Goal: Task Accomplishment & Management: Use online tool/utility

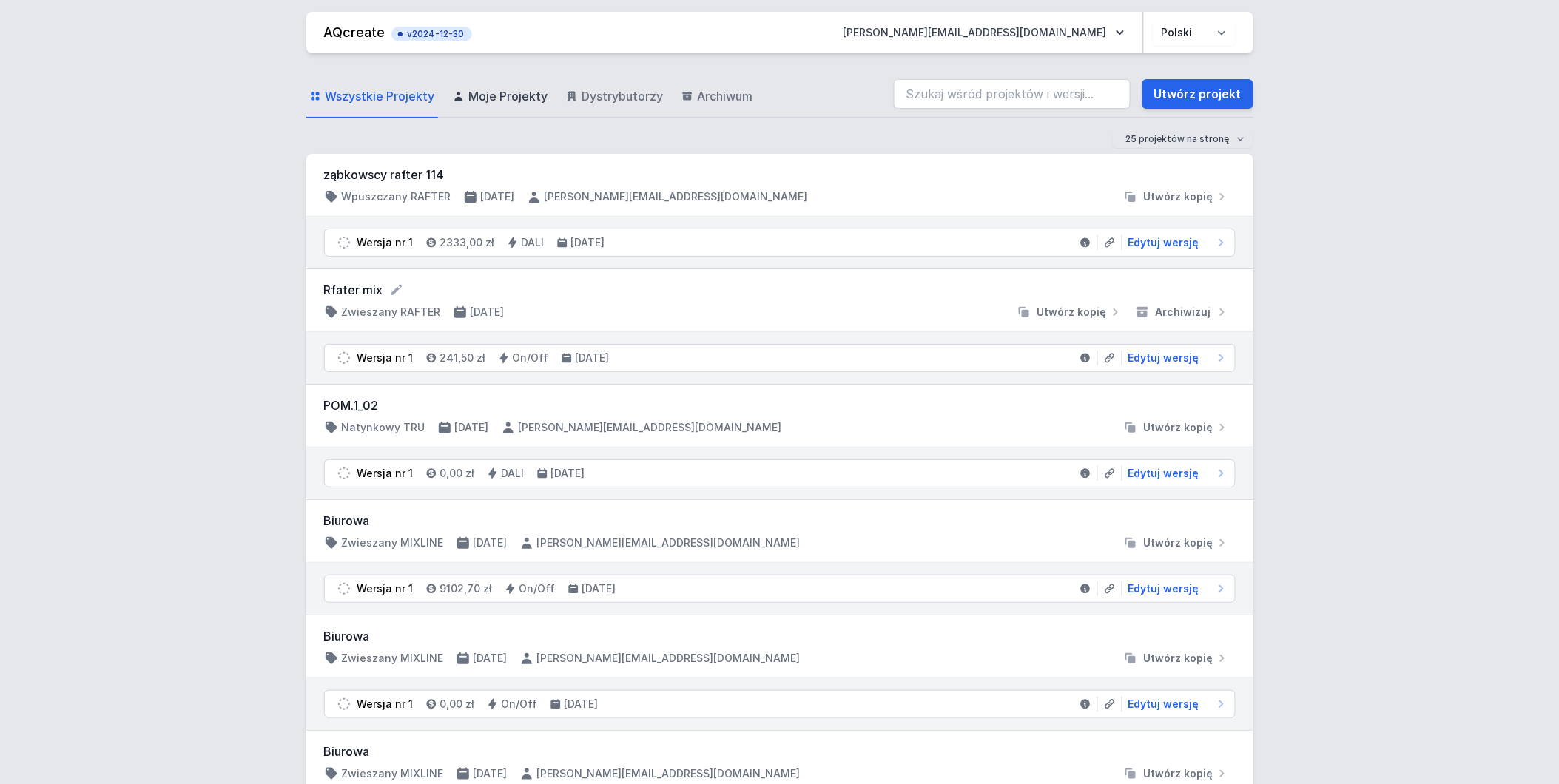
click at [492, 96] on span "Moje Projekty" at bounding box center [509, 96] width 79 height 18
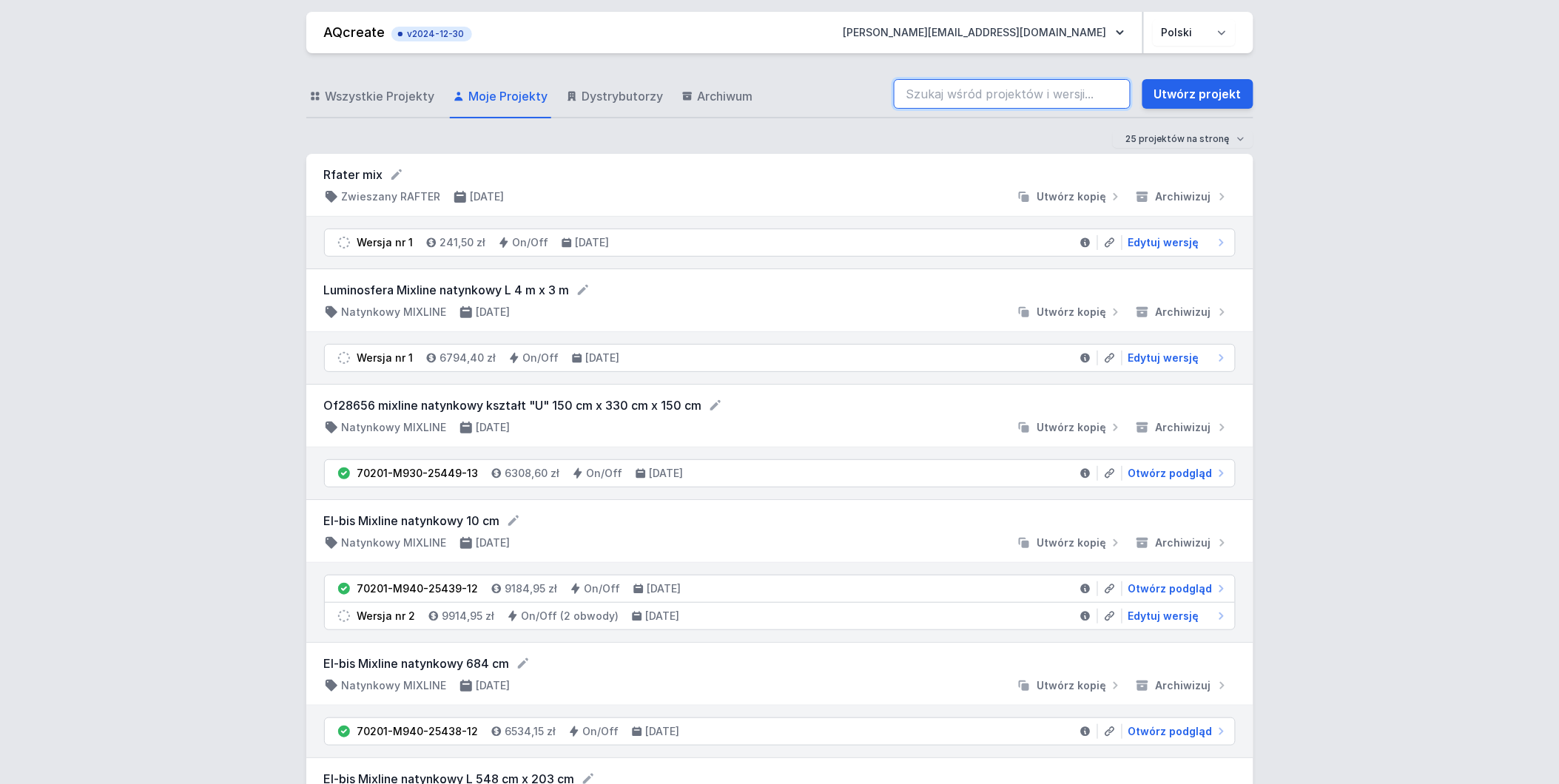
click at [974, 96] on input "search" at bounding box center [1012, 94] width 237 height 30
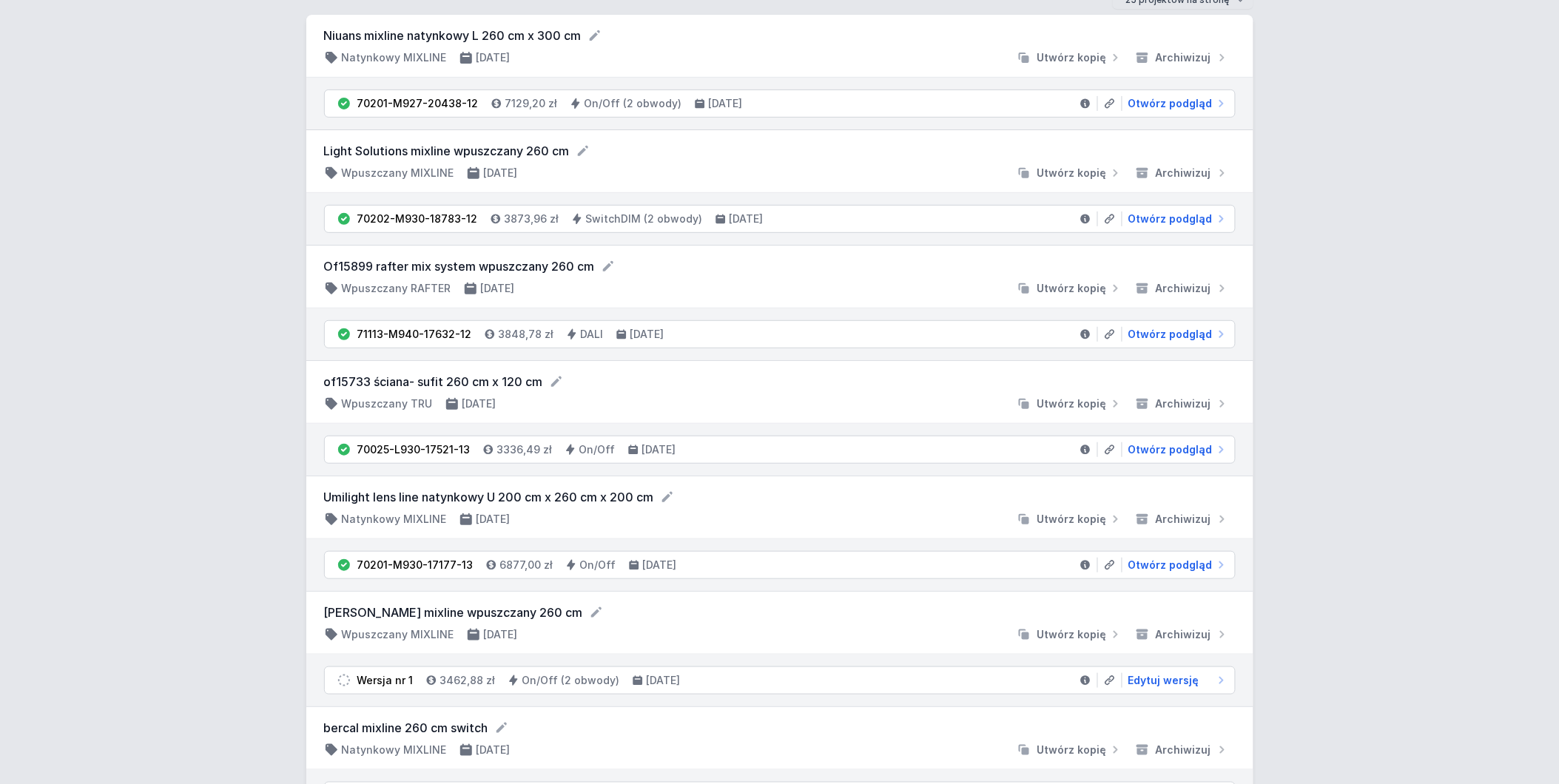
scroll to position [164, 0]
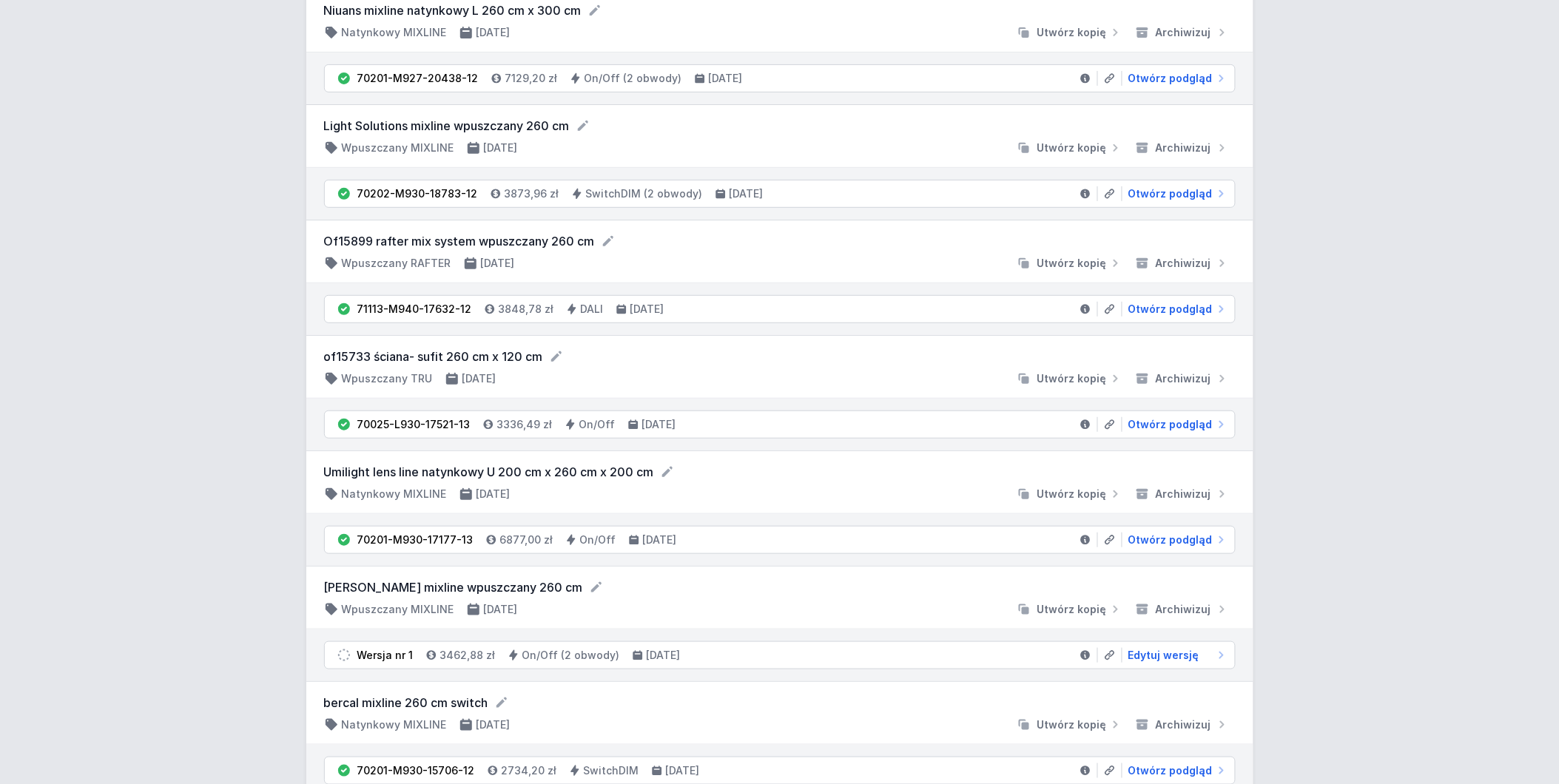
type input "260"
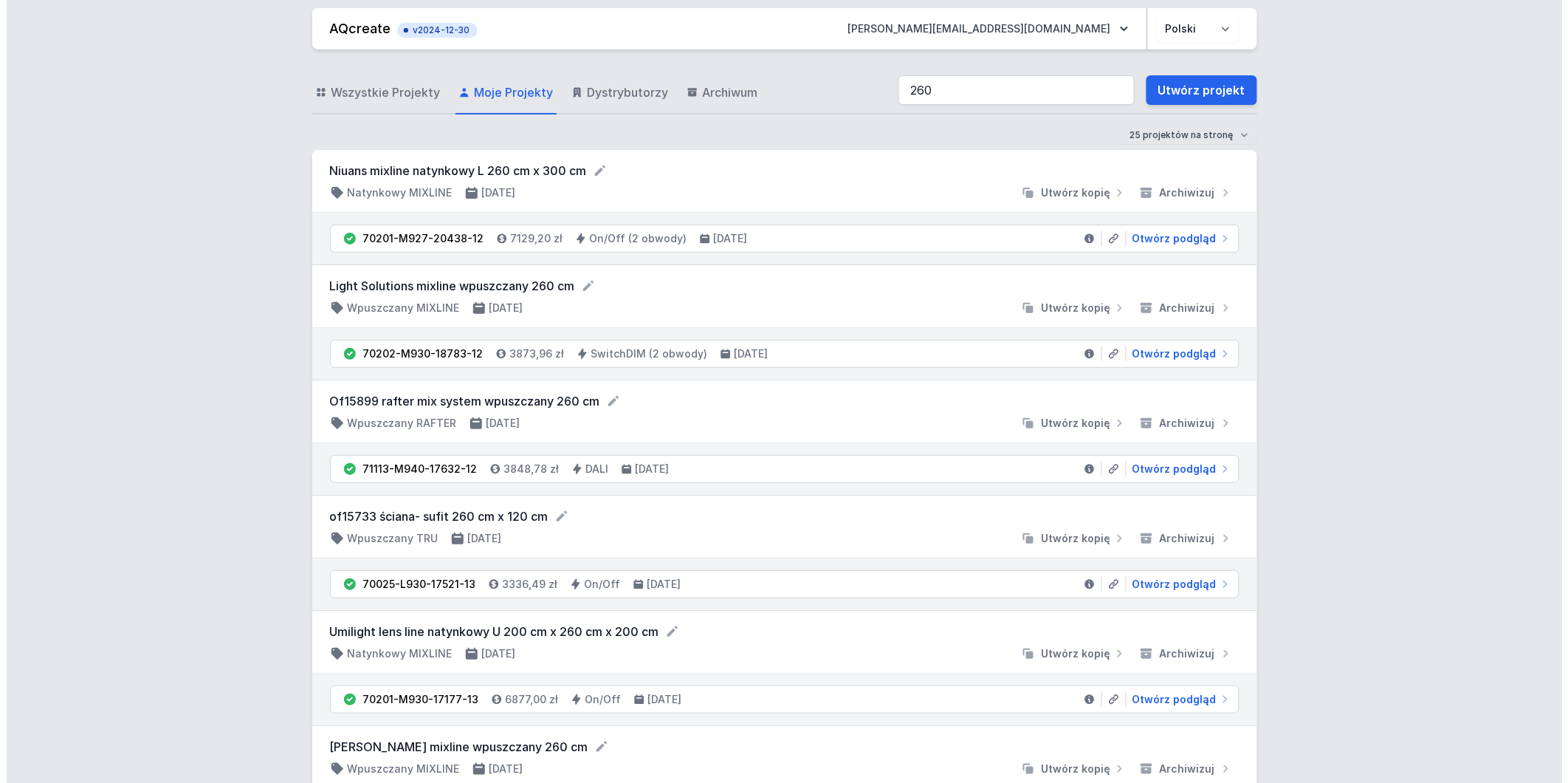
scroll to position [0, 0]
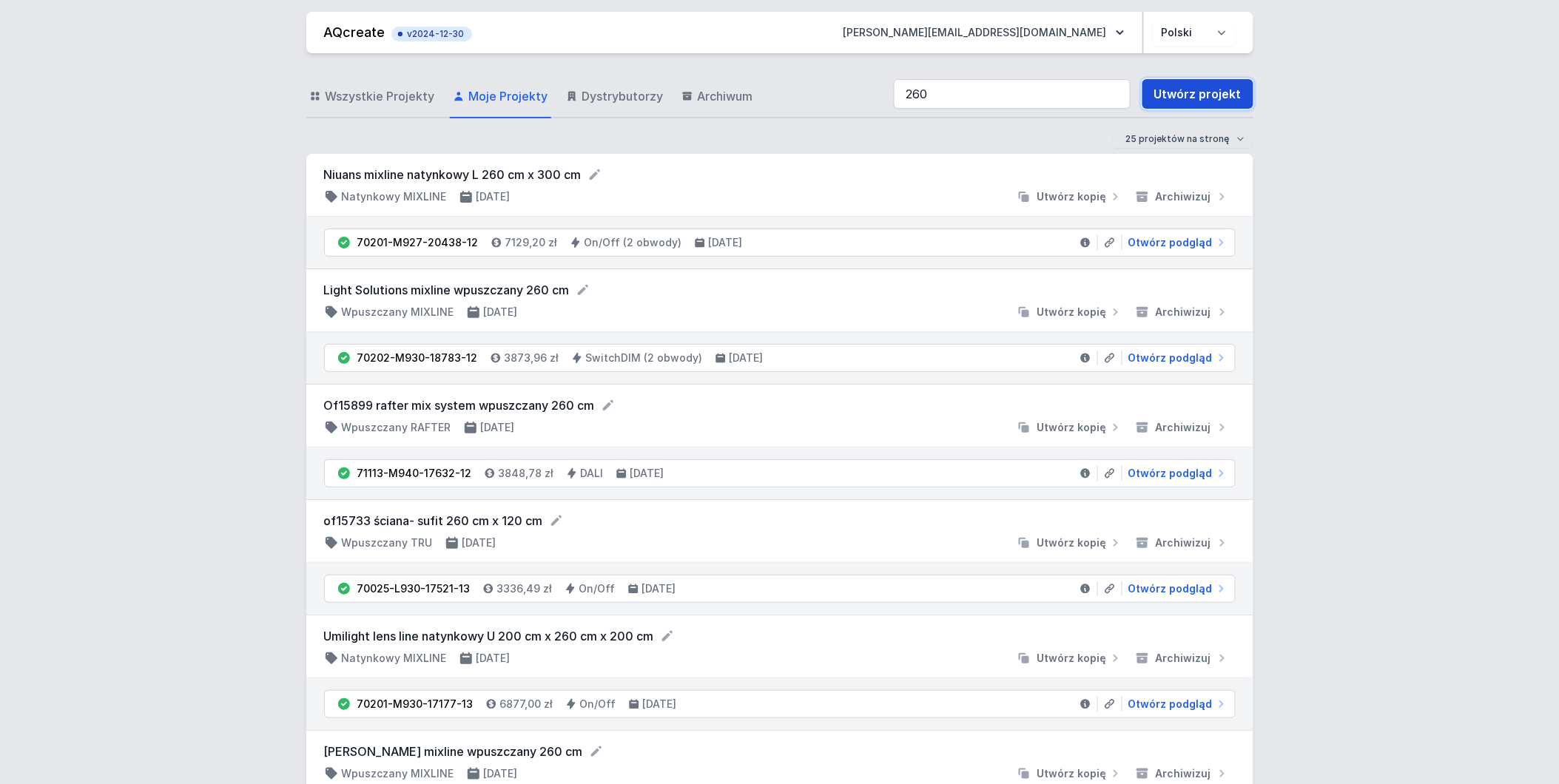
click at [1210, 96] on link "Utwórz projekt" at bounding box center [1198, 94] width 111 height 30
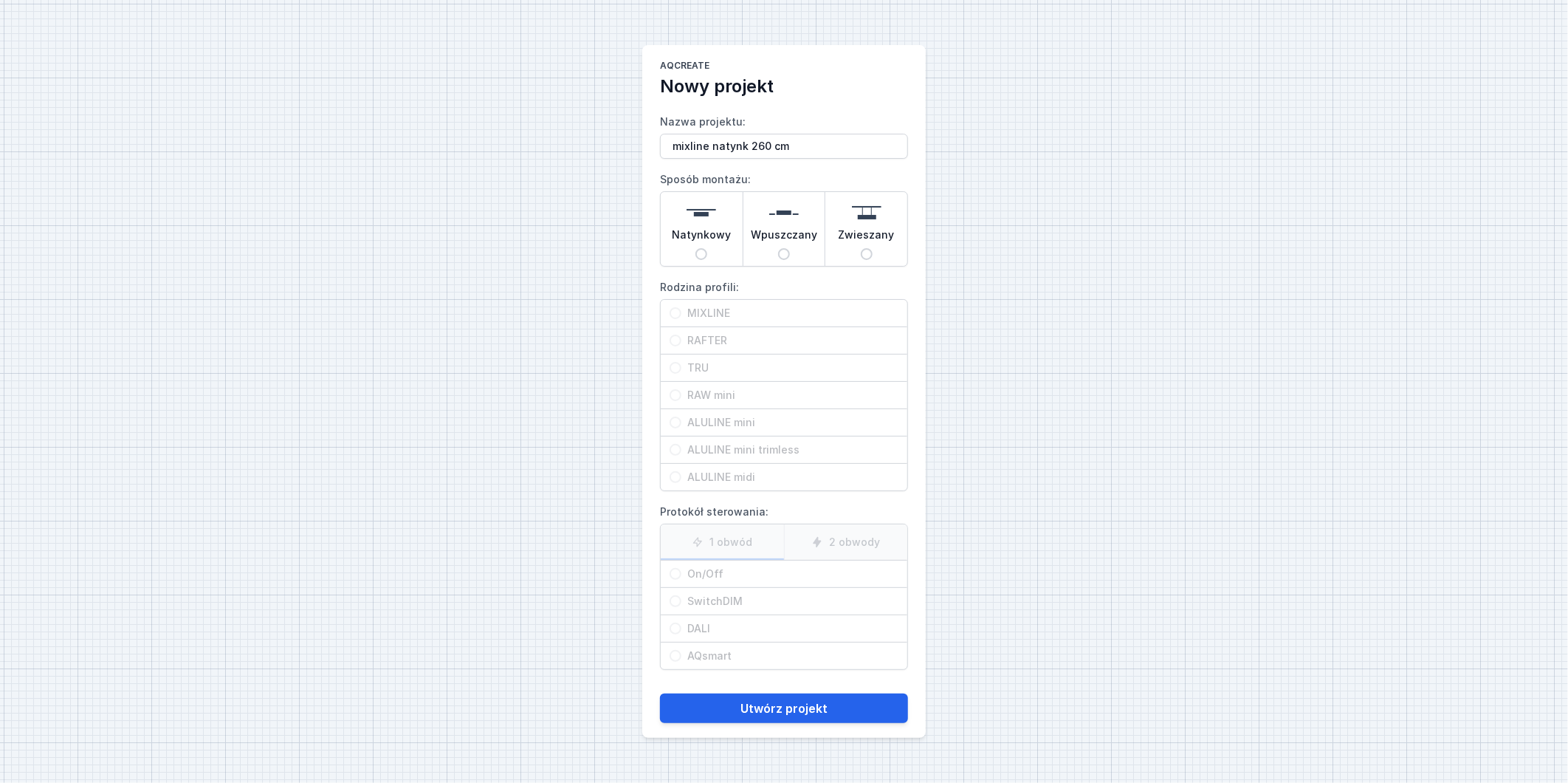
type input "mixline natynk 260 cm"
click at [707, 251] on input "Natynkowy" at bounding box center [701, 253] width 12 height 12
radio input "true"
click at [672, 315] on input "MIXLINE" at bounding box center [675, 313] width 12 height 12
radio input "true"
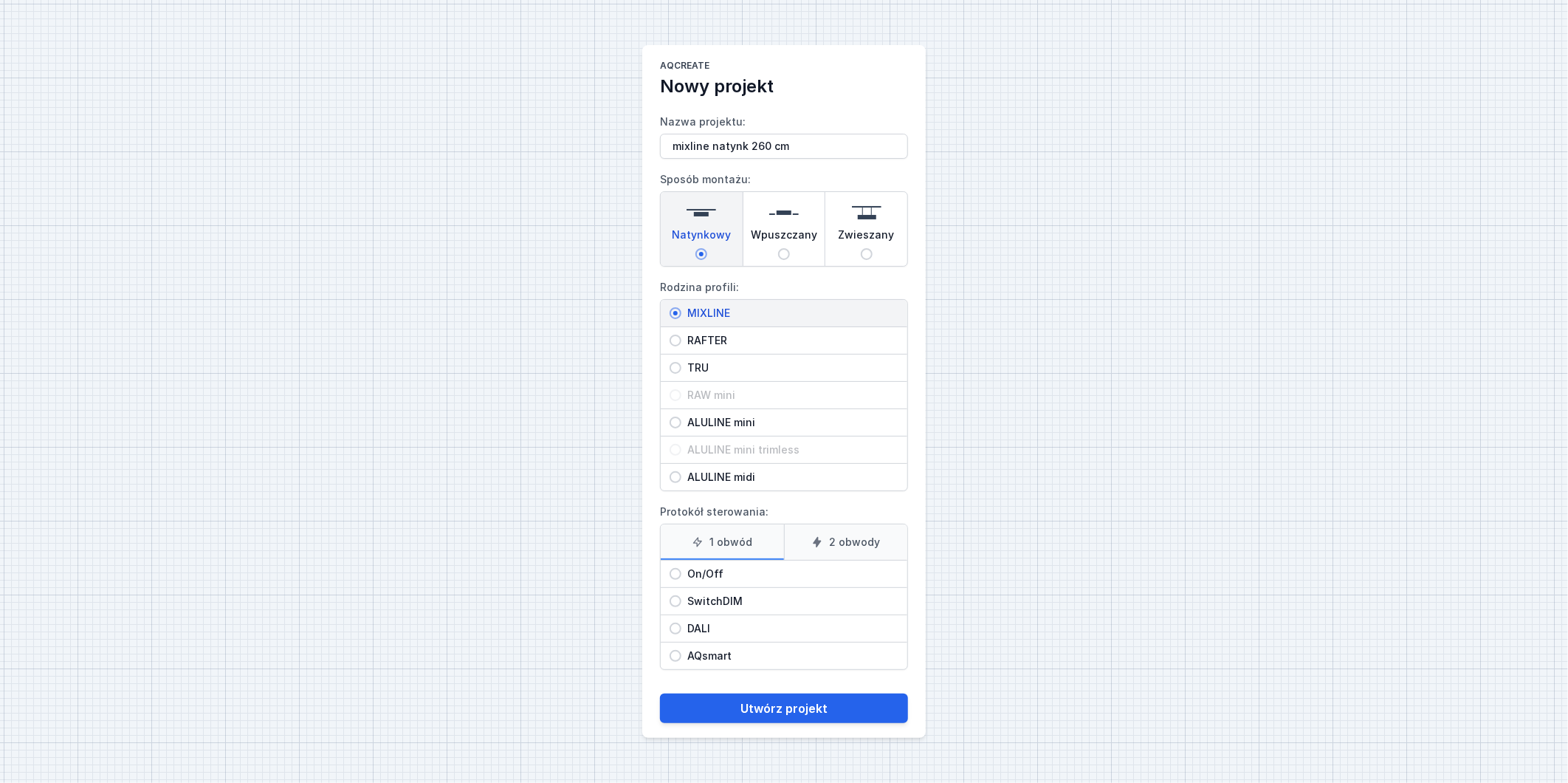
click at [671, 581] on div "On/Off" at bounding box center [784, 573] width 247 height 27
click at [671, 580] on input "On/Off" at bounding box center [675, 574] width 12 height 12
radio input "true"
click at [807, 707] on button "Utwórz projekt" at bounding box center [784, 708] width 248 height 30
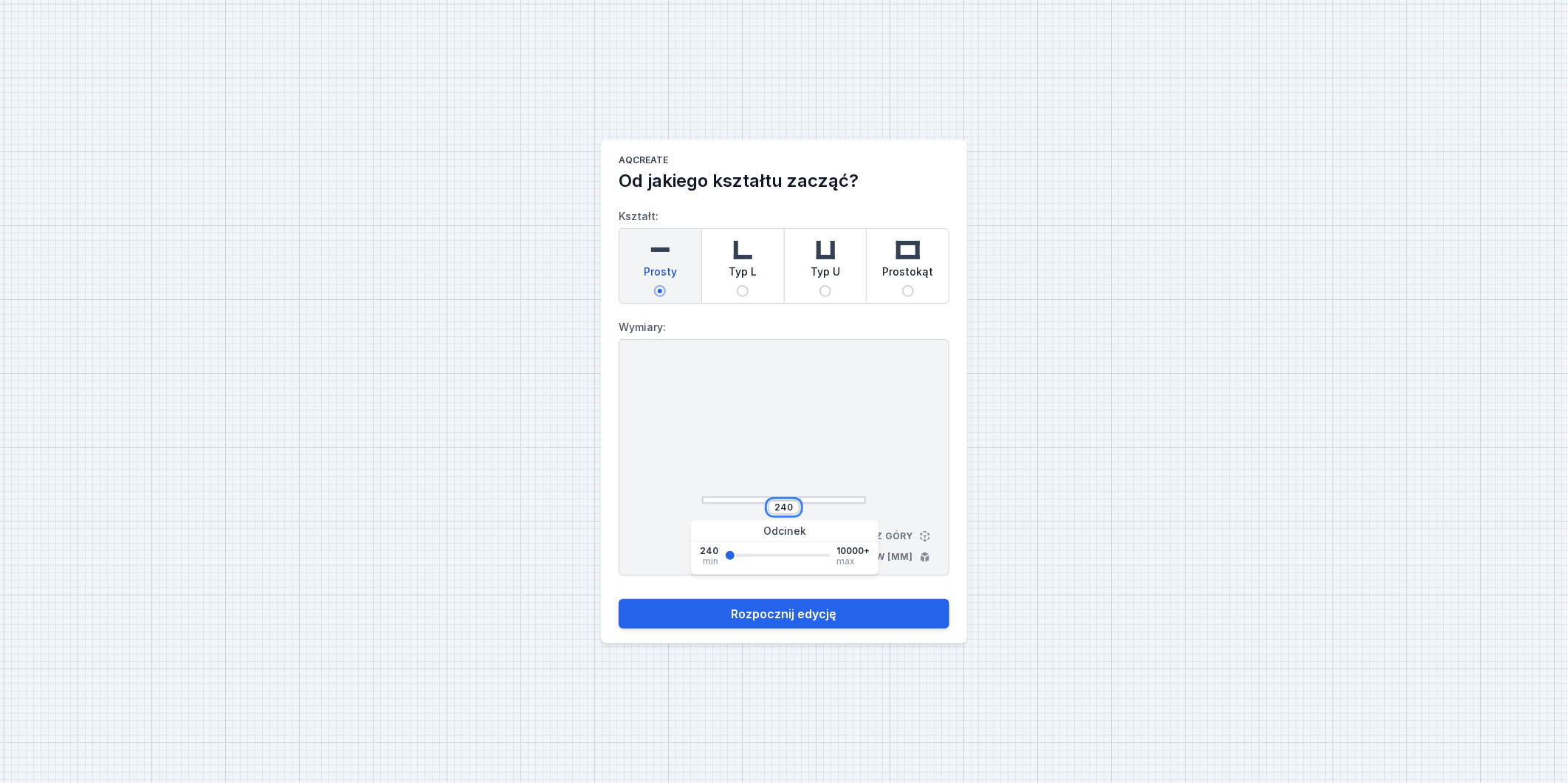
drag, startPoint x: 772, startPoint y: 505, endPoint x: 810, endPoint y: 507, distance: 38.1
click at [810, 507] on div "240" at bounding box center [784, 507] width 164 height 15
type input "2600"
click at [807, 617] on button "Rozpocznij edycję" at bounding box center [784, 613] width 331 height 30
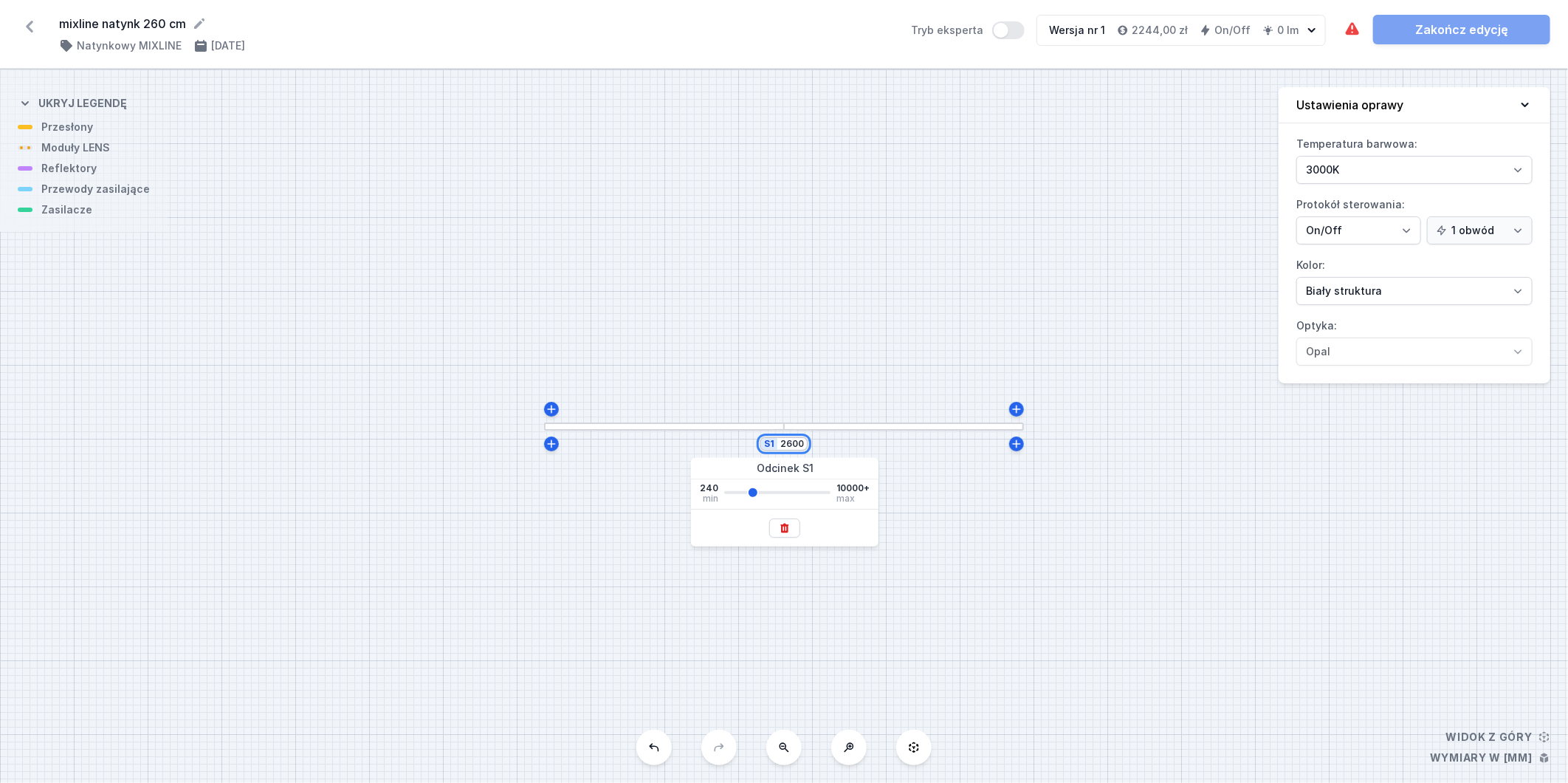
click at [818, 451] on div "S1 2600" at bounding box center [784, 426] width 1568 height 714
click at [692, 317] on div "S1 2600" at bounding box center [784, 426] width 1568 height 714
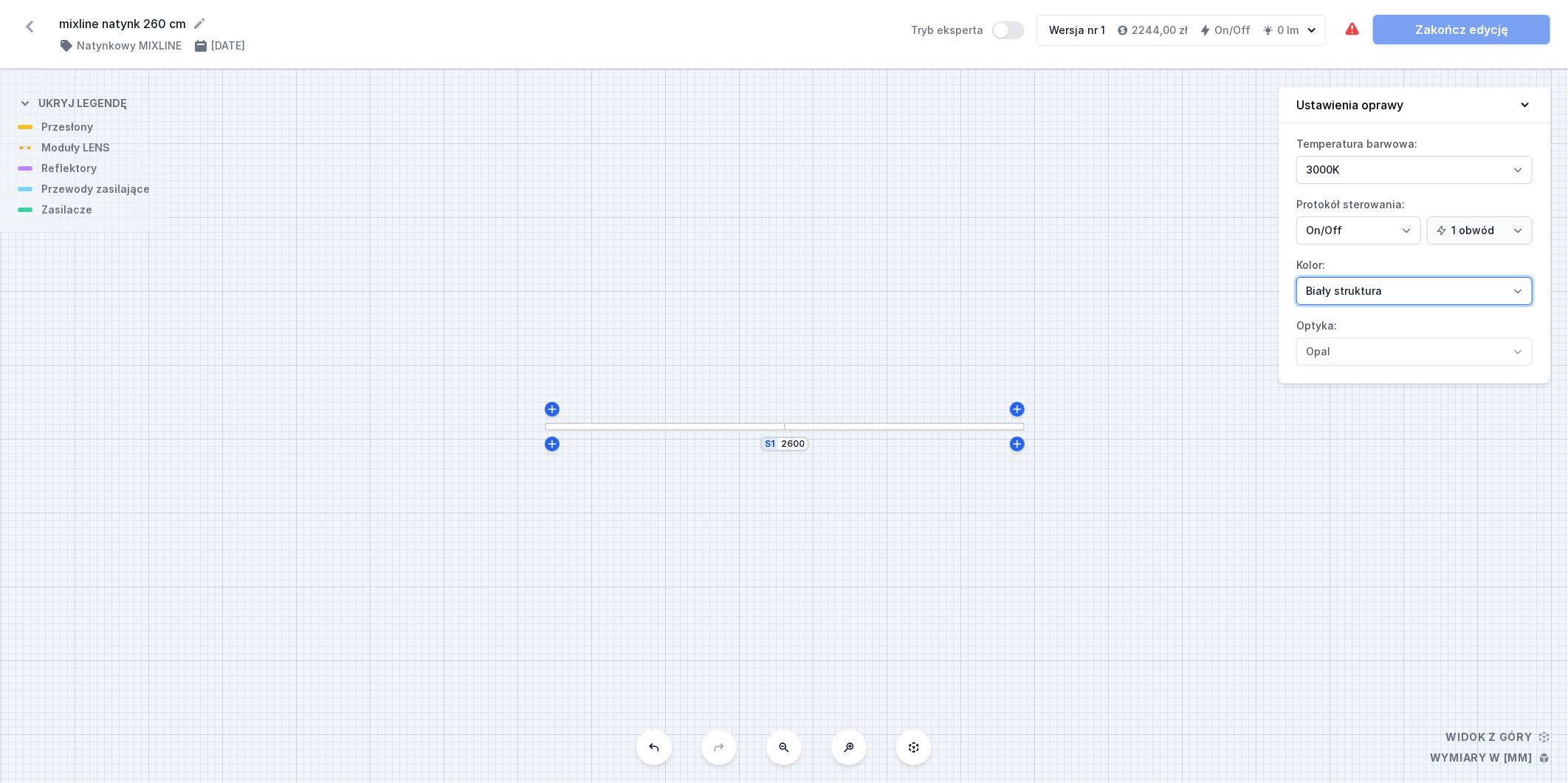
click at [1429, 289] on select "Biały struktura Czarny struktura Złoty struktura Miedziany Szary Inny (z palety…" at bounding box center [1415, 291] width 236 height 28
drag, startPoint x: 1029, startPoint y: 145, endPoint x: 1022, endPoint y: 153, distance: 10.6
click at [1029, 145] on div "S1 2600" at bounding box center [784, 426] width 1568 height 714
click at [625, 427] on div at bounding box center [664, 426] width 240 height 8
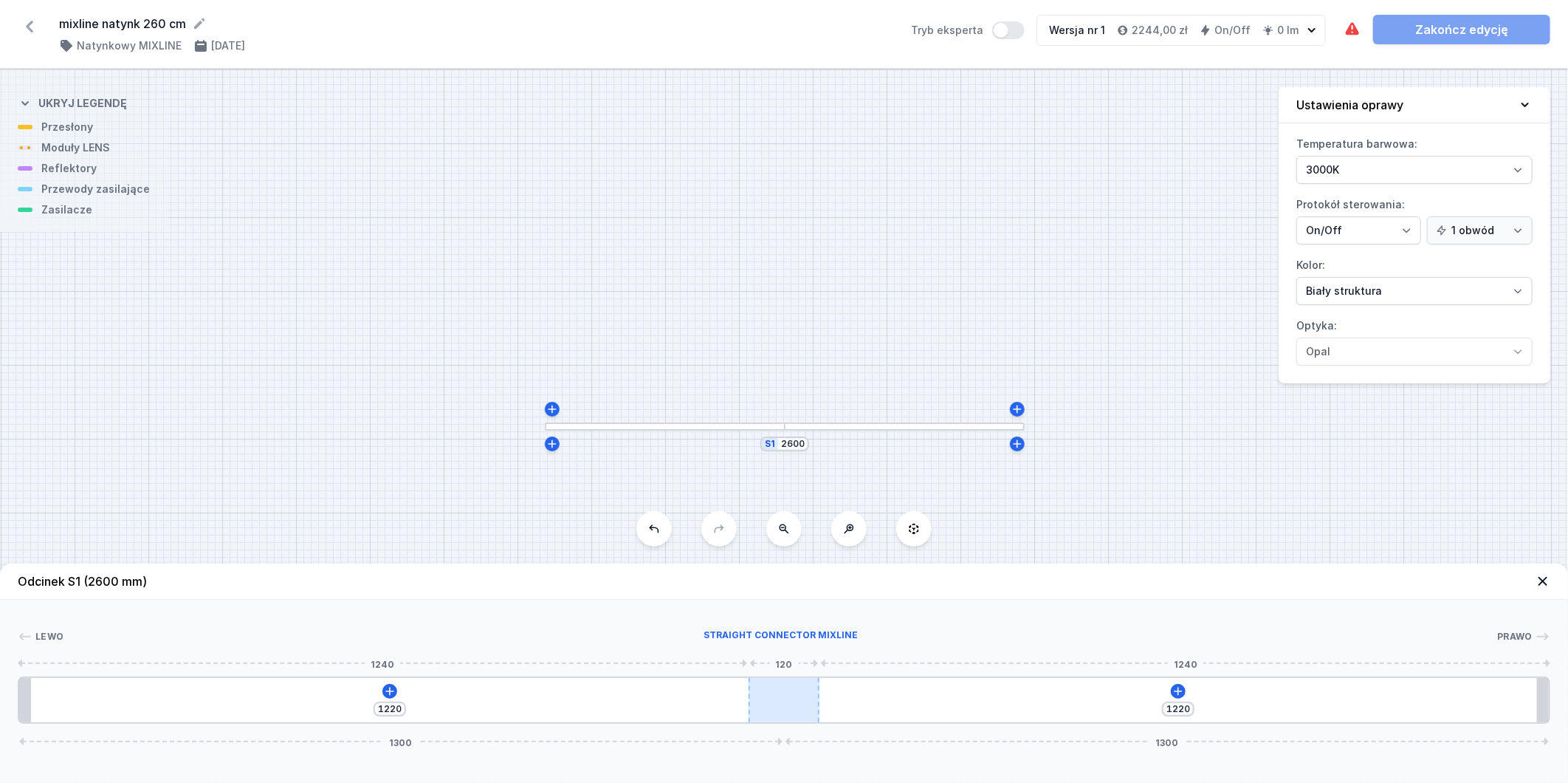
type input "1138"
type input "676"
type input "1136"
type input "678"
type input "1130"
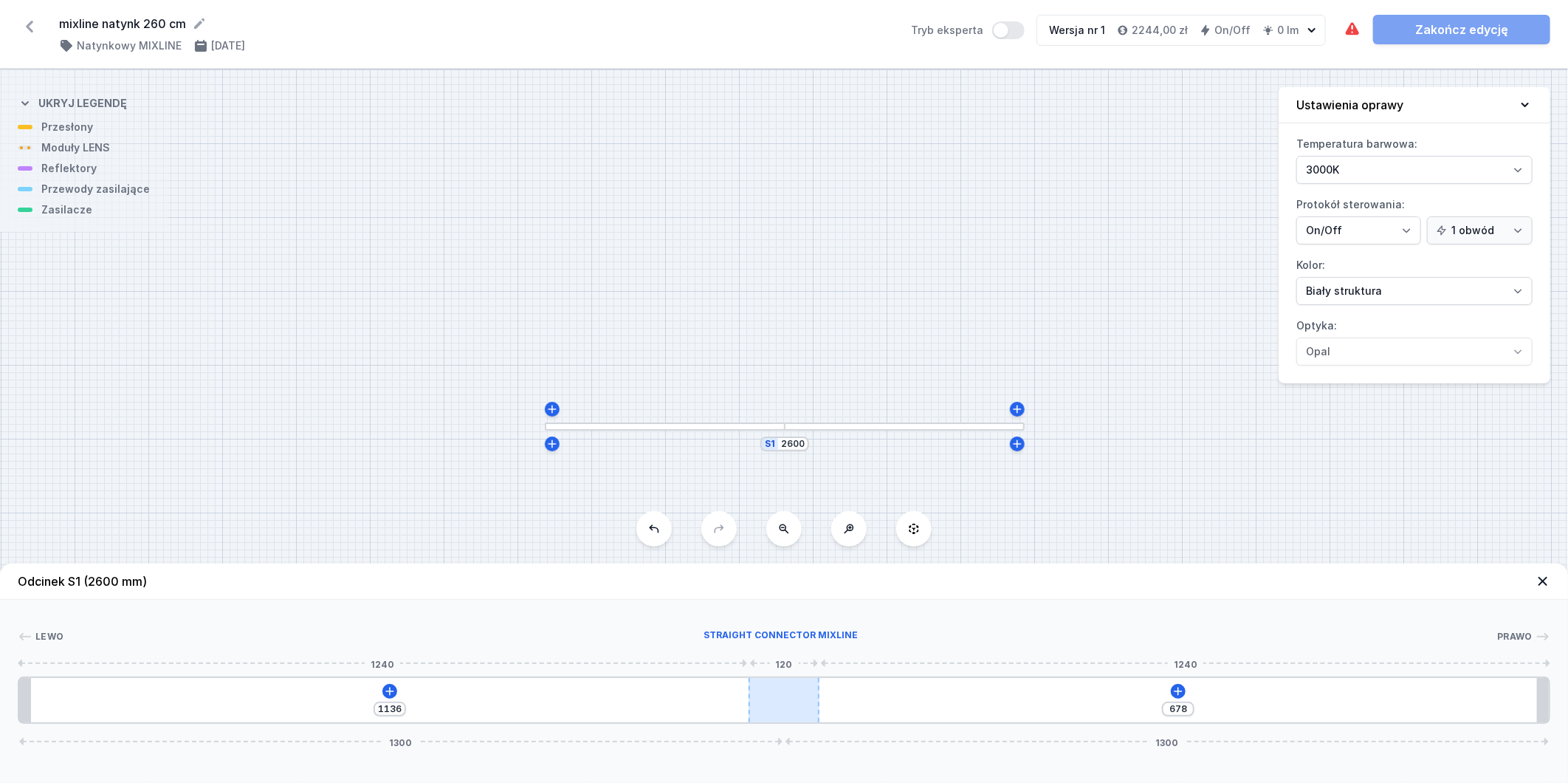
type input "684"
type input "1119"
type input "695"
type input "1099"
type input "715"
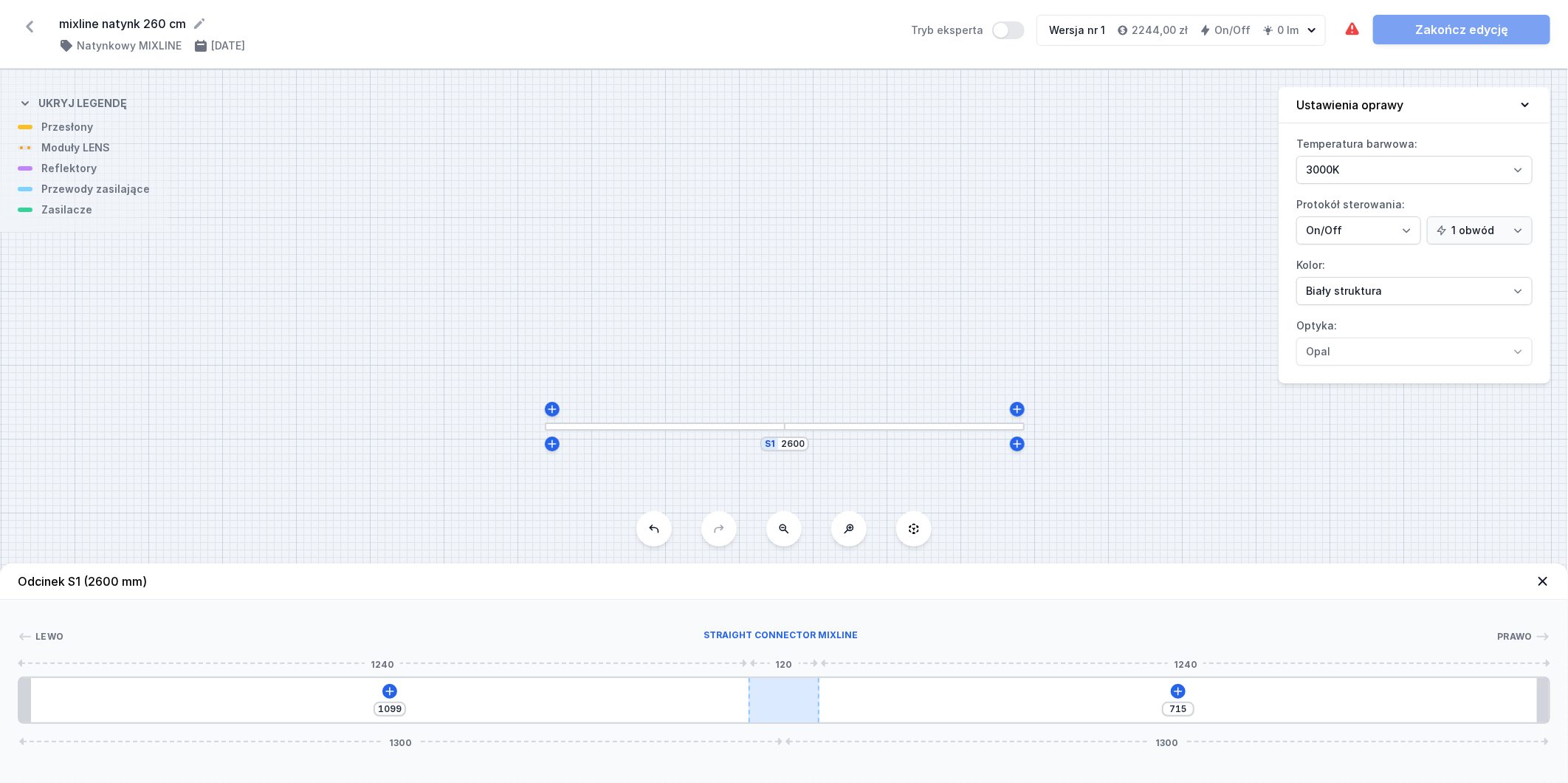
type input "1069"
type input "745"
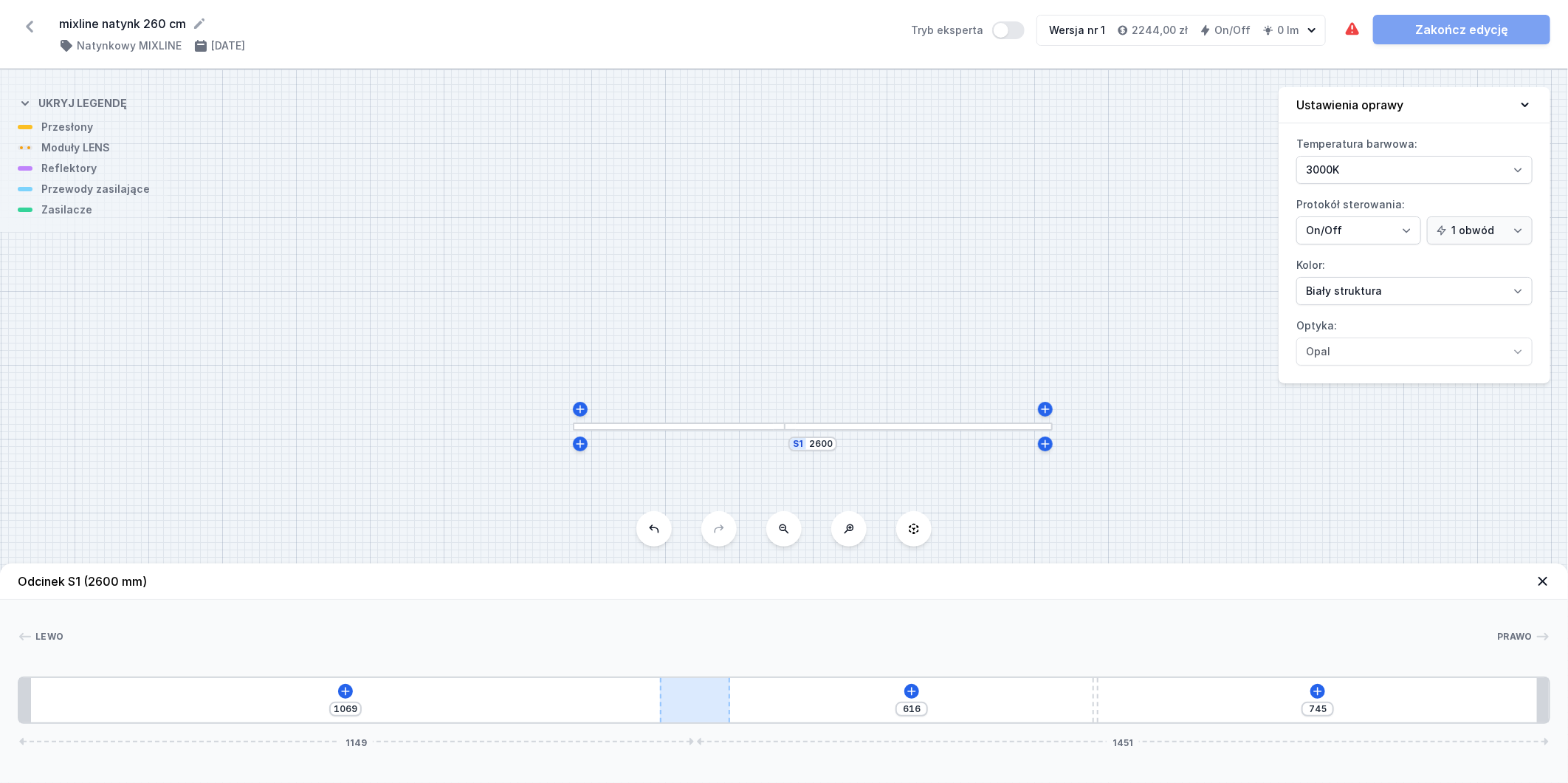
type input "1042"
type input "772"
type input "1015"
type input "799"
type input "992"
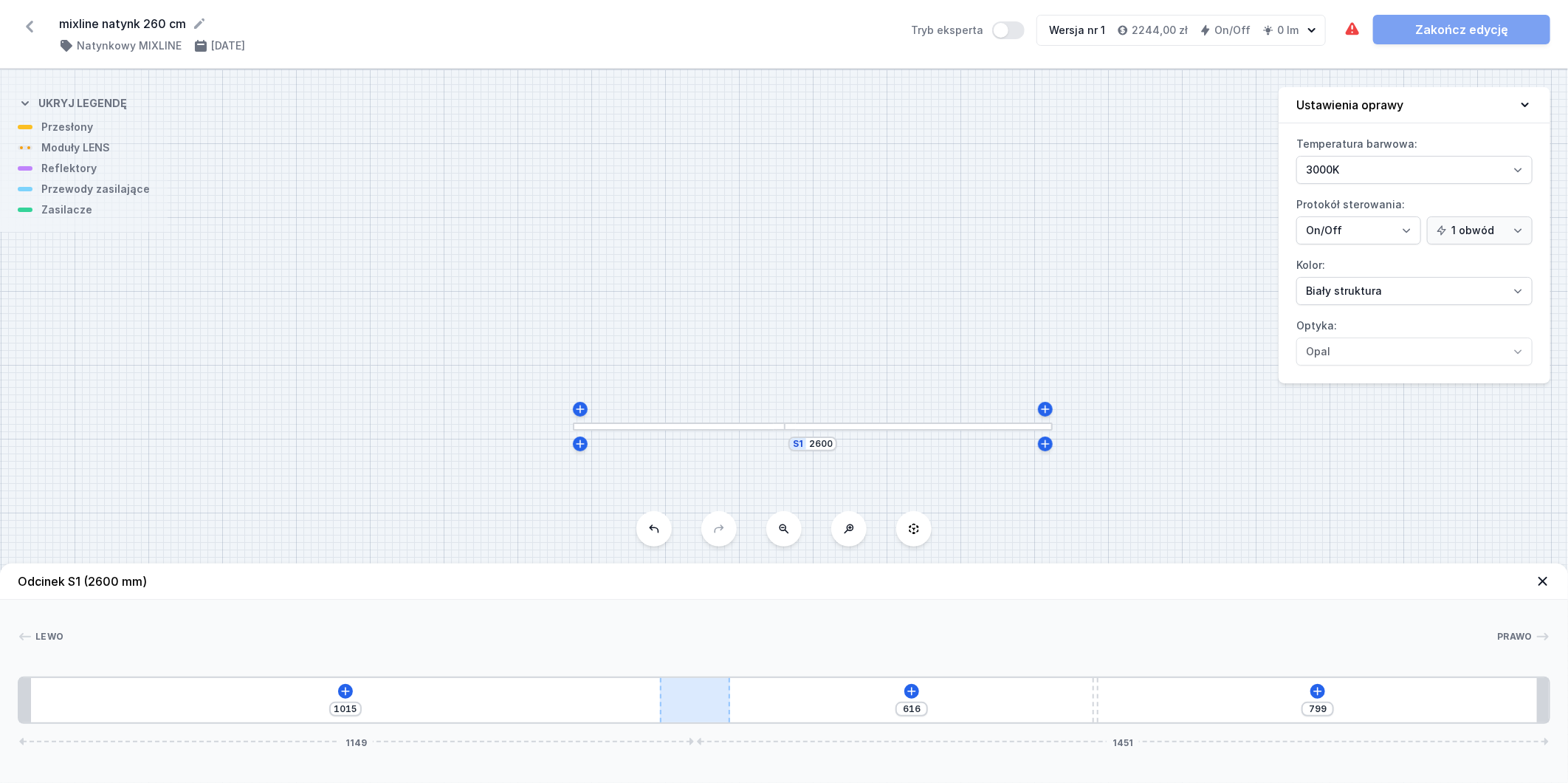
type input "822"
type input "965"
type input "849"
type input "955"
type input "859"
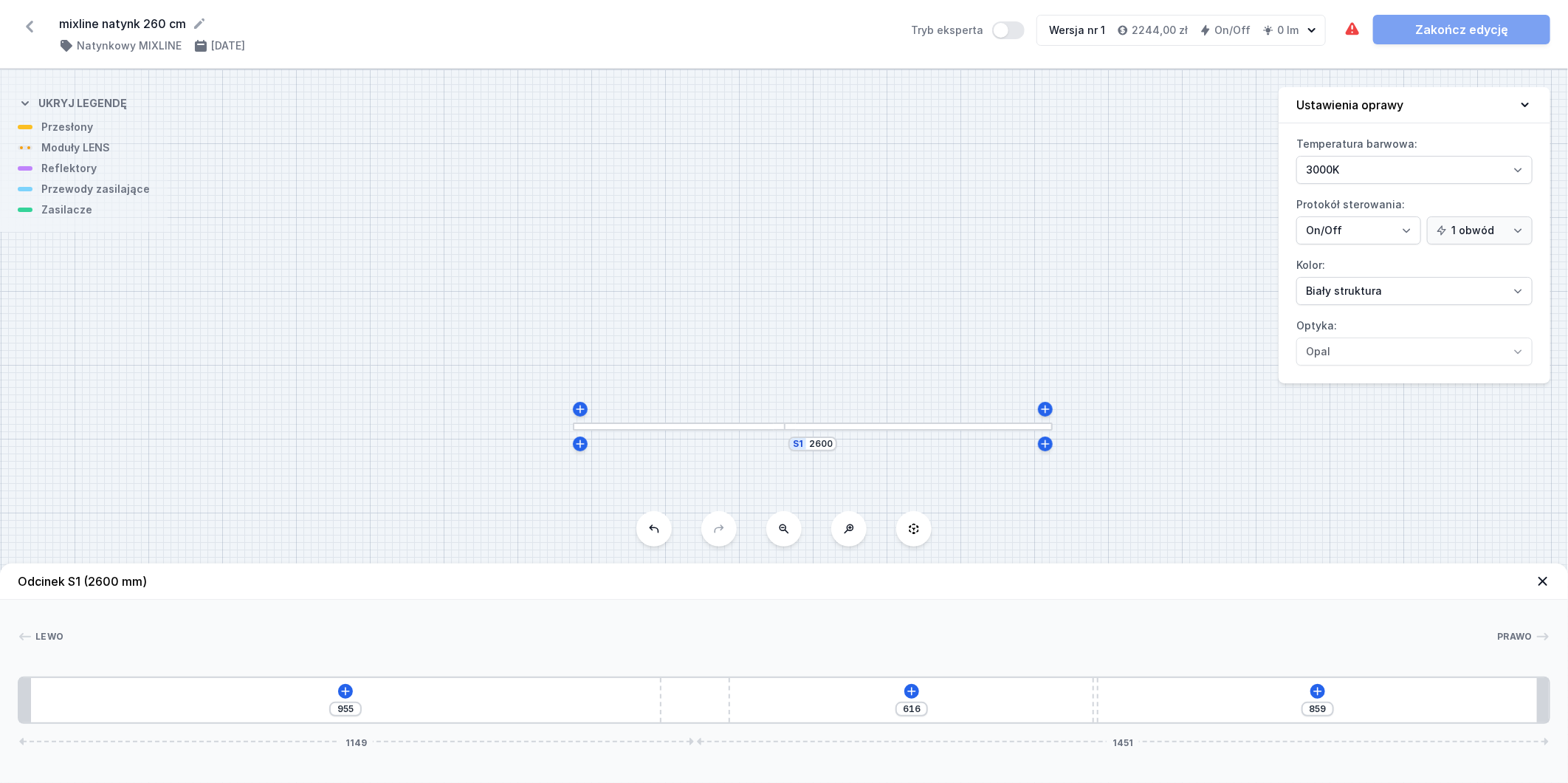
type input "946"
type input "868"
type input "939"
type input "875"
type input "928"
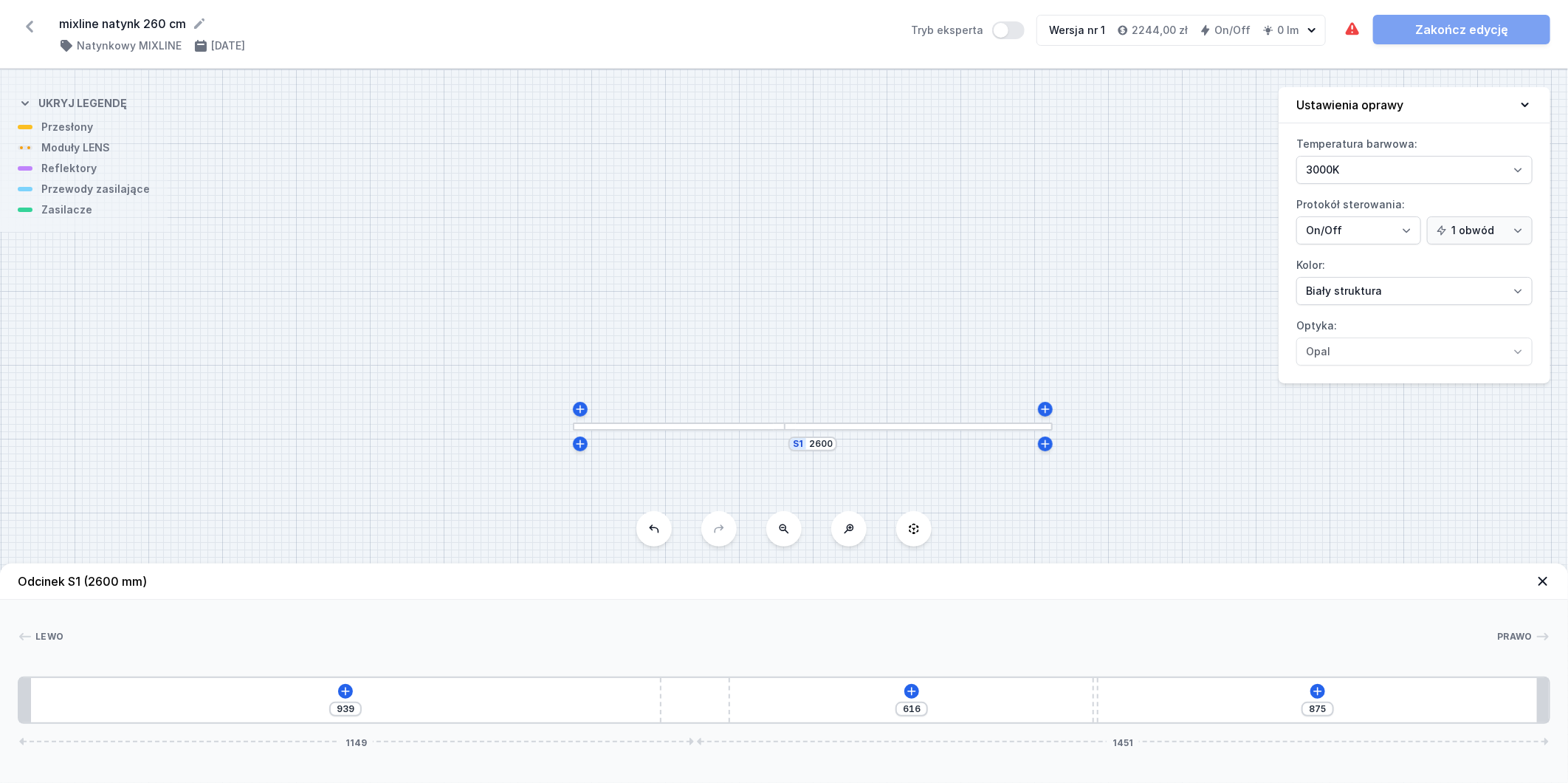
type input "886"
type input "914"
type input "900"
type input "893"
type input "921"
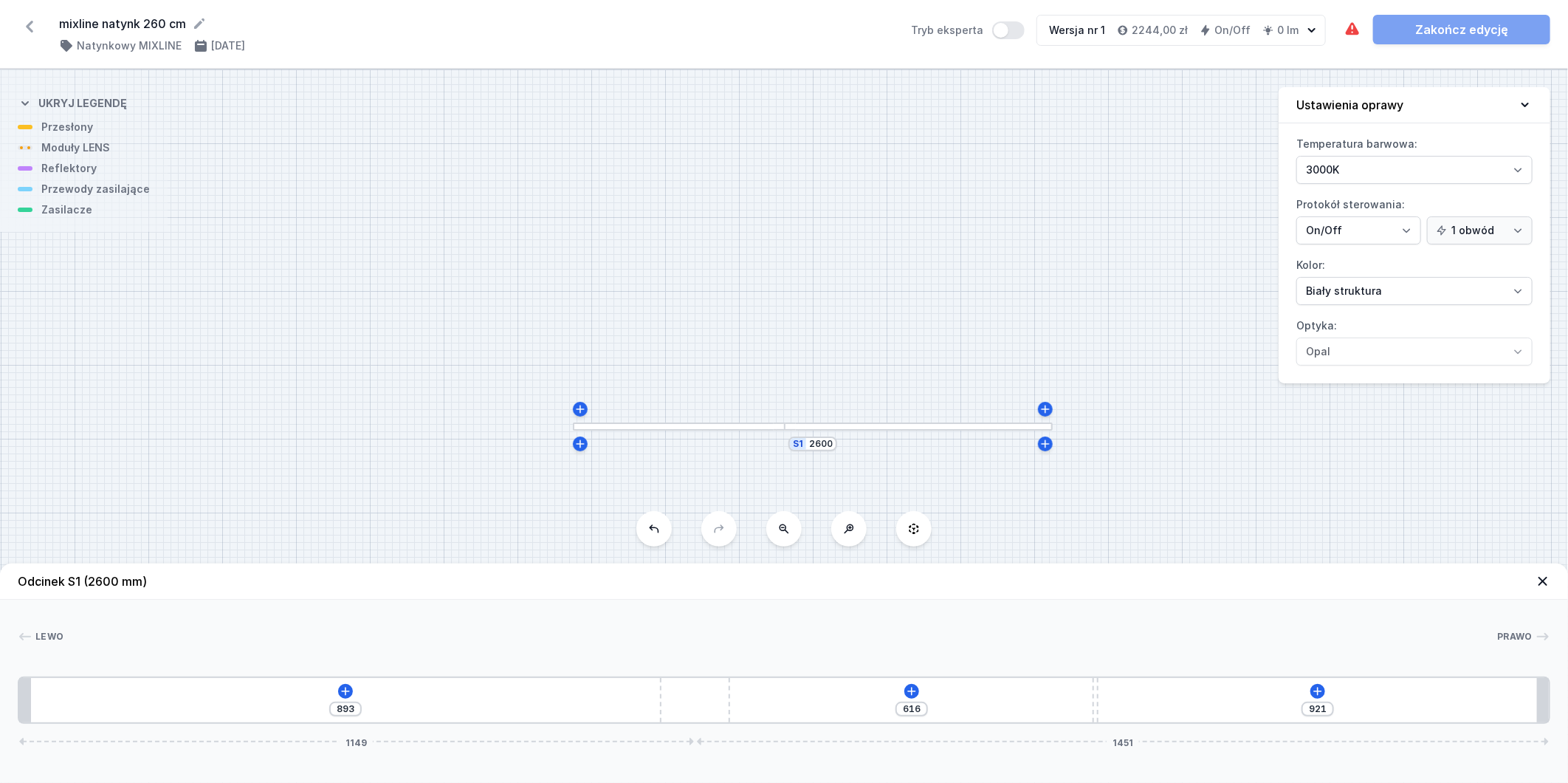
type input "873"
type input "941"
type input "844"
type input "970"
type input "834"
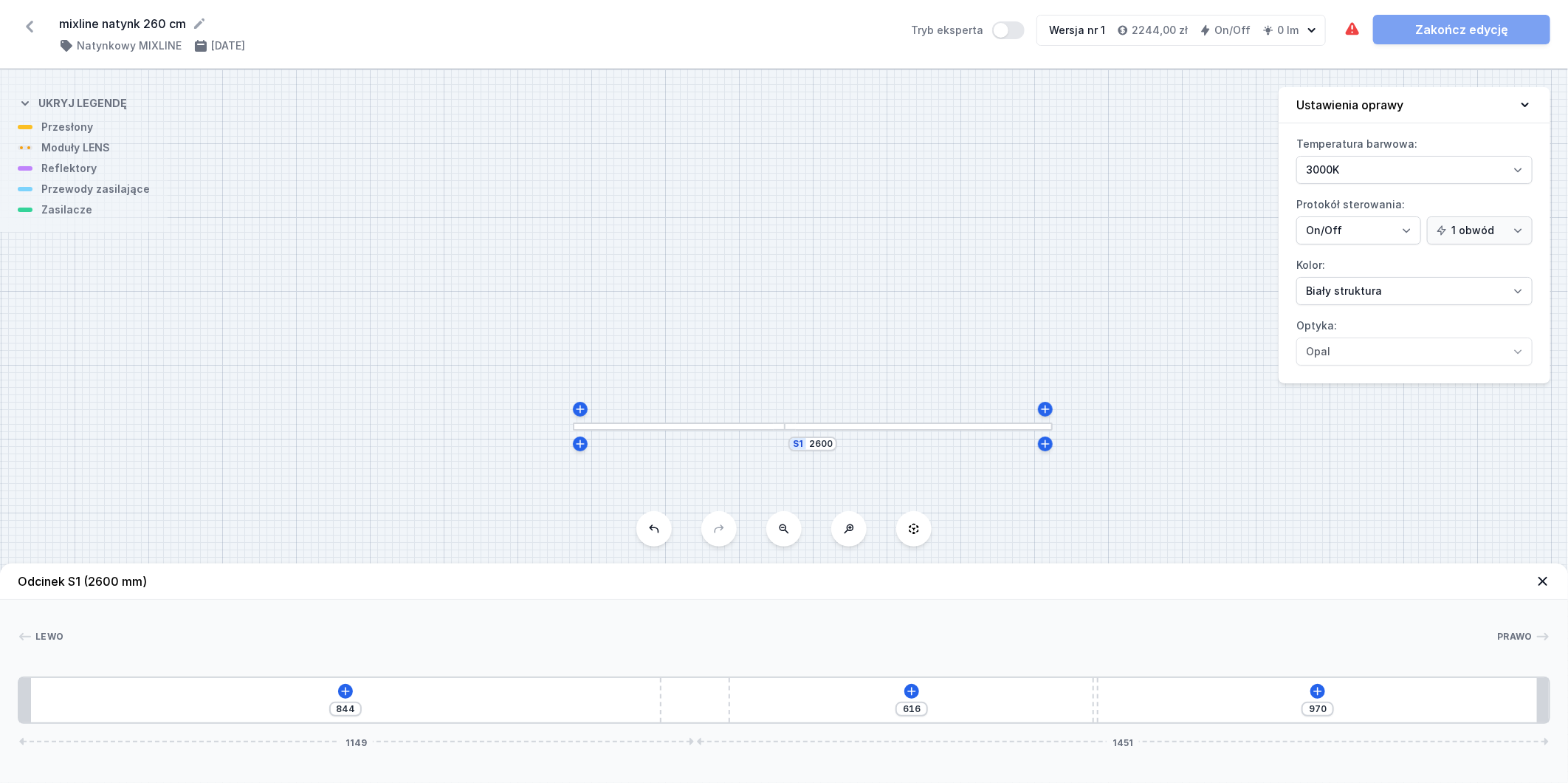
type input "980"
type input "830"
type input "984"
type input "828"
type input "986"
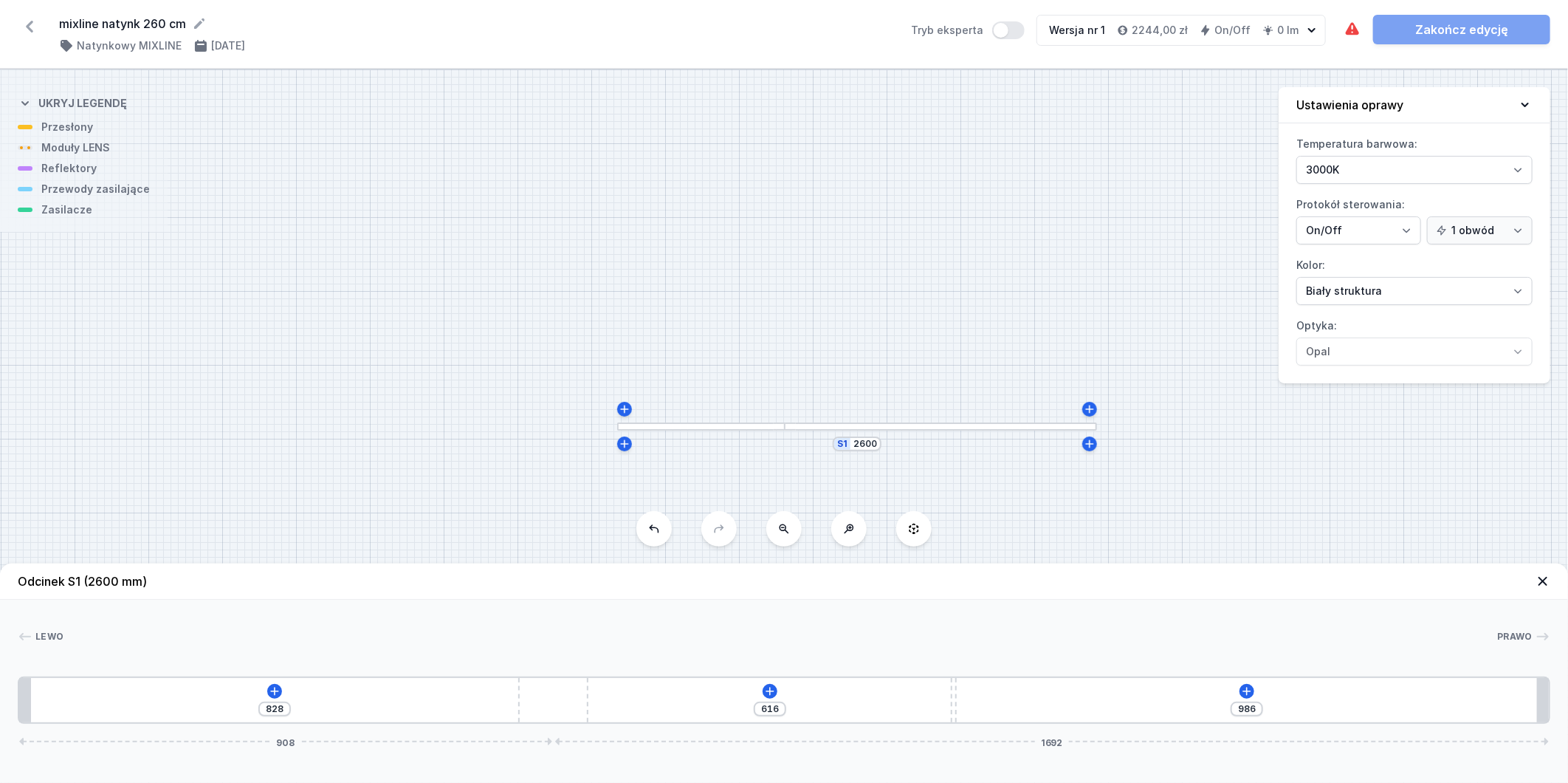
type input "826"
type input "988"
type input "822"
type input "992"
type input "817"
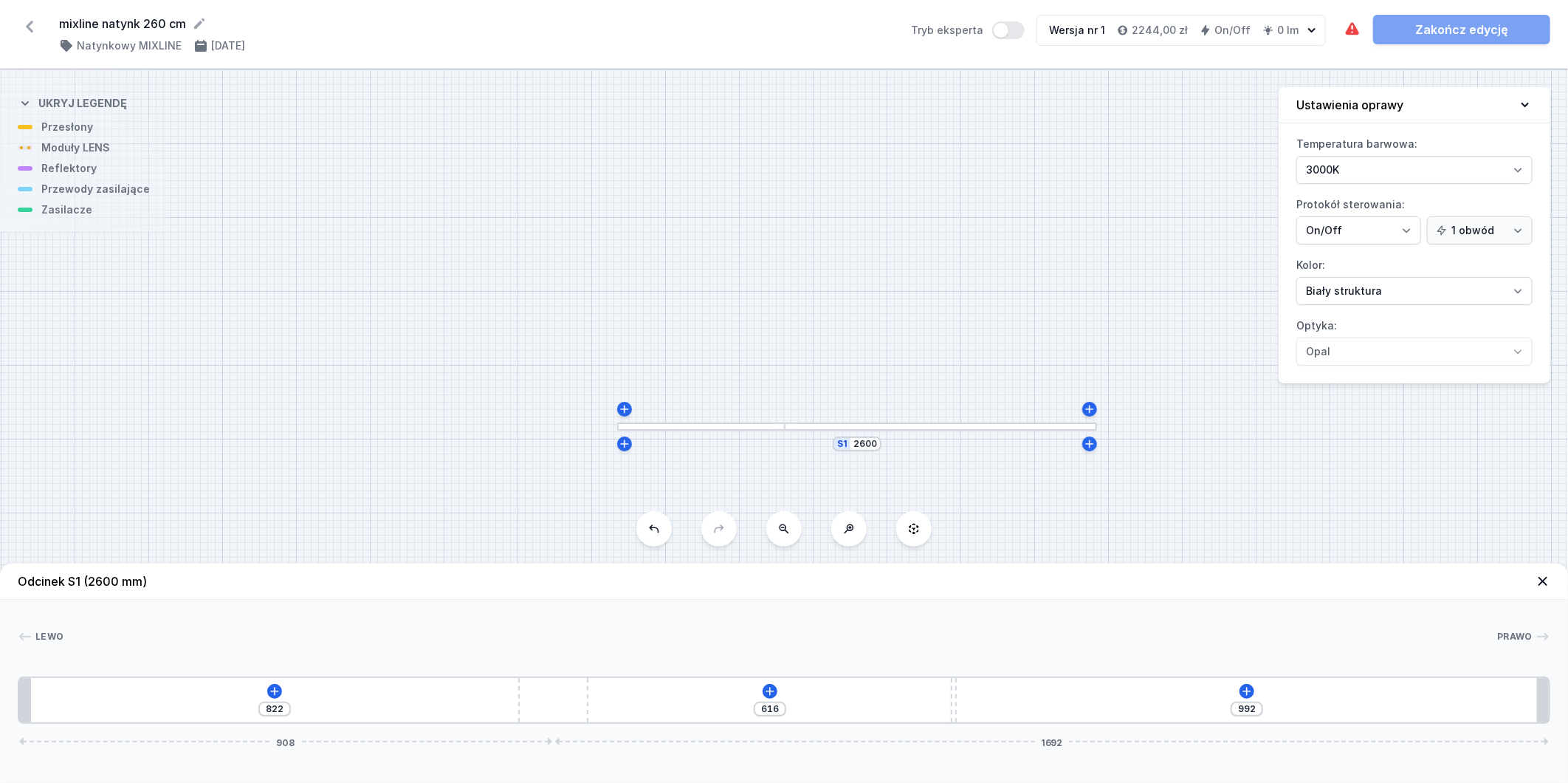
type input "997"
type input "809"
type input "1005"
type input "793"
type input "1021"
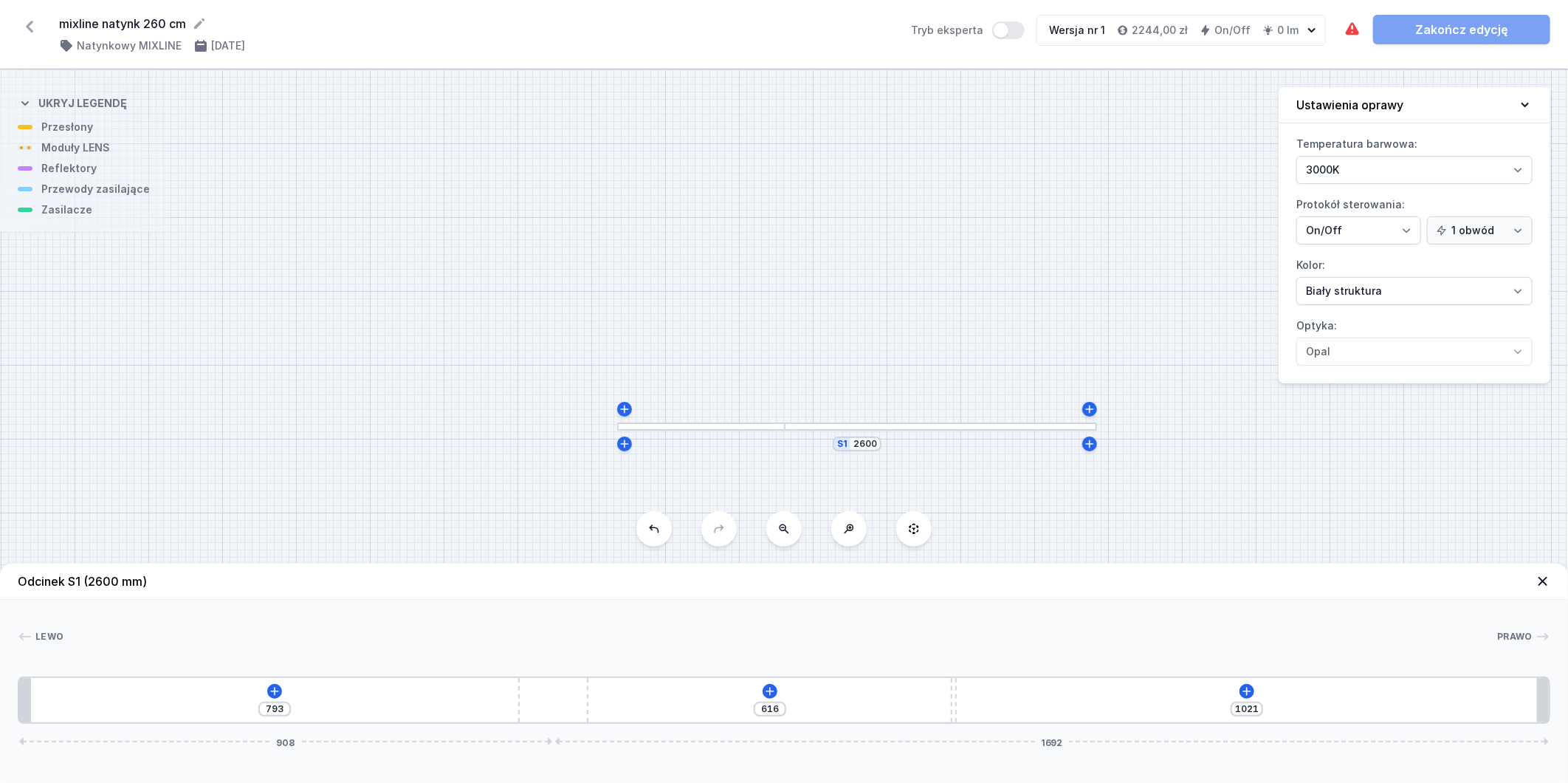
type input "772"
type input "1042"
type input "757"
type input "1057"
type input "754"
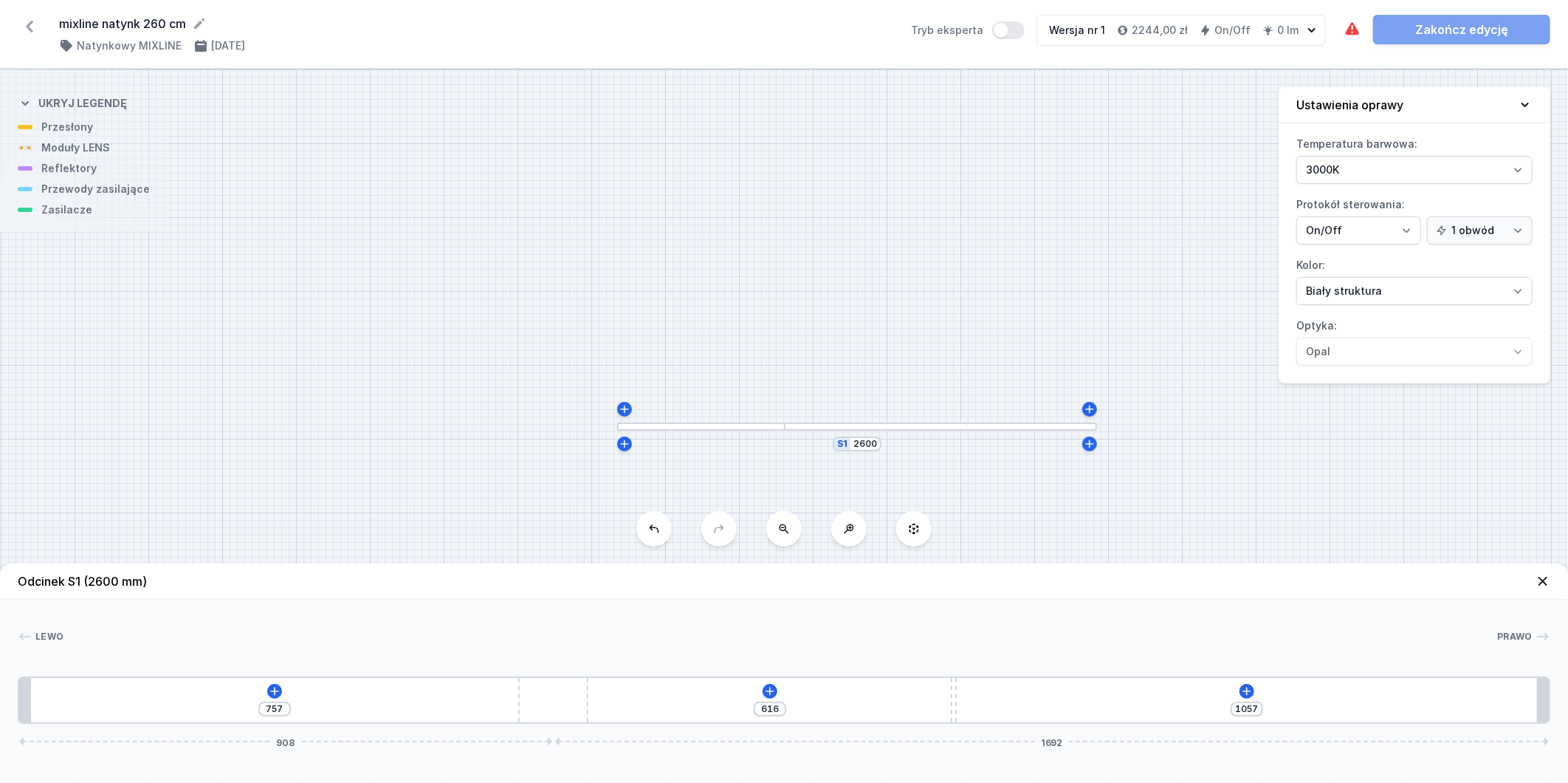
type input "1060"
drag, startPoint x: 786, startPoint y: 713, endPoint x: 360, endPoint y: 704, distance: 426.1
click at [552, 710] on div "754 616 1060 834 1766" at bounding box center [784, 700] width 1532 height 48
type input "750"
type input "1064"
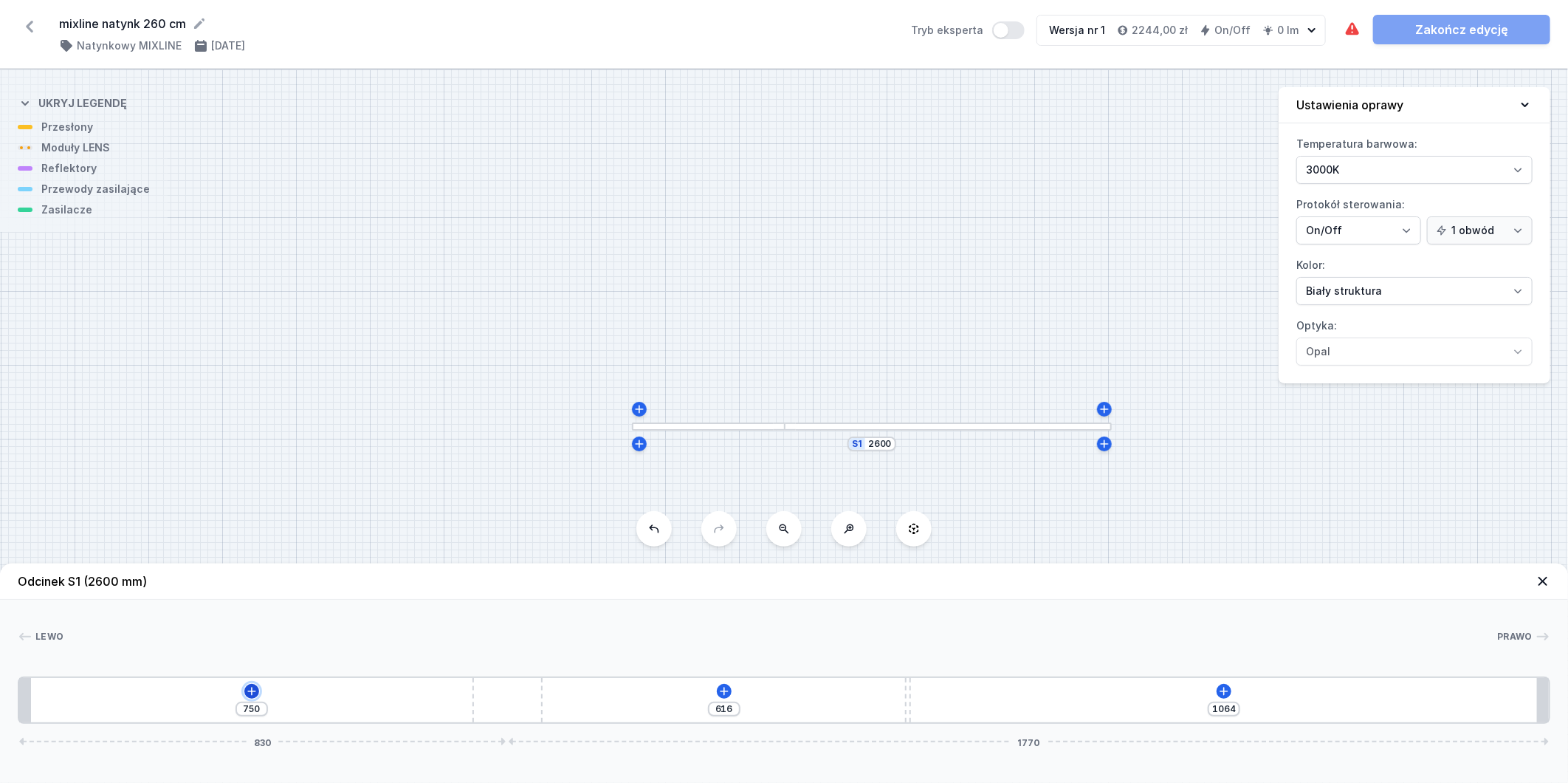
click at [253, 691] on icon at bounding box center [252, 691] width 8 height 8
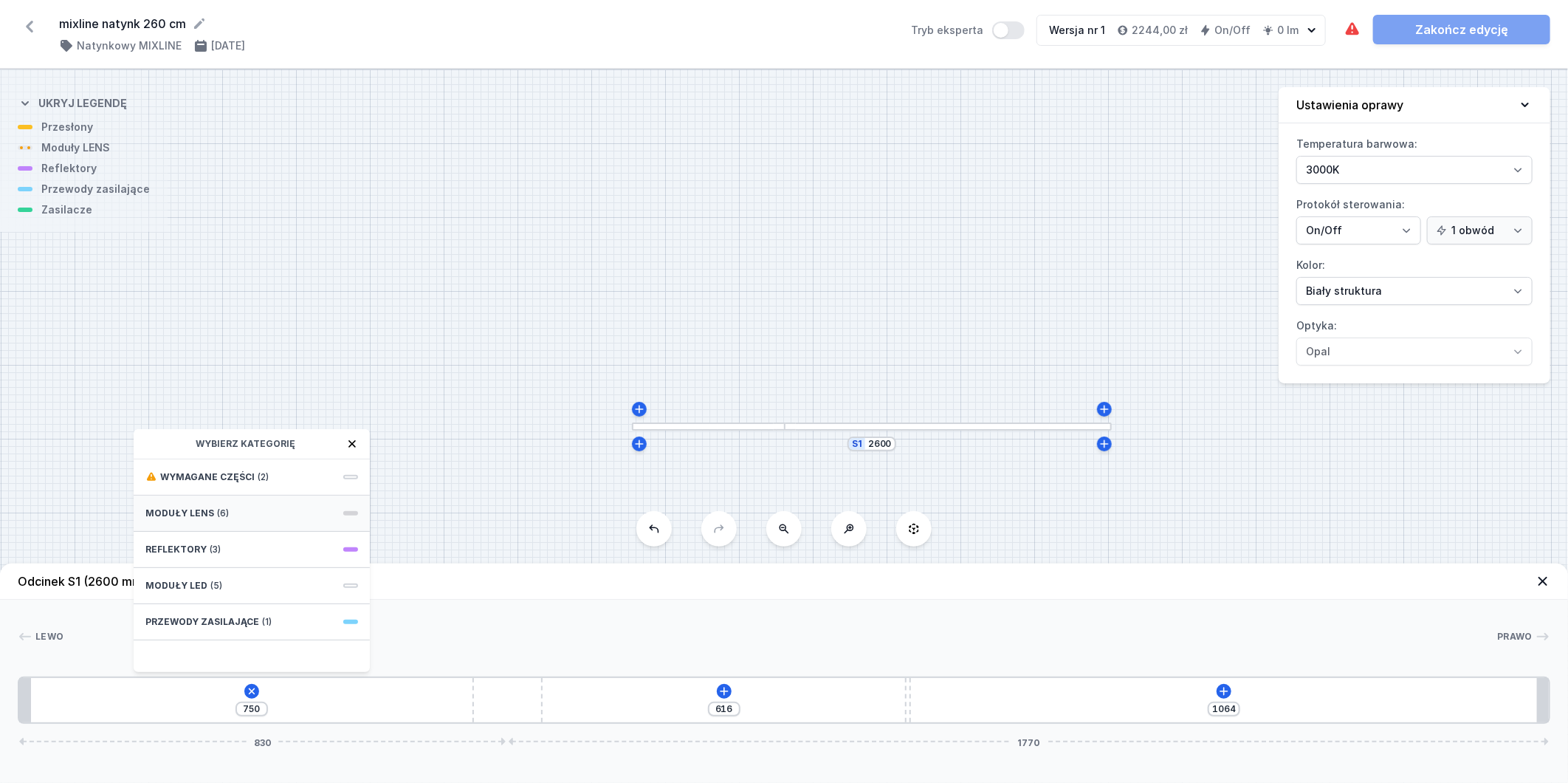
click at [271, 513] on div "Moduły LENS (6)" at bounding box center [252, 513] width 236 height 36
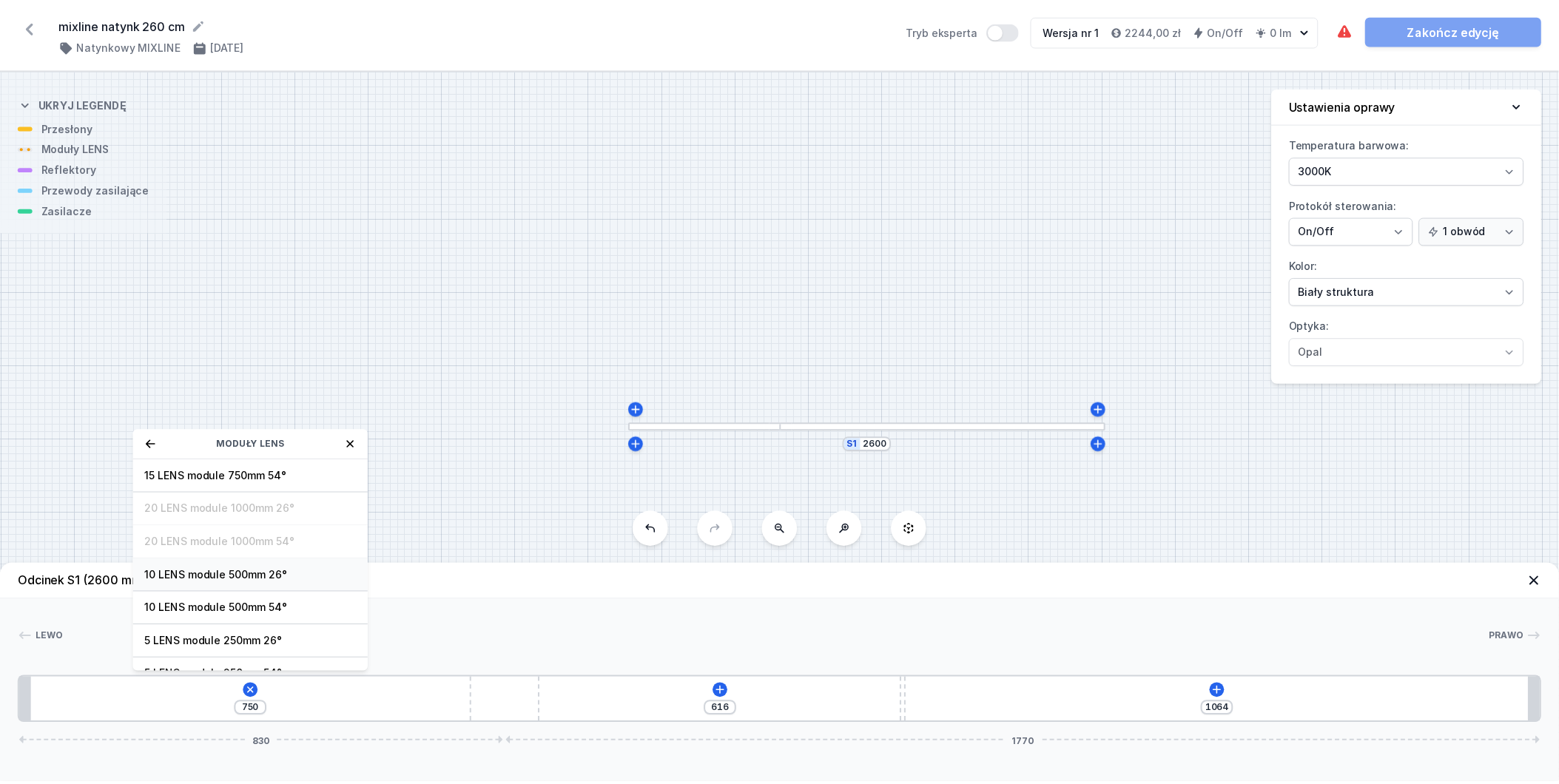
scroll to position [54, 0]
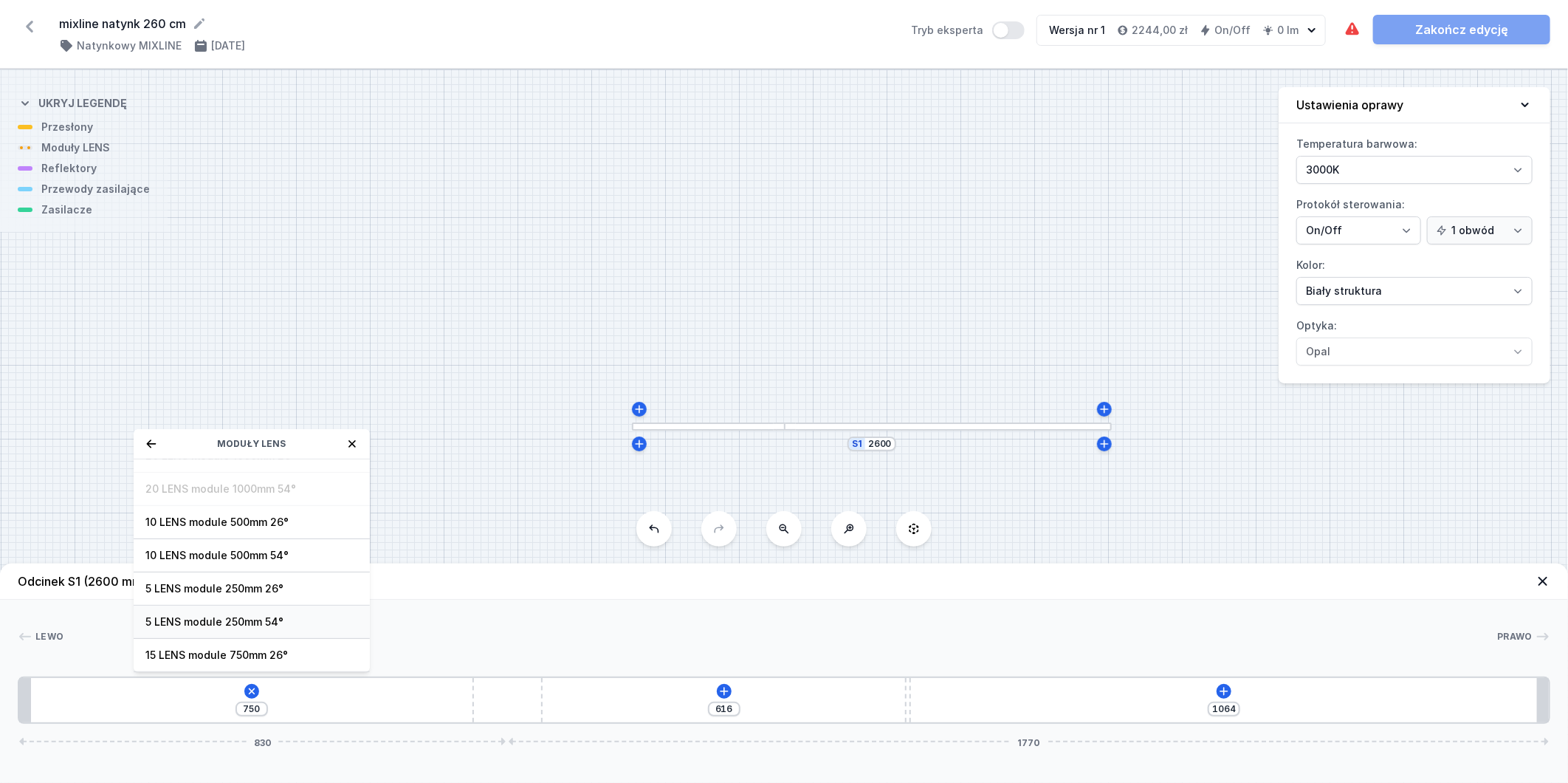
click at [295, 621] on span "5 LENS module 250mm 54°" at bounding box center [252, 622] width 213 height 15
type input "500"
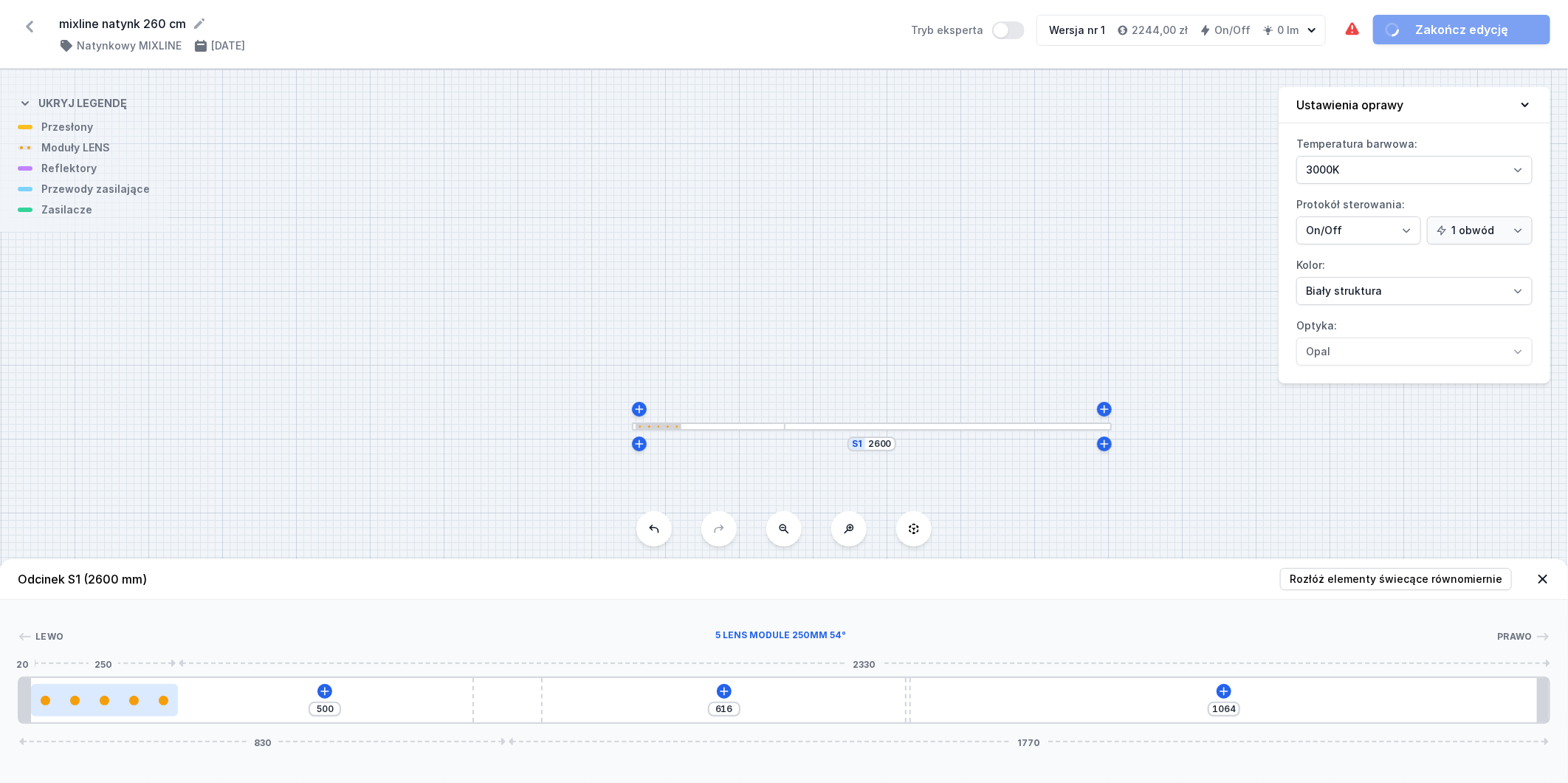
click at [126, 704] on div at bounding box center [104, 701] width 147 height 10
select select "1516"
click at [108, 655] on icon at bounding box center [104, 658] width 8 height 8
type input "250"
type input "178"
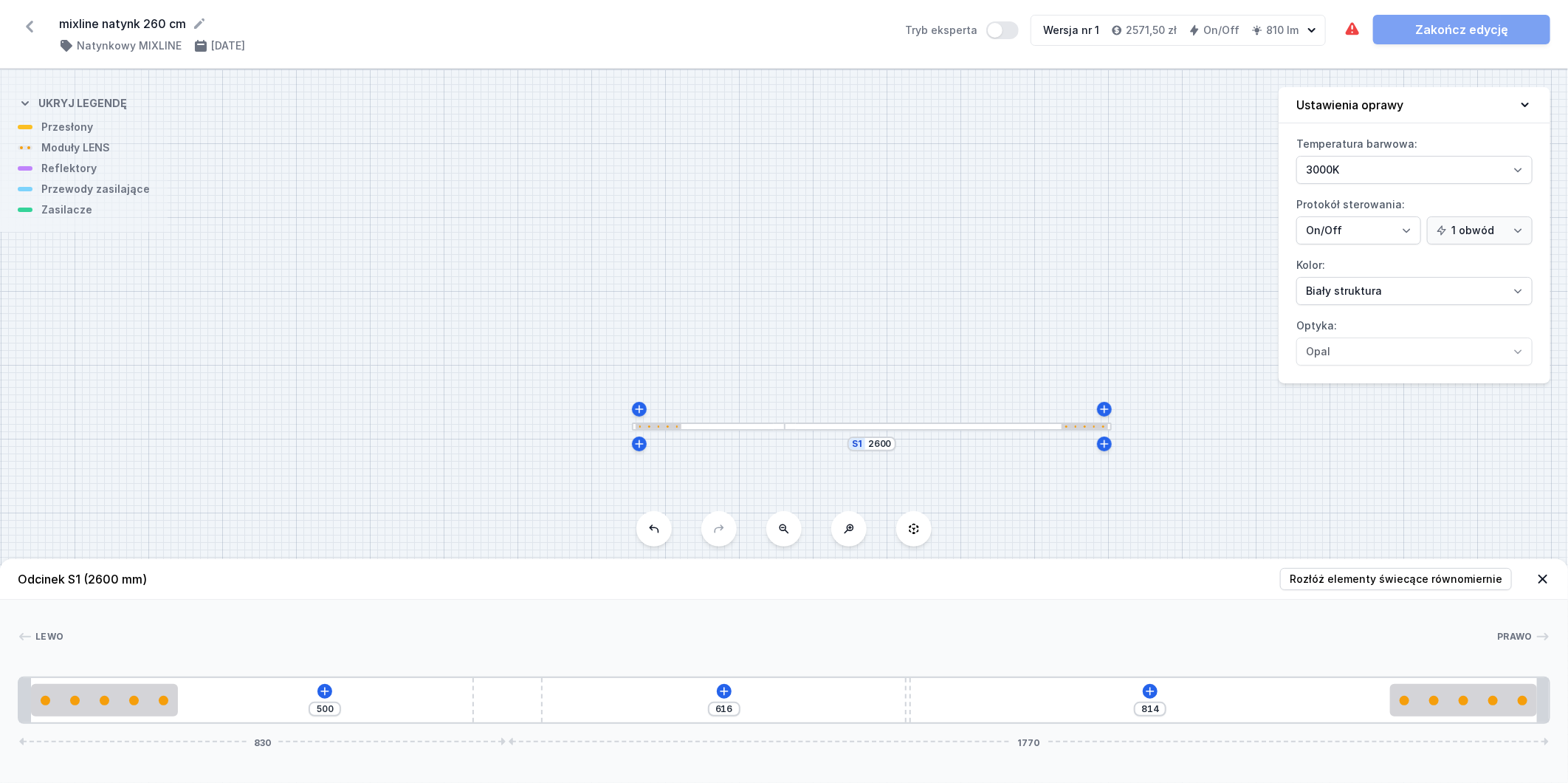
drag, startPoint x: 308, startPoint y: 704, endPoint x: 1570, endPoint y: 685, distance: 1262.1
type input "838"
type input "592"
type input "824"
type input "606"
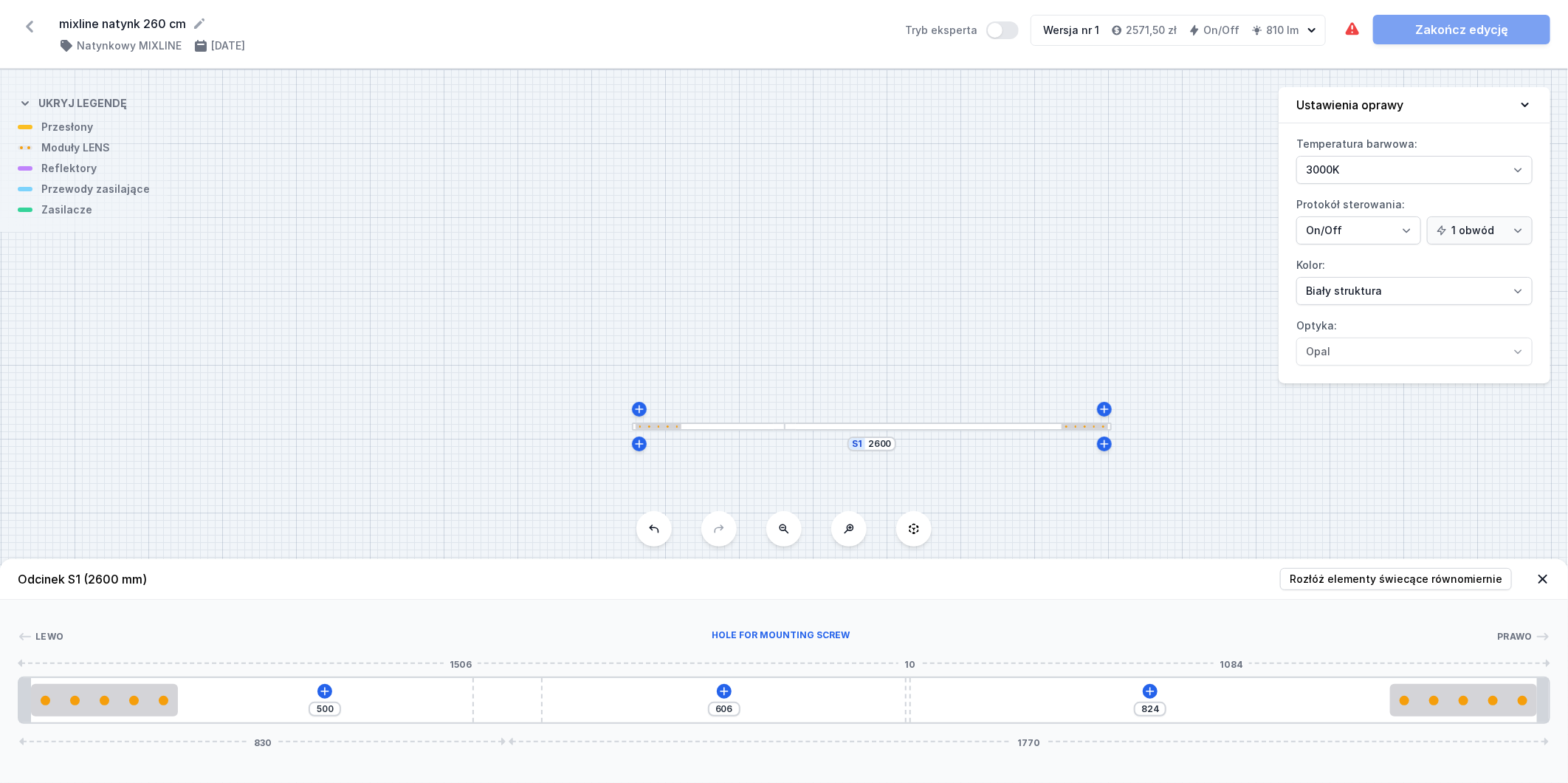
type input "788"
type input "642"
type input "754"
type input "676"
type input "717"
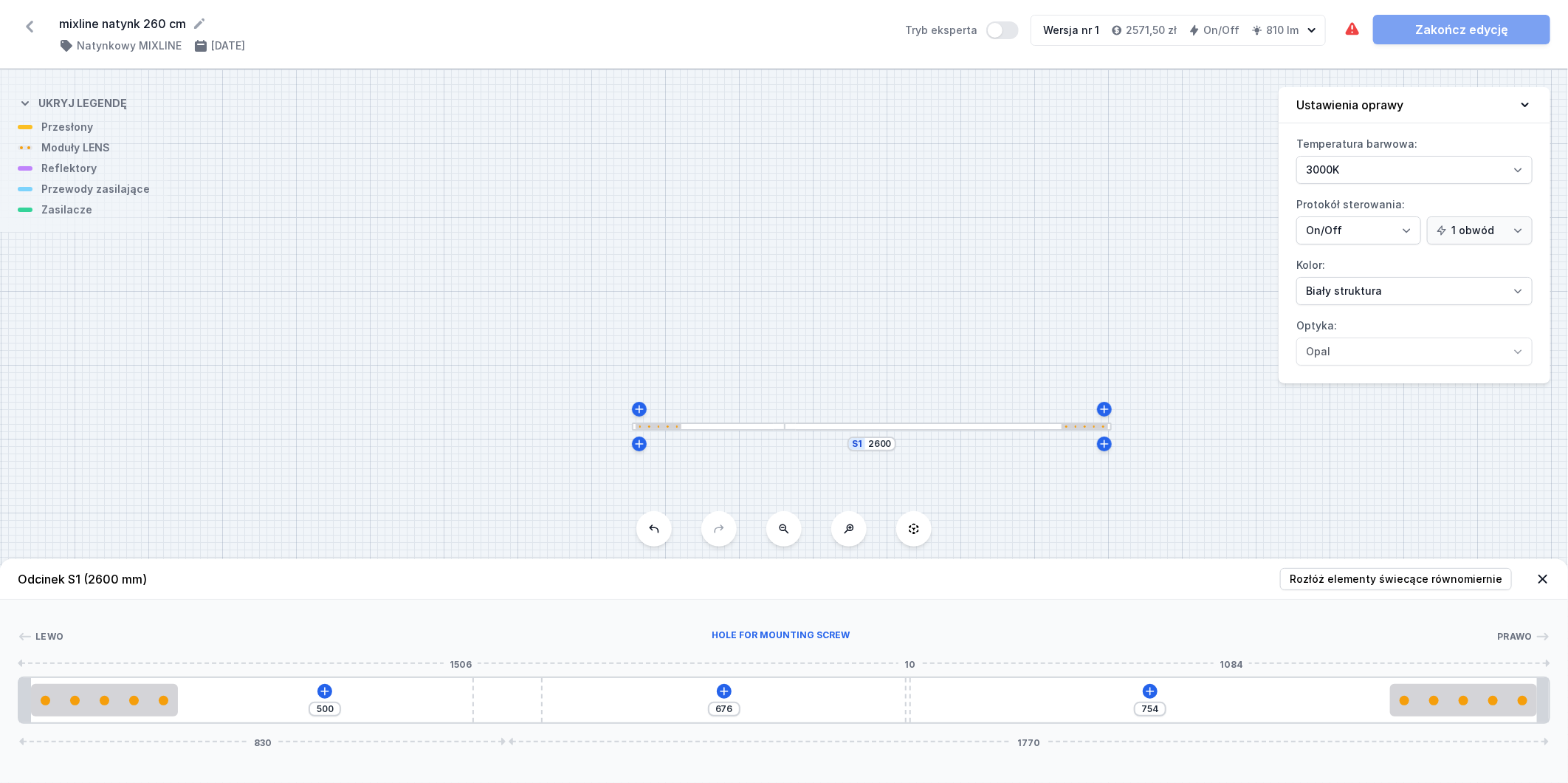
type input "713"
type input "670"
type input "760"
type input "605"
type input "825"
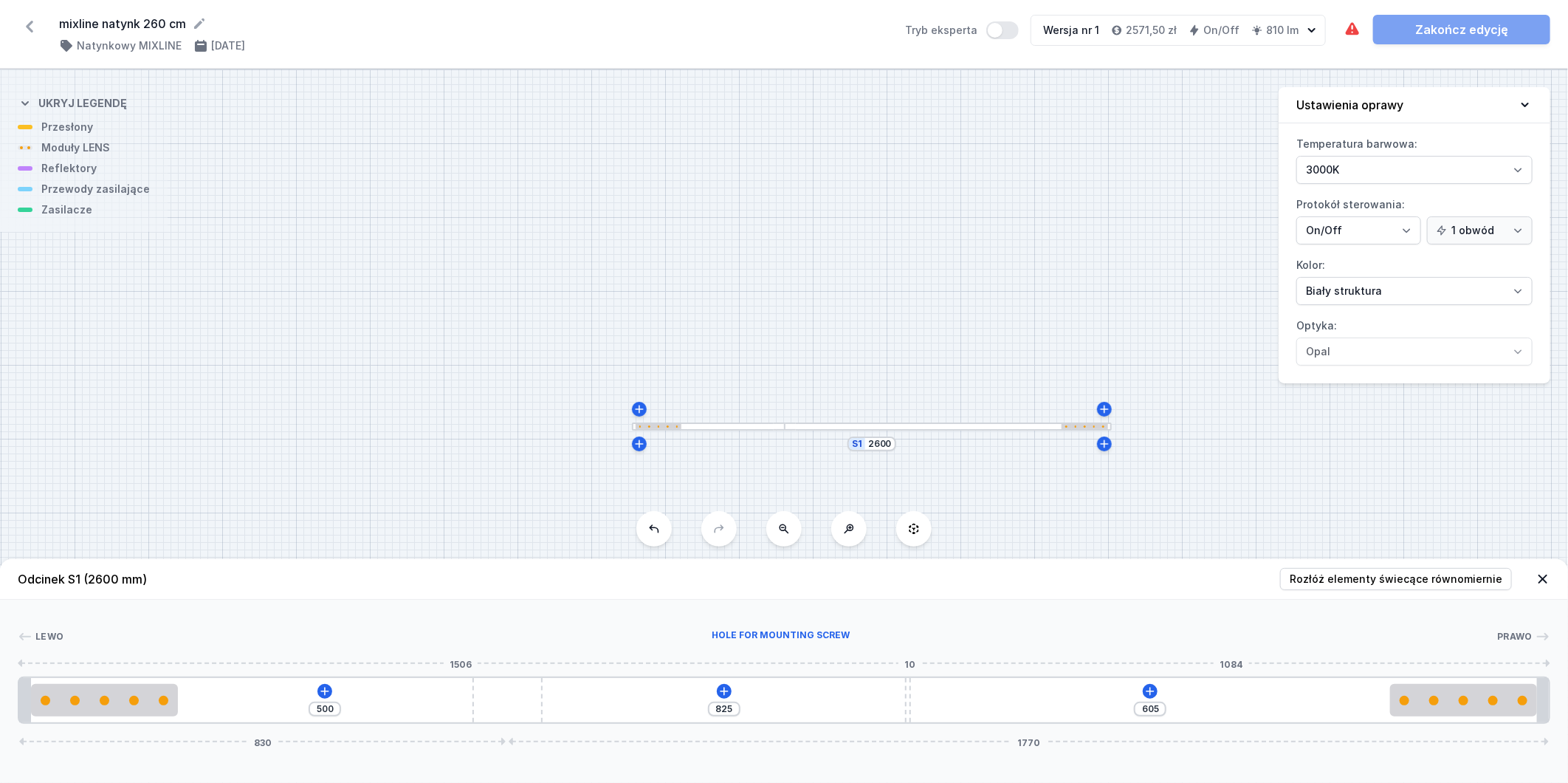
type input "528"
type input "902"
type input "445"
type input "985"
type input "381"
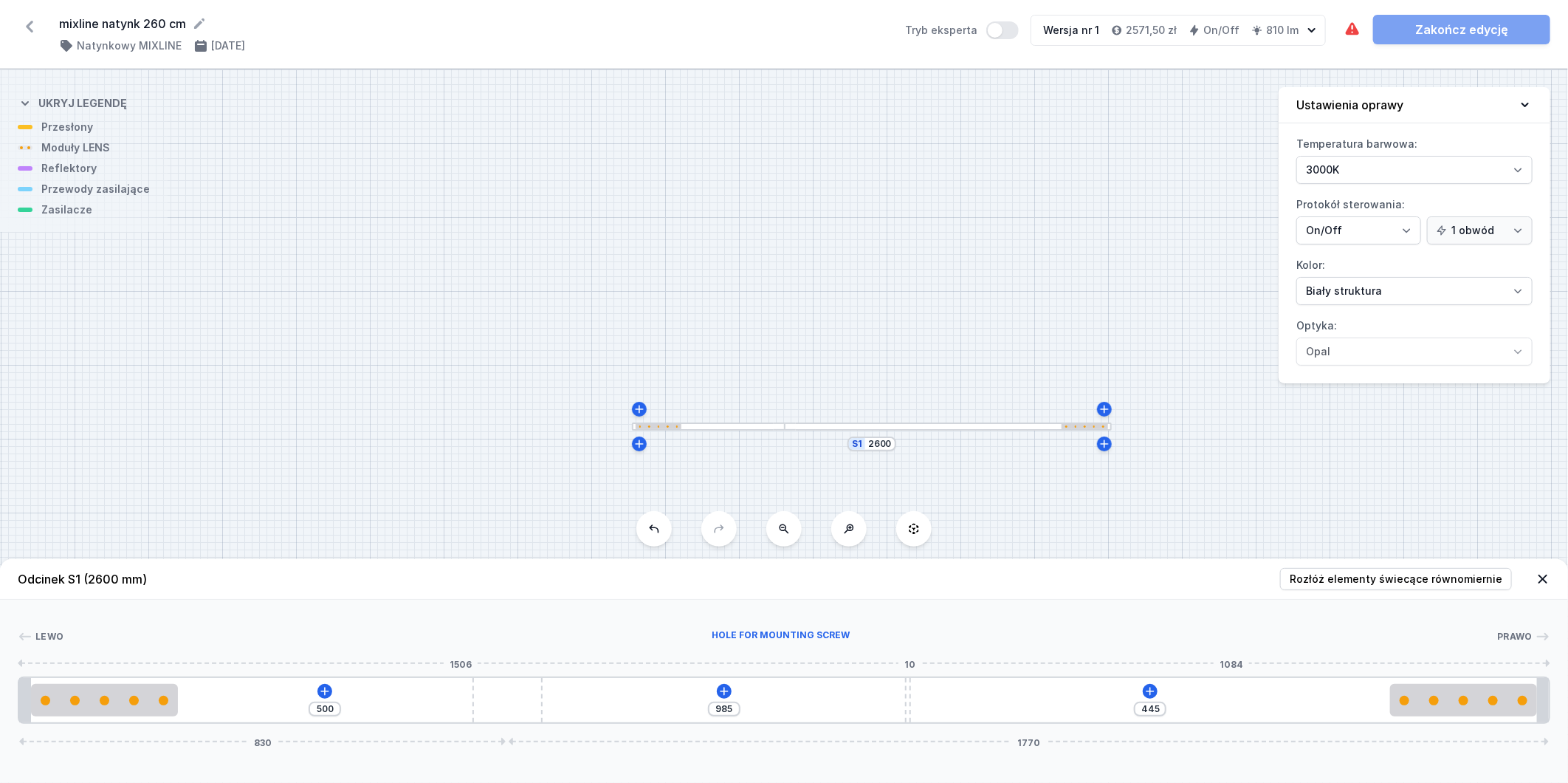
type input "1049"
type input "344"
type input "1086"
type input "305"
type input "1125"
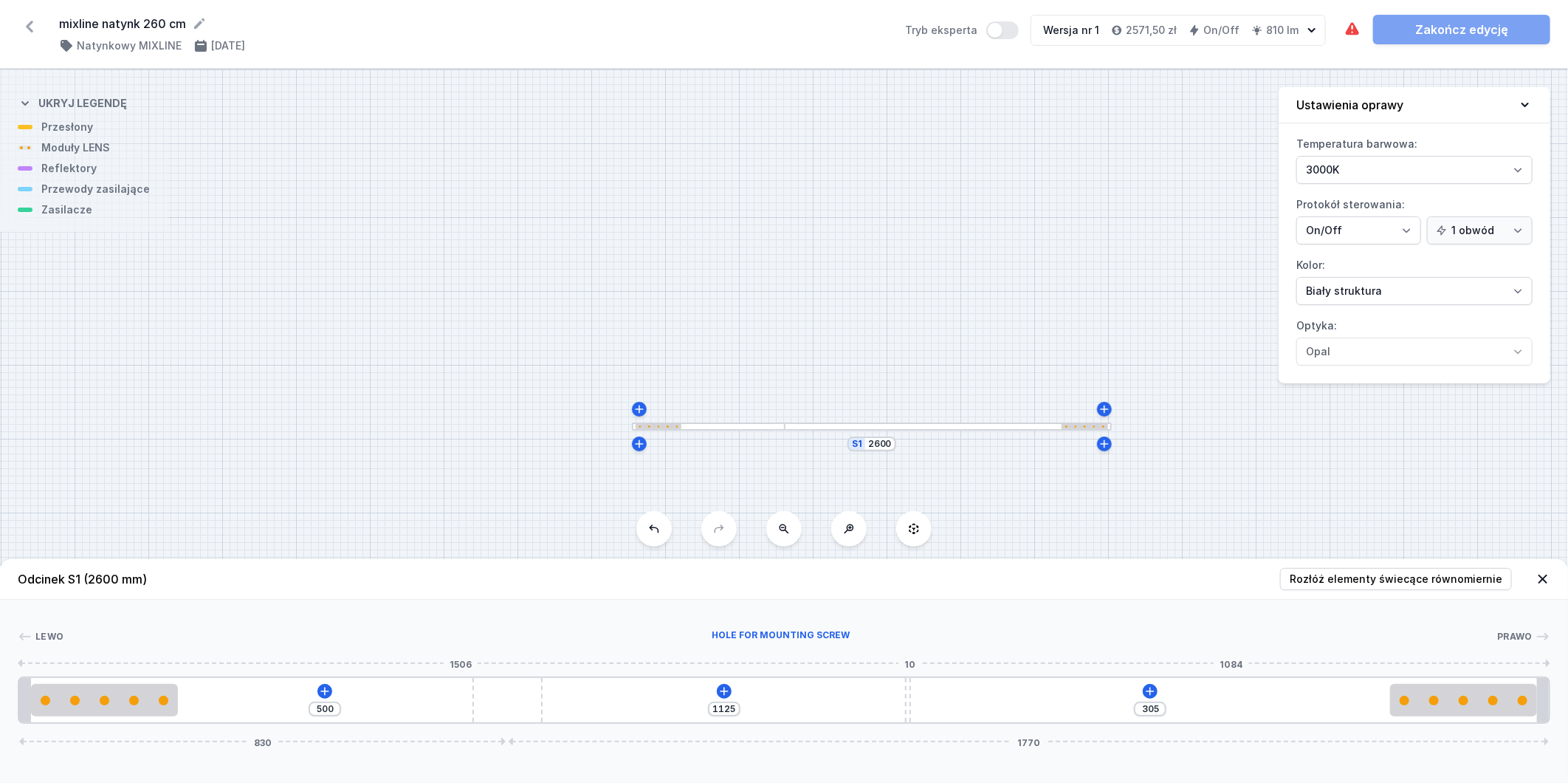
type input "283"
type input "1147"
type input "261"
type input "1169"
type input "227"
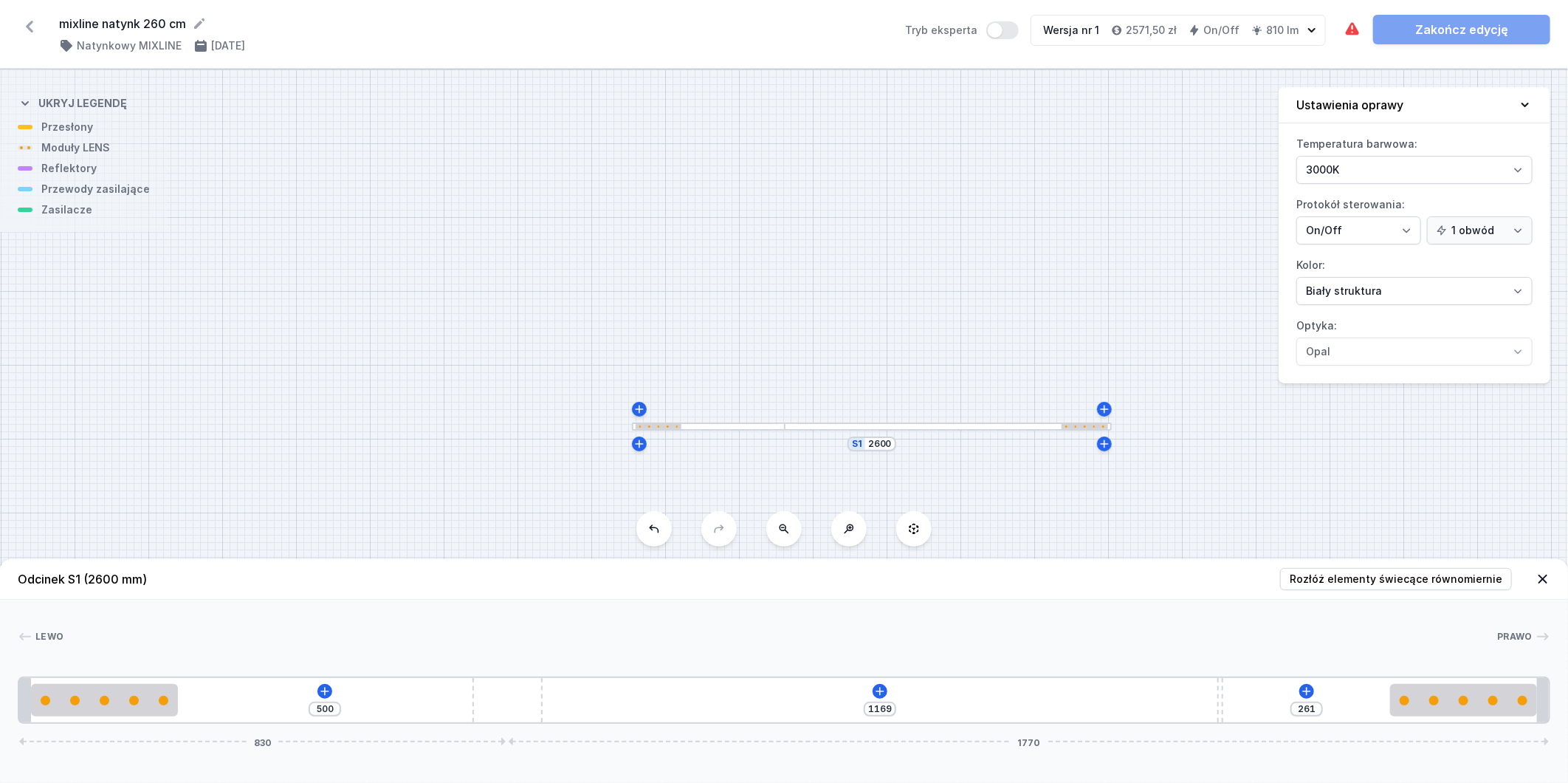
type input "1203"
type input "200"
drag, startPoint x: 909, startPoint y: 694, endPoint x: 1344, endPoint y: 694, distance: 435.0
click at [1344, 694] on div "500 1230 200 830 1770" at bounding box center [784, 700] width 1532 height 48
click at [904, 690] on icon at bounding box center [904, 691] width 12 height 12
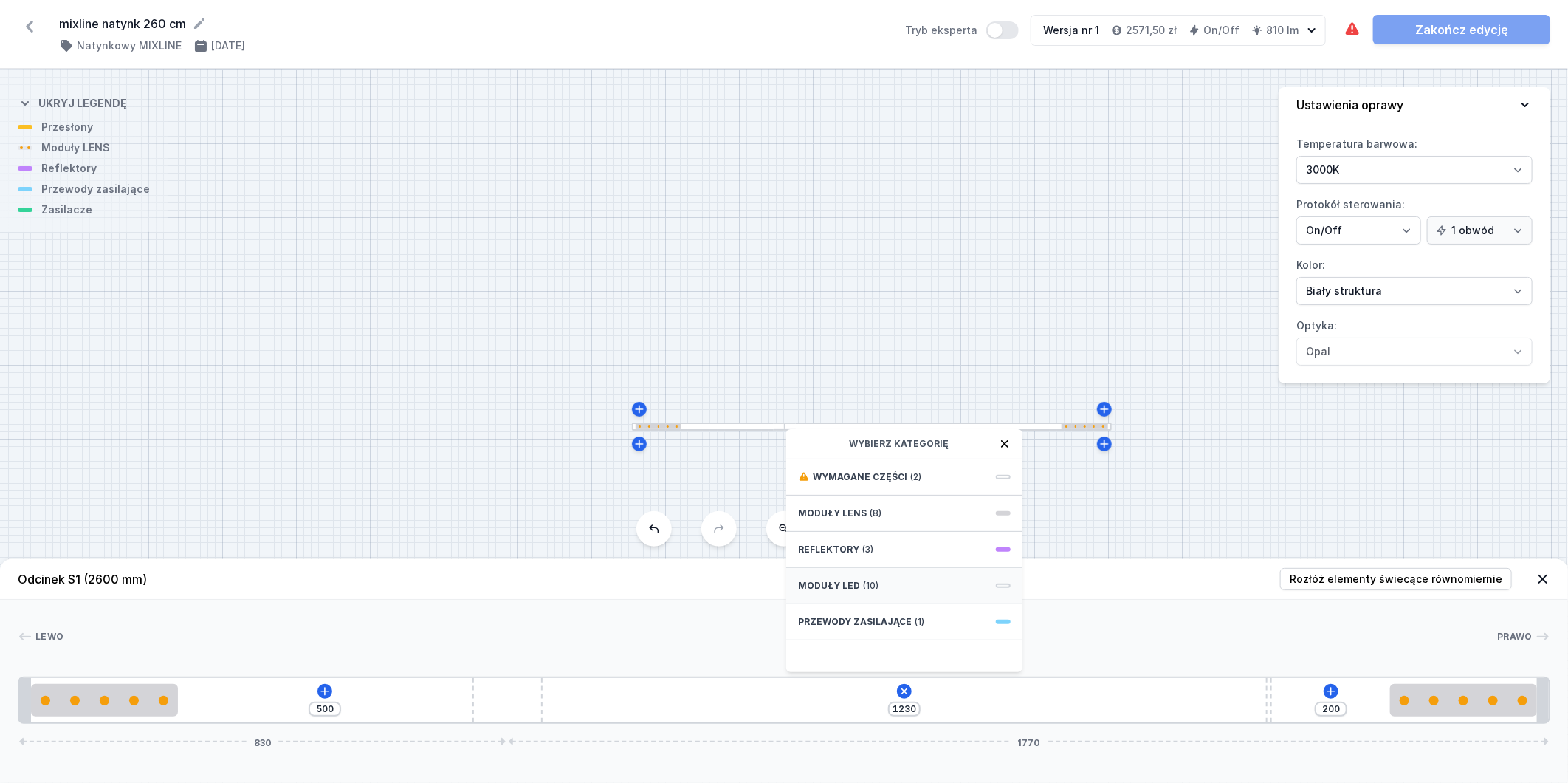
click at [890, 586] on div "Moduły LED (10)" at bounding box center [904, 586] width 236 height 36
click at [918, 575] on span "LED opal module 840mm" at bounding box center [905, 576] width 213 height 15
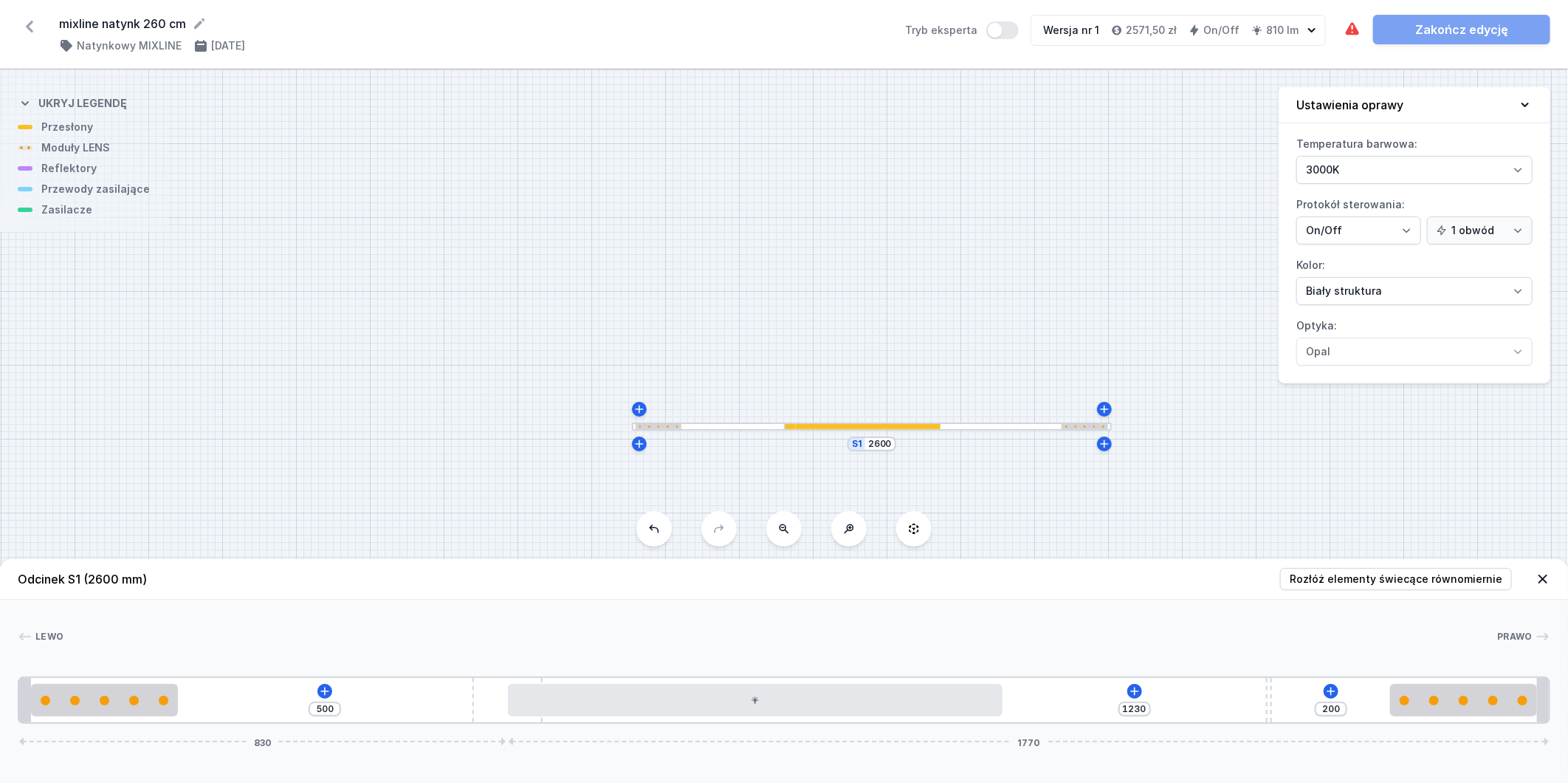
type input "449"
click at [1369, 577] on span "Rozłóż elementy świecące równomiernie" at bounding box center [1396, 579] width 213 height 15
type input "315"
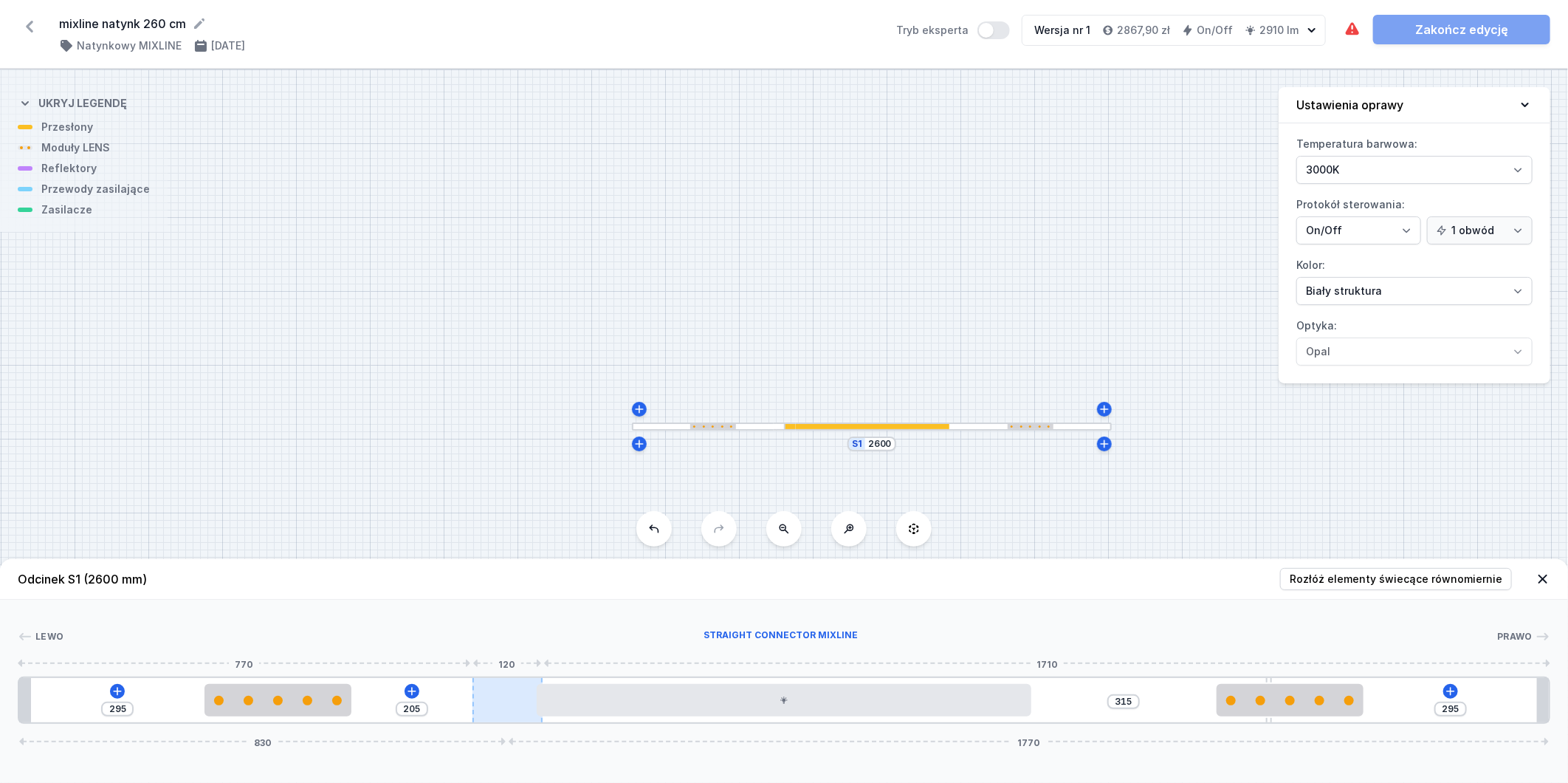
type input "132"
type input "368"
type input "131"
type input "369"
type input "130"
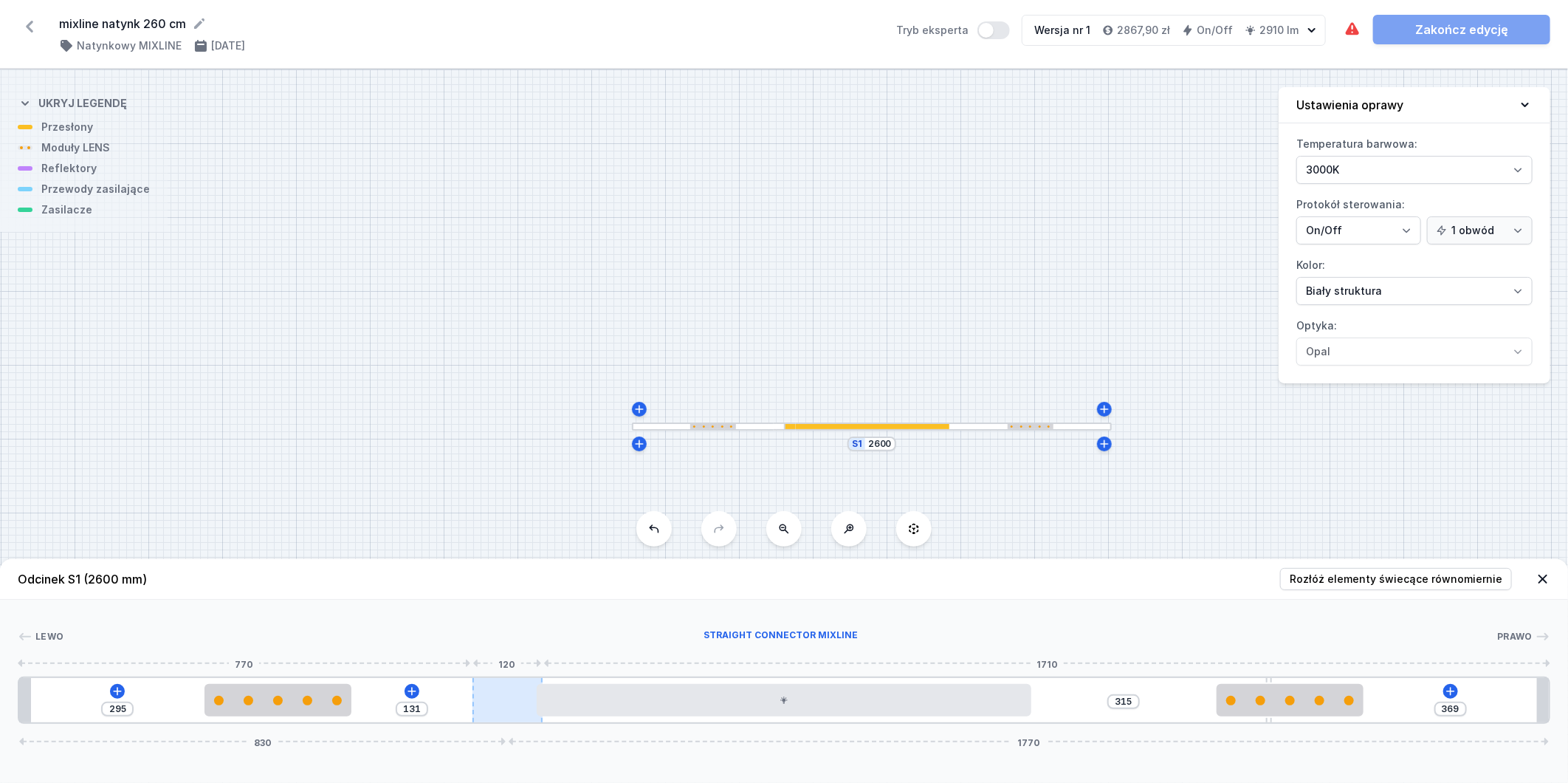
type input "370"
type input "125"
type input "375"
type input "121"
type input "379"
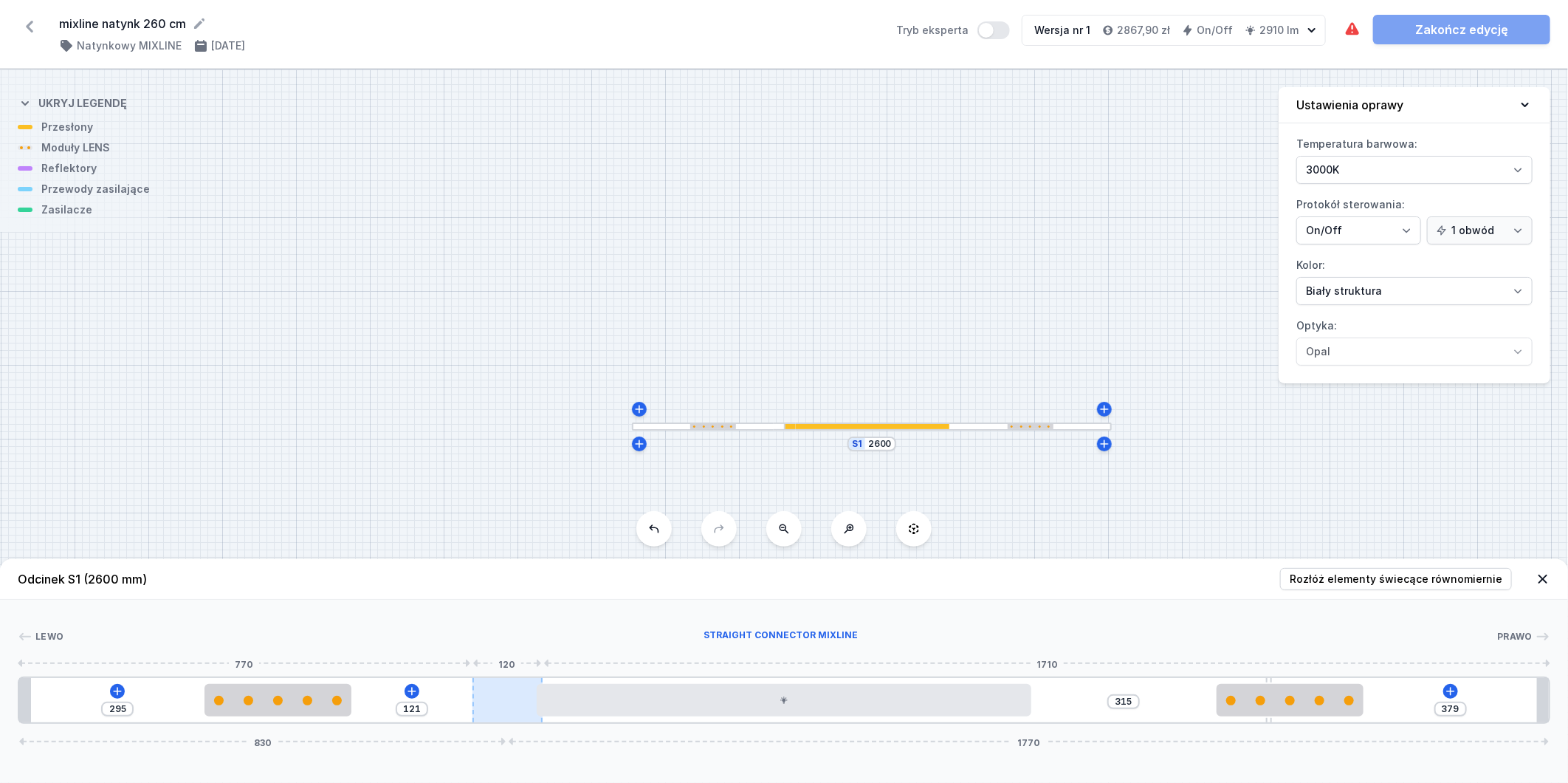
type input "120"
type input "380"
type input "119"
type input "381"
type input "116"
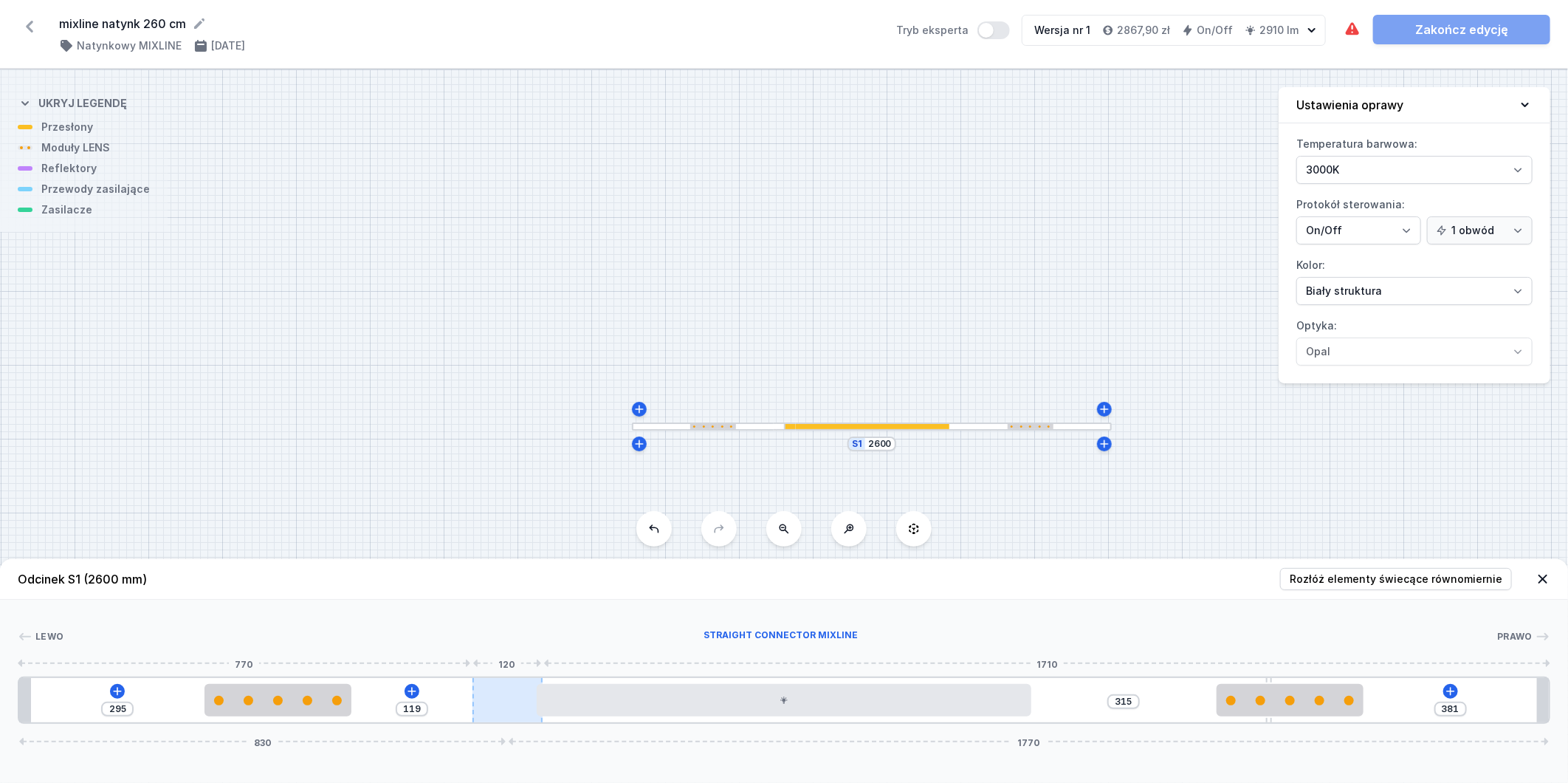
type input "384"
type input "114"
type input "386"
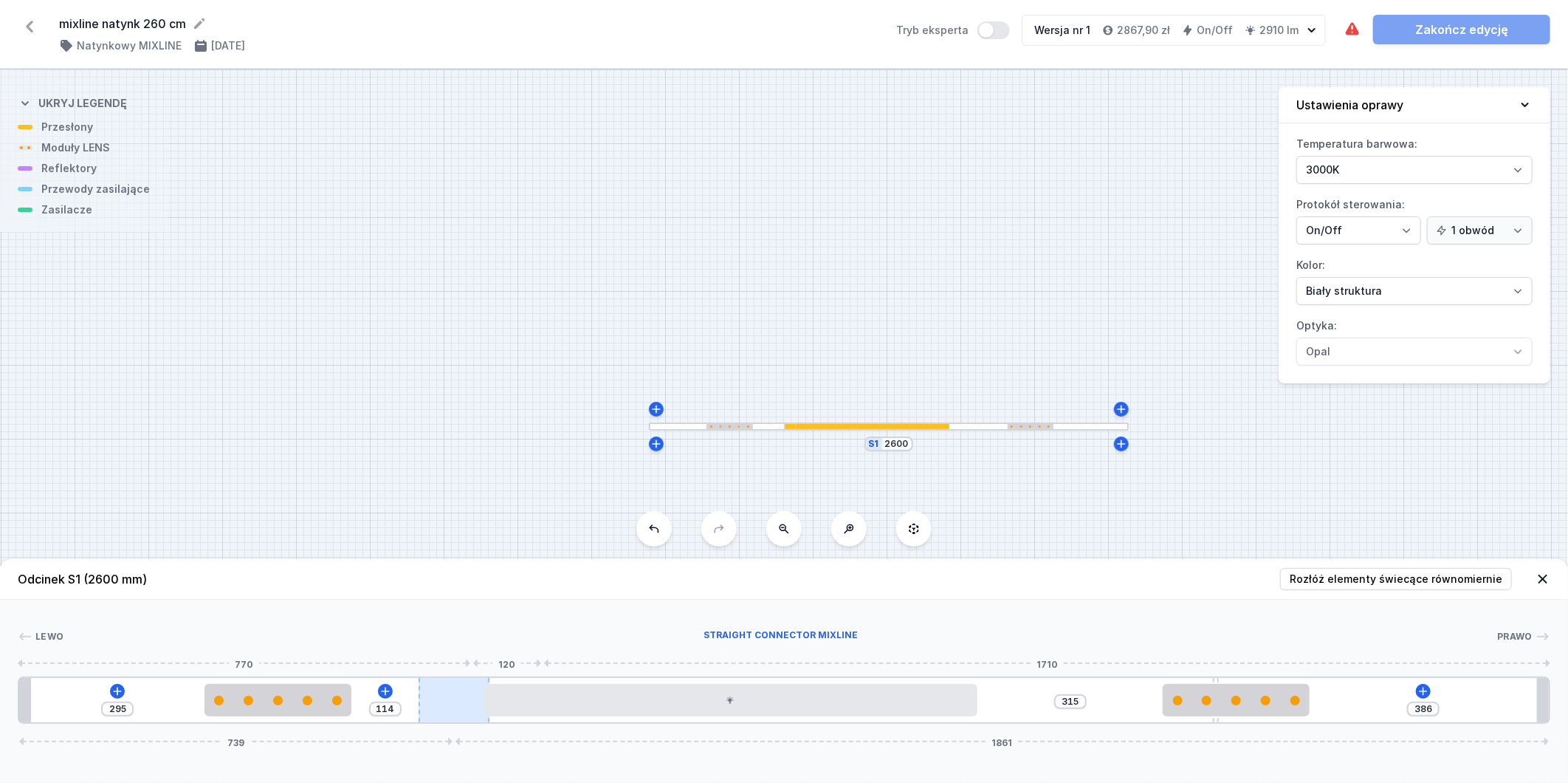
type input "113"
type input "387"
type input "110"
type input "390"
type input "108"
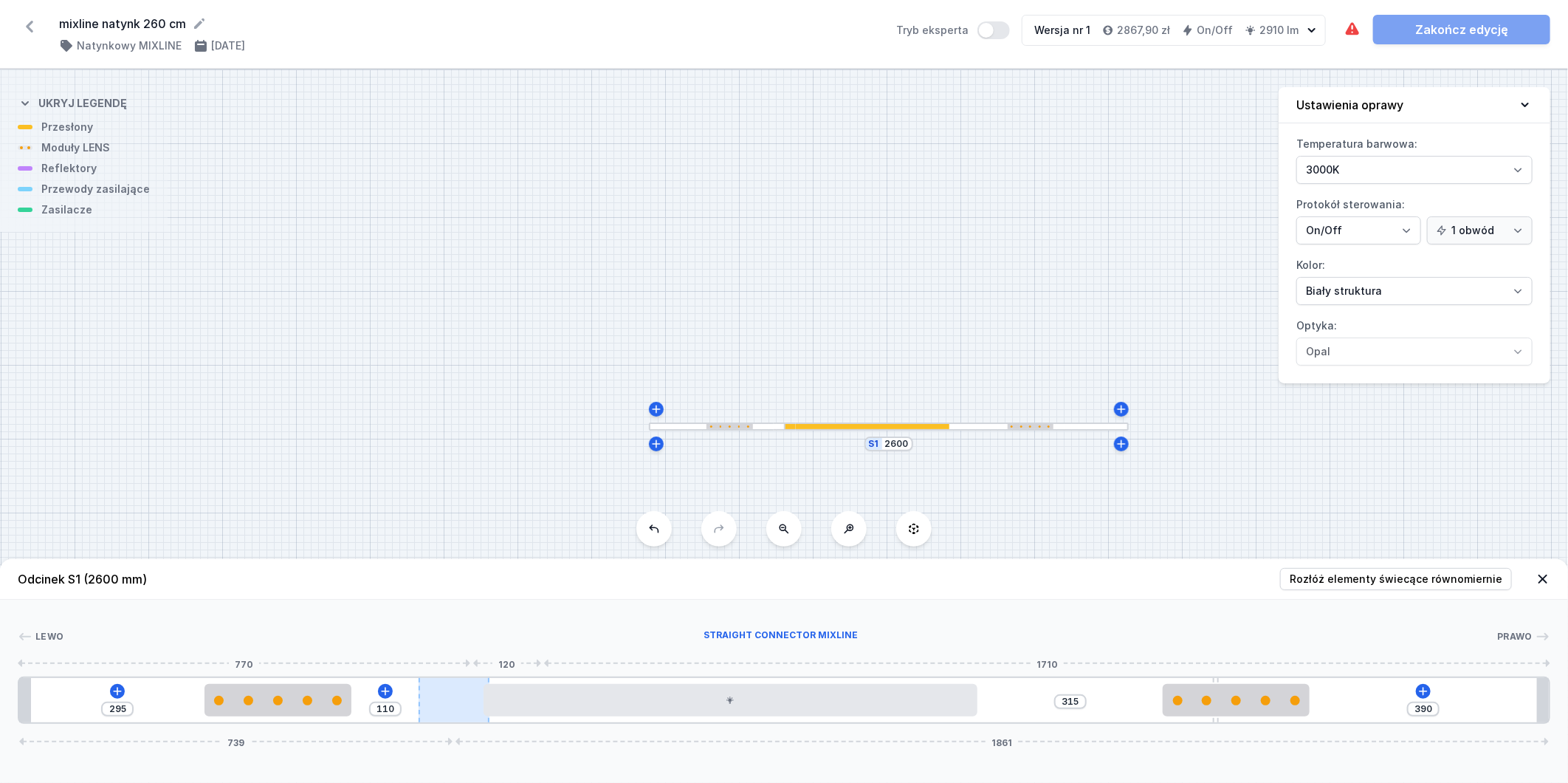
type input "392"
type input "105"
type input "395"
type input "102"
type input "398"
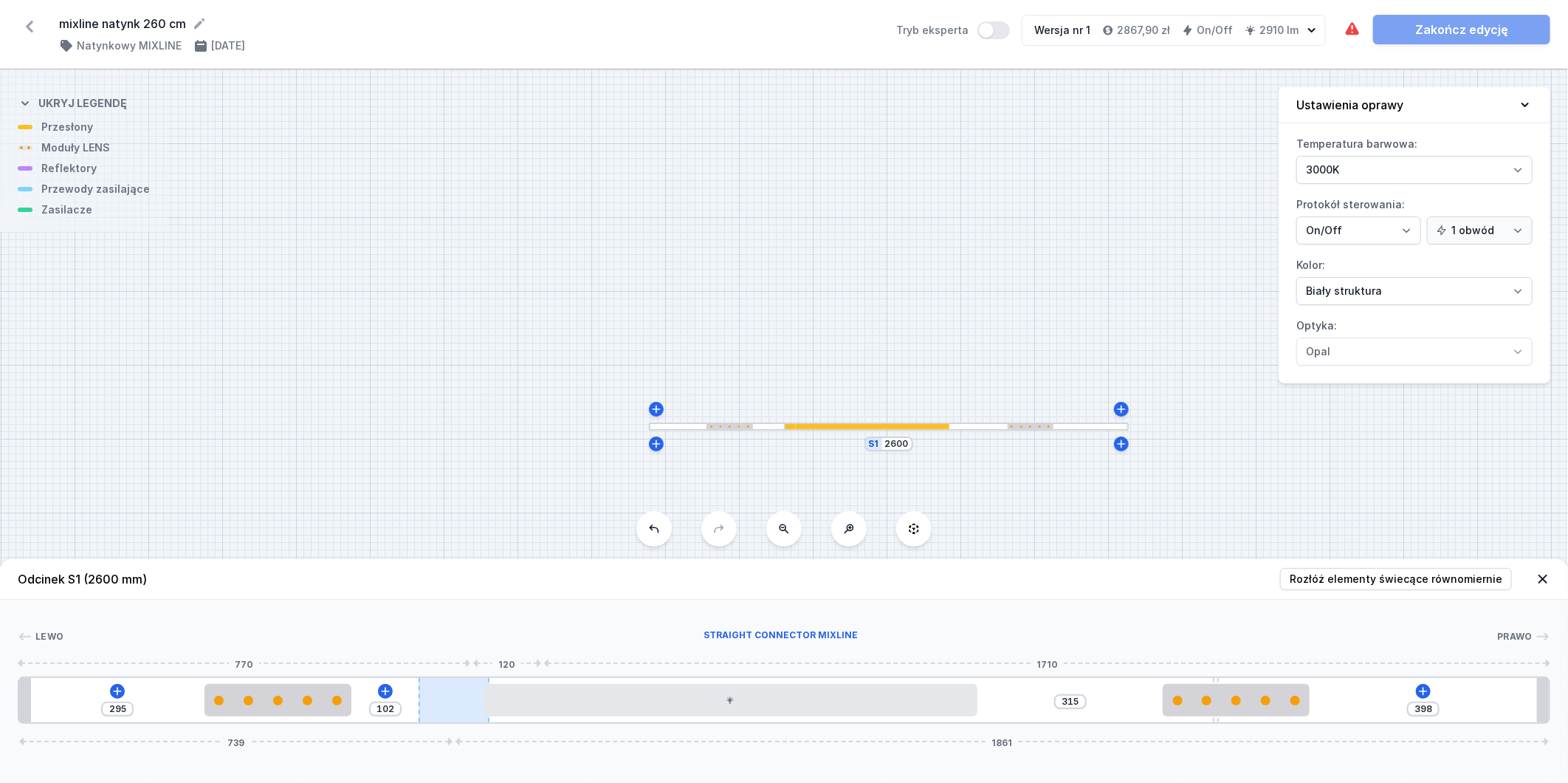
type input "98"
type input "402"
type input "95"
type input "405"
type input "94"
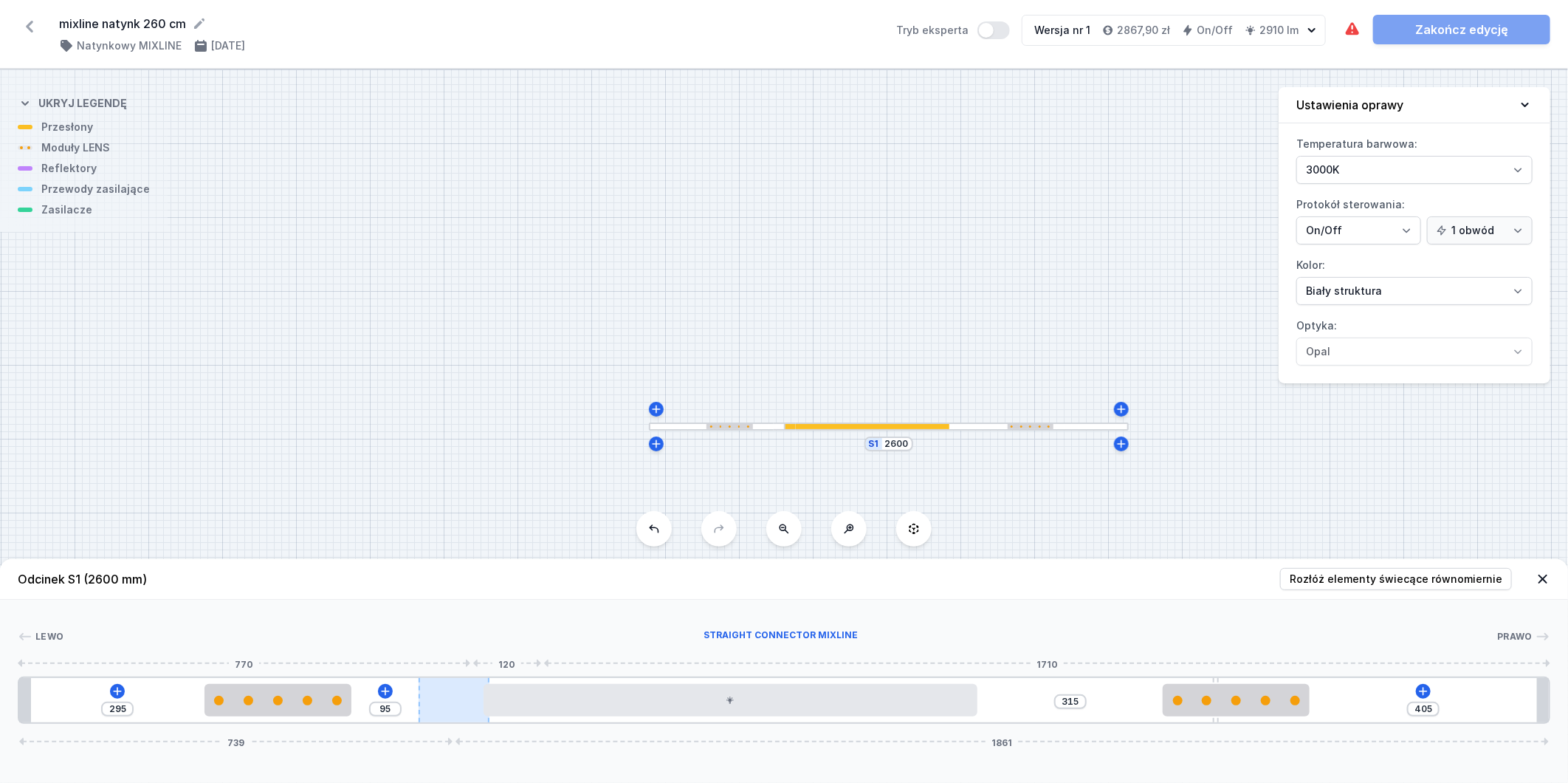
type input "406"
type input "92"
type input "408"
type input "87"
type input "413"
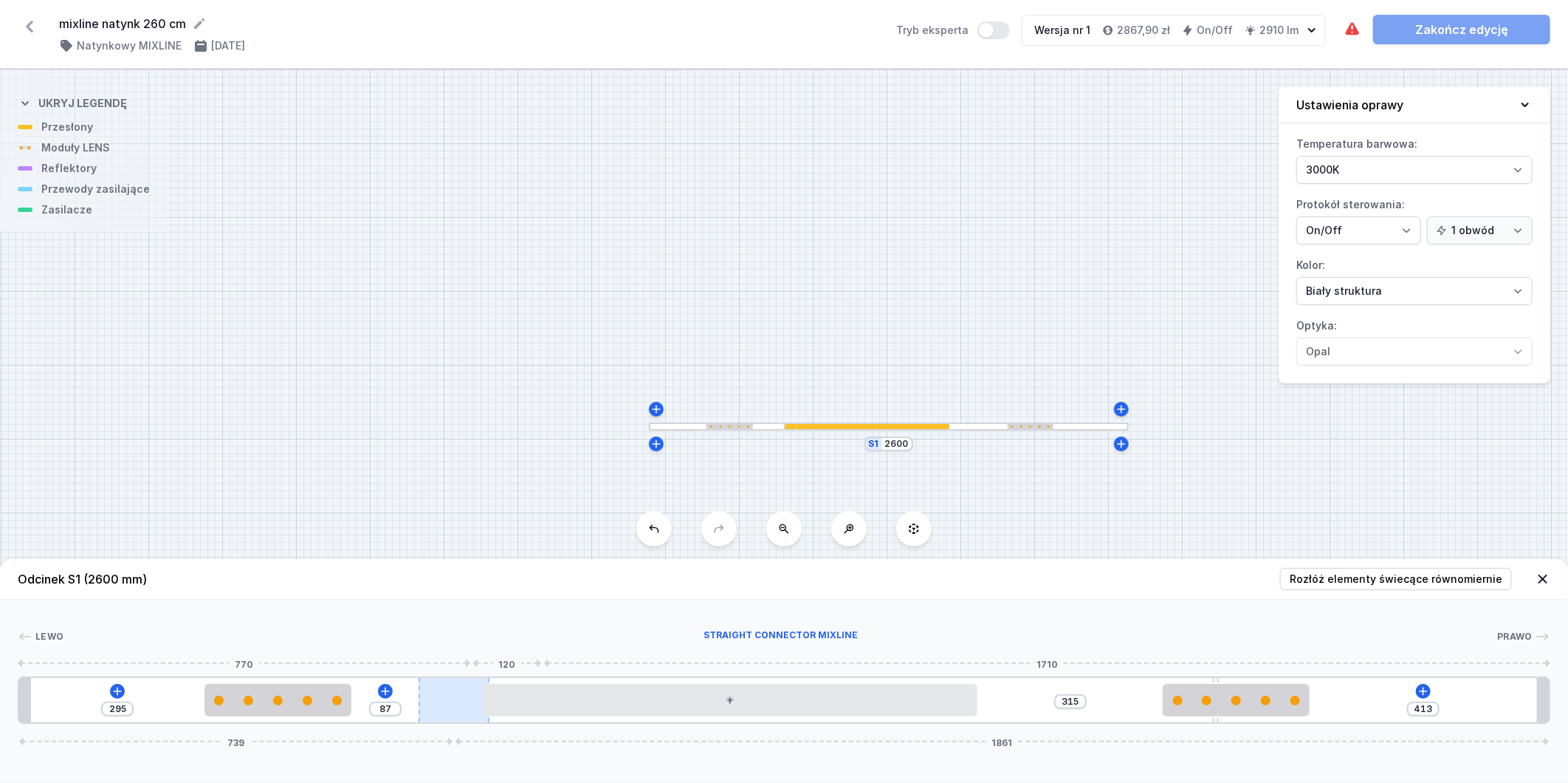
type input "83"
type input "417"
type input "82"
type input "418"
drag, startPoint x: 482, startPoint y: 693, endPoint x: 452, endPoint y: 694, distance: 30.0
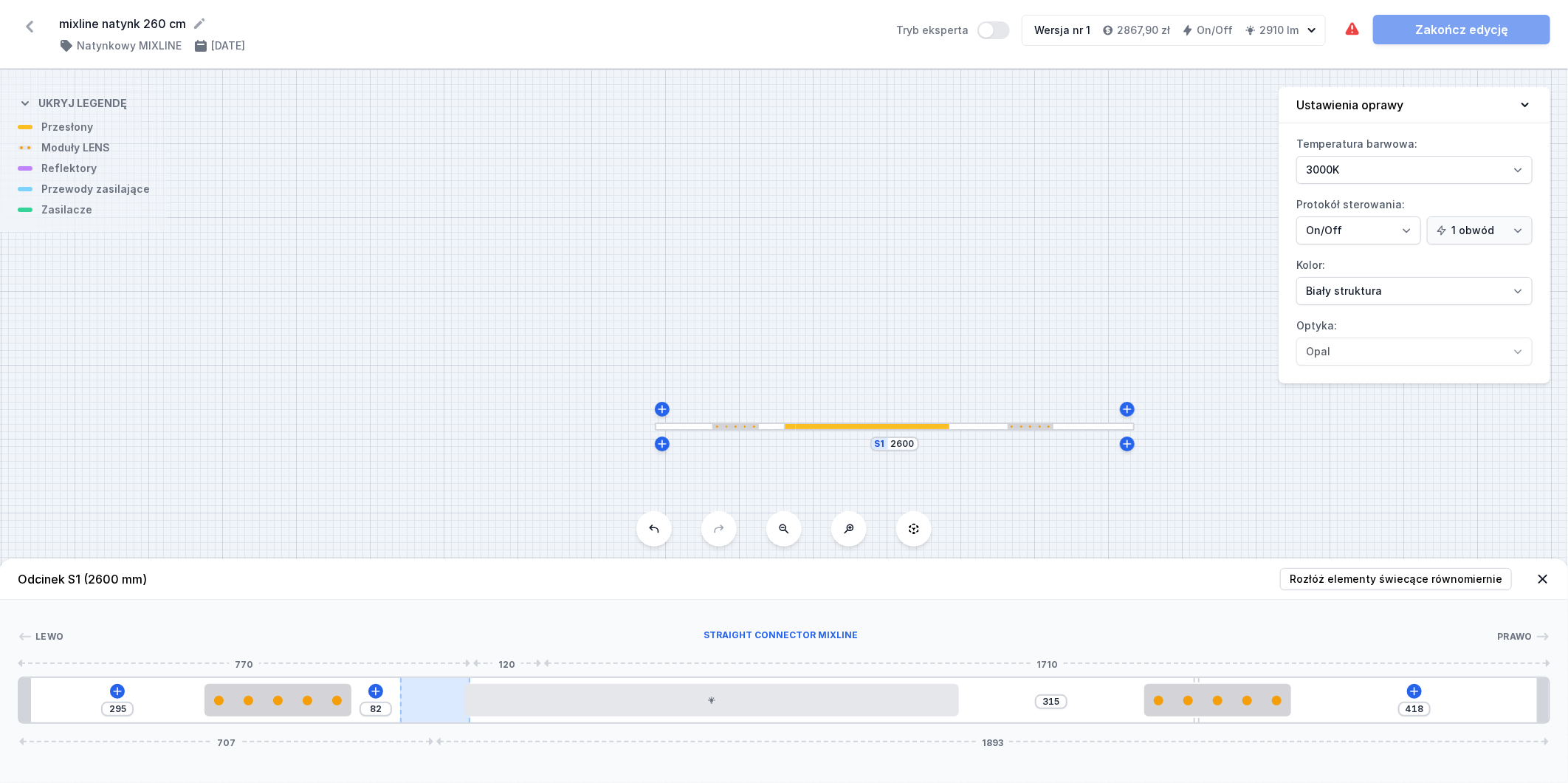
click at [452, 694] on div at bounding box center [436, 700] width 71 height 44
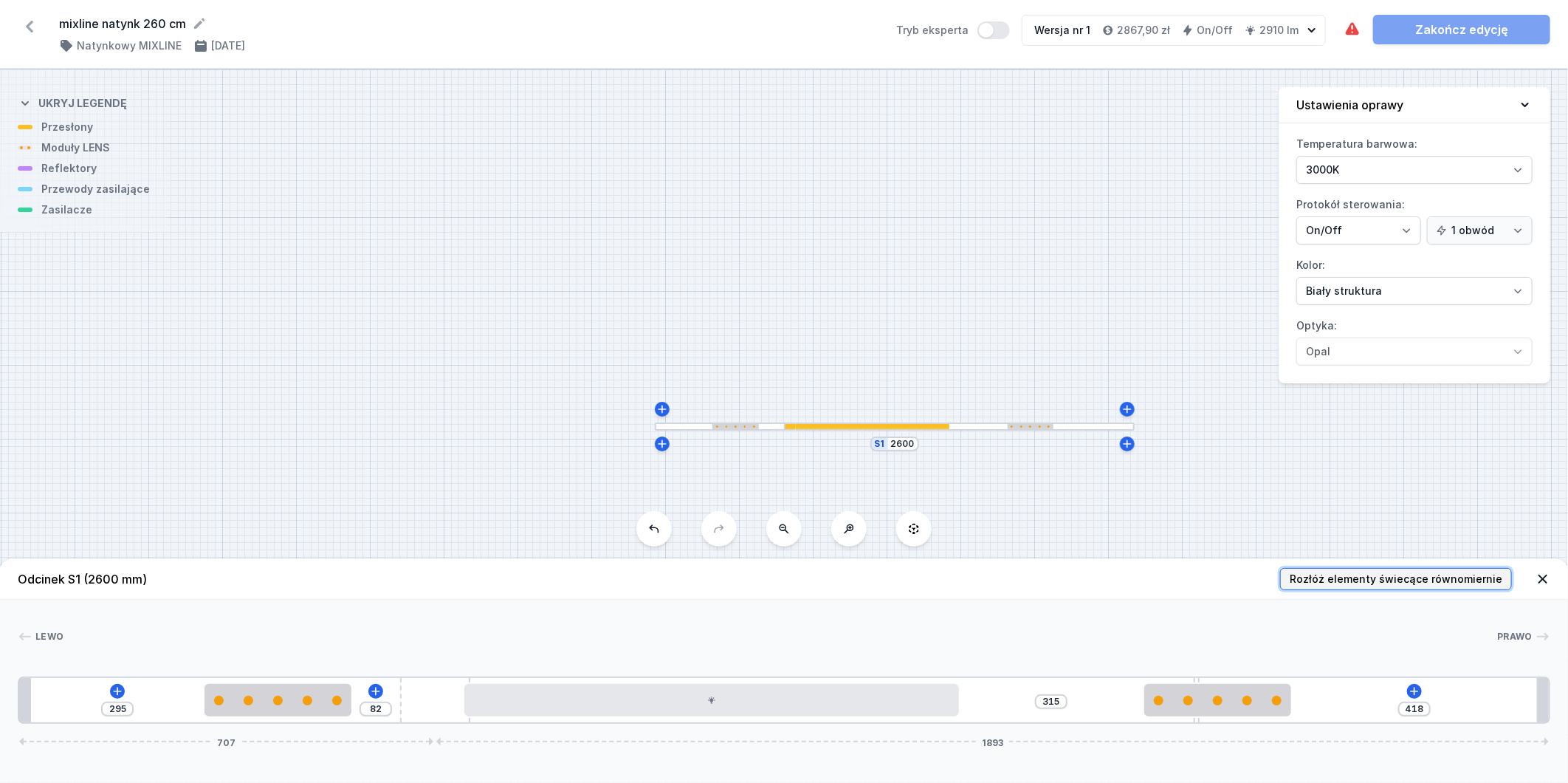
click at [1413, 576] on span "Rozłóż elementy świecące równomiernie" at bounding box center [1396, 579] width 213 height 15
type input "28"
type input "295"
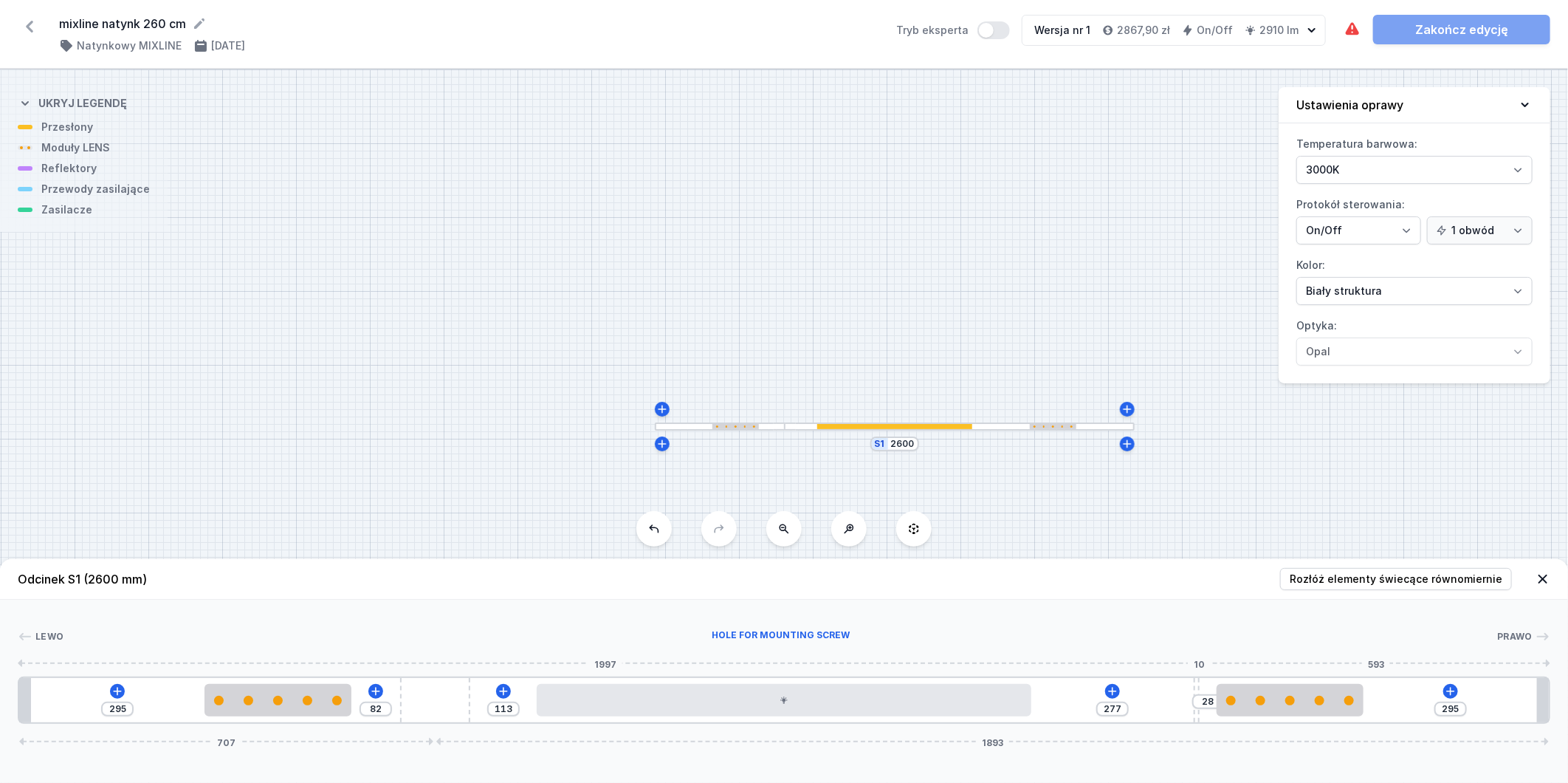
type input "60"
type input "245"
type input "58"
type input "247"
type input "57"
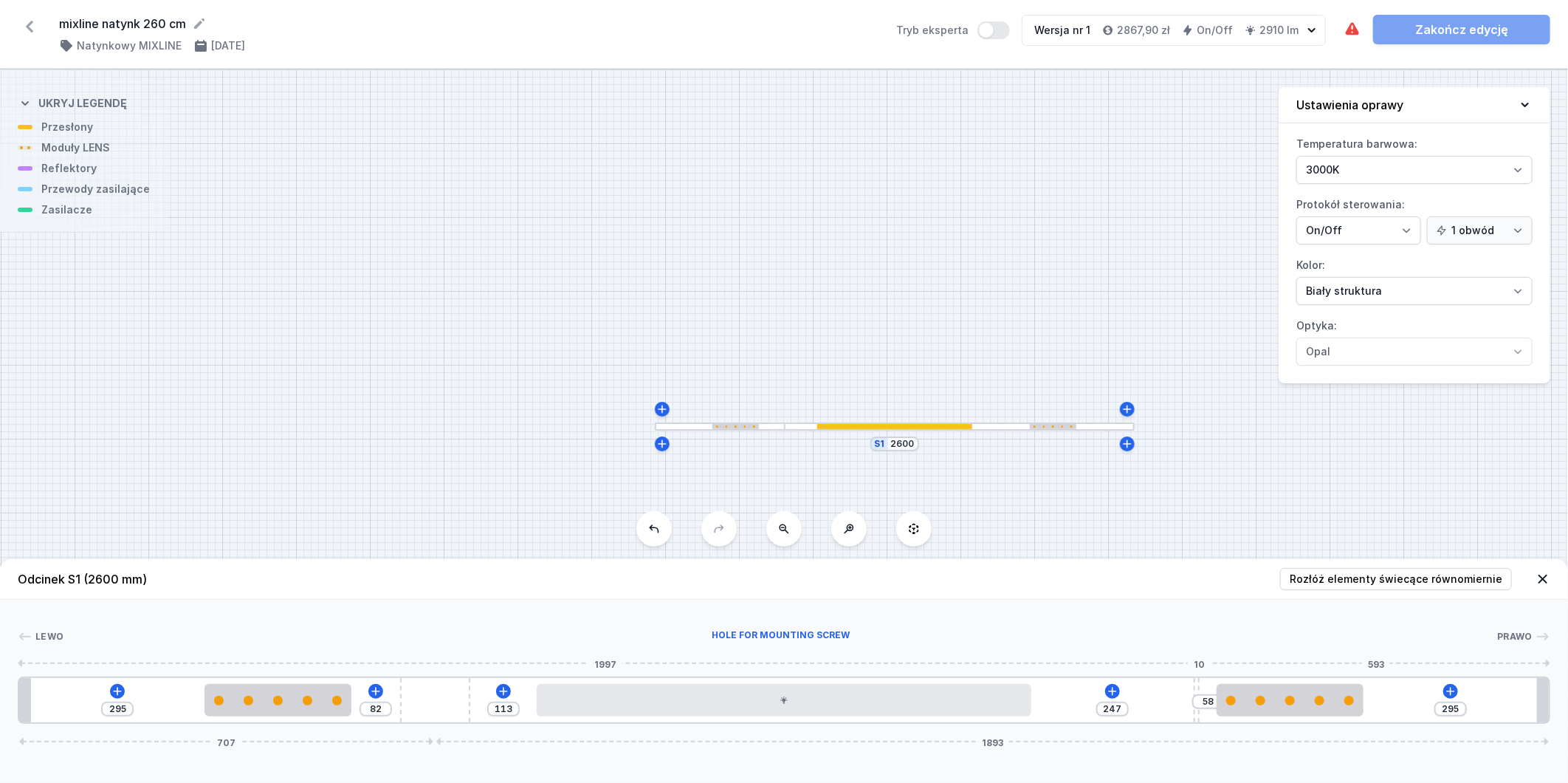
type input "248"
type input "56"
type input "249"
type input "53"
type input "252"
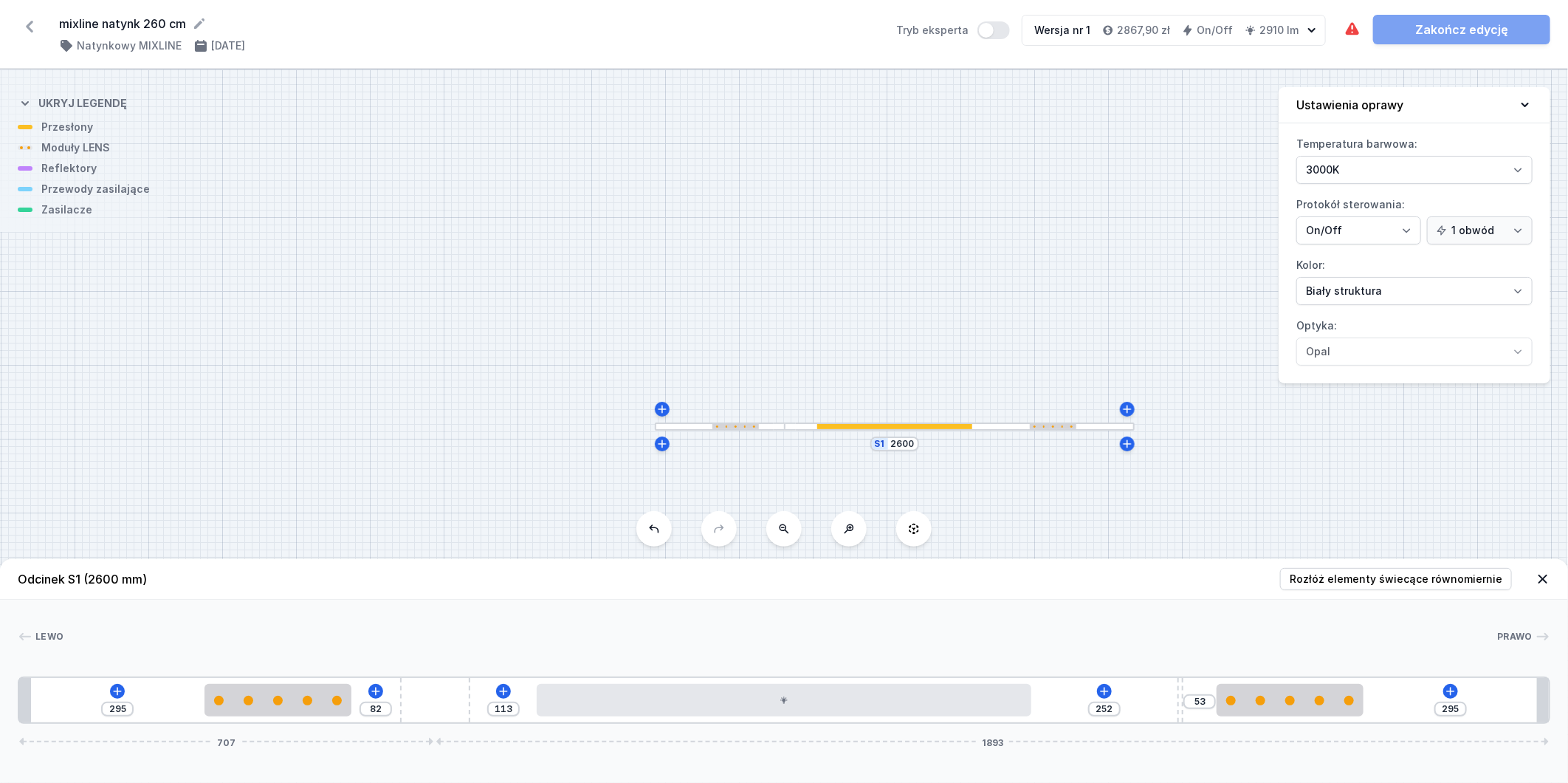
type input "50"
type input "255"
type input "47"
type input "258"
type input "46"
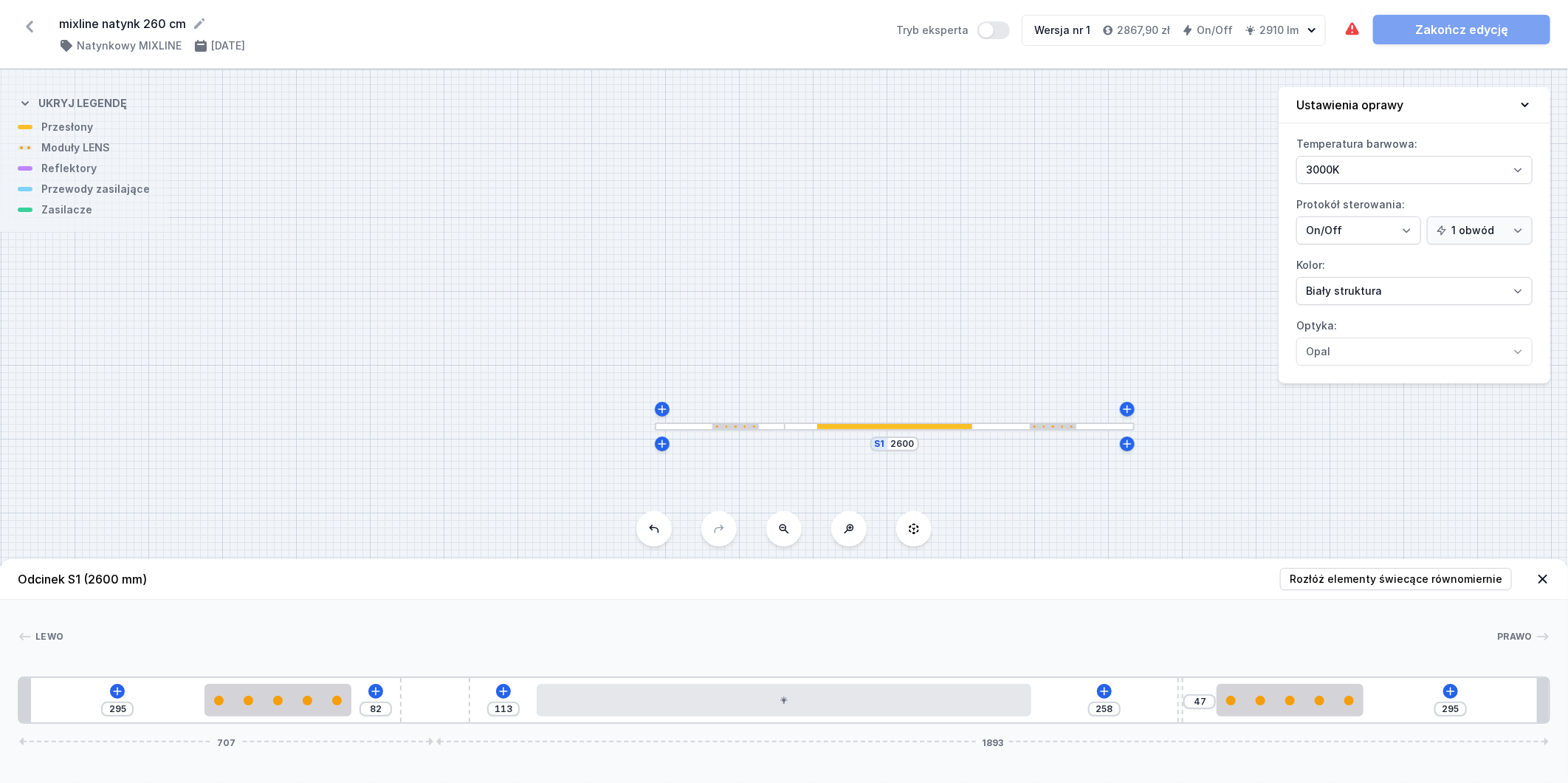
type input "259"
type input "45"
type input "260"
type input "44"
type input "261"
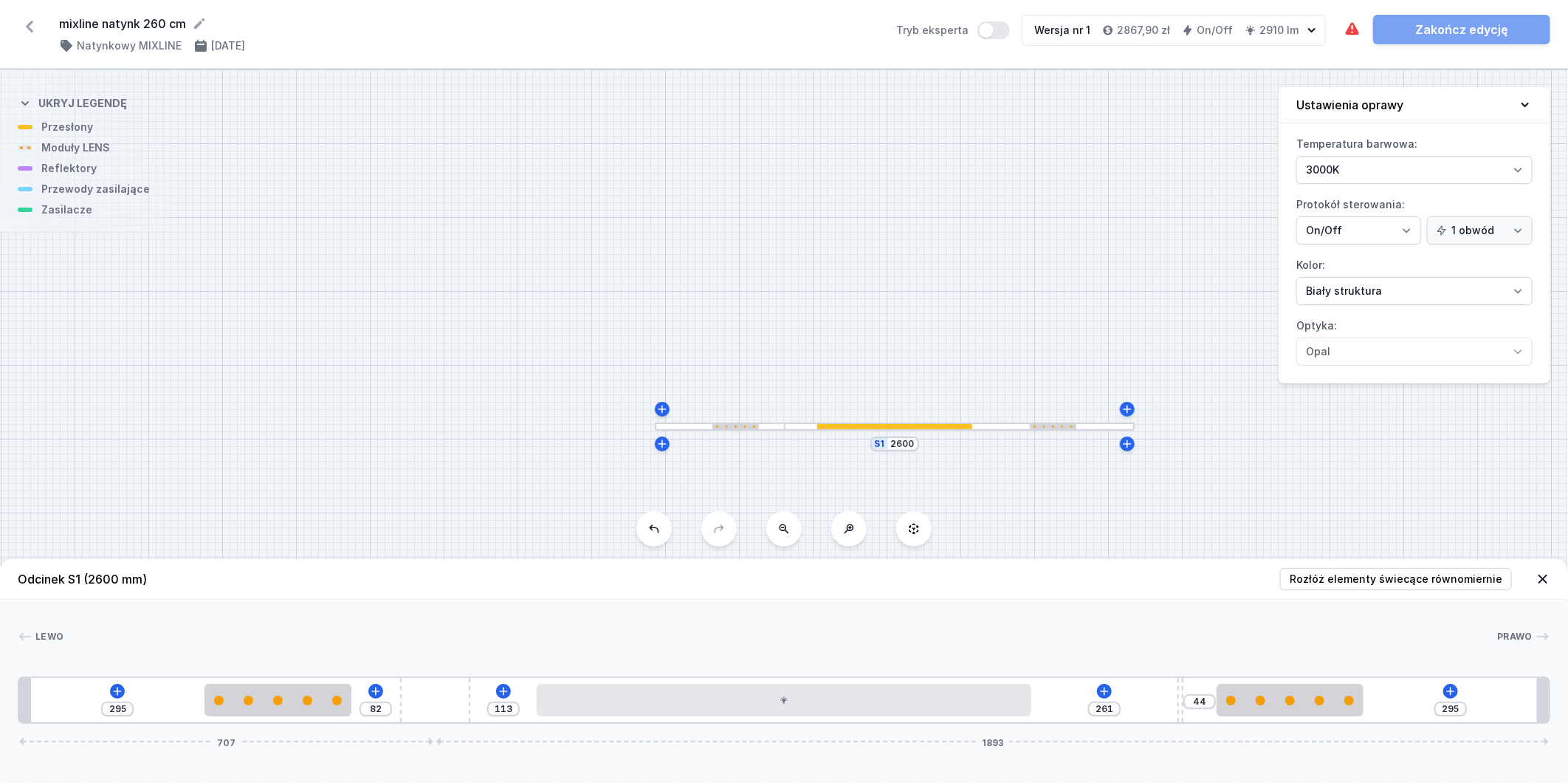
type input "41"
type input "264"
type input "40"
type input "265"
type input "39"
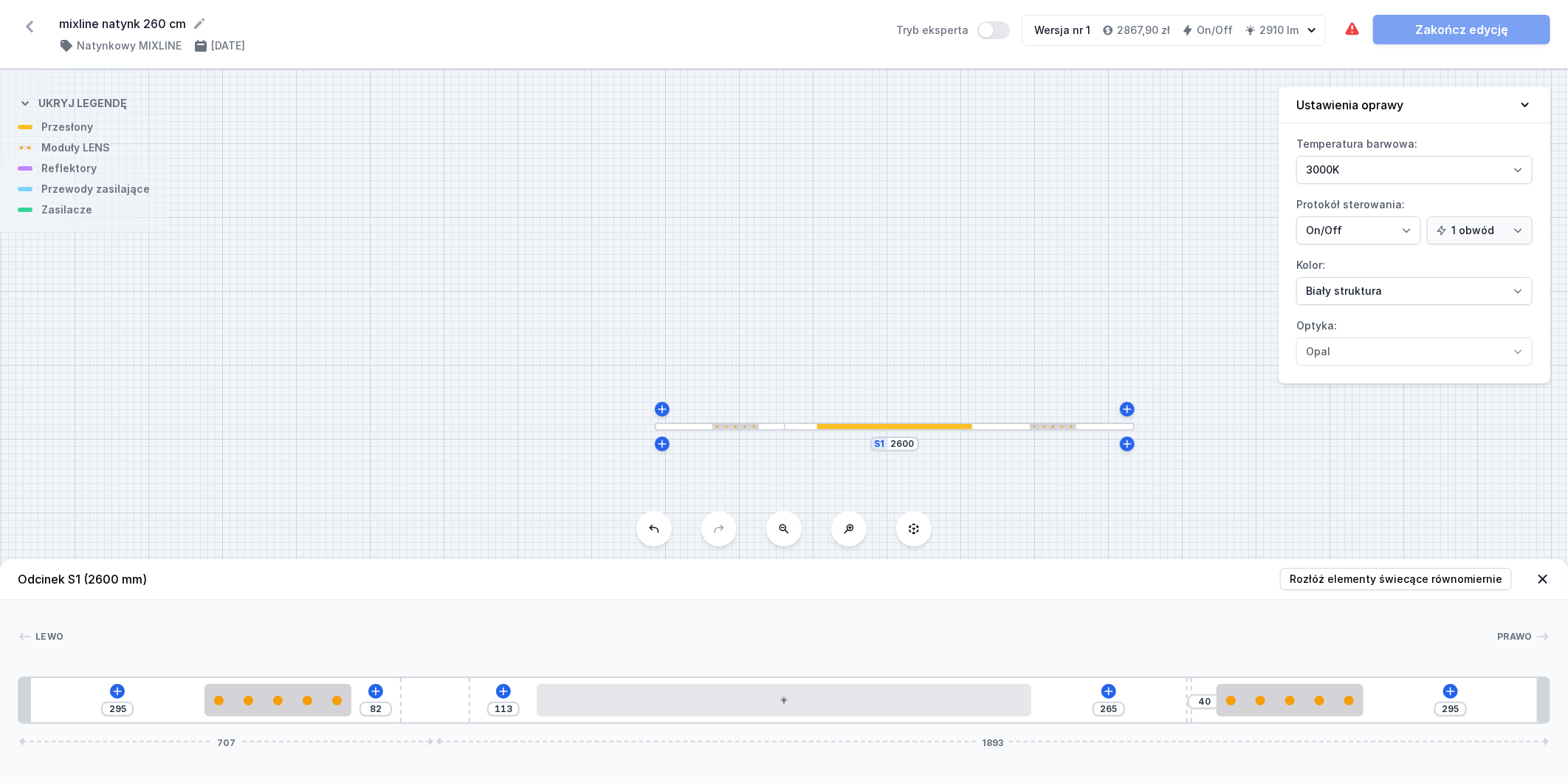
type input "266"
type input "37"
type input "268"
type input "36"
type input "269"
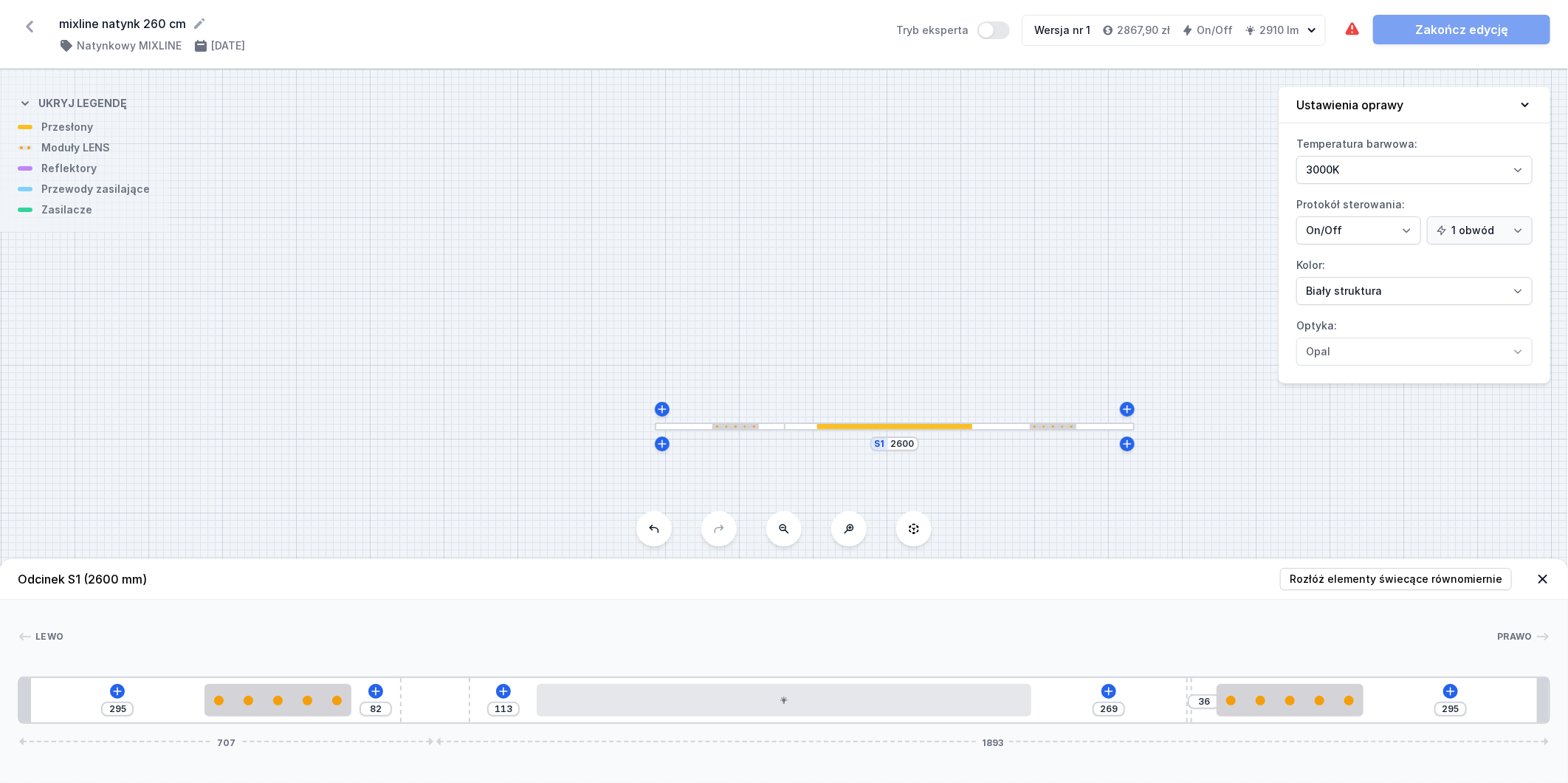
type input "35"
type input "270"
type input "34"
type input "271"
type input "32"
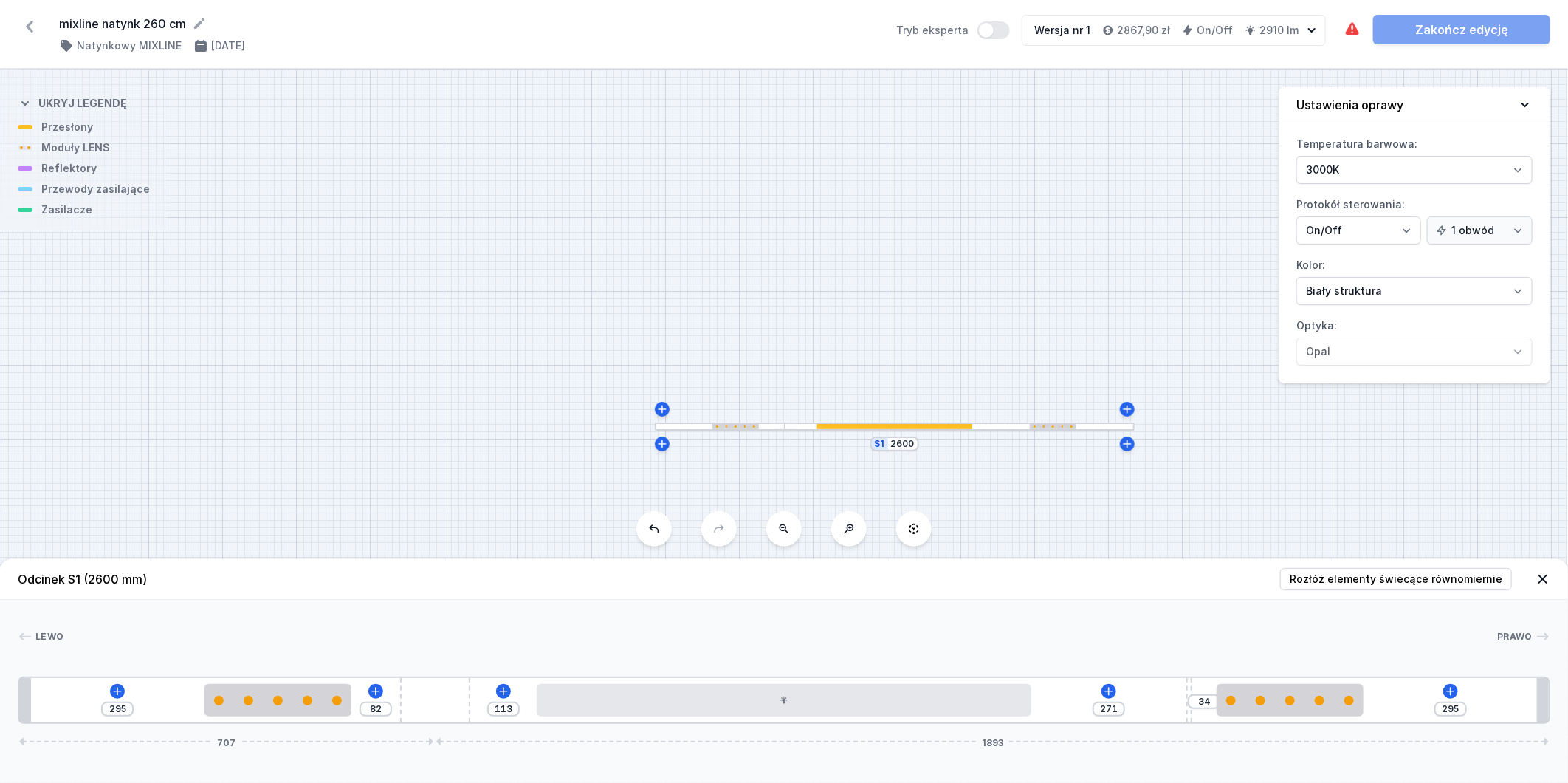
type input "273"
type input "31"
type input "274"
type input "29"
type input "276"
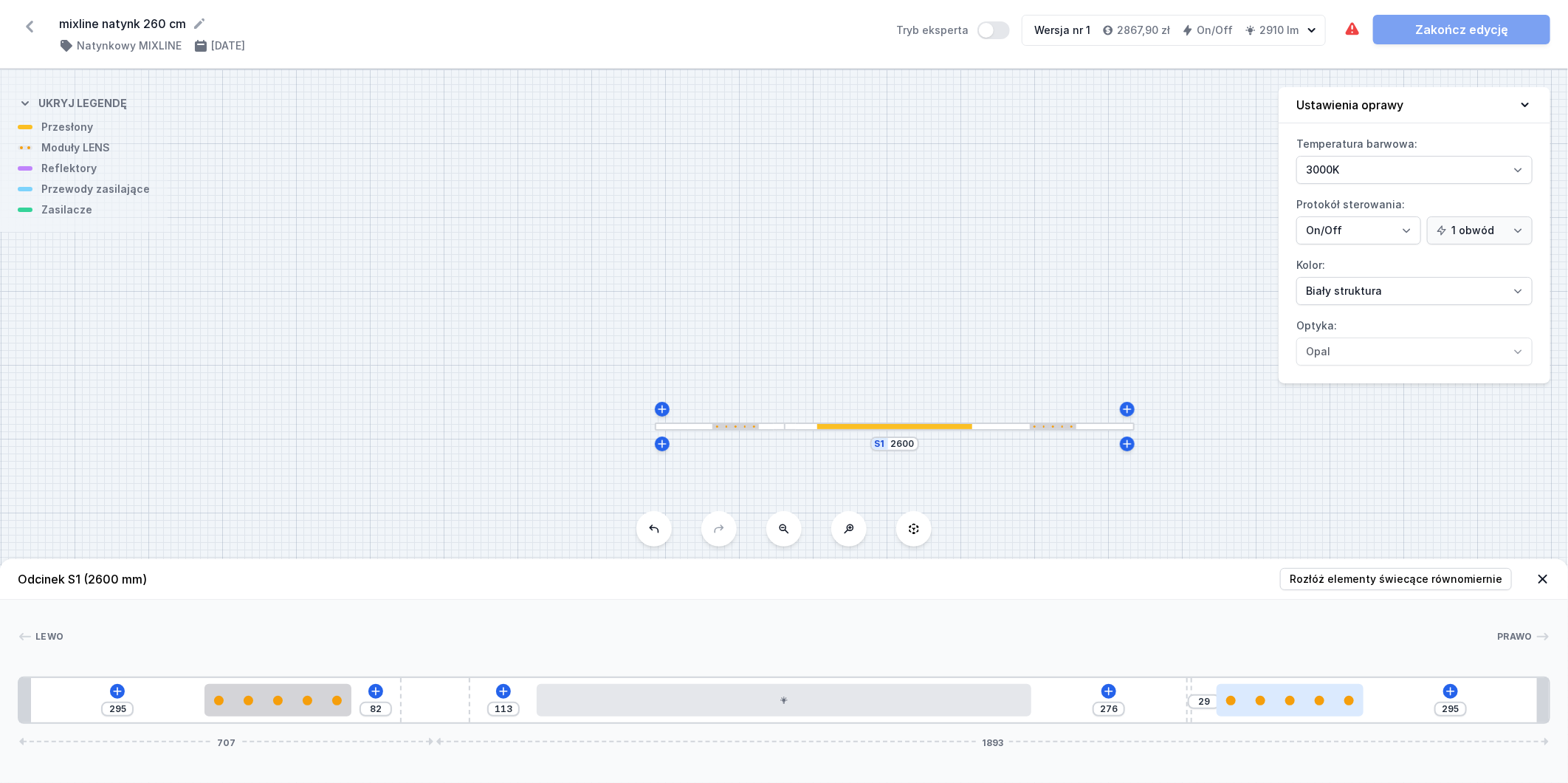
type input "28"
drag, startPoint x: 1199, startPoint y: 684, endPoint x: 1187, endPoint y: 687, distance: 12.4
click at [1231, 680] on div "295 82 113 277 28 295 707 1893" at bounding box center [784, 700] width 1532 height 48
click at [1117, 693] on icon at bounding box center [1113, 691] width 12 height 12
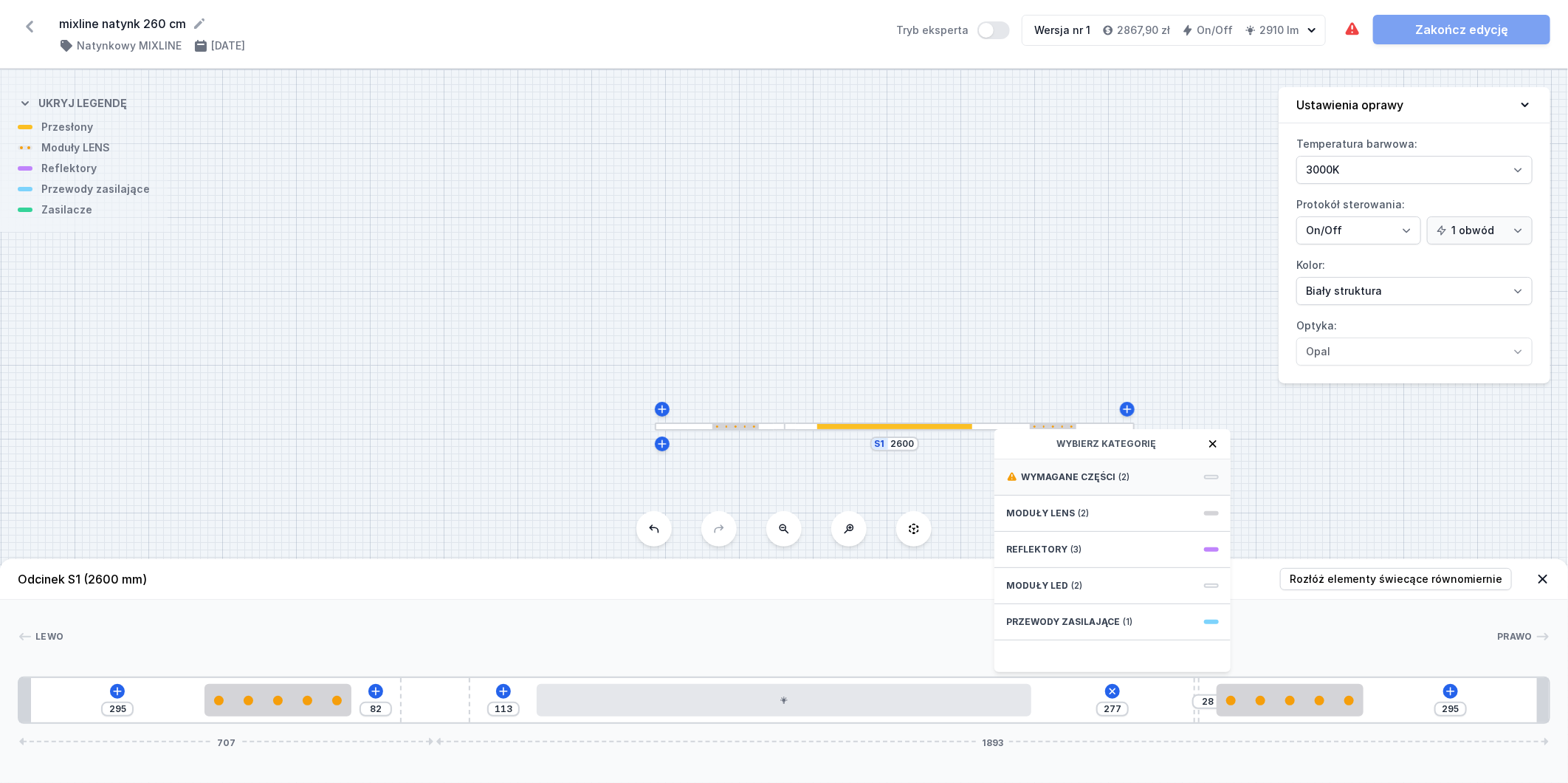
click at [1152, 468] on div "Wymagane części (2)" at bounding box center [1112, 477] width 236 height 36
click at [1160, 544] on span "ON/OFF Driver - up to 3,5W" at bounding box center [1113, 542] width 213 height 15
type input "127"
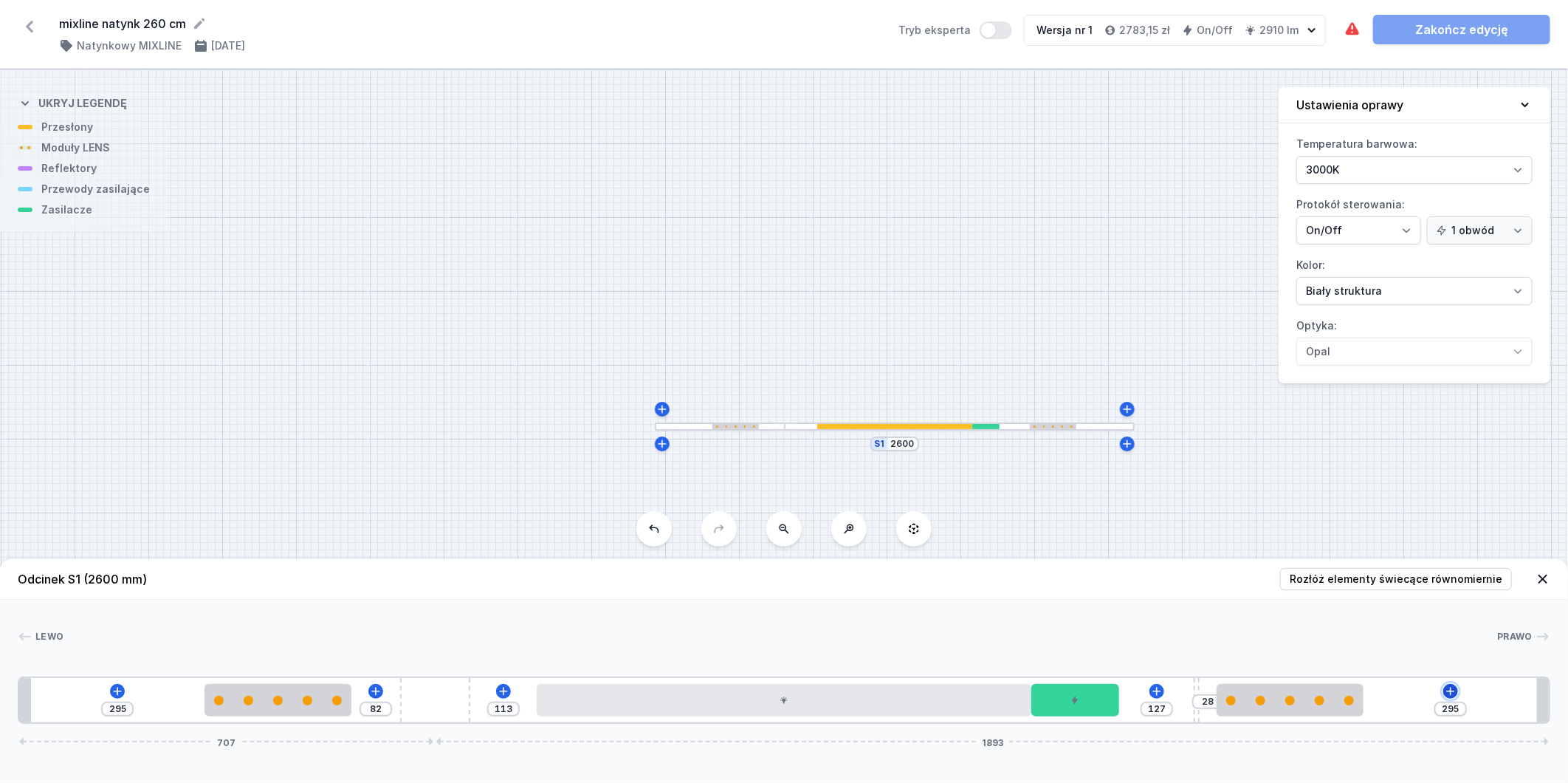
click at [1450, 693] on icon at bounding box center [1451, 691] width 12 height 12
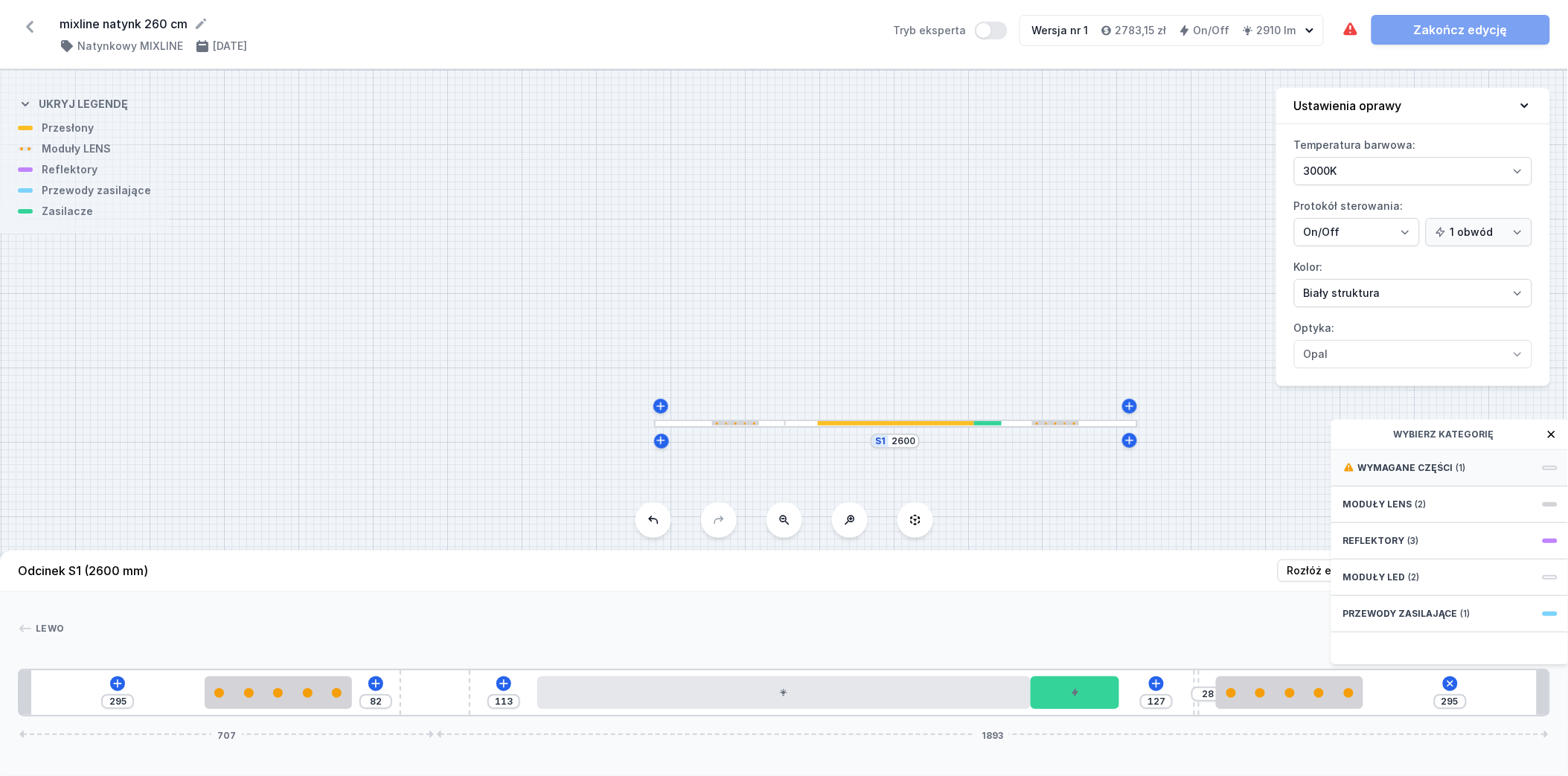
click at [1434, 474] on span "Wymagane części" at bounding box center [1405, 468] width 95 height 12
click at [1448, 474] on span "Hole for power supply cable" at bounding box center [1450, 467] width 215 height 15
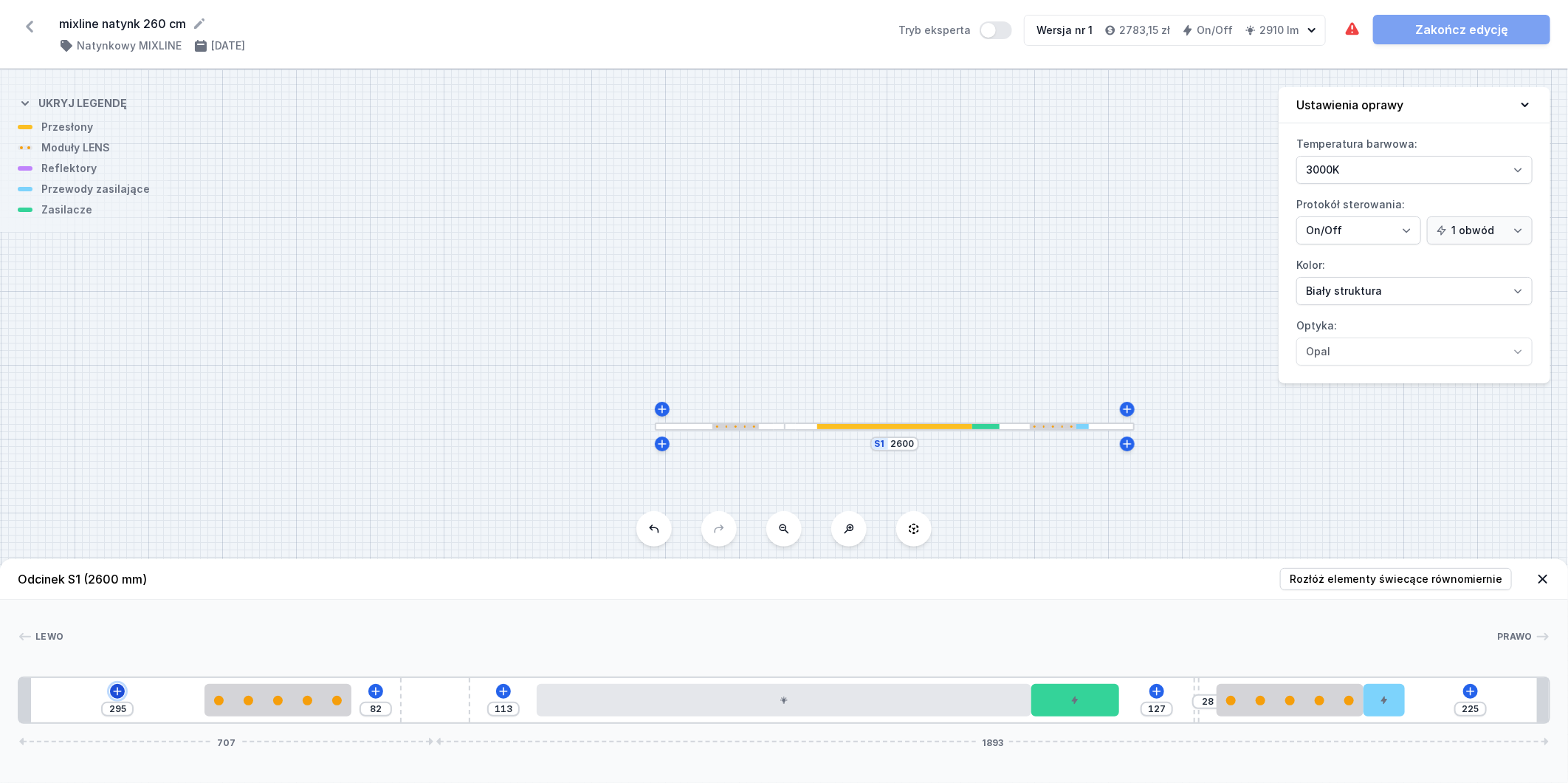
click at [123, 695] on icon at bounding box center [117, 691] width 12 height 12
drag, startPoint x: 1394, startPoint y: 701, endPoint x: 1500, endPoint y: 689, distance: 106.7
click at [1500, 689] on div "295 82 113 127 28 141 84 707 1893" at bounding box center [784, 700] width 1532 height 48
type input "123"
type input "102"
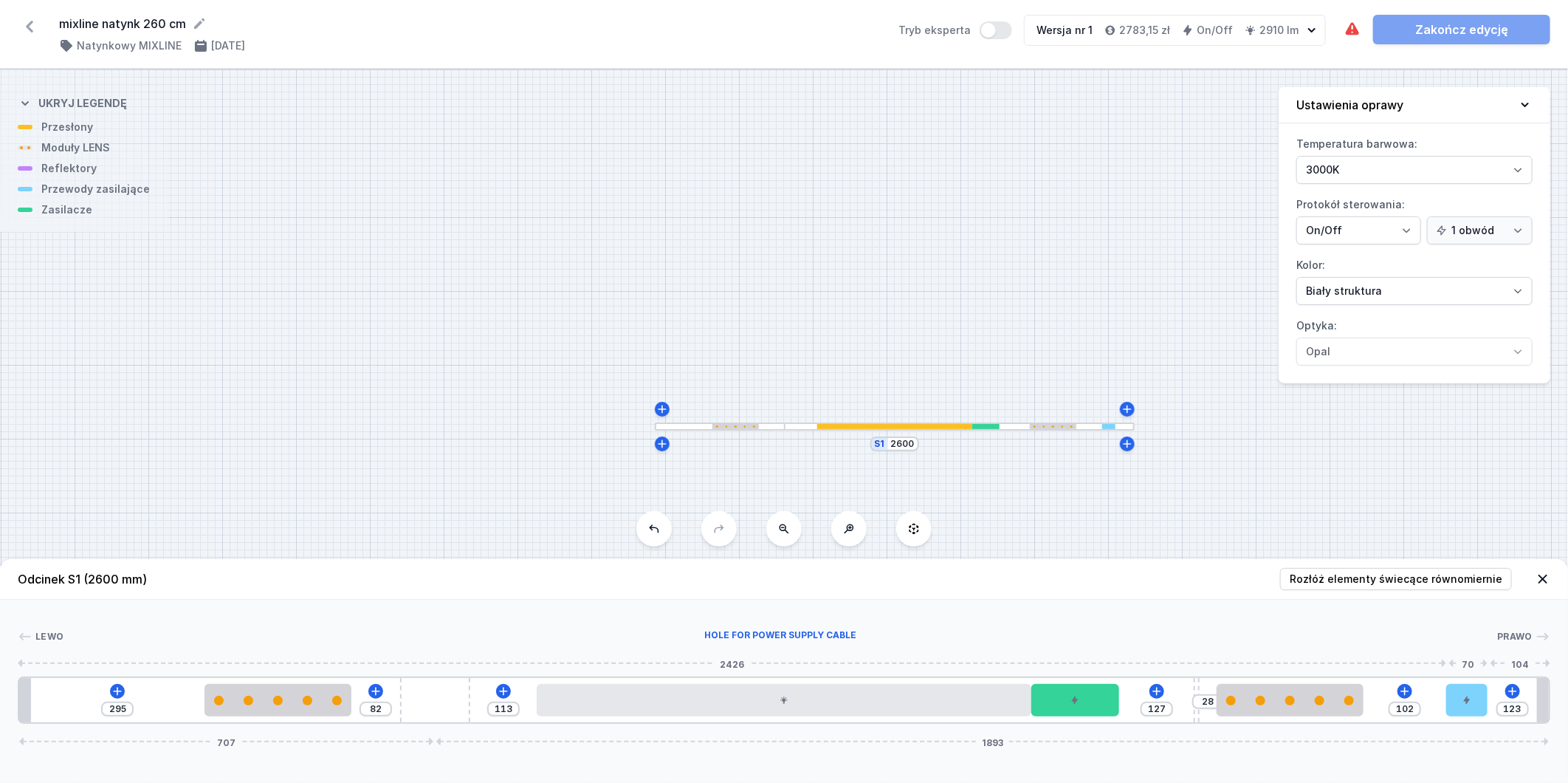
type input "121"
type input "104"
type input "119"
type input "106"
type input "115"
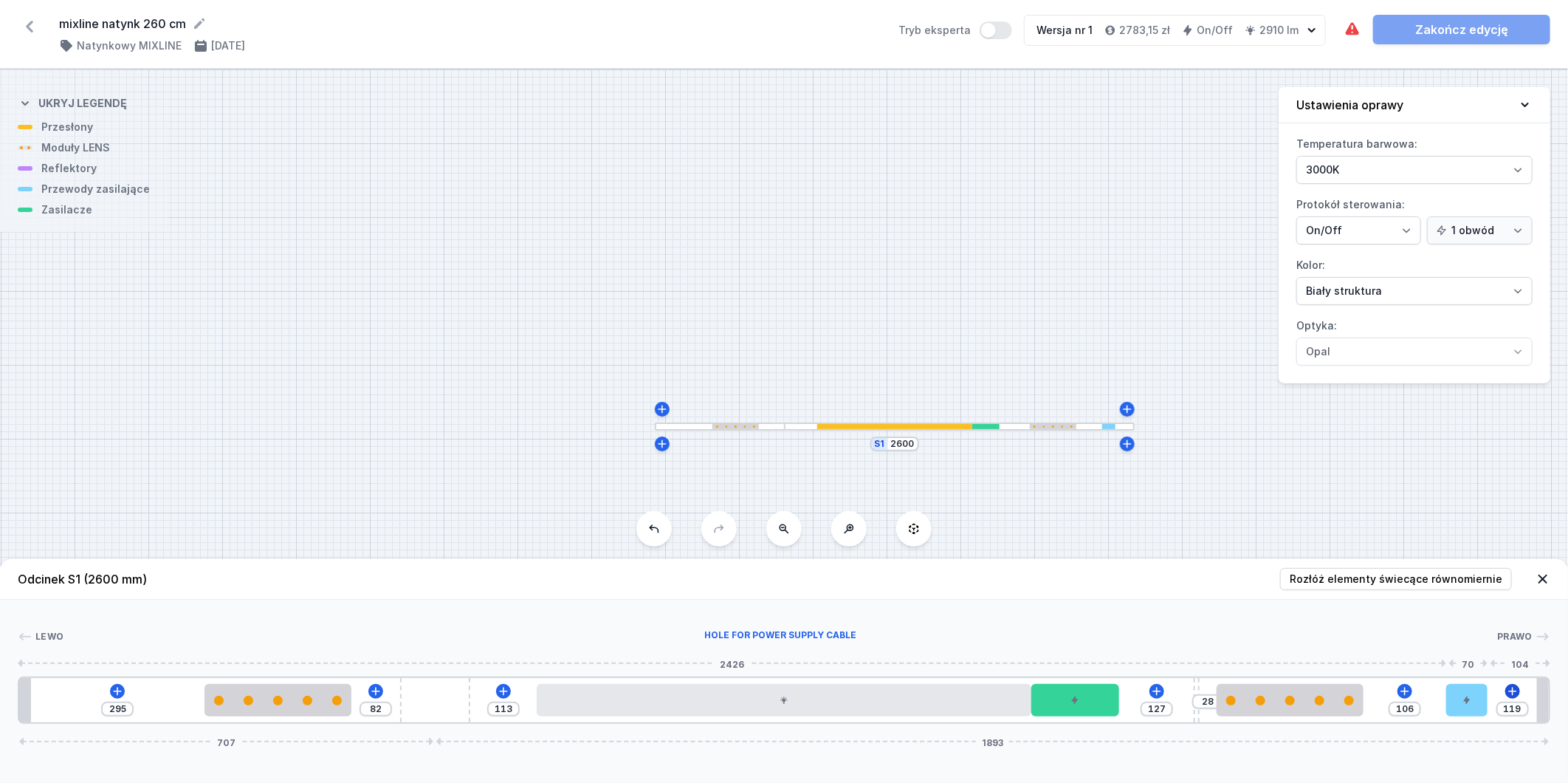
type input "110"
type input "113"
type input "112"
type input "108"
drag, startPoint x: 1486, startPoint y: 705, endPoint x: 1547, endPoint y: 693, distance: 62.2
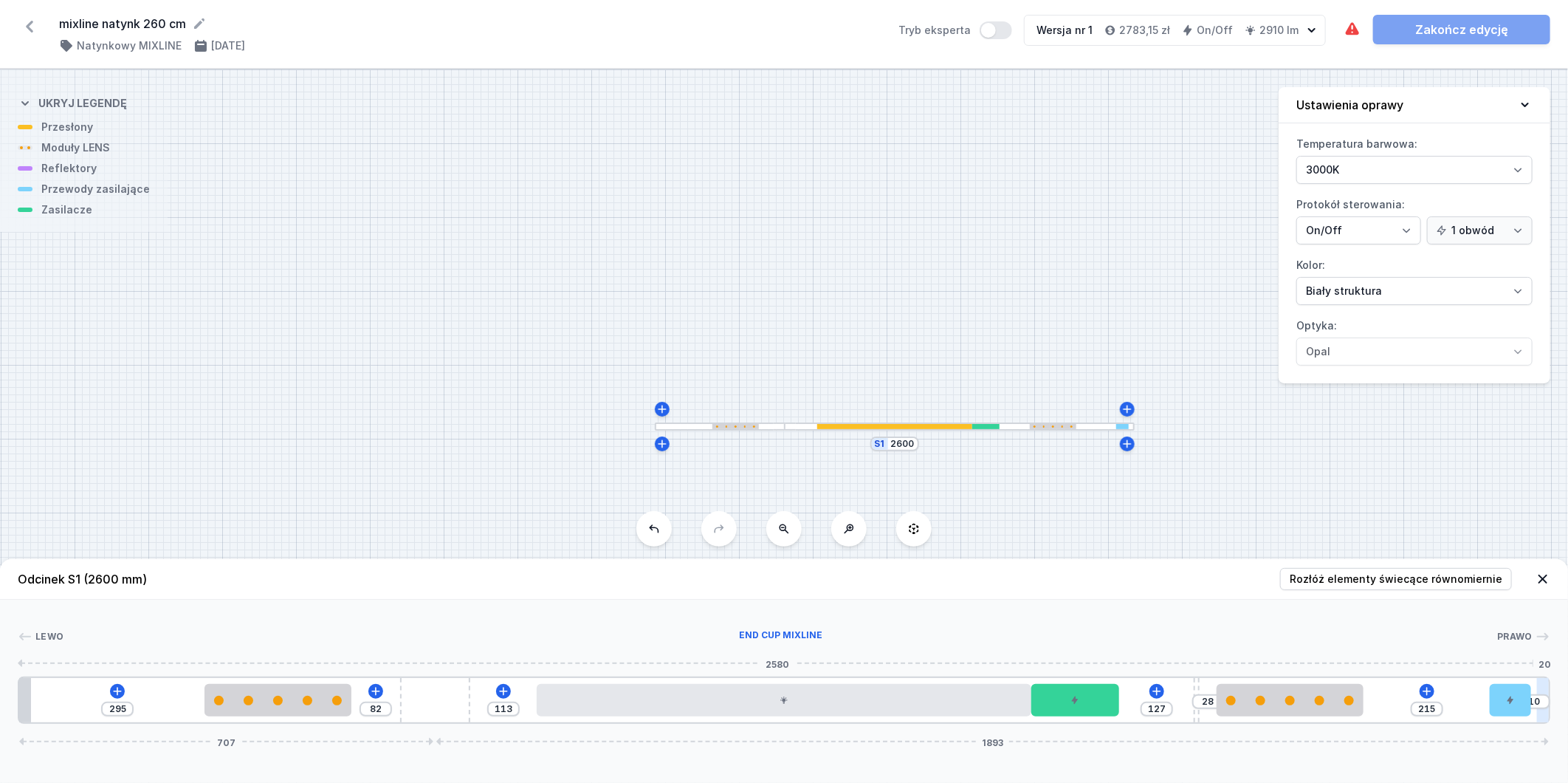
click at [1547, 693] on div "295 82 113 127 28 215 10 707 1893" at bounding box center [784, 700] width 1532 height 48
click at [1426, 693] on icon at bounding box center [1427, 691] width 12 height 12
drag, startPoint x: 1388, startPoint y: 696, endPoint x: 1494, endPoint y: 698, distance: 106.0
drag, startPoint x: 1198, startPoint y: 694, endPoint x: 1421, endPoint y: 699, distance: 223.1
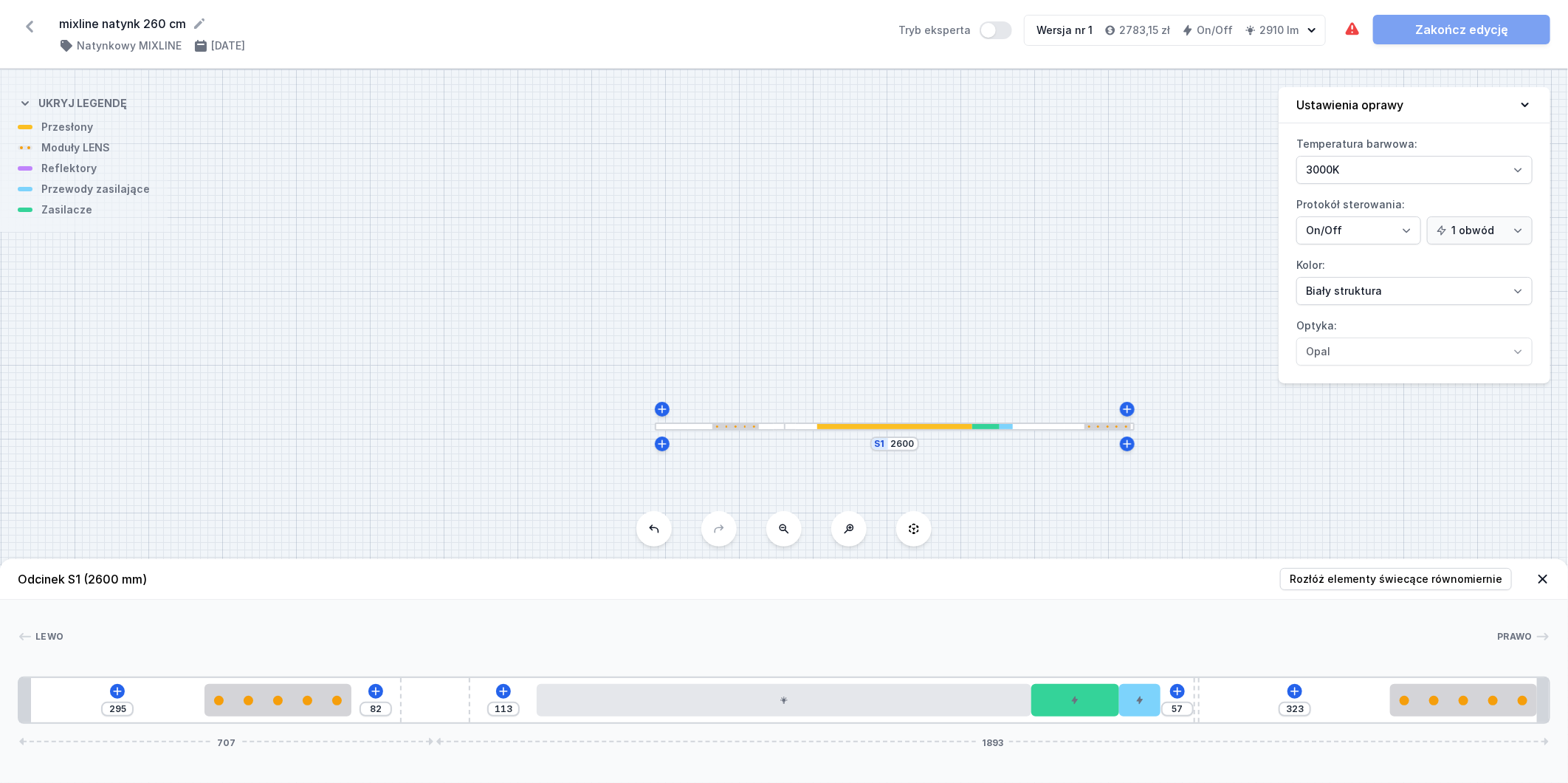
drag, startPoint x: 1515, startPoint y: 711, endPoint x: 1164, endPoint y: 700, distance: 351.2
click at [1292, 689] on icon at bounding box center [1295, 691] width 12 height 12
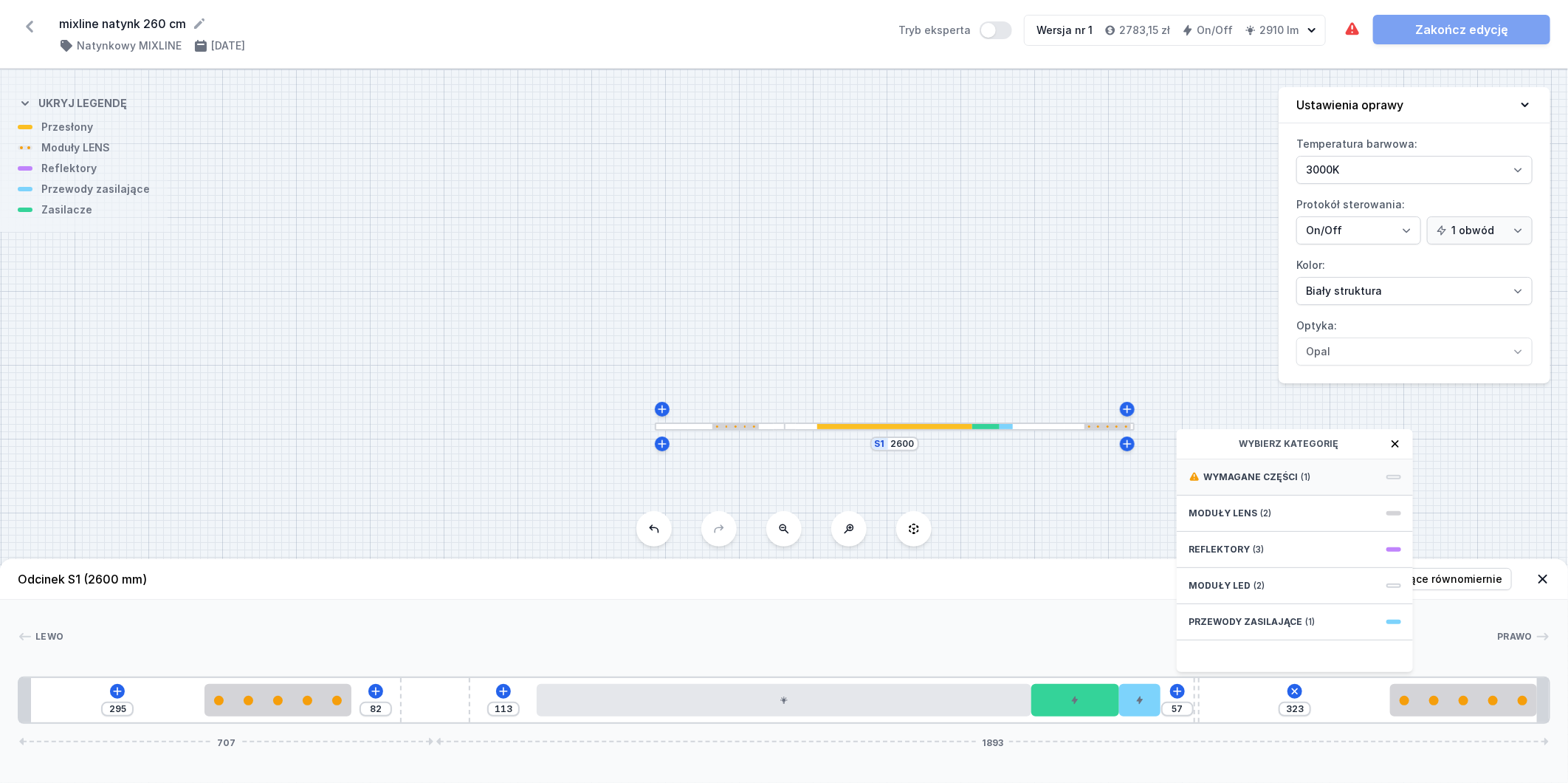
click at [1301, 476] on span "(1)" at bounding box center [1306, 477] width 10 height 12
click at [1300, 476] on span "ON/OFF Driver - up to 32W" at bounding box center [1295, 475] width 213 height 15
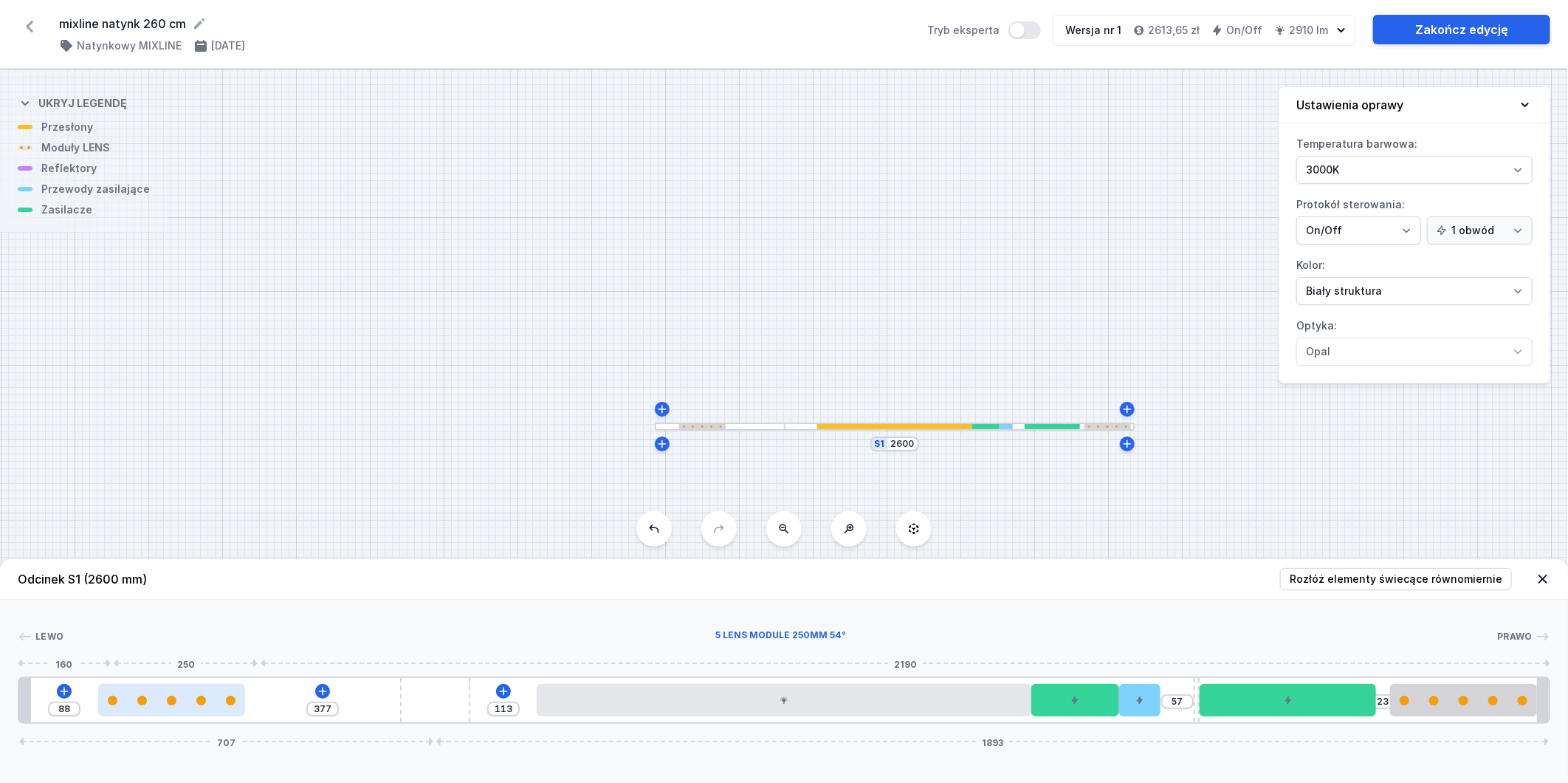
drag, startPoint x: 262, startPoint y: 699, endPoint x: 68, endPoint y: 683, distance: 194.7
click at [98, 684] on div at bounding box center [172, 700] width 147 height 32
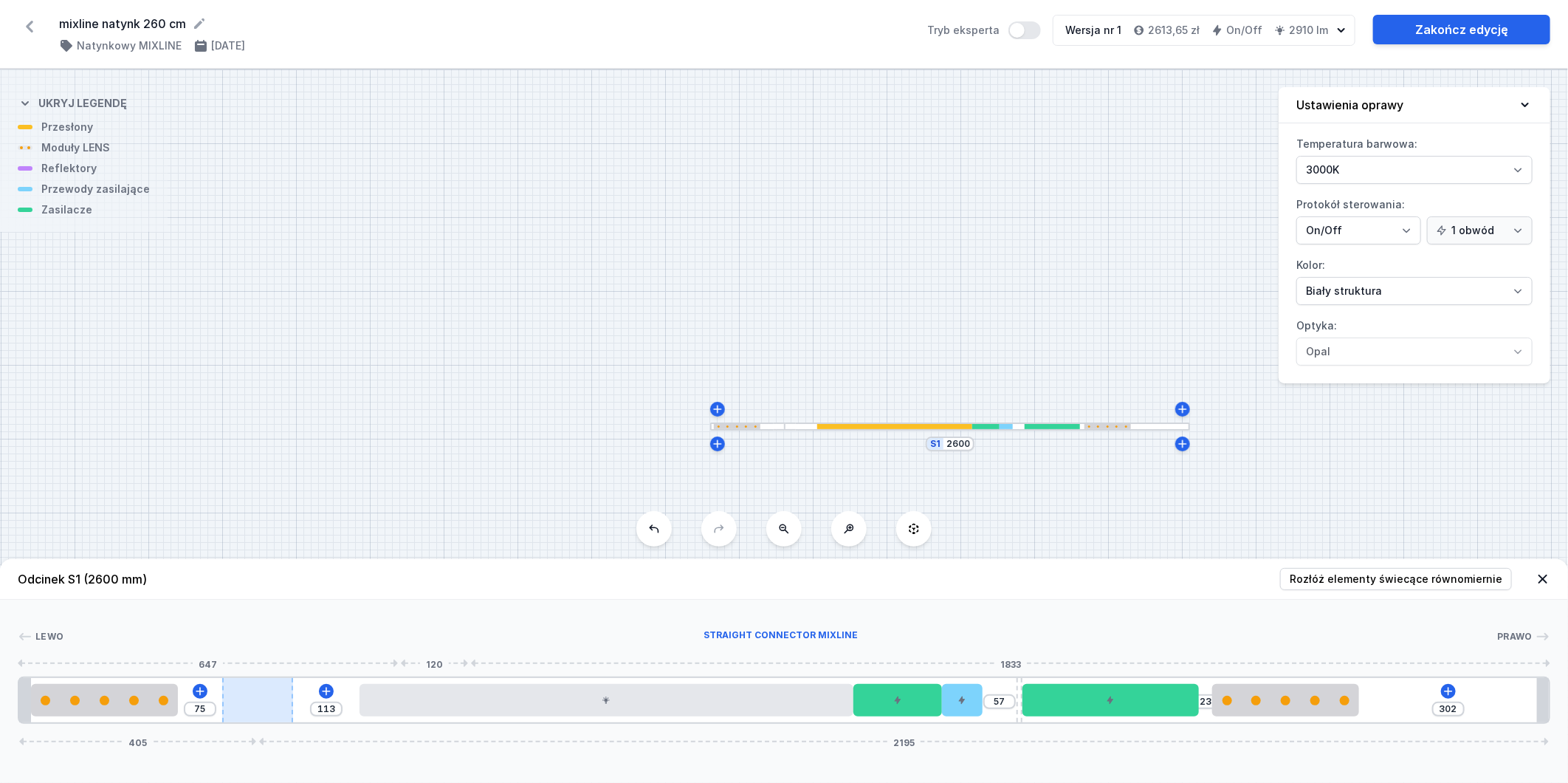
drag, startPoint x: 307, startPoint y: 705, endPoint x: 263, endPoint y: 697, distance: 44.7
click at [263, 697] on div at bounding box center [257, 700] width 71 height 44
drag, startPoint x: 976, startPoint y: 704, endPoint x: 1526, endPoint y: 692, distance: 550.1
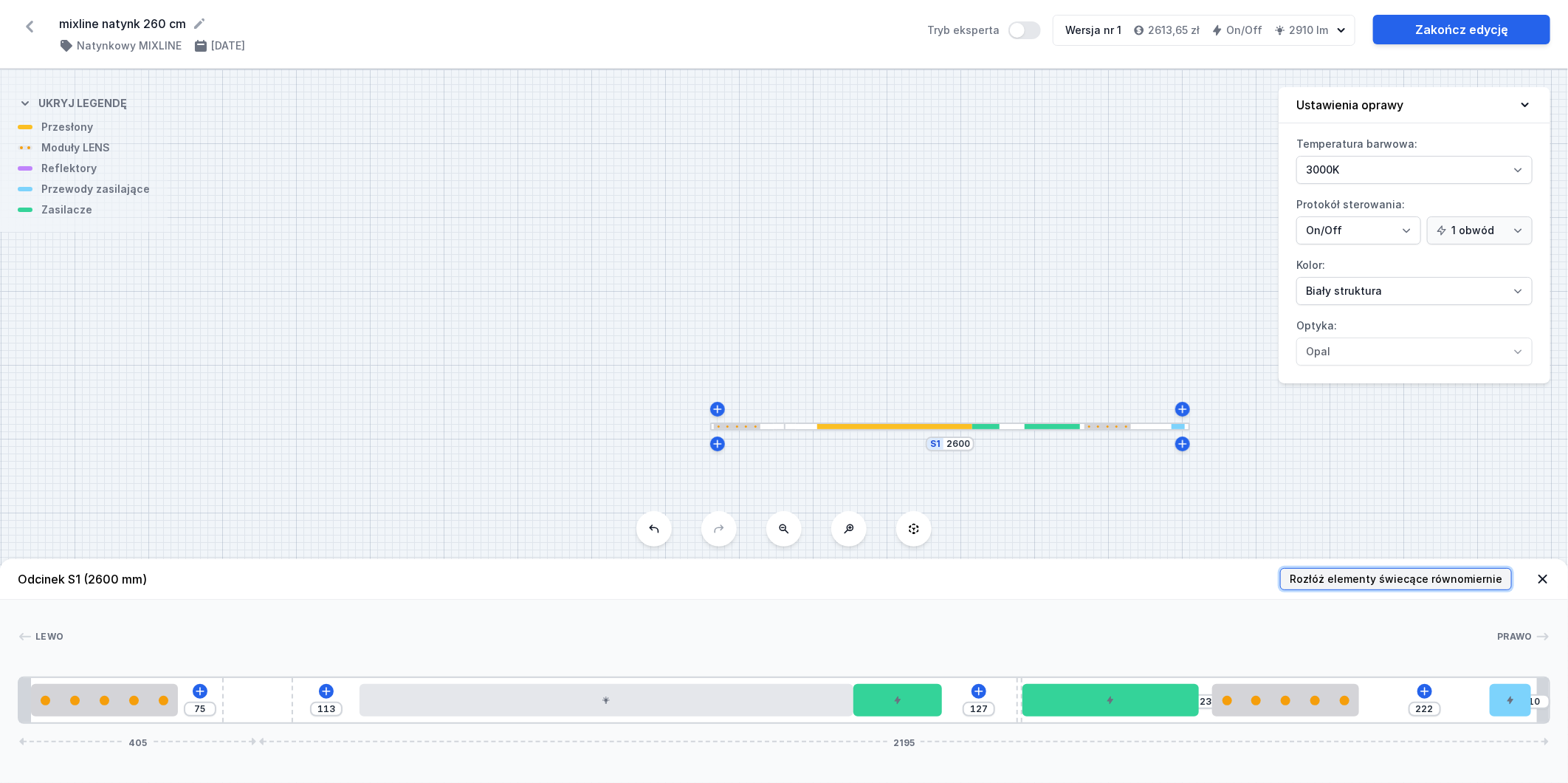
click at [1461, 580] on span "Rozłóż elementy świecące równomiernie" at bounding box center [1396, 579] width 213 height 15
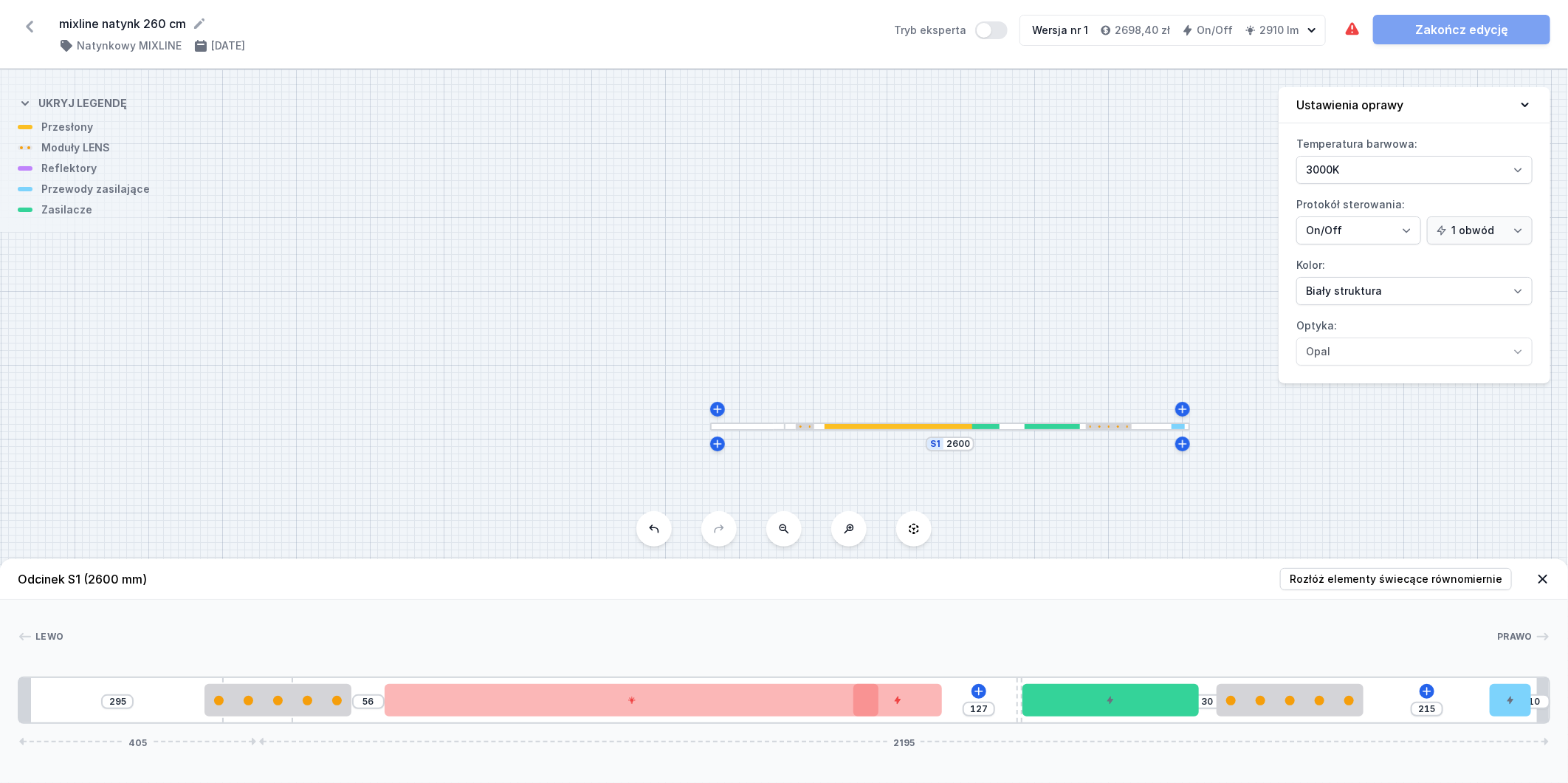
drag, startPoint x: 801, startPoint y: 714, endPoint x: 655, endPoint y: 718, distance: 146.1
click at [655, 718] on div "295 56 127 30 215 10 405 2195" at bounding box center [784, 700] width 1532 height 48
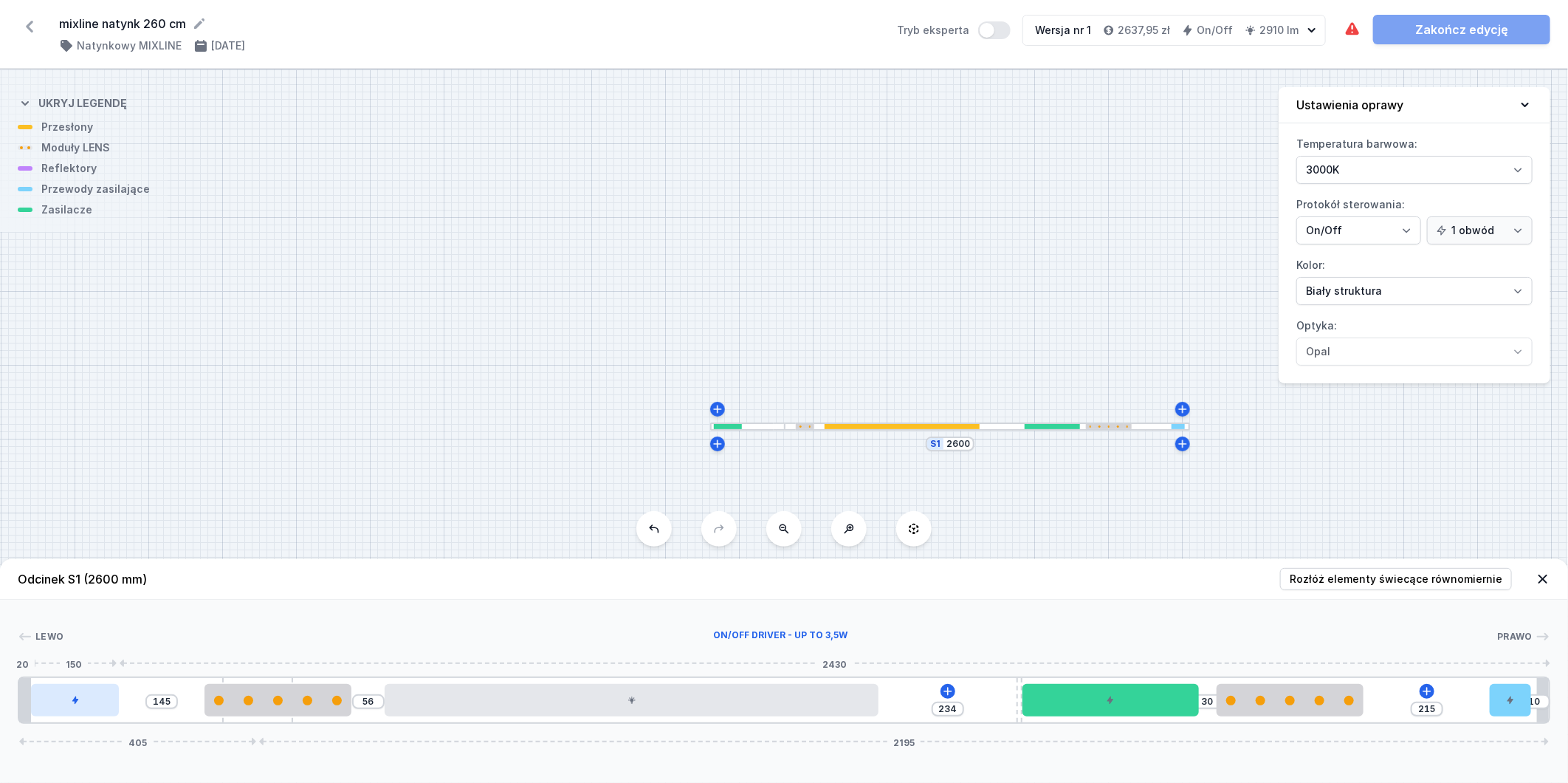
drag, startPoint x: 926, startPoint y: 708, endPoint x: 108, endPoint y: 708, distance: 818.0
click at [108, 708] on div at bounding box center [75, 700] width 89 height 32
click at [1404, 564] on header "Odcinek S1 (2600 mm) Rozłóż elementy świecące równomiernie" at bounding box center [784, 580] width 1568 height 40
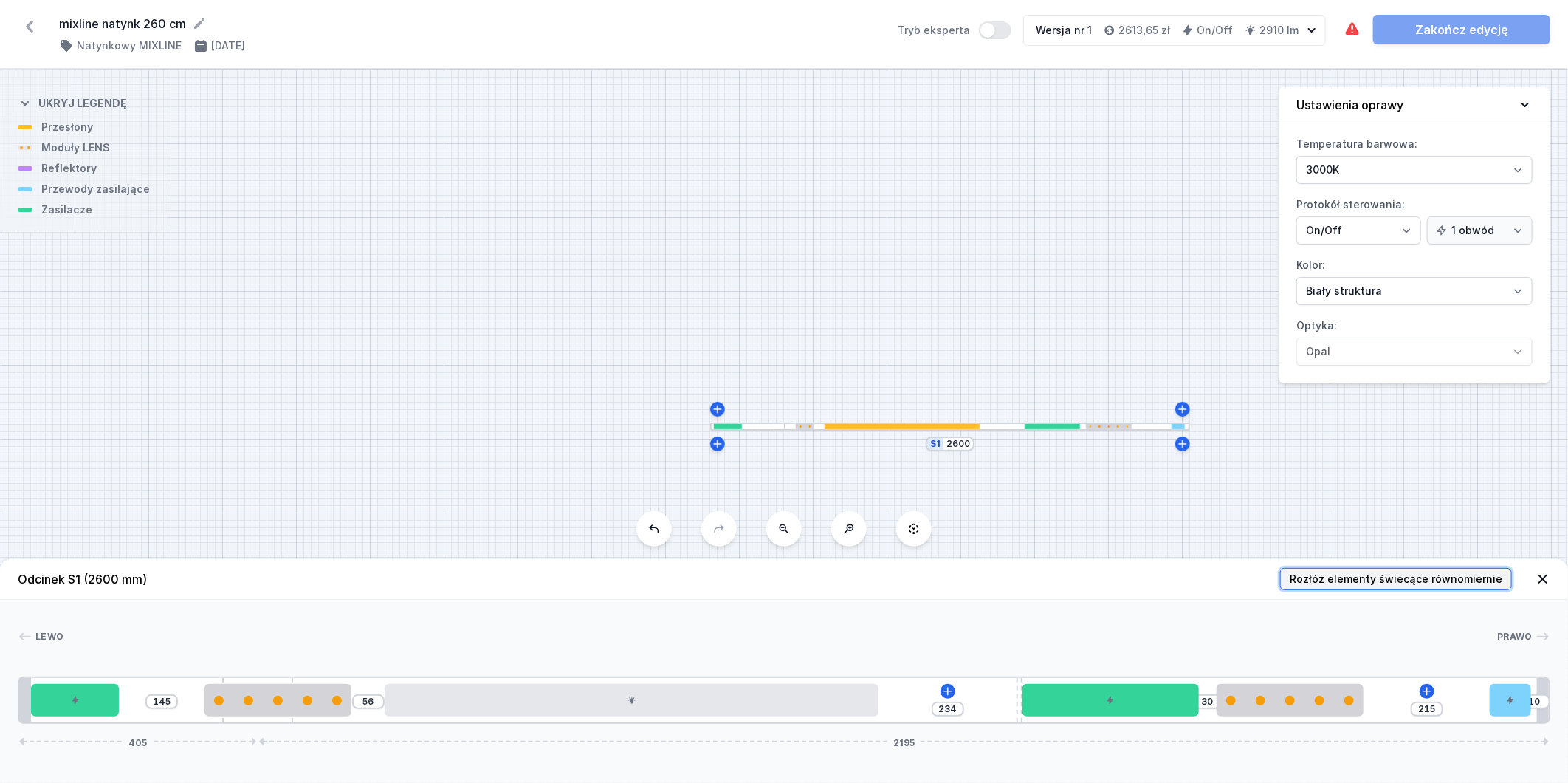
click at [1403, 573] on span "Rozłóż elementy świecące równomiernie" at bounding box center [1396, 579] width 213 height 15
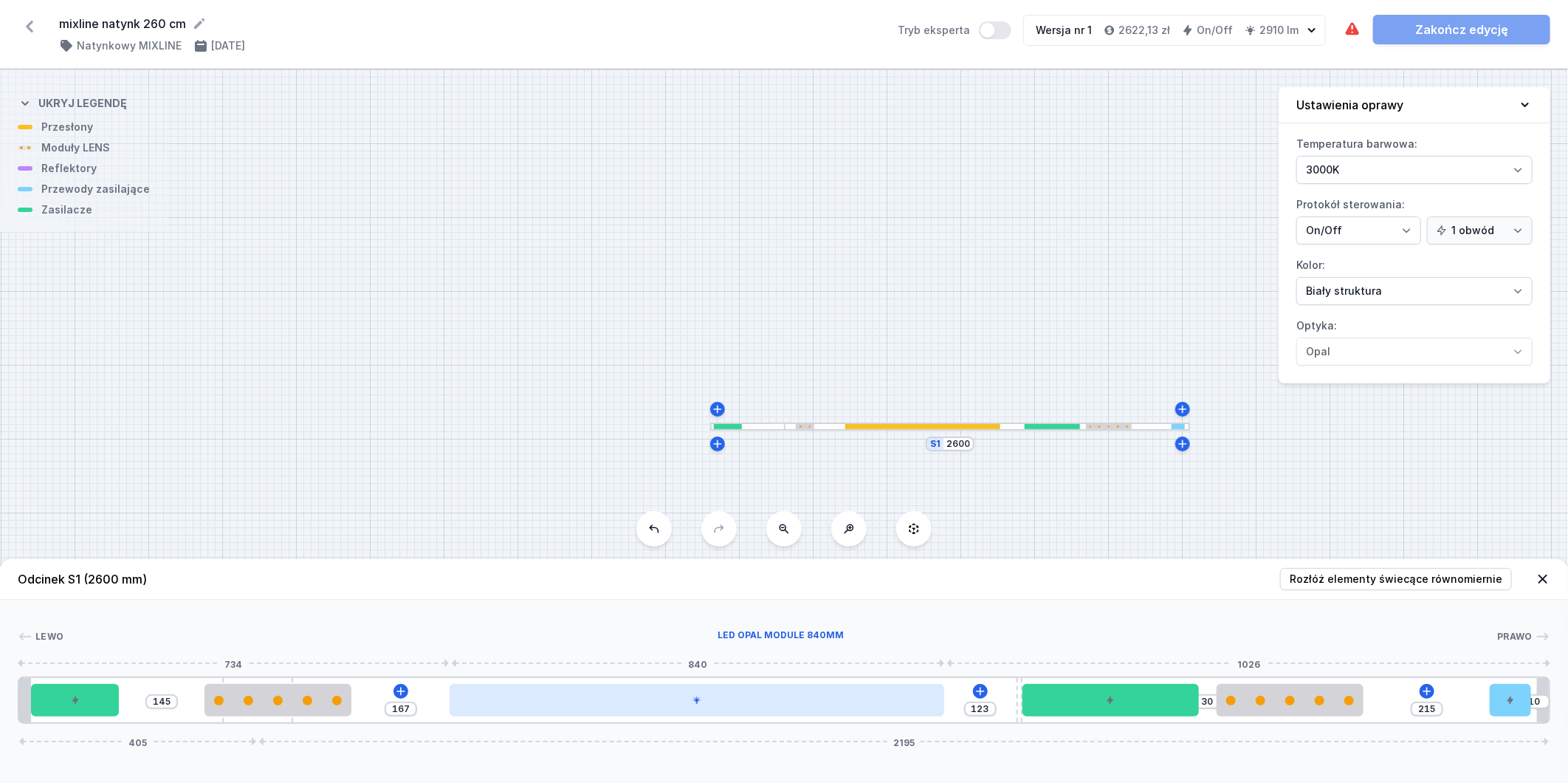
drag, startPoint x: 891, startPoint y: 706, endPoint x: 838, endPoint y: 710, distance: 53.2
click at [838, 710] on div at bounding box center [696, 700] width 494 height 32
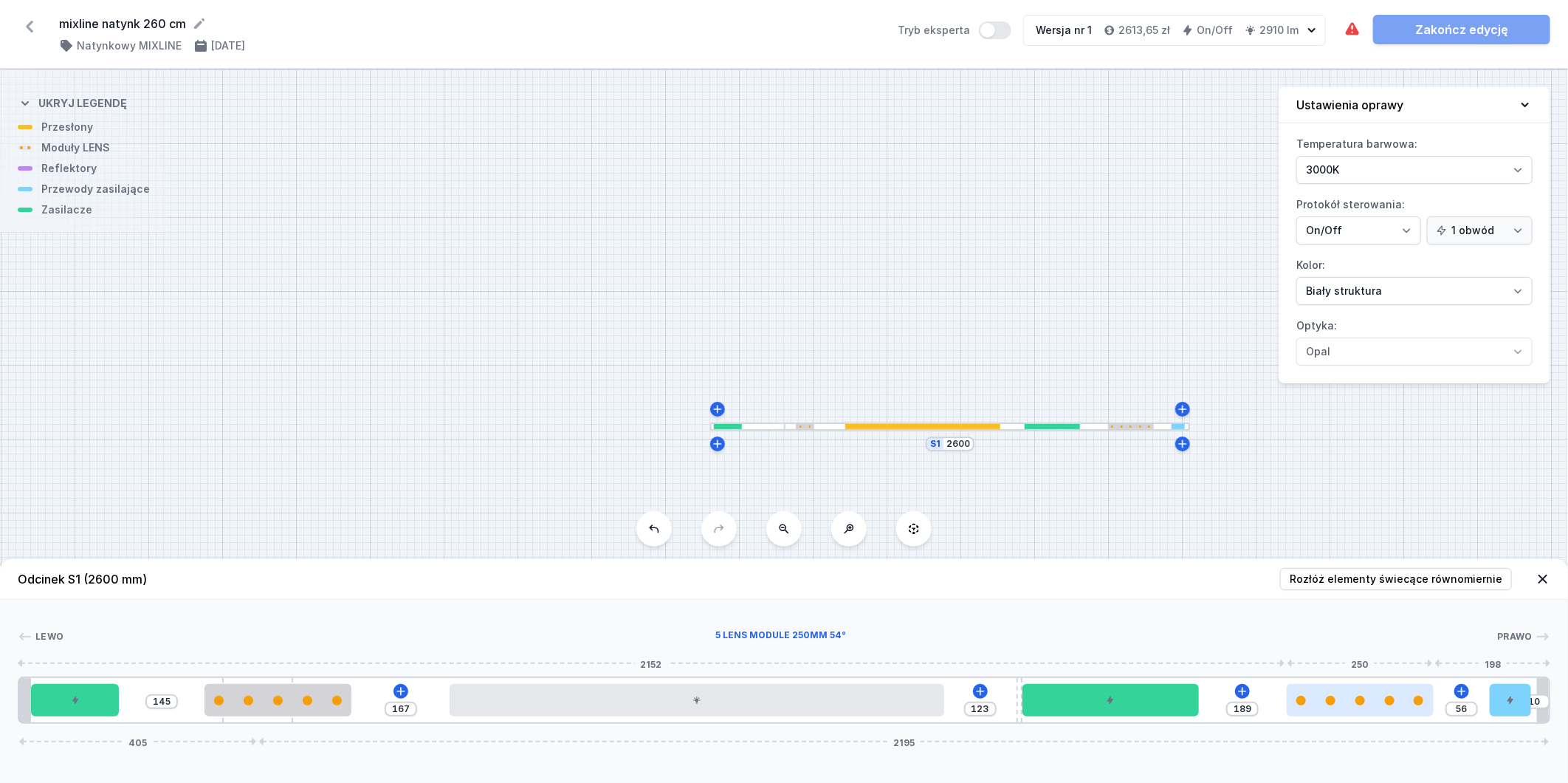
drag, startPoint x: 1311, startPoint y: 706, endPoint x: 1427, endPoint y: 697, distance: 116.3
click at [1427, 697] on div at bounding box center [1361, 700] width 147 height 32
drag, startPoint x: 1020, startPoint y: 682, endPoint x: 992, endPoint y: 685, distance: 28.2
click at [992, 685] on div "145 167 48 75 189 56 10 405 2195" at bounding box center [784, 700] width 1532 height 48
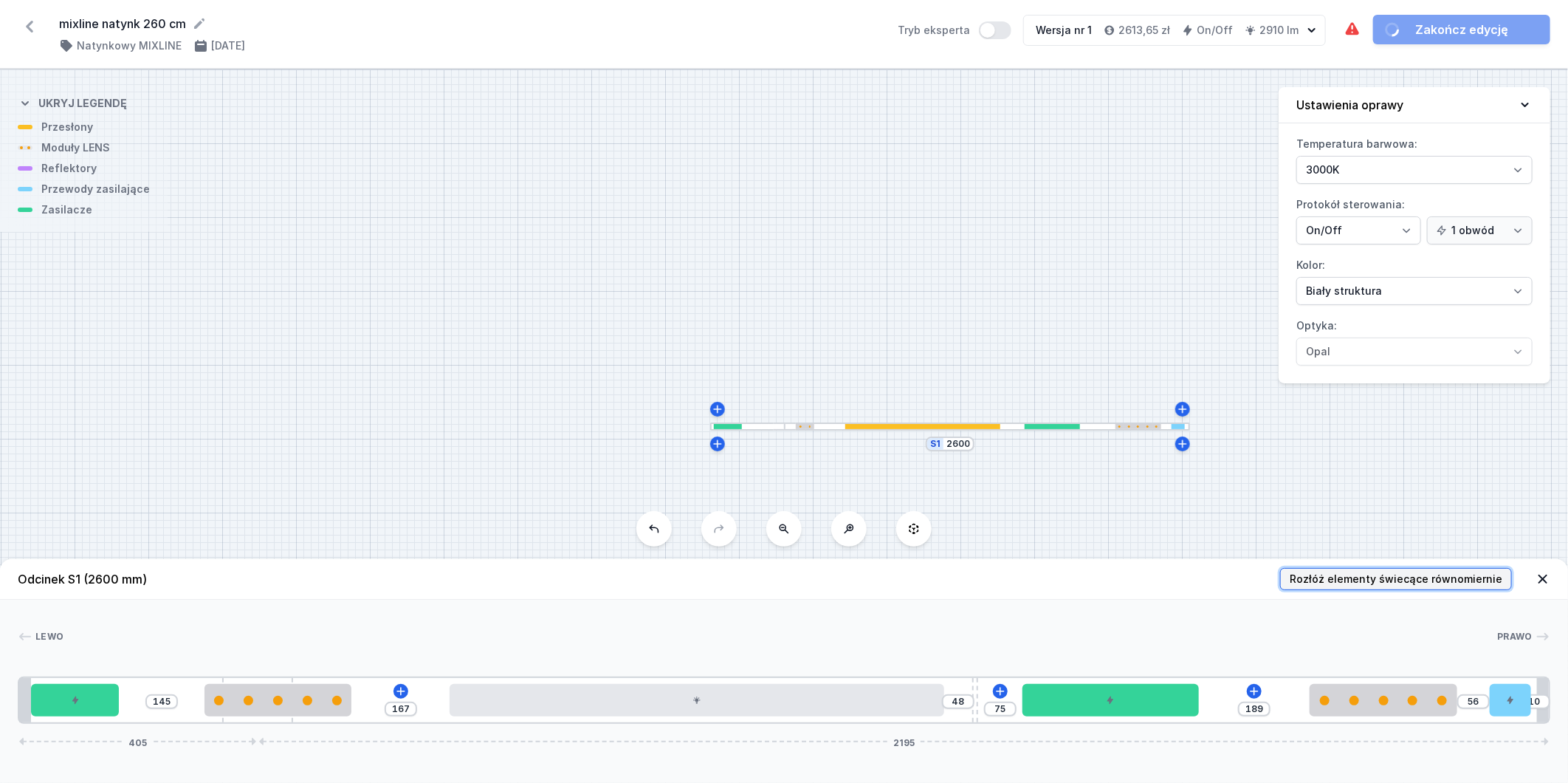
click at [1422, 580] on span "Rozłóż elementy świecące równomiernie" at bounding box center [1396, 579] width 213 height 15
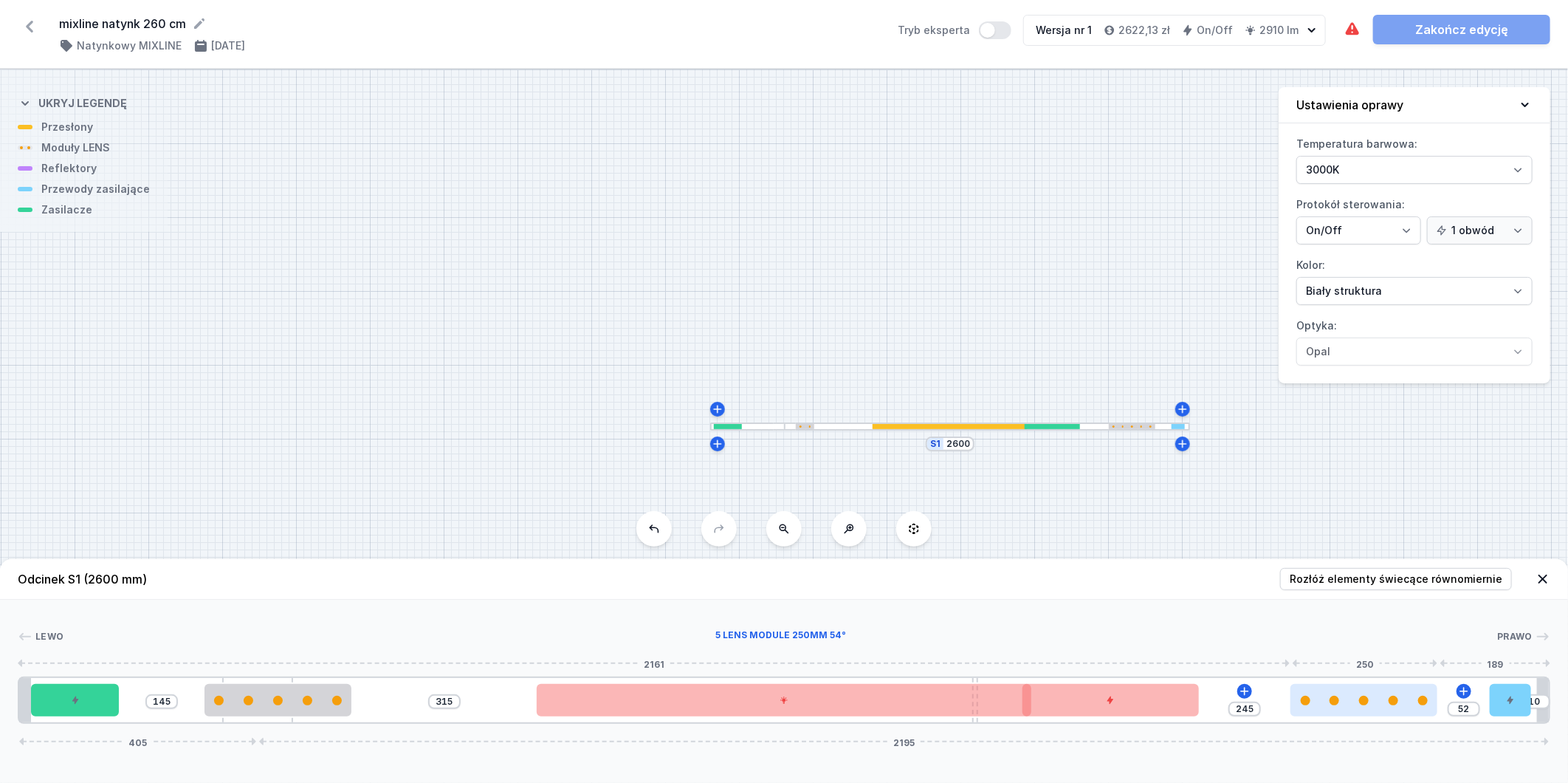
drag, startPoint x: 1301, startPoint y: 700, endPoint x: 1420, endPoint y: 697, distance: 119.0
click at [1420, 697] on div at bounding box center [1364, 701] width 147 height 10
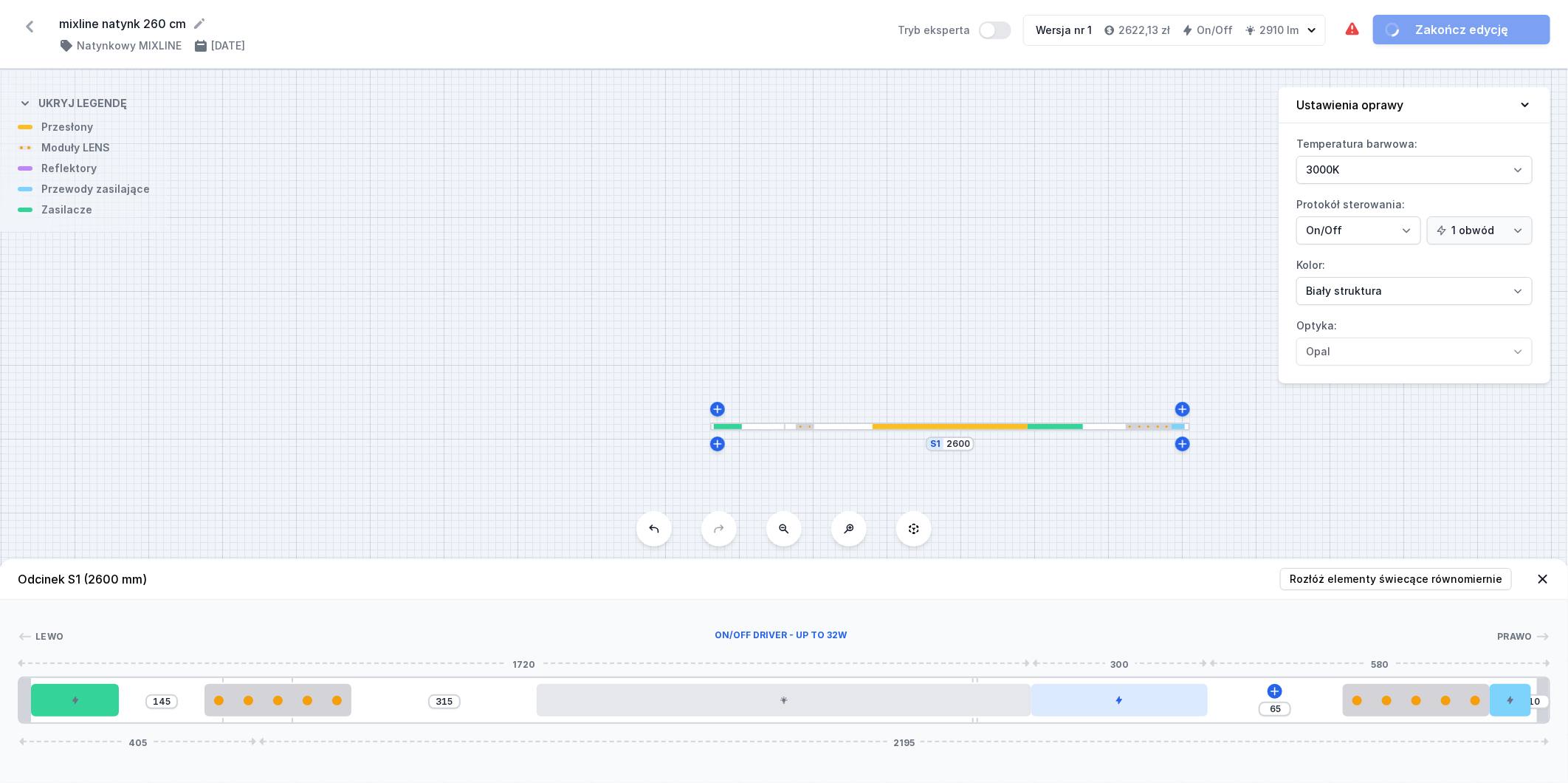
drag, startPoint x: 1145, startPoint y: 701, endPoint x: 1311, endPoint y: 690, distance: 166.4
click at [1208, 690] on div at bounding box center [1119, 700] width 177 height 32
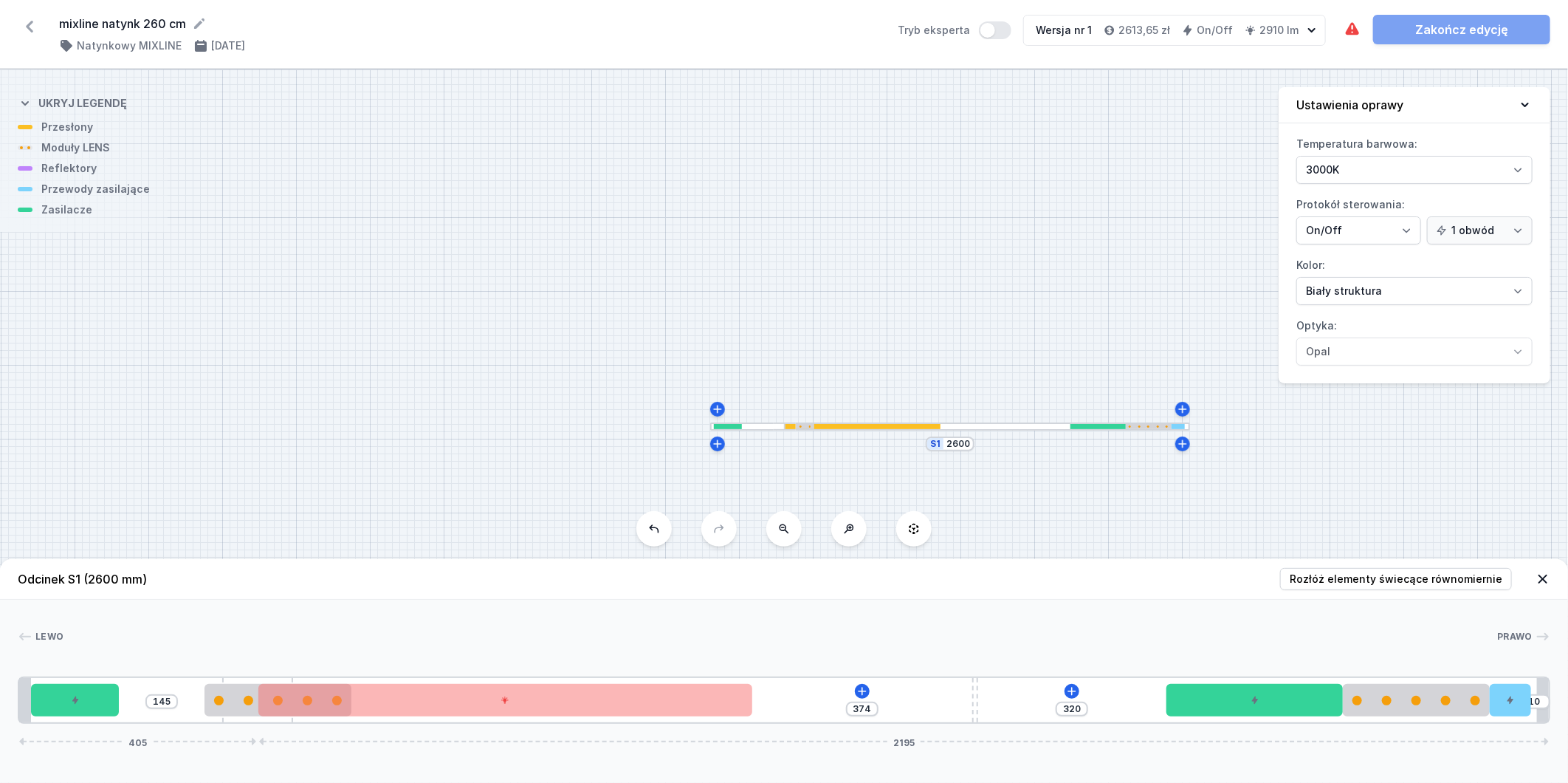
drag, startPoint x: 976, startPoint y: 682, endPoint x: 843, endPoint y: 668, distance: 133.7
click at [720, 677] on div "145 374 320 10 405 2195" at bounding box center [784, 700] width 1532 height 48
drag, startPoint x: 976, startPoint y: 689, endPoint x: 760, endPoint y: 681, distance: 216.1
click at [760, 681] on div "145 34 660 10 405 2195" at bounding box center [784, 700] width 1532 height 48
click at [1414, 585] on span "Rozłóż elementy świecące równomiernie" at bounding box center [1396, 579] width 213 height 15
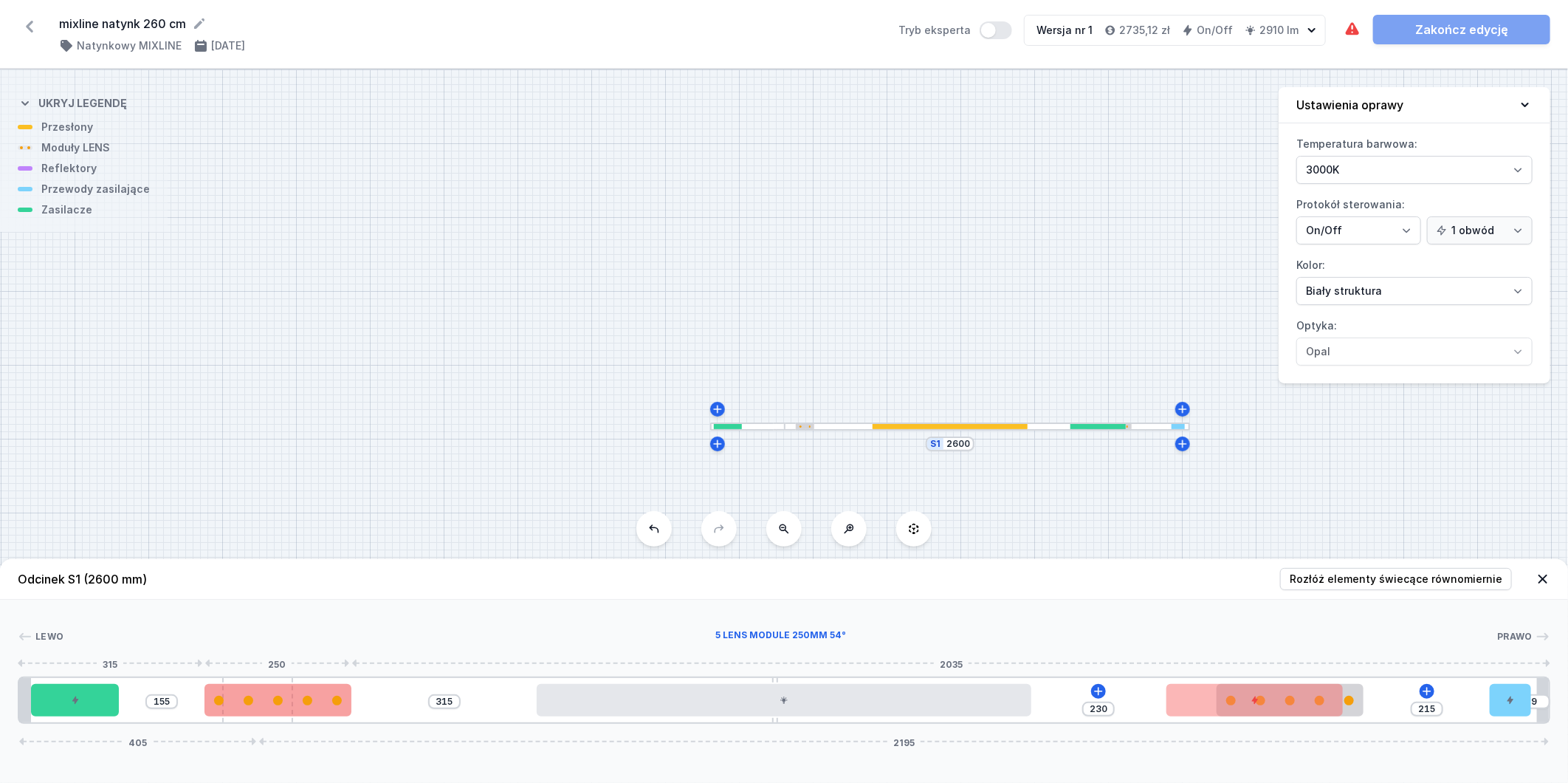
drag, startPoint x: 281, startPoint y: 681, endPoint x: 337, endPoint y: 687, distance: 56.3
click at [341, 687] on div "155 315 230 215 9 405 2195" at bounding box center [784, 700] width 1532 height 48
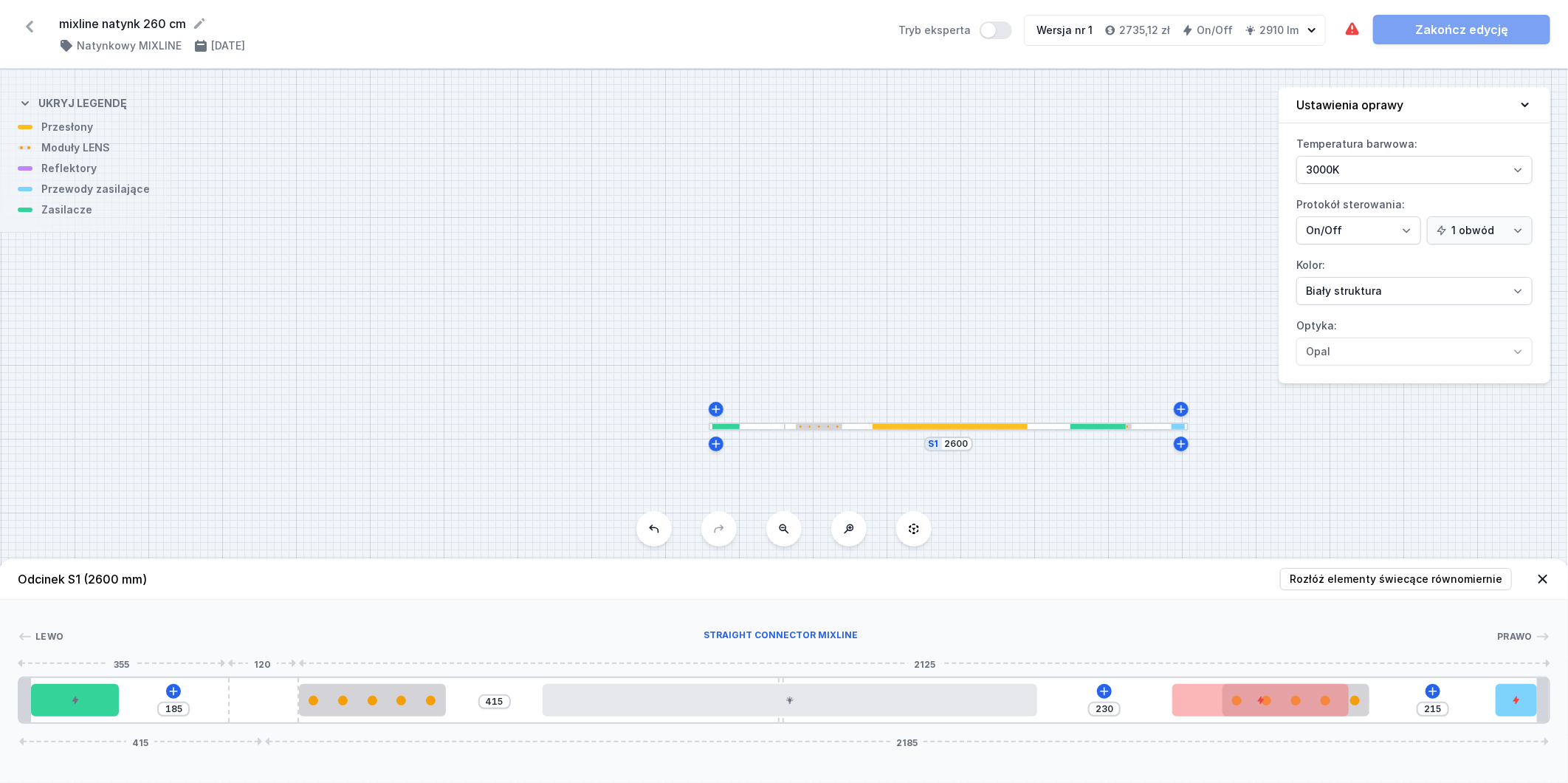
drag, startPoint x: 259, startPoint y: 696, endPoint x: 173, endPoint y: 682, distance: 87.1
click at [173, 682] on div "185 415 230 215 415 2185" at bounding box center [784, 700] width 1532 height 48
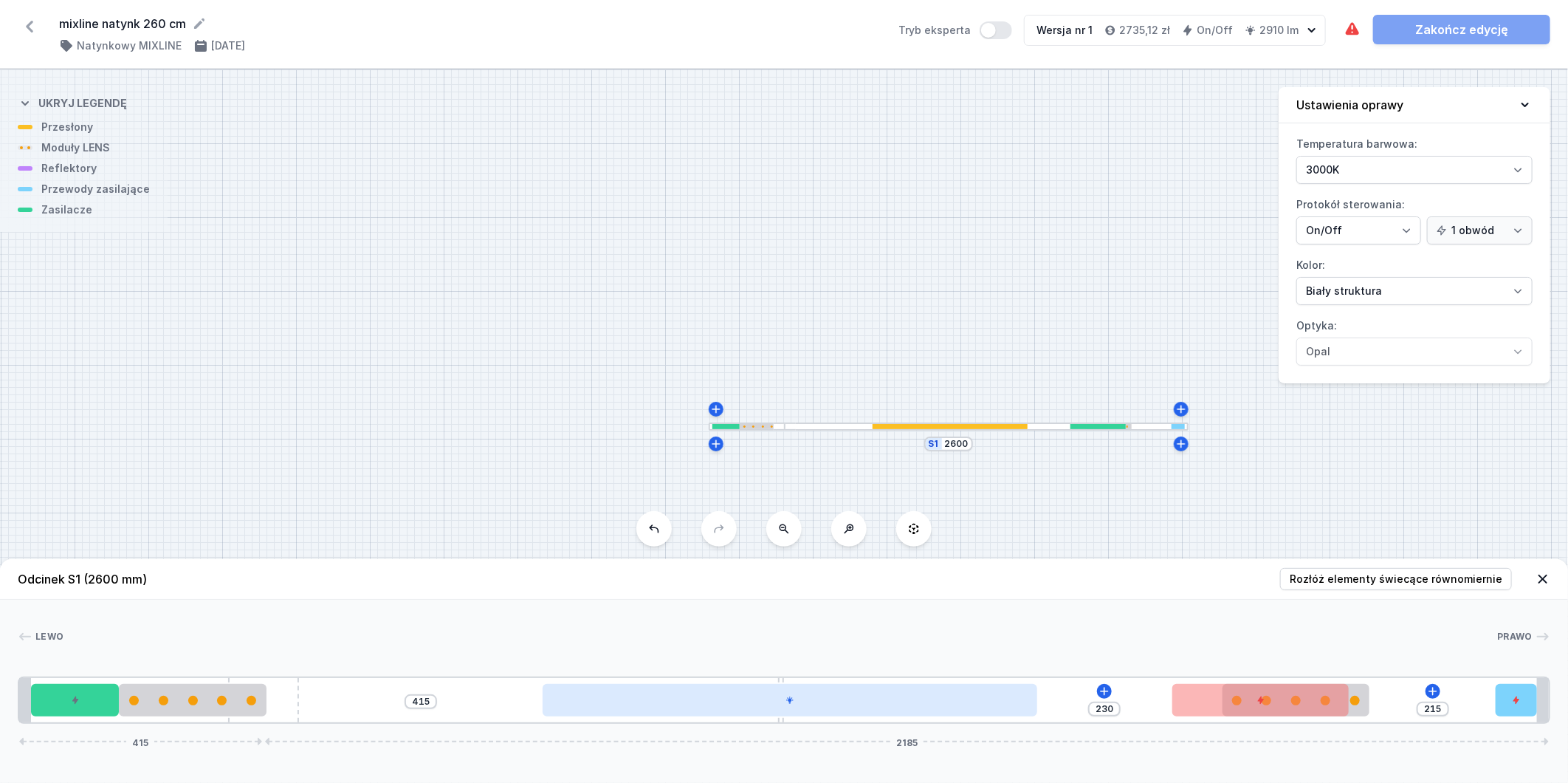
drag, startPoint x: 362, startPoint y: 704, endPoint x: 631, endPoint y: 714, distance: 269.2
click at [579, 713] on div "415 230 215 415 2185" at bounding box center [784, 700] width 1532 height 48
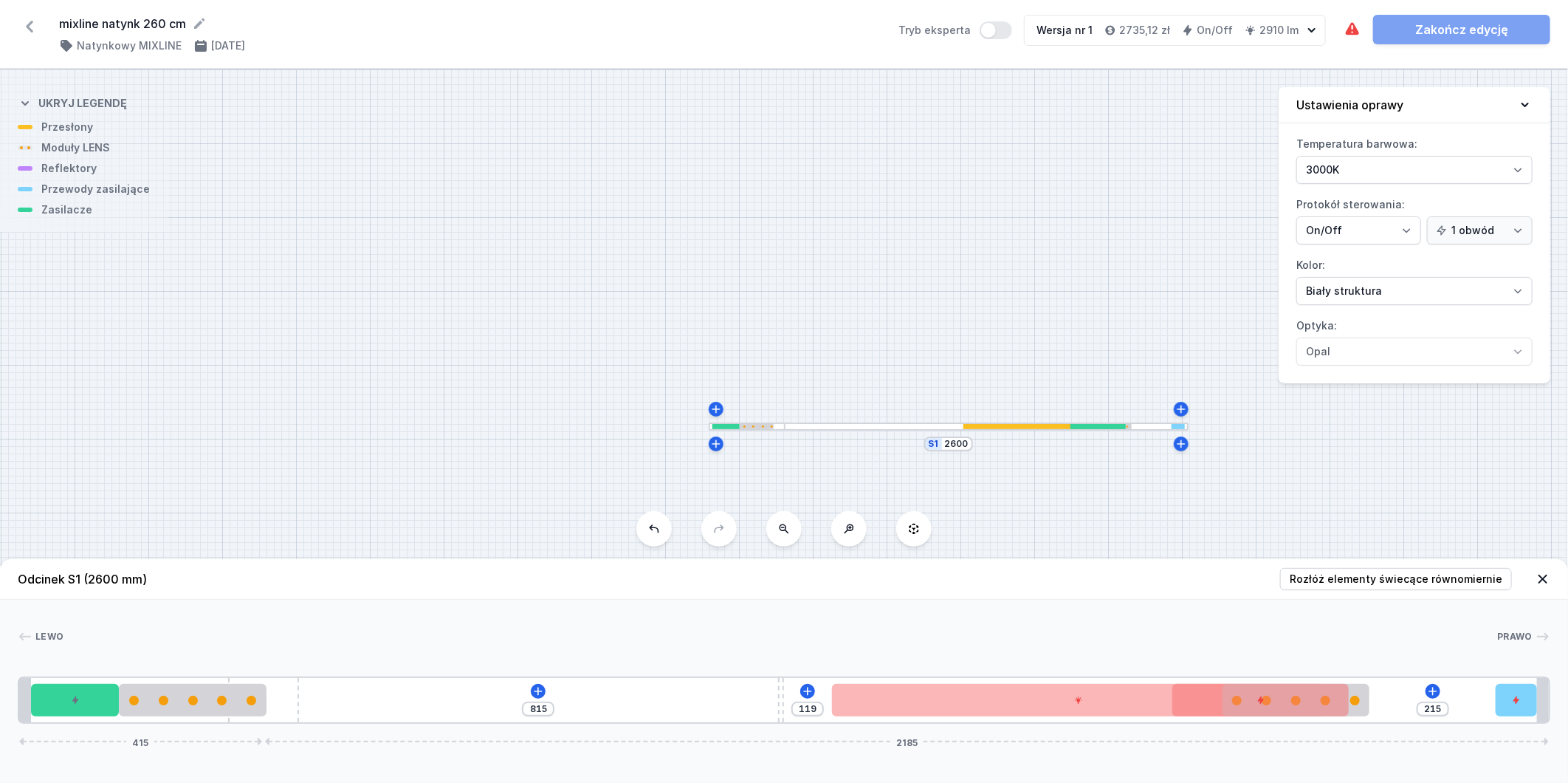
drag, startPoint x: 705, startPoint y: 714, endPoint x: 1031, endPoint y: 732, distance: 326.5
click at [1031, 732] on div "Odcinek S1 (2600 mm) Rozłóż elementy świecące równomiernie Lewo Prawo 1 2 3 4 5…" at bounding box center [784, 671] width 1568 height 224
drag, startPoint x: 300, startPoint y: 689, endPoint x: 454, endPoint y: 700, distance: 154.4
click at [529, 706] on div "815 119 215 415 2185" at bounding box center [784, 700] width 1532 height 48
drag, startPoint x: 303, startPoint y: 695, endPoint x: 1108, endPoint y: 733, distance: 805.9
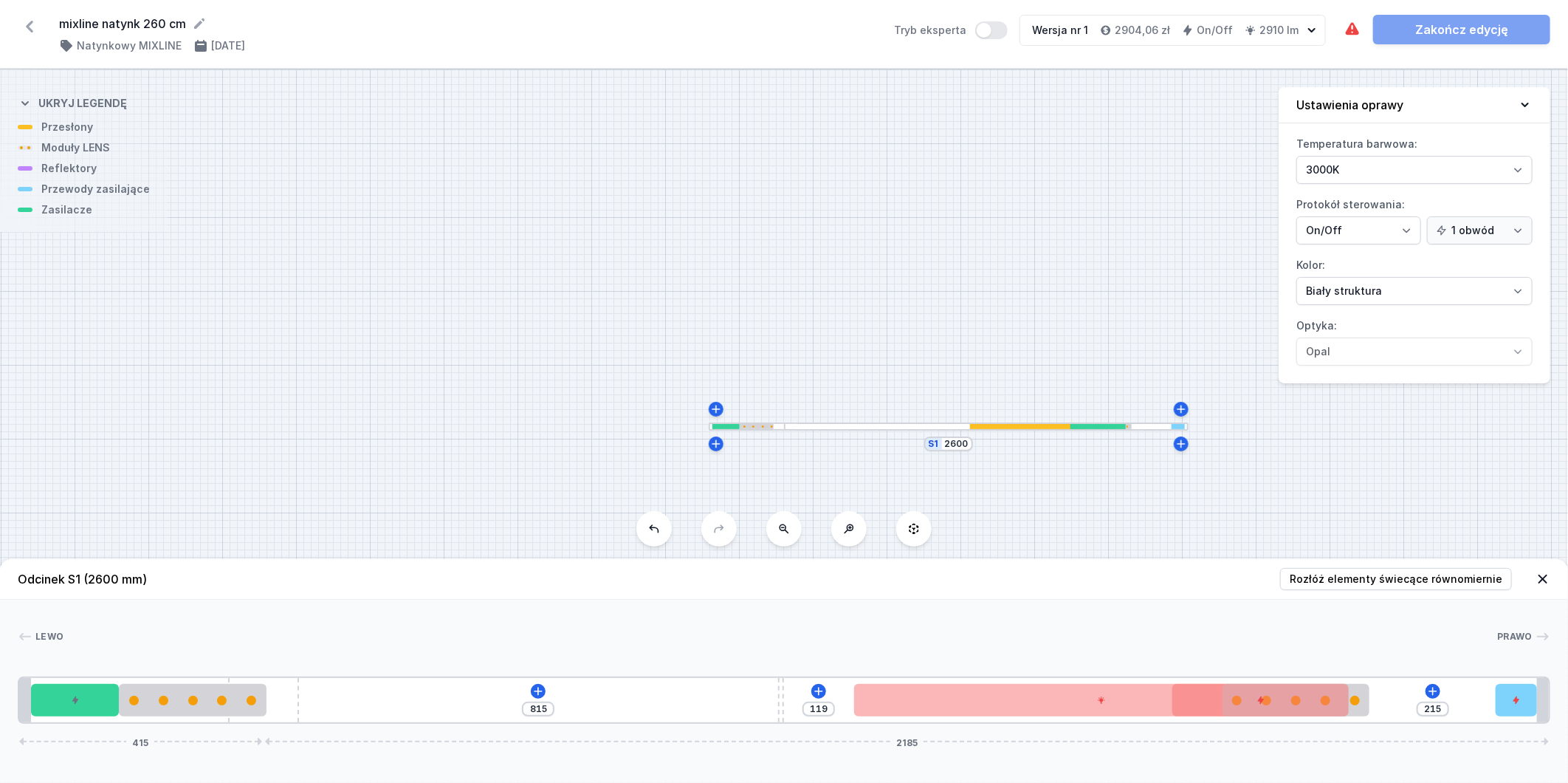
click at [423, 701] on div "815 119 215 415 2185" at bounding box center [784, 700] width 1532 height 48
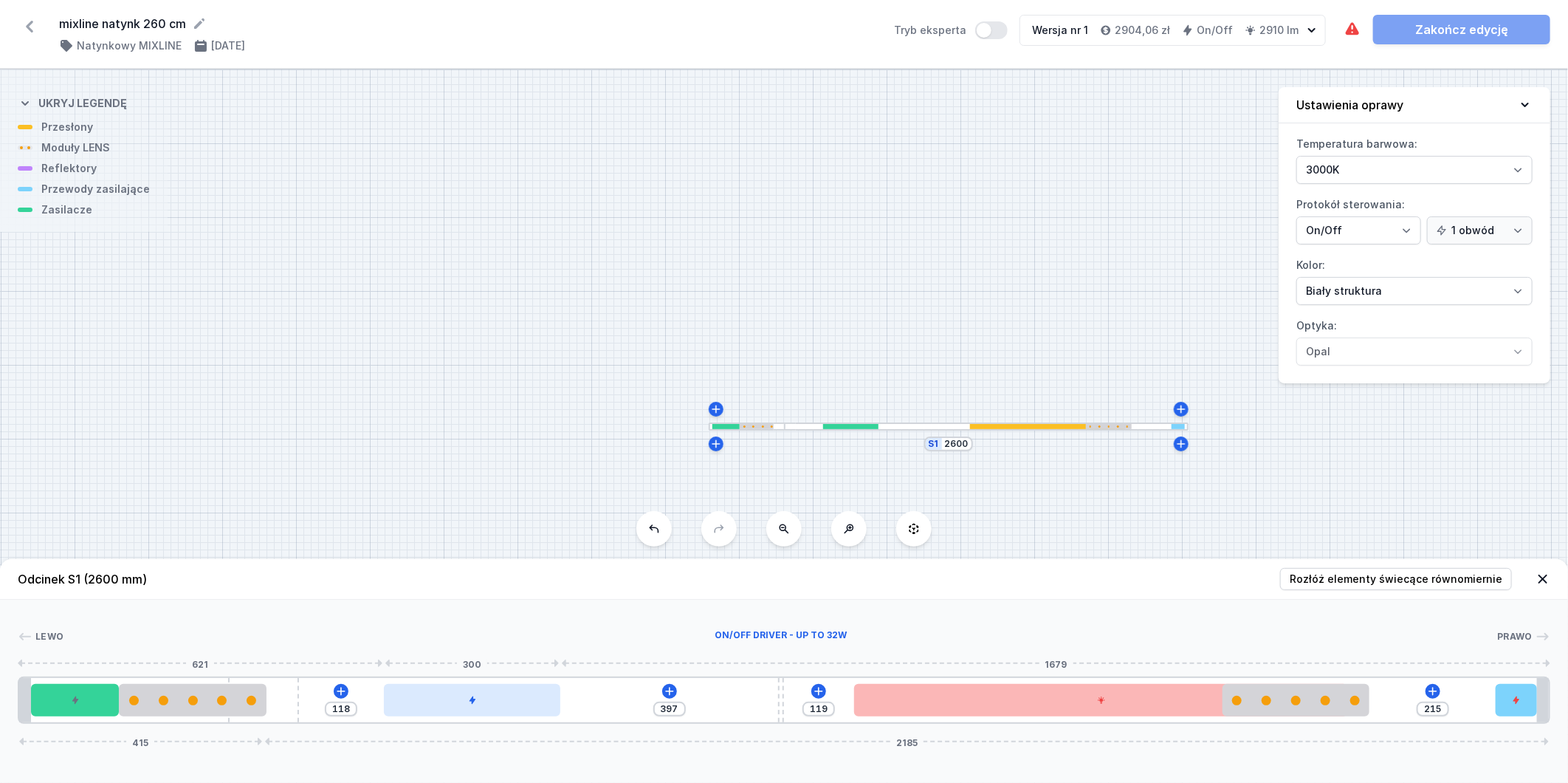
drag, startPoint x: 1272, startPoint y: 707, endPoint x: 473, endPoint y: 695, distance: 799.1
click at [473, 695] on div at bounding box center [472, 700] width 177 height 32
drag, startPoint x: 284, startPoint y: 700, endPoint x: 855, endPoint y: 718, distance: 571.3
click at [445, 710] on div "118 397 119 215 415 2185" at bounding box center [784, 700] width 1532 height 48
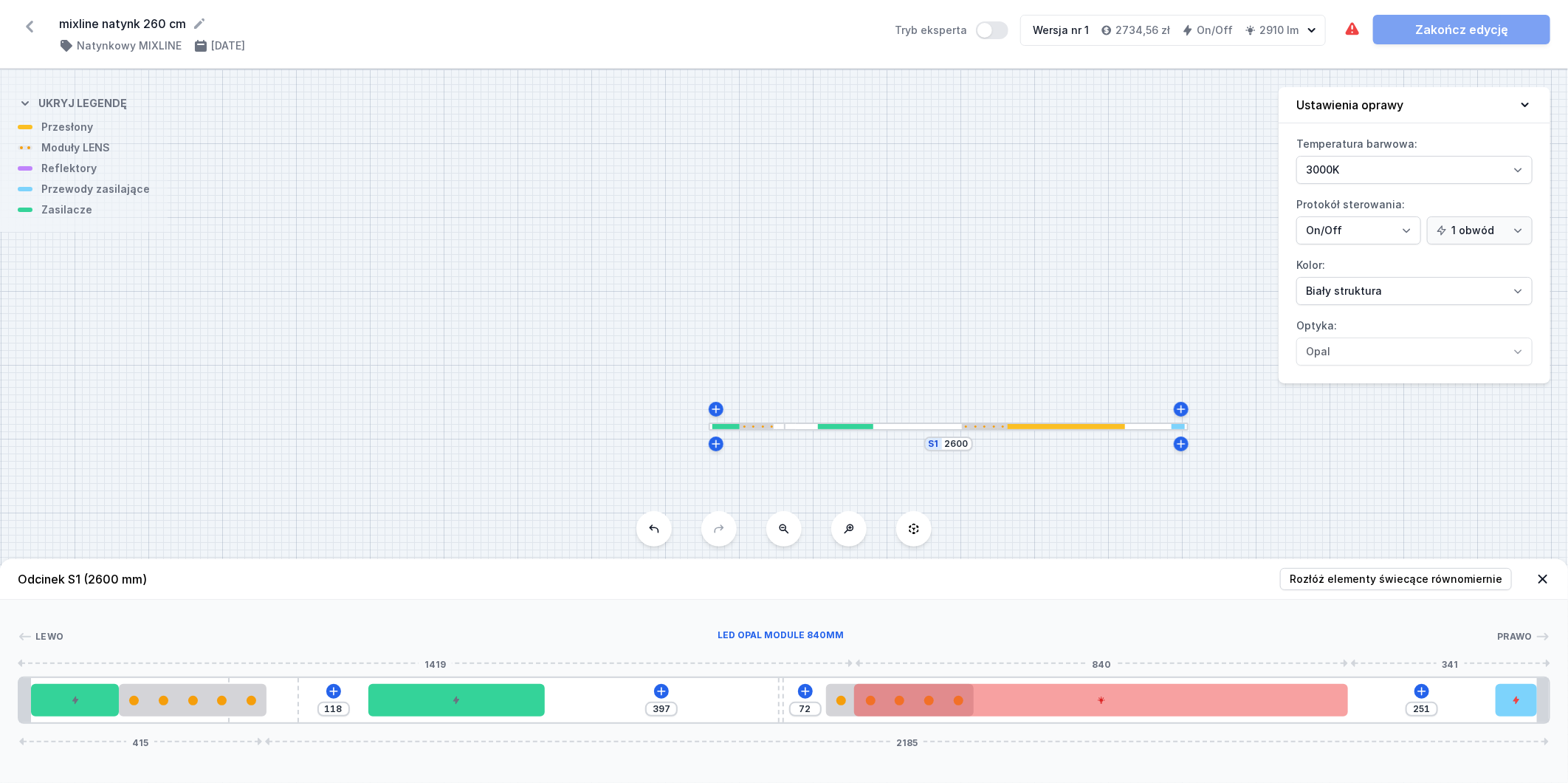
drag, startPoint x: 1234, startPoint y: 711, endPoint x: 916, endPoint y: 710, distance: 318.0
click at [916, 710] on div "118 397 72 251 415 2185" at bounding box center [784, 700] width 1532 height 48
drag, startPoint x: 291, startPoint y: 695, endPoint x: 684, endPoint y: 697, distance: 393.0
click at [618, 697] on div "118 397 70 251 415 2185" at bounding box center [784, 700] width 1532 height 48
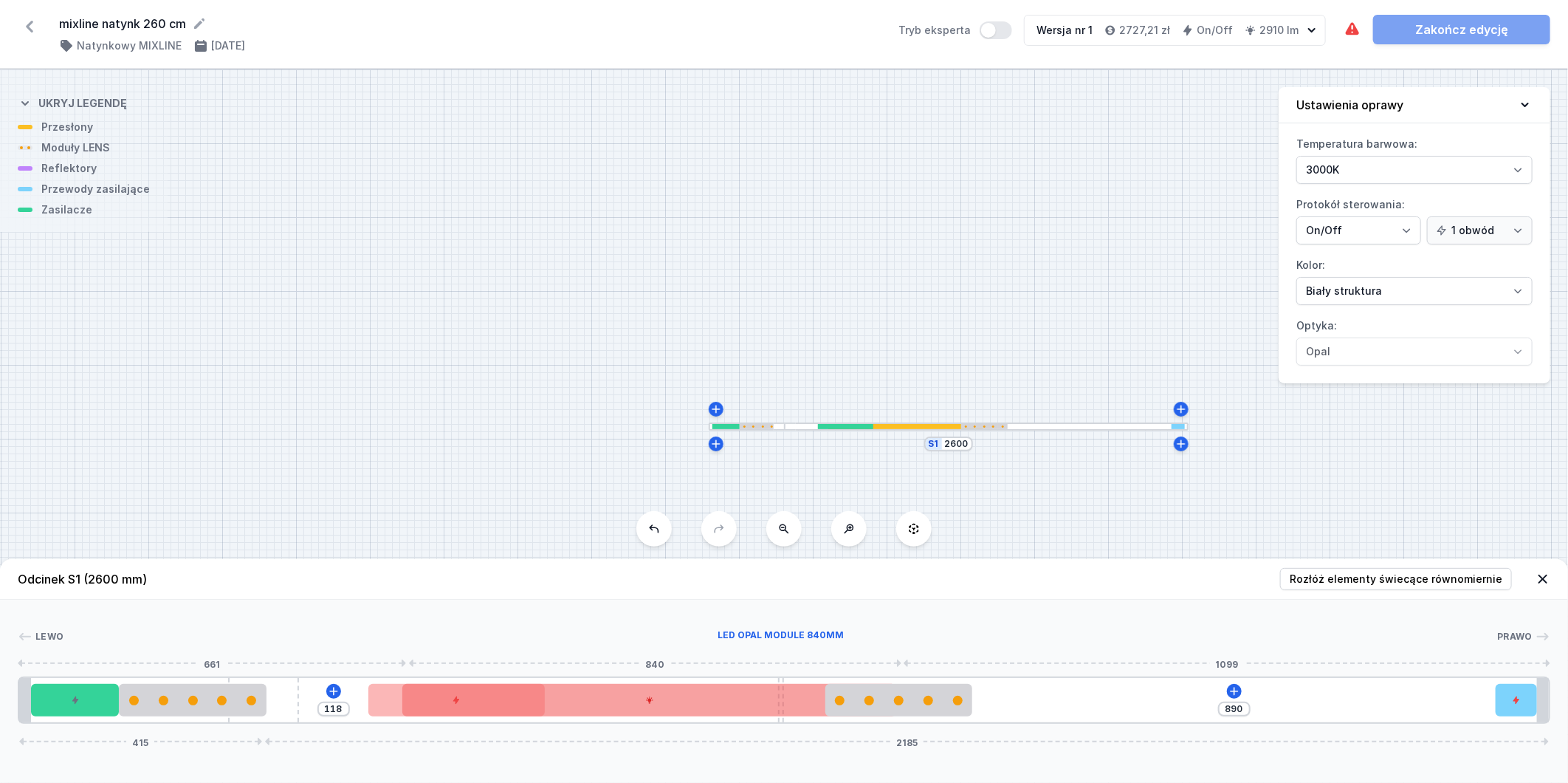
drag, startPoint x: 1177, startPoint y: 710, endPoint x: 731, endPoint y: 712, distance: 446.0
click at [731, 712] on div at bounding box center [650, 700] width 494 height 32
drag, startPoint x: 297, startPoint y: 701, endPoint x: 529, endPoint y: 697, distance: 232.0
click at [511, 699] on div "118 890 415 2185" at bounding box center [784, 700] width 1532 height 48
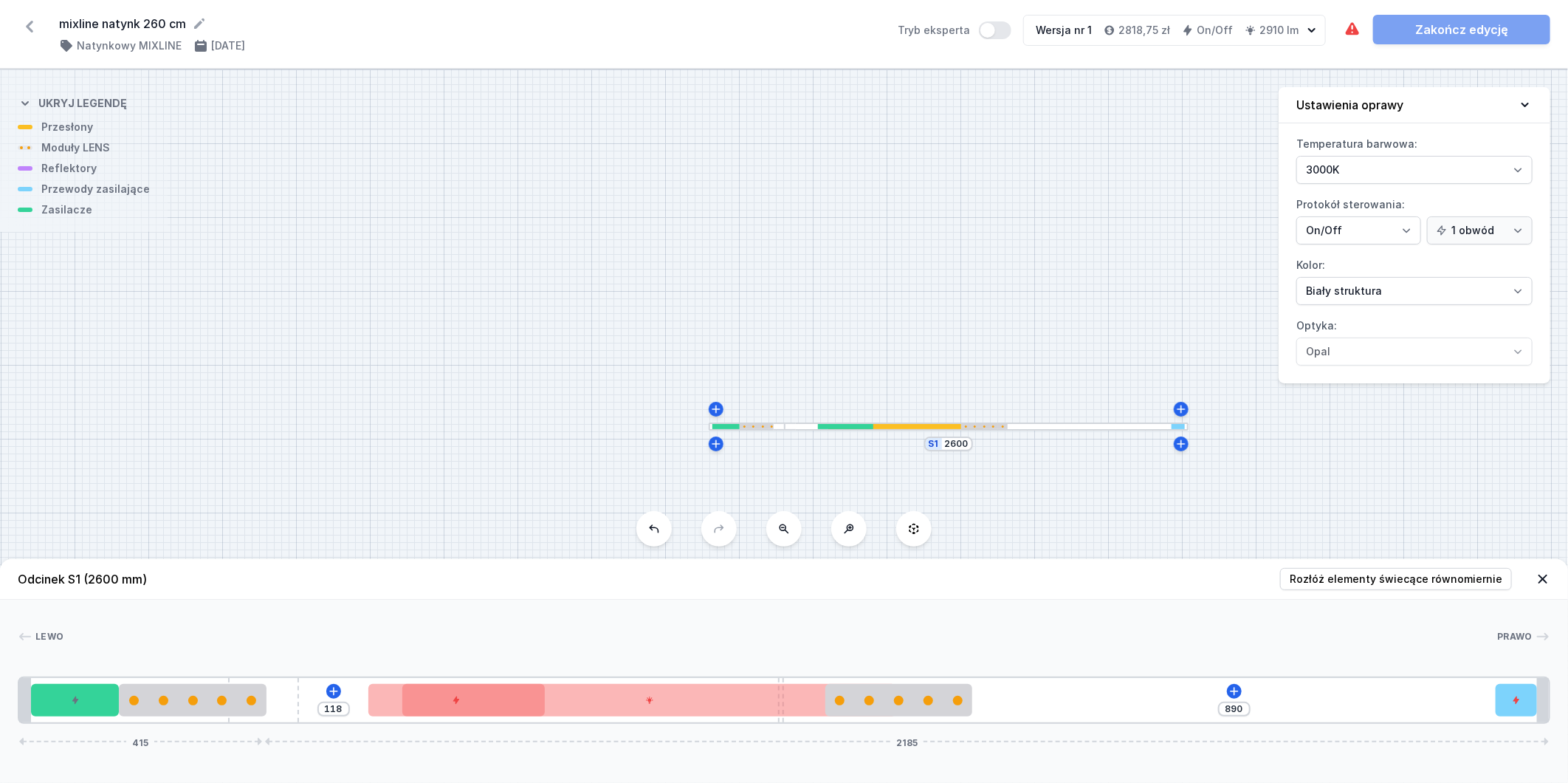
click at [661, 534] on button at bounding box center [654, 529] width 36 height 36
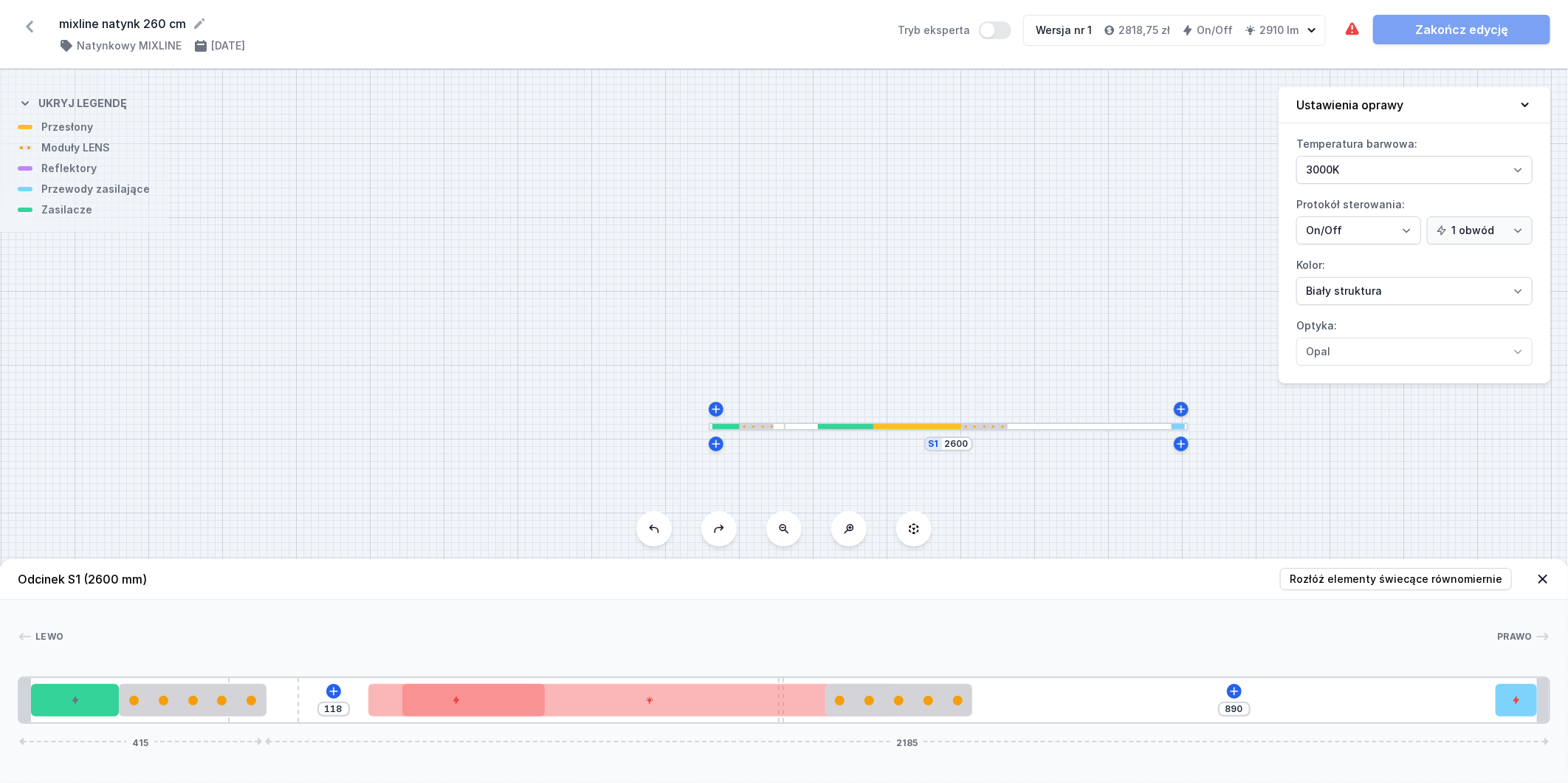
click at [661, 534] on button at bounding box center [654, 529] width 36 height 36
click at [661, 533] on button at bounding box center [654, 529] width 36 height 36
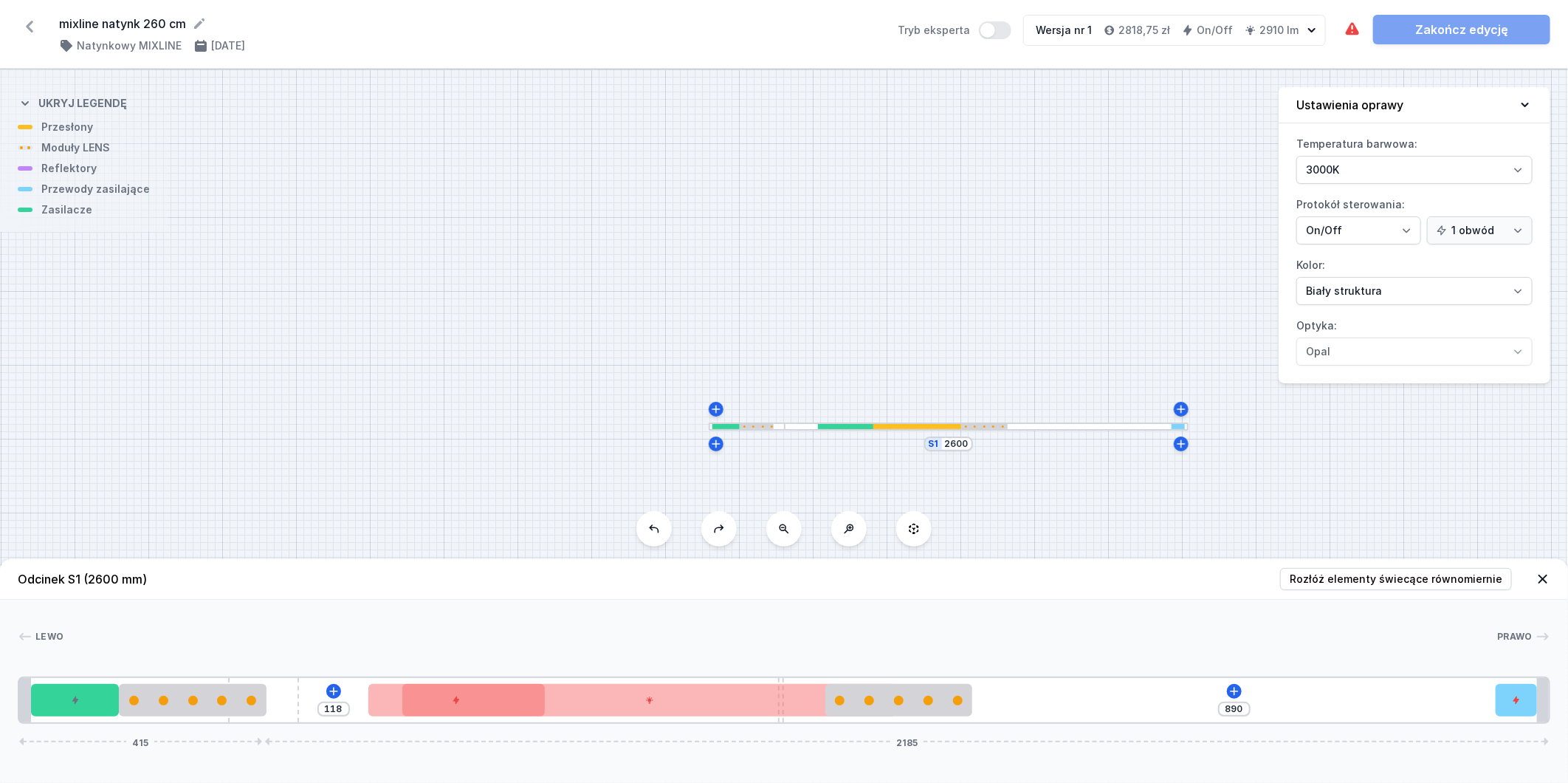
click at [661, 533] on button at bounding box center [654, 529] width 36 height 36
click at [659, 530] on icon at bounding box center [654, 529] width 12 height 12
click at [655, 530] on icon at bounding box center [654, 529] width 12 height 12
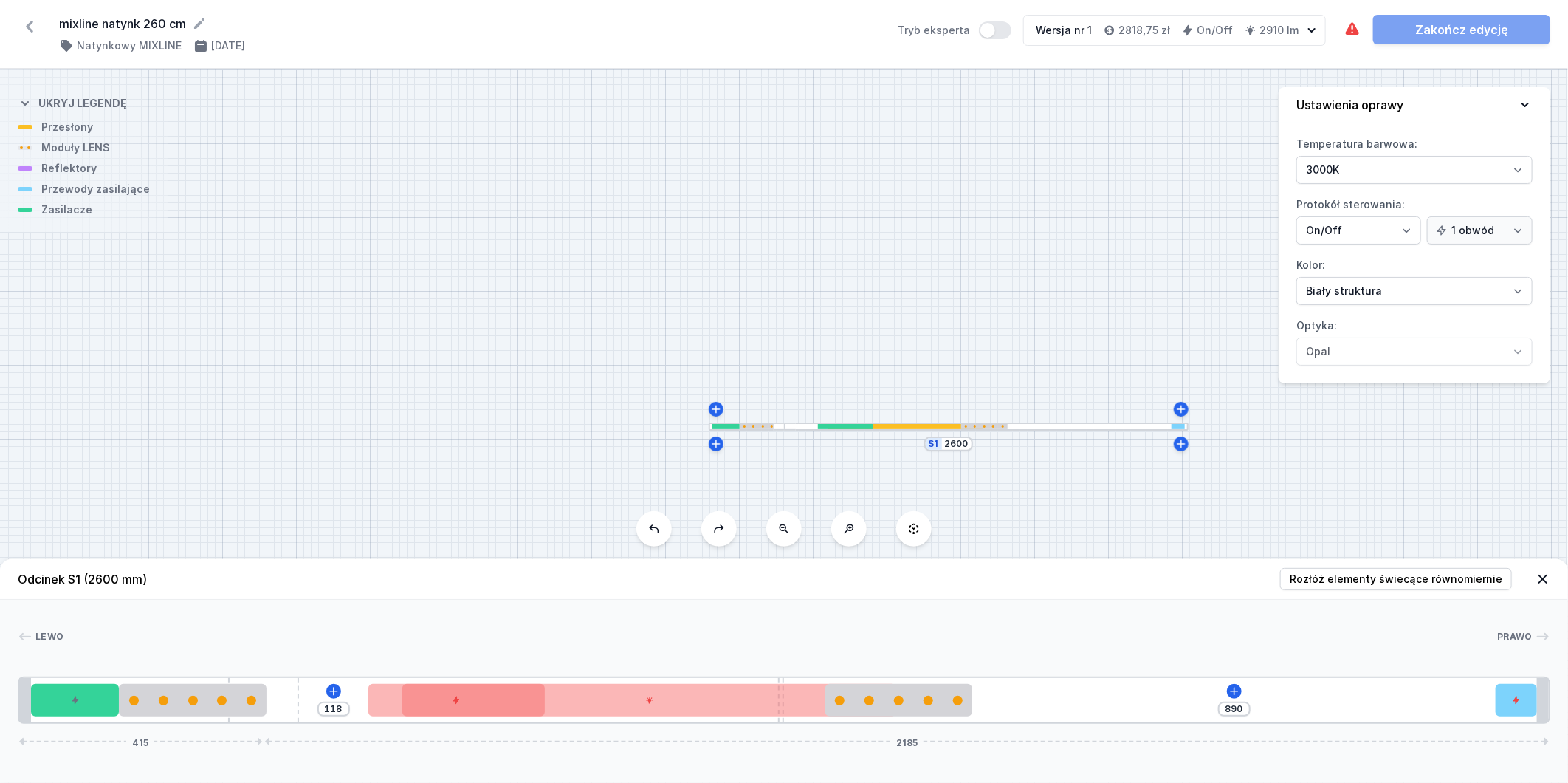
click at [646, 521] on button at bounding box center [654, 529] width 36 height 36
click at [646, 520] on button at bounding box center [654, 529] width 36 height 36
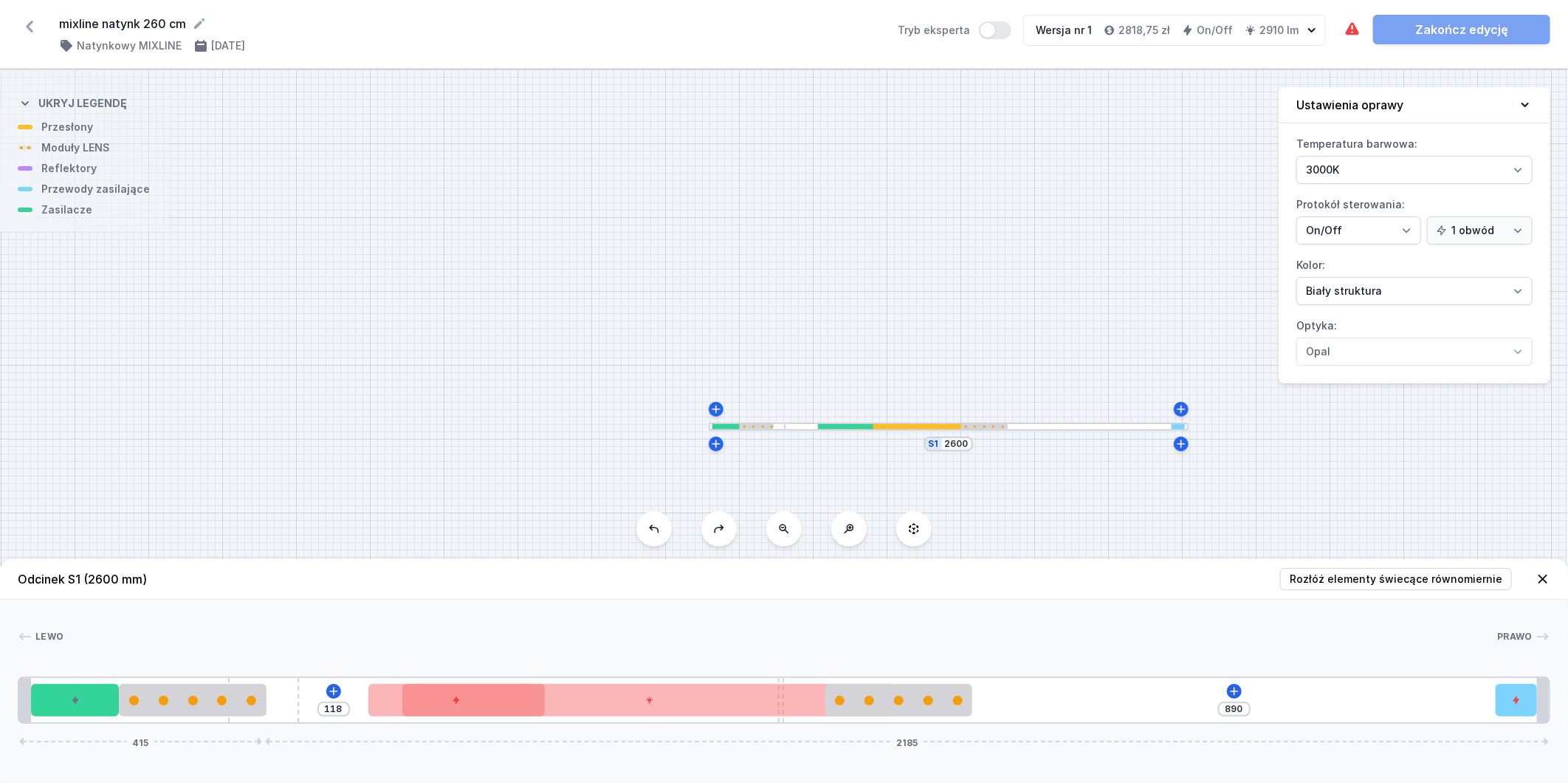
click at [646, 520] on button at bounding box center [654, 529] width 36 height 36
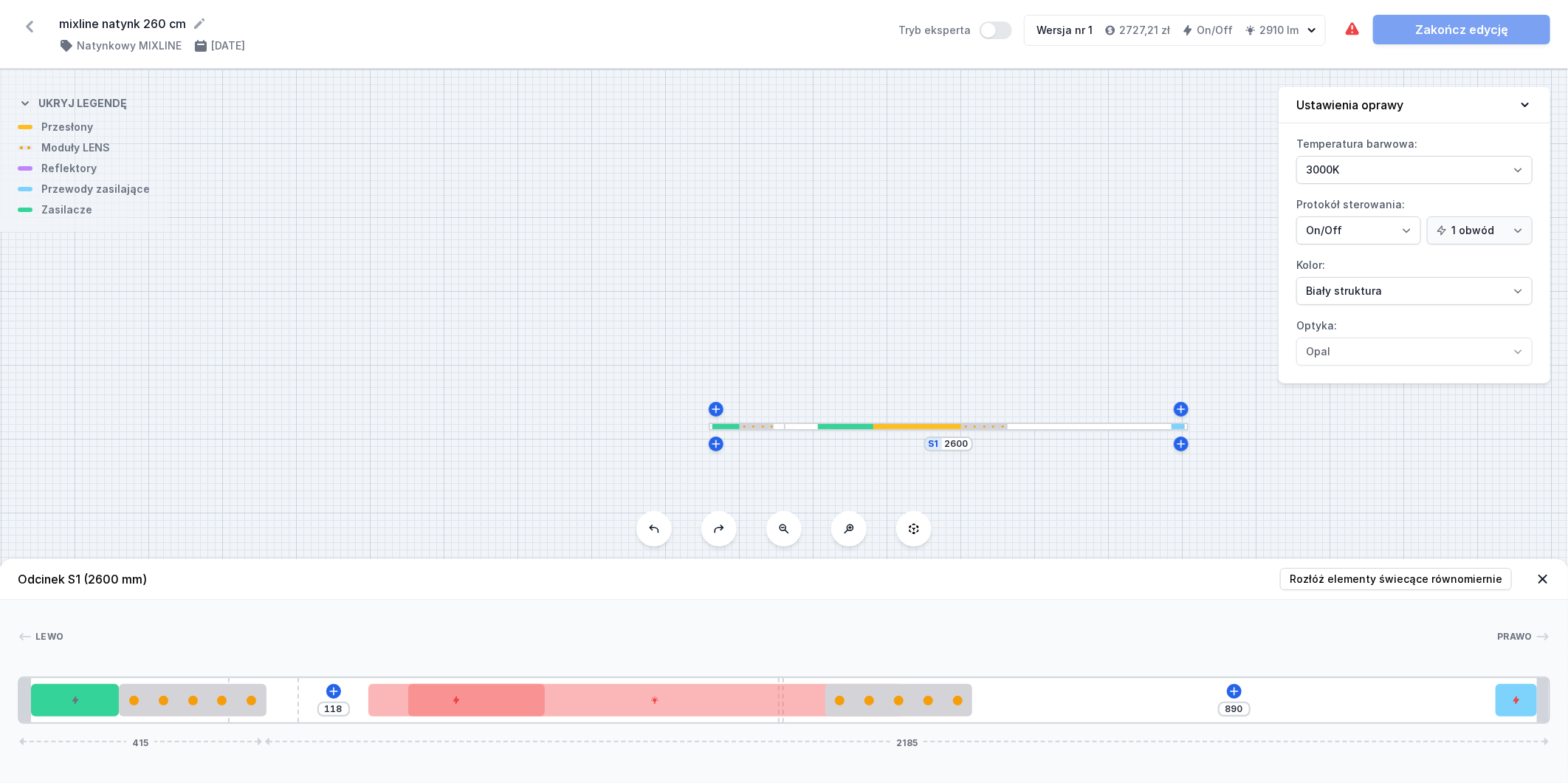
click at [646, 520] on button at bounding box center [654, 529] width 36 height 36
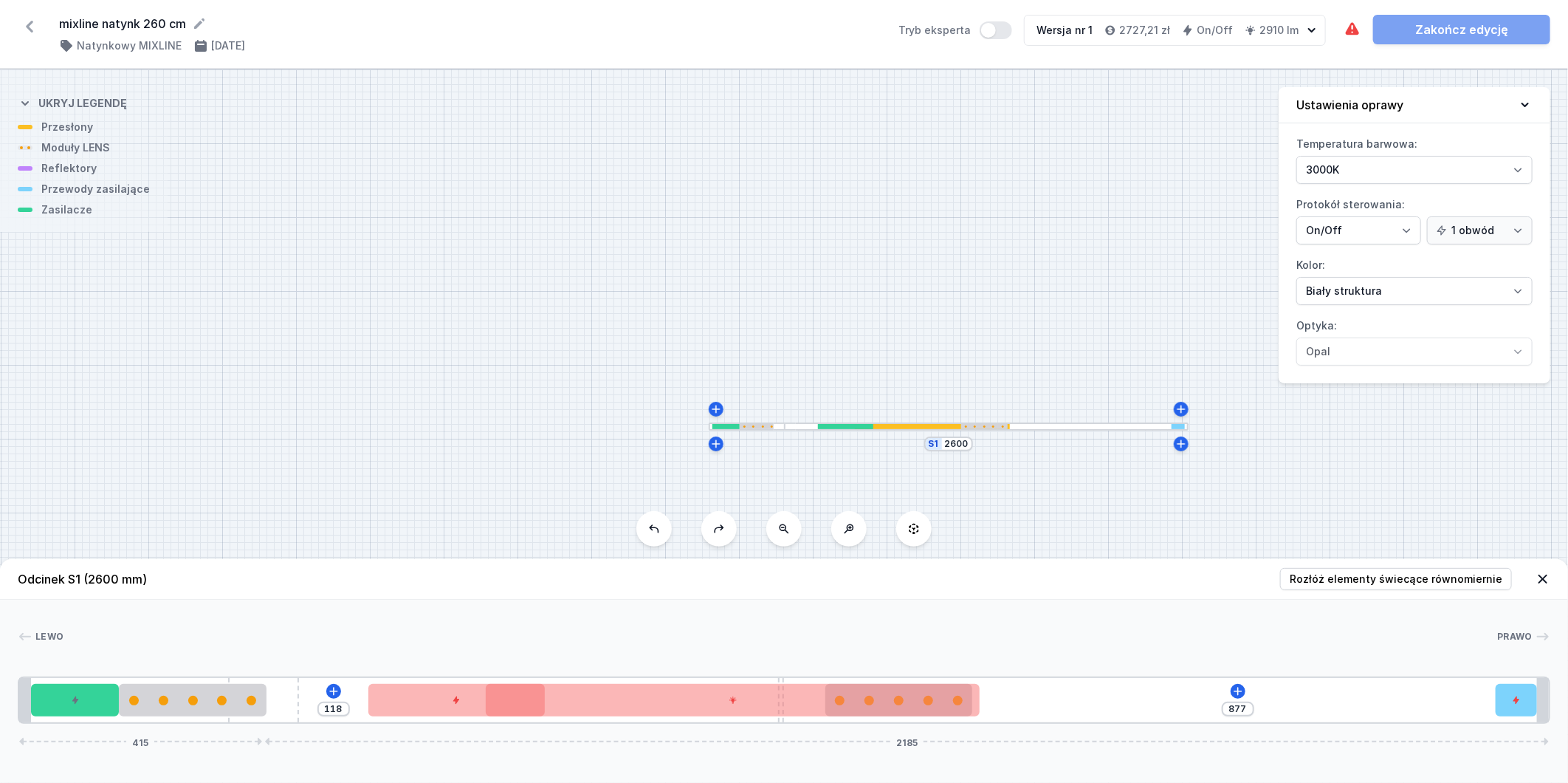
click at [646, 520] on button at bounding box center [654, 529] width 36 height 36
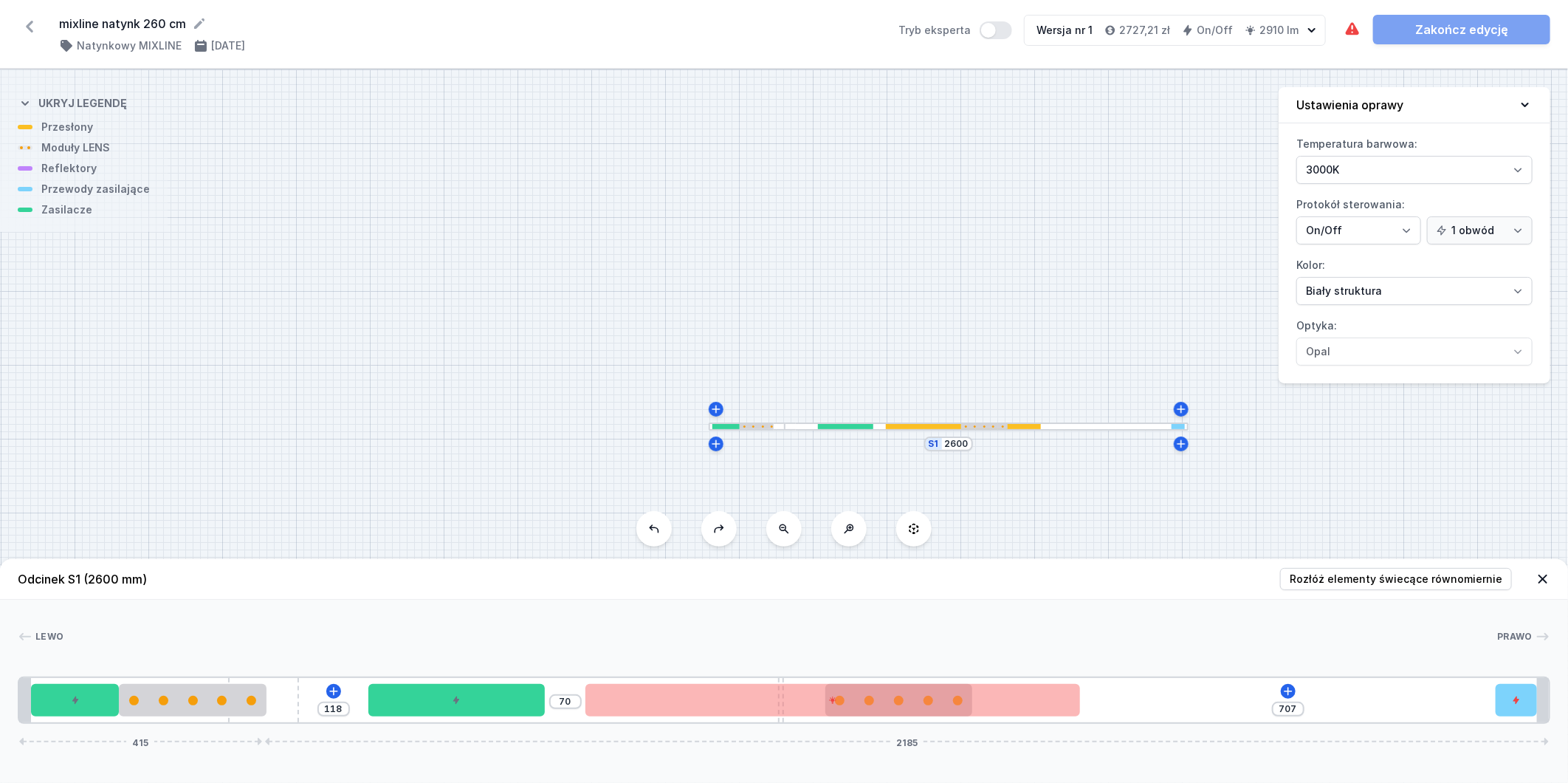
click at [646, 520] on button at bounding box center [654, 529] width 36 height 36
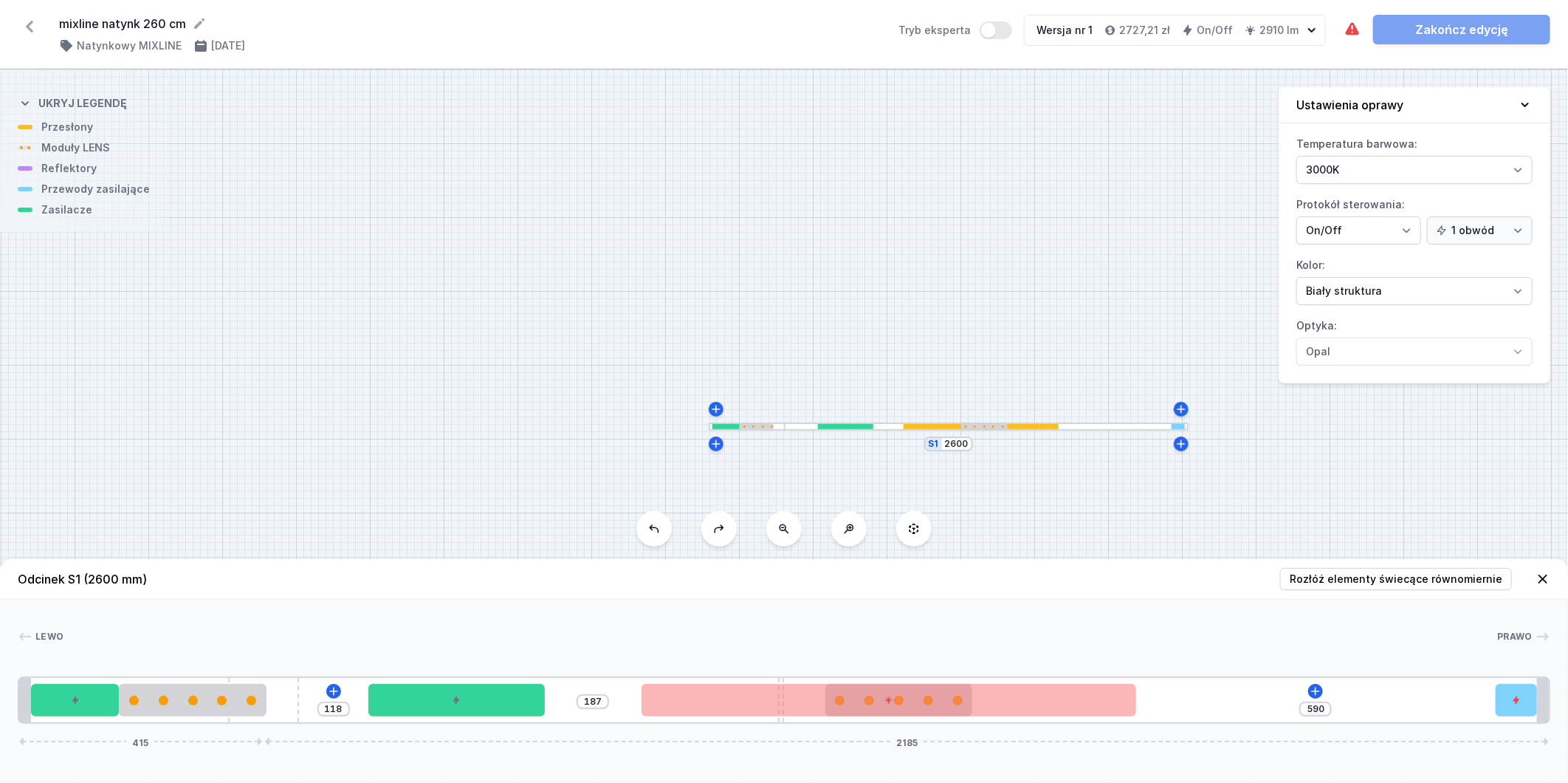
click at [646, 520] on button at bounding box center [654, 529] width 36 height 36
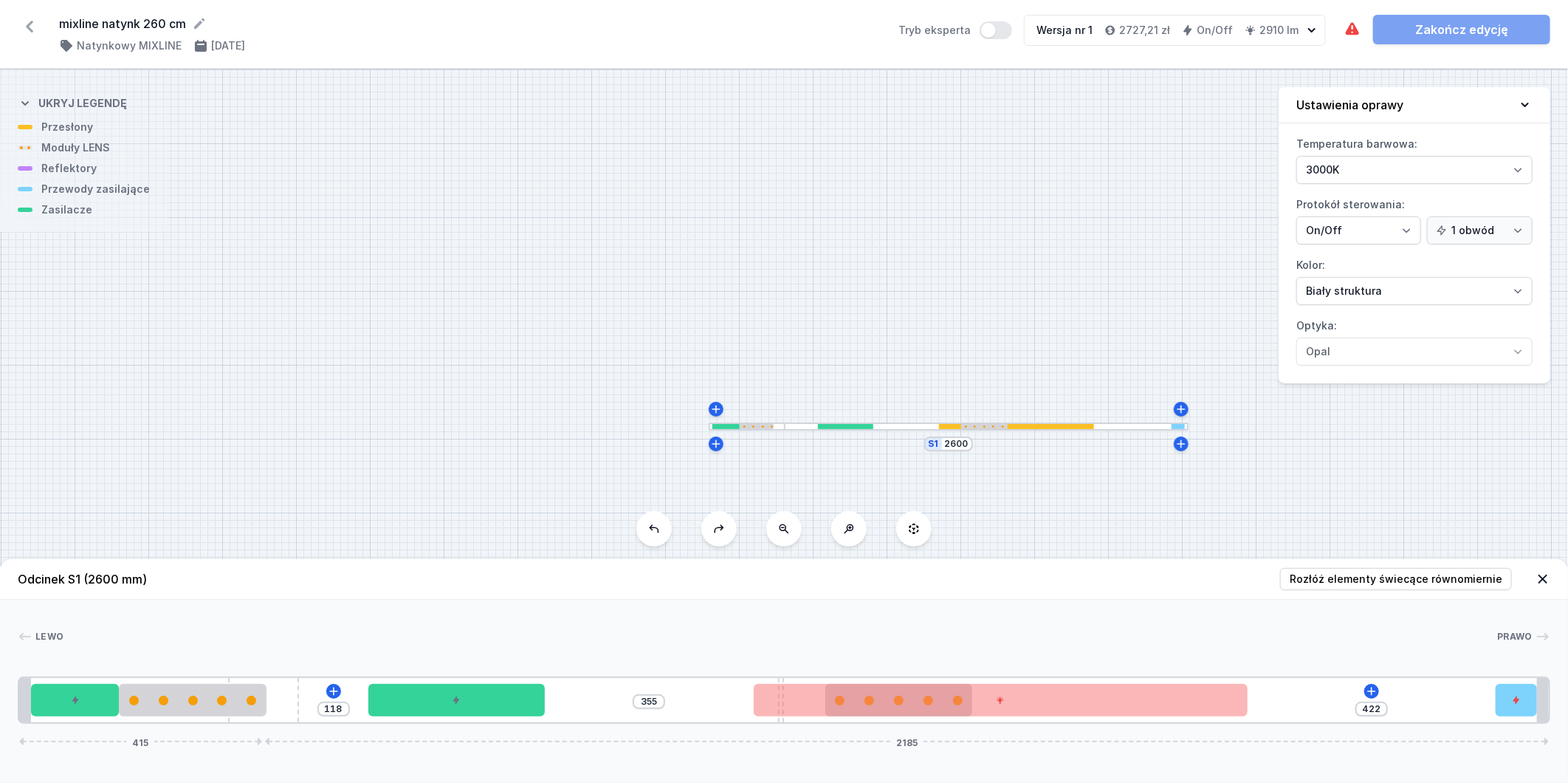
click at [646, 520] on button at bounding box center [654, 529] width 36 height 36
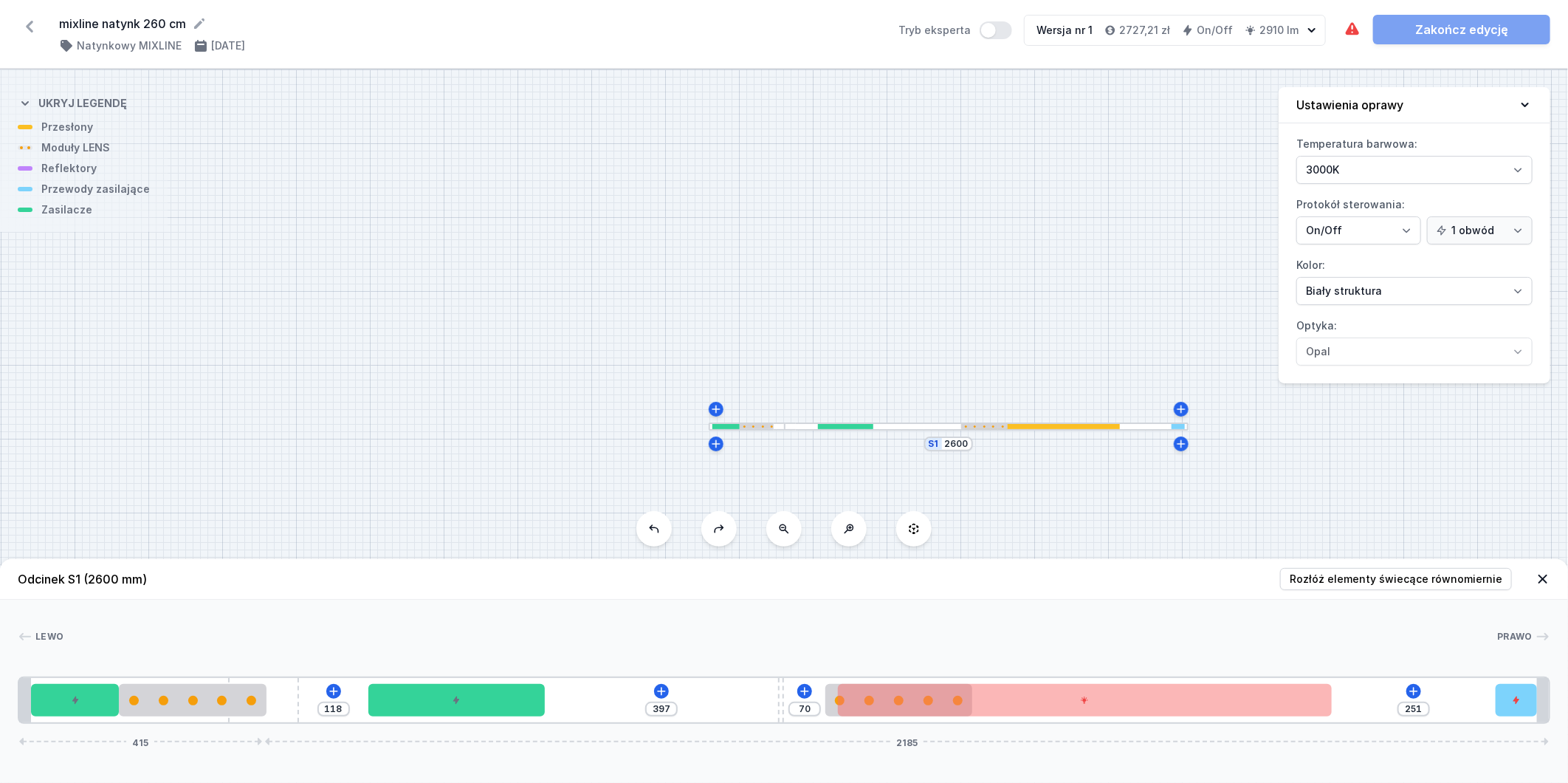
click at [646, 520] on button at bounding box center [654, 529] width 36 height 36
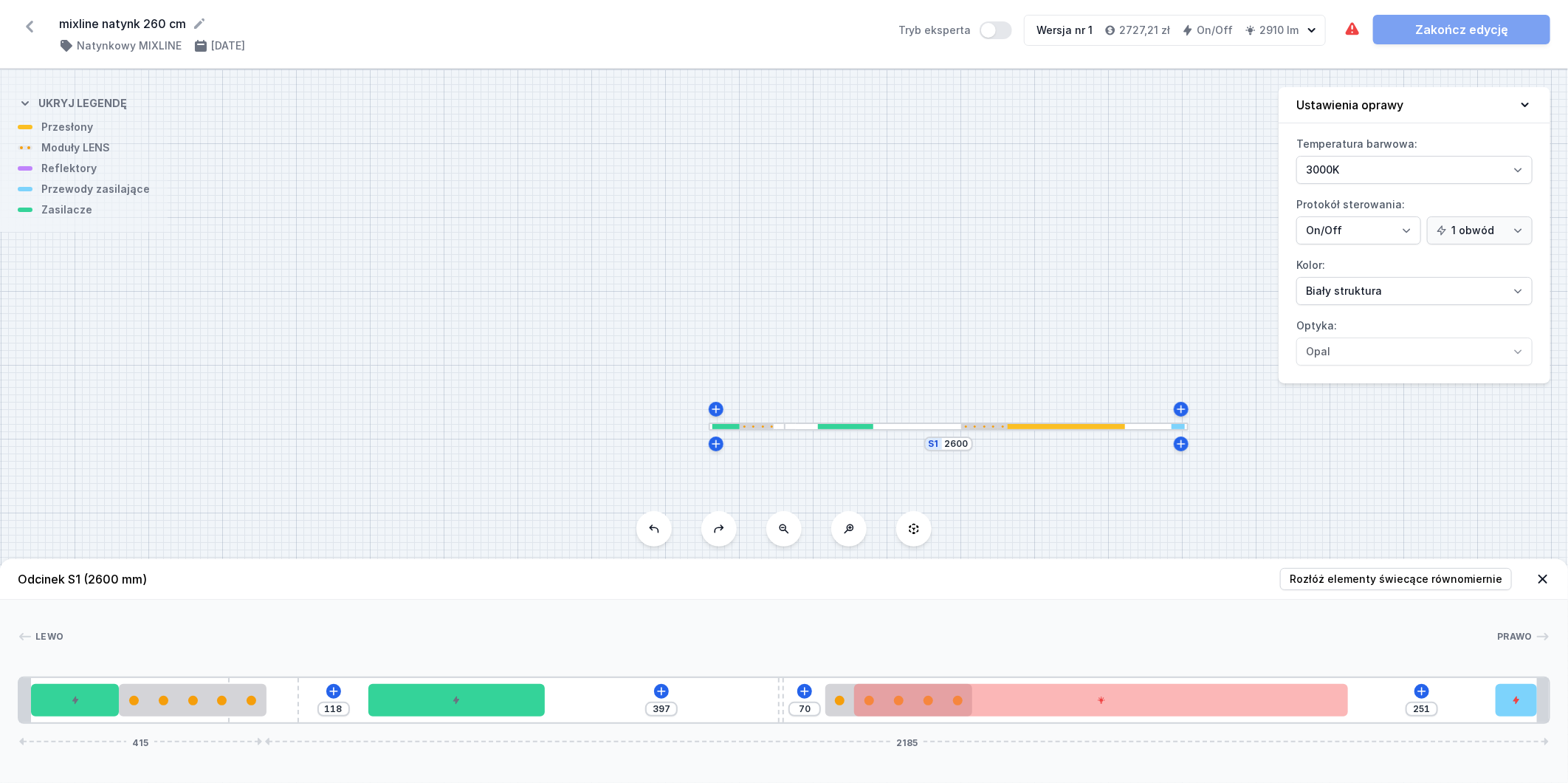
click at [646, 520] on button at bounding box center [654, 529] width 36 height 36
click at [646, 519] on button at bounding box center [654, 529] width 36 height 36
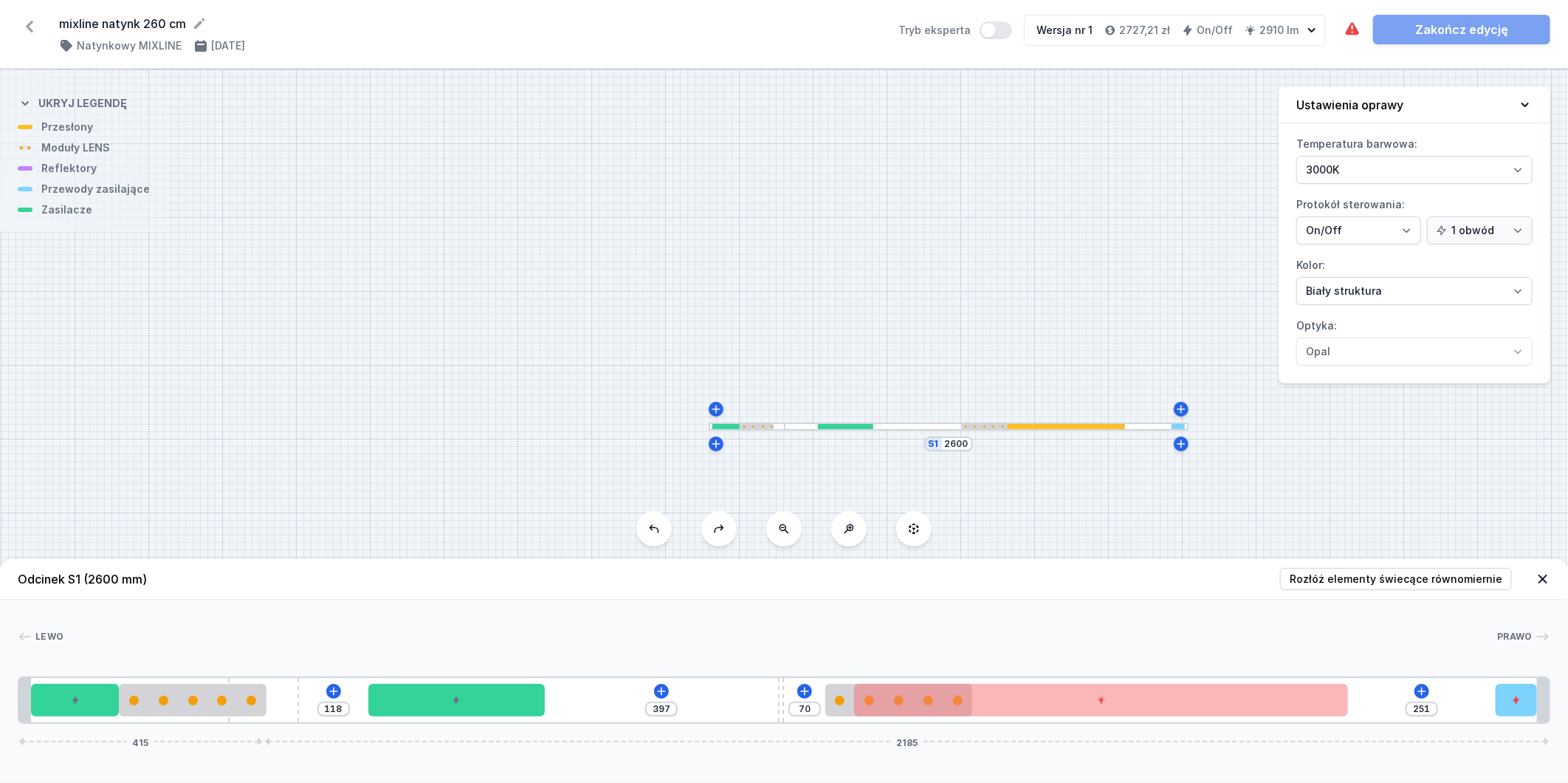
click at [646, 519] on button at bounding box center [654, 529] width 36 height 36
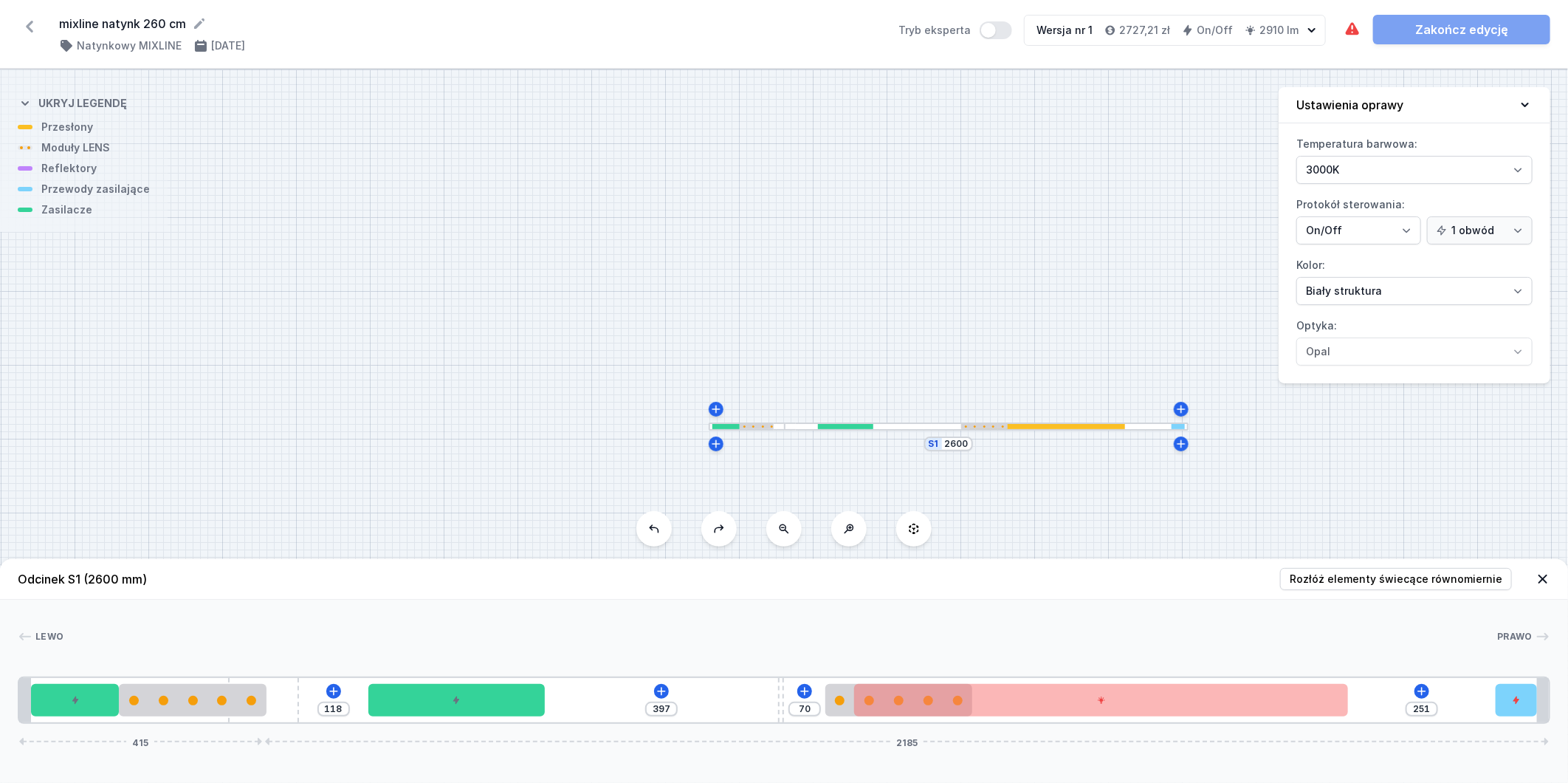
click at [646, 519] on button at bounding box center [654, 529] width 36 height 36
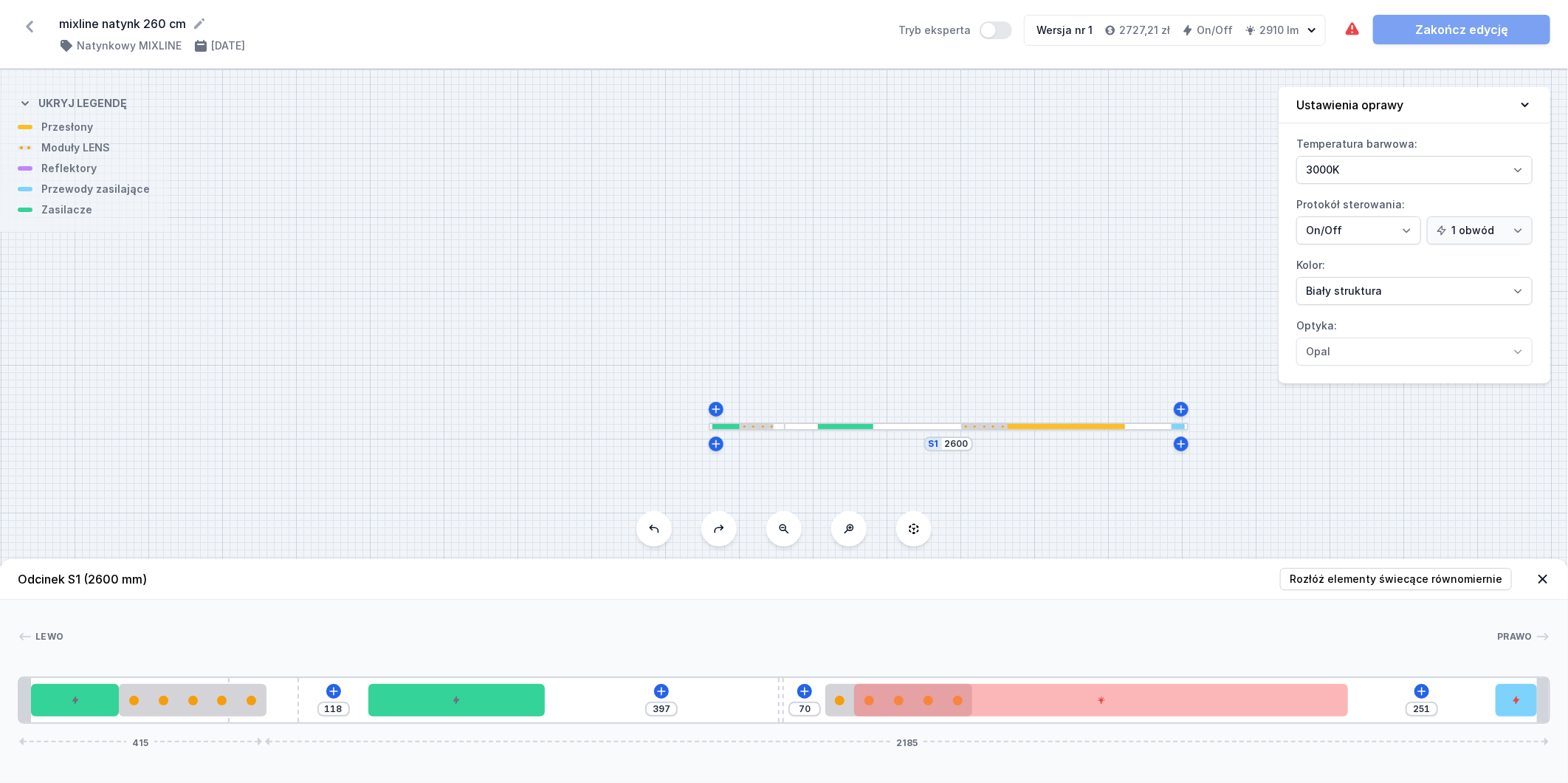
click at [648, 519] on button at bounding box center [654, 529] width 36 height 36
click at [647, 519] on button at bounding box center [654, 529] width 36 height 36
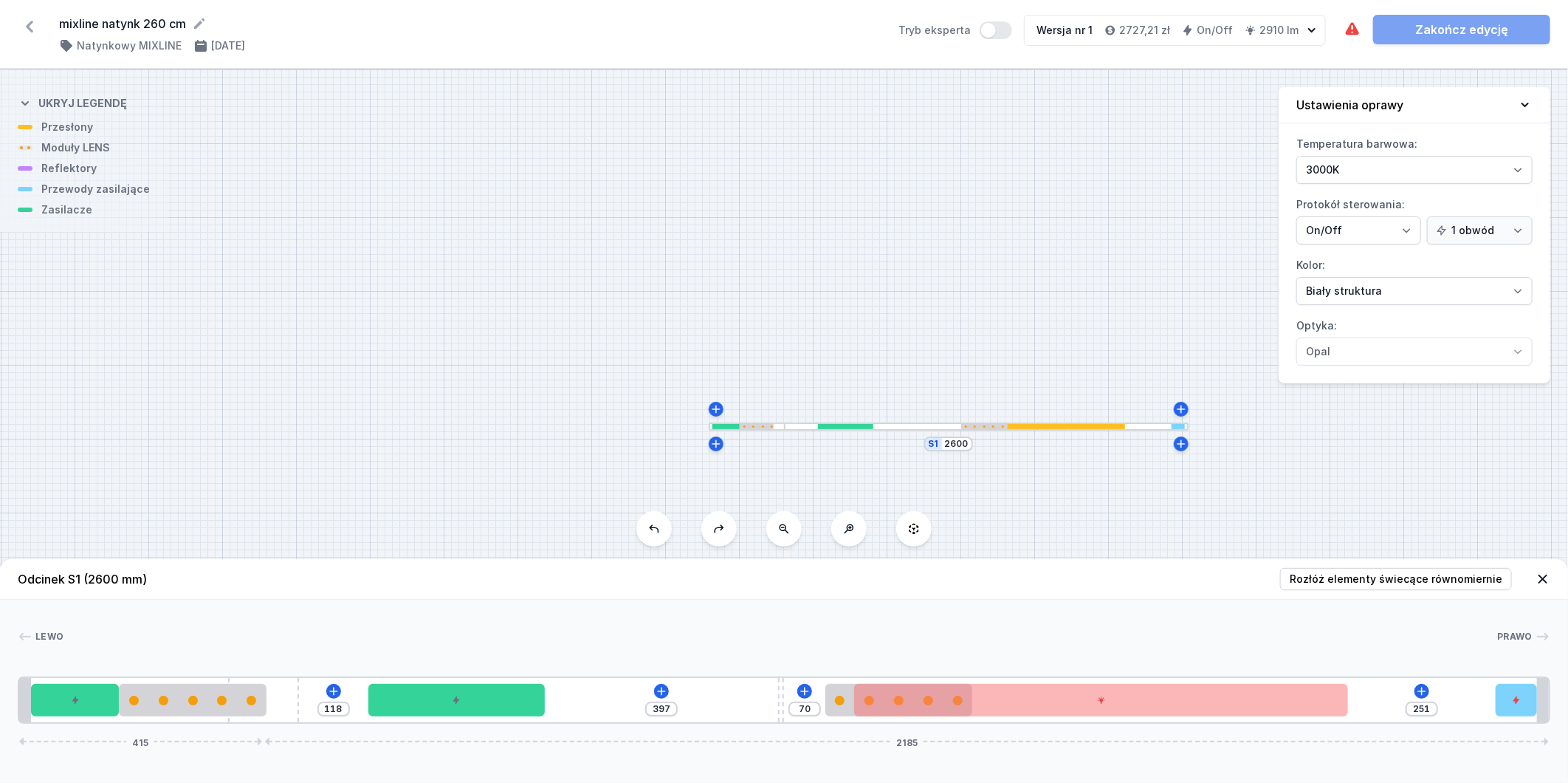
click at [647, 519] on button at bounding box center [654, 529] width 36 height 36
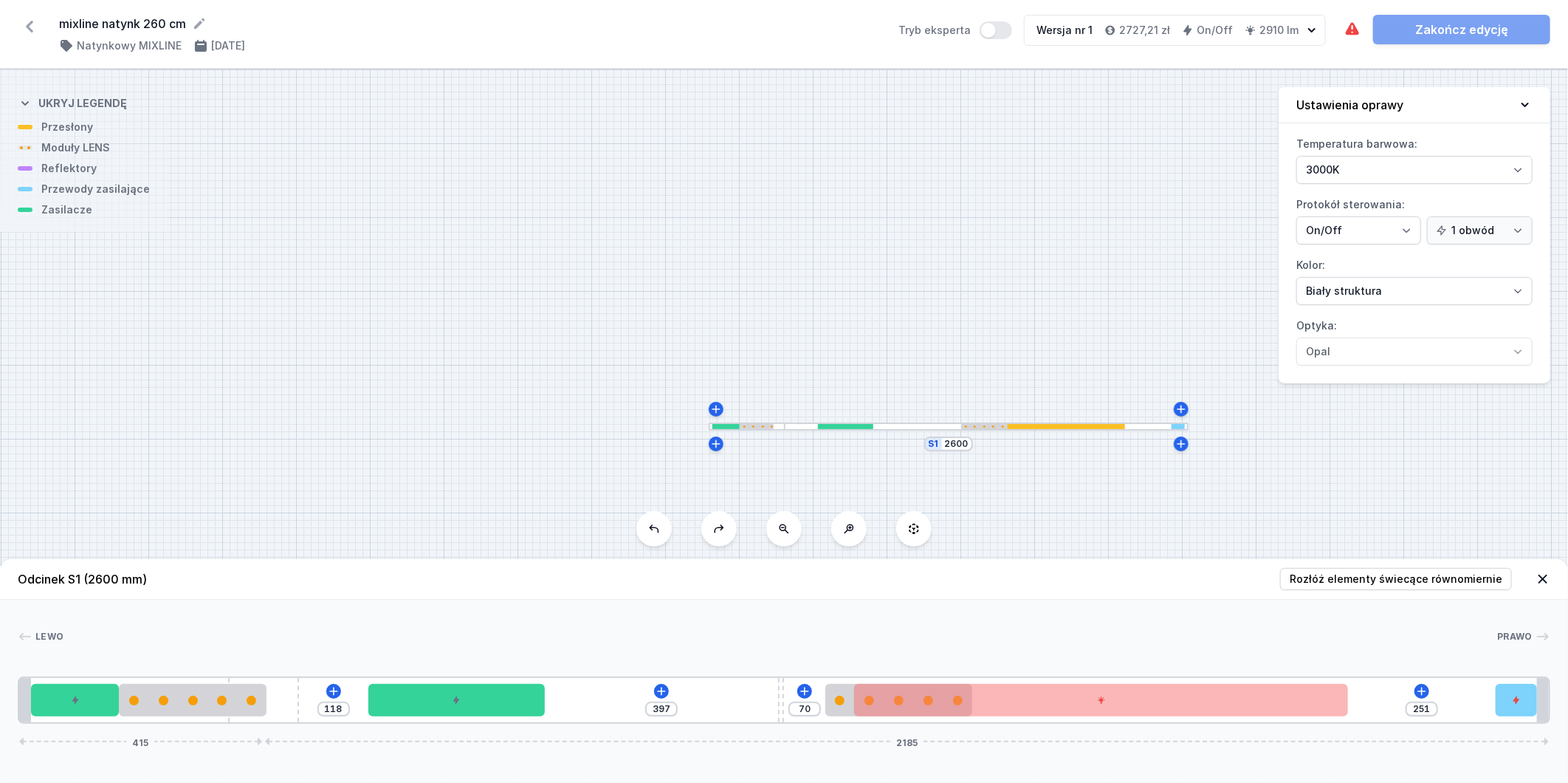
click at [647, 519] on button at bounding box center [654, 529] width 36 height 36
click at [663, 534] on button at bounding box center [654, 529] width 36 height 36
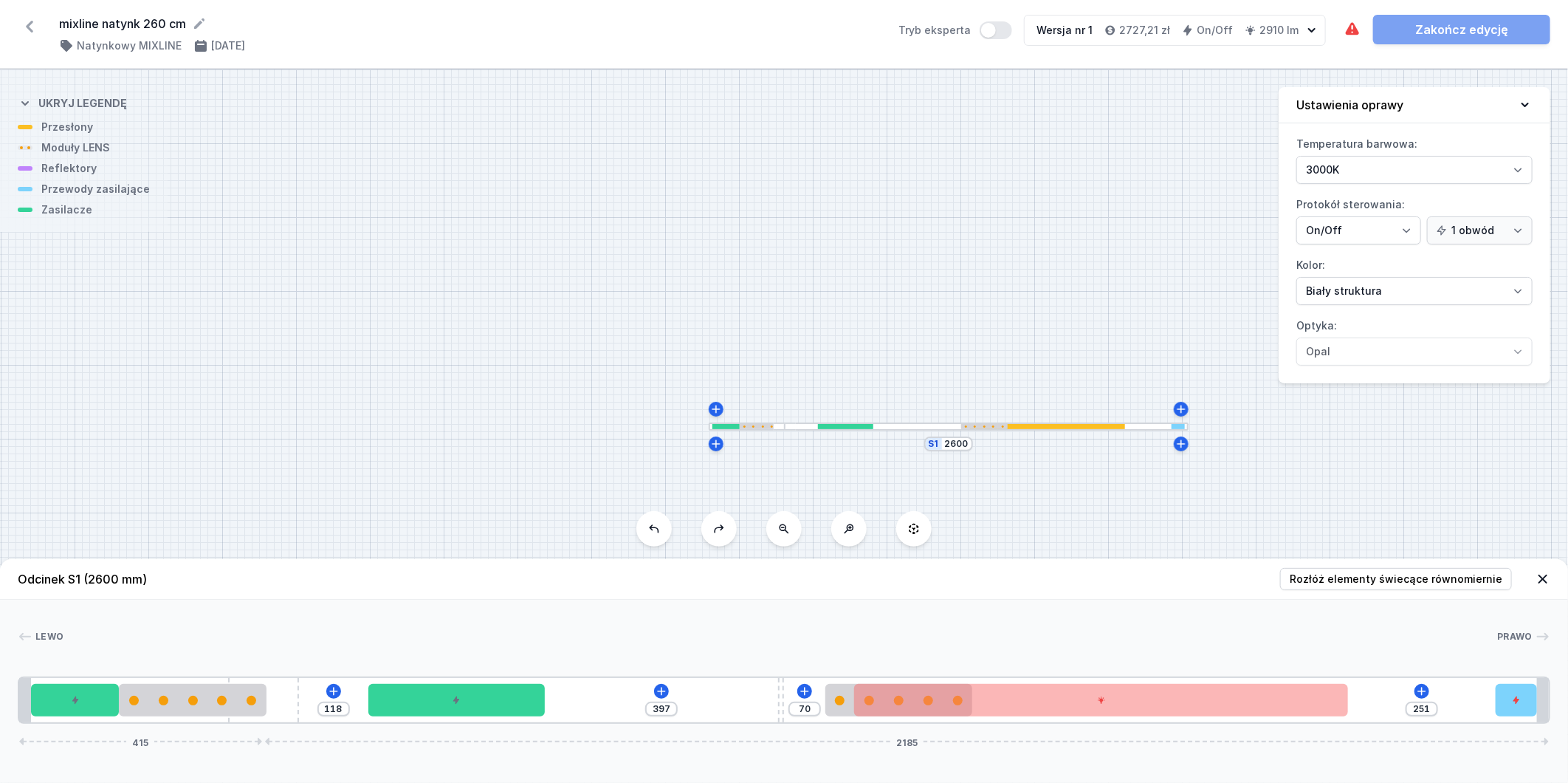
click at [659, 534] on icon at bounding box center [654, 529] width 12 height 12
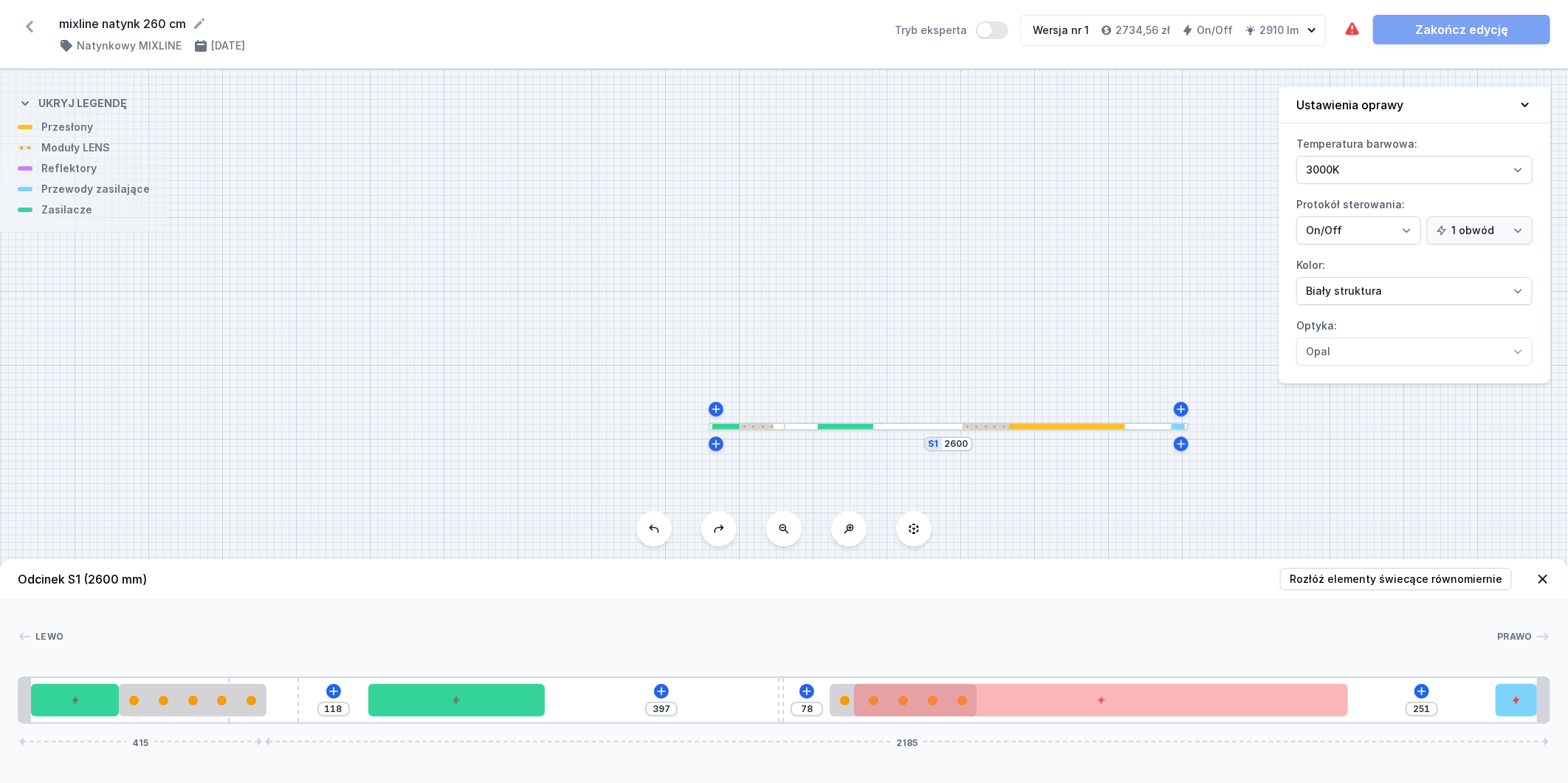
click at [659, 534] on icon at bounding box center [654, 529] width 12 height 12
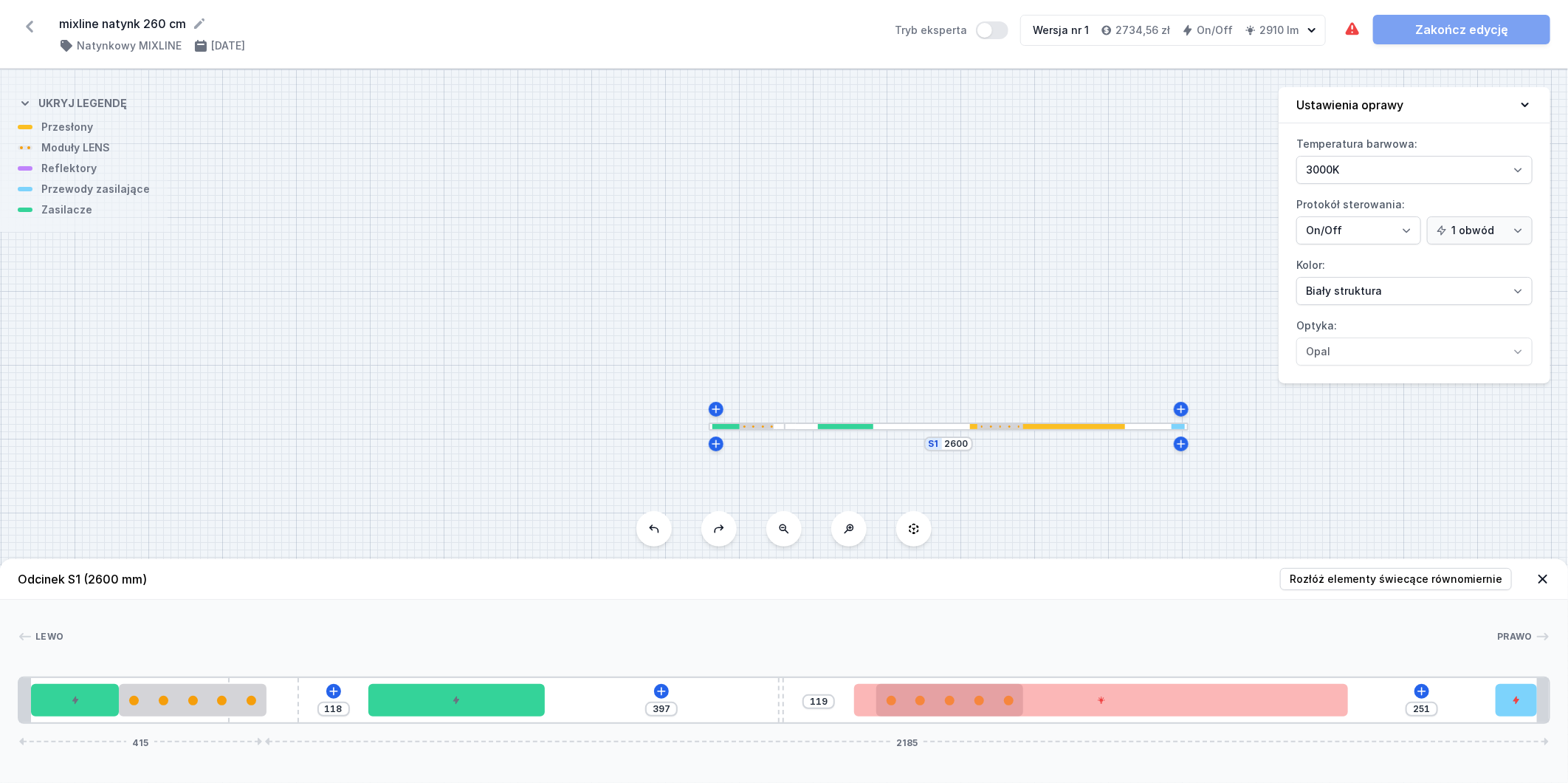
click at [659, 534] on icon at bounding box center [654, 529] width 12 height 12
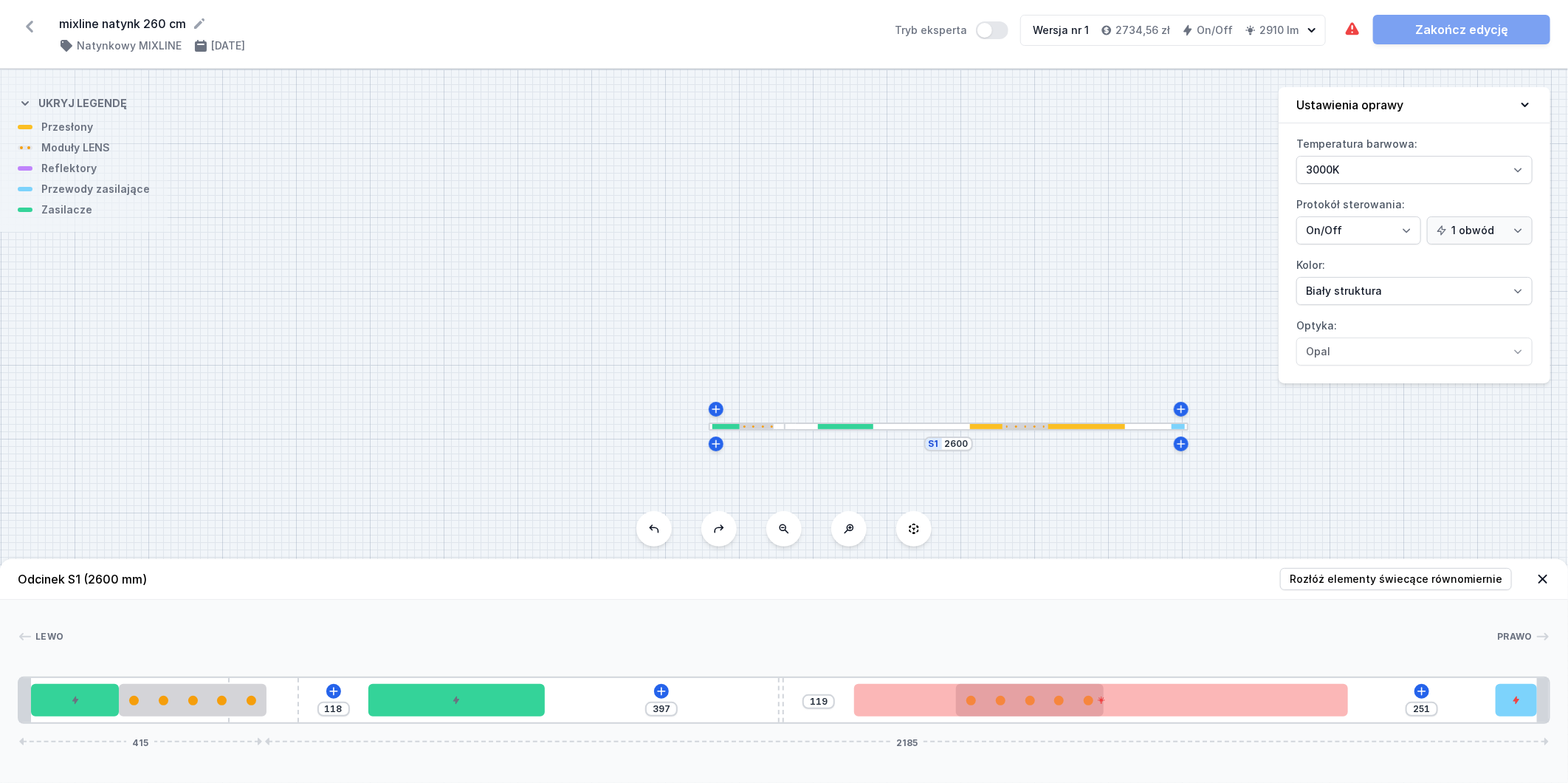
click at [659, 534] on icon at bounding box center [654, 529] width 12 height 12
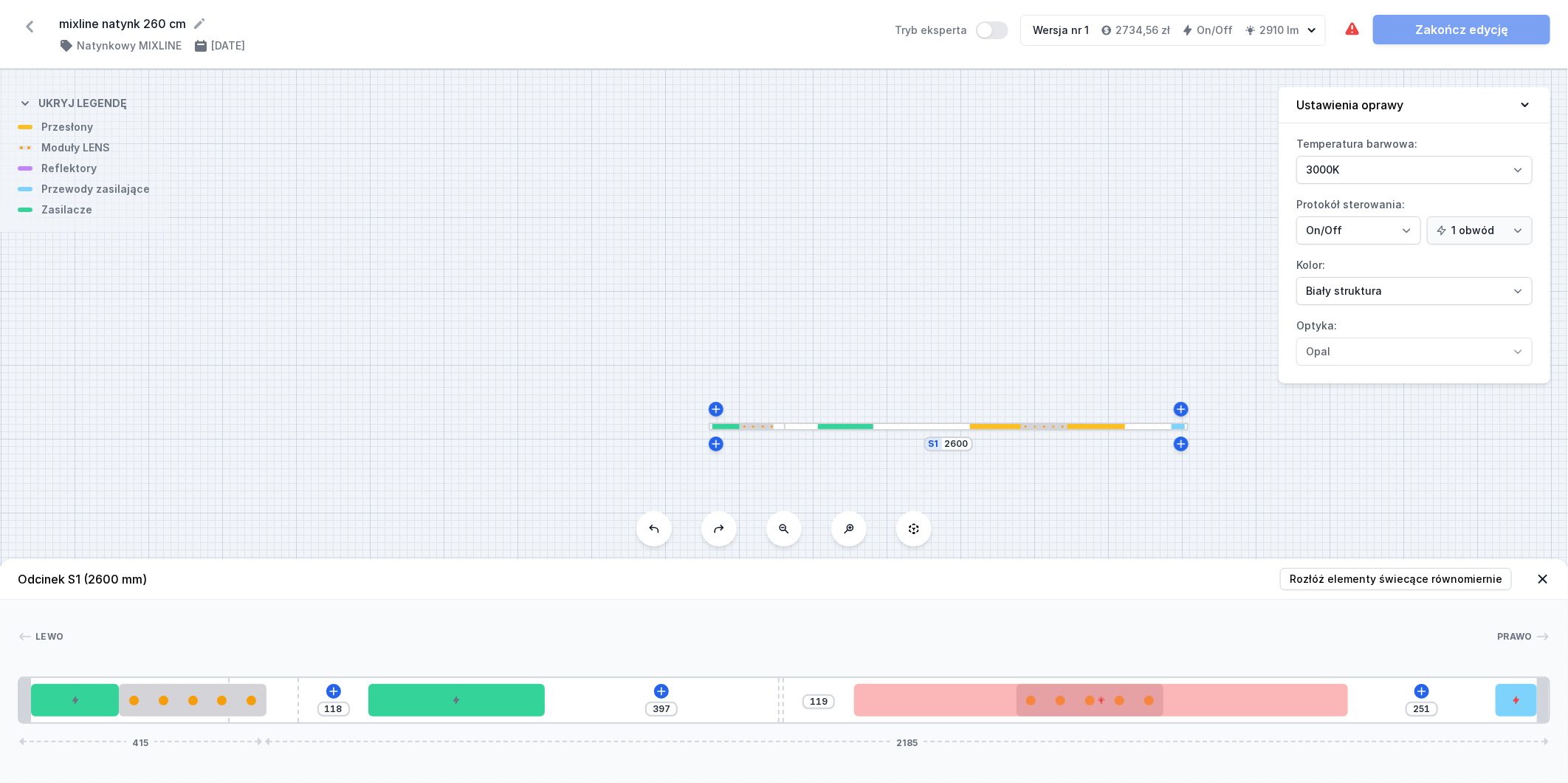
click at [659, 534] on icon at bounding box center [654, 529] width 12 height 12
click at [659, 533] on icon at bounding box center [654, 529] width 10 height 8
click at [658, 533] on icon at bounding box center [654, 529] width 12 height 12
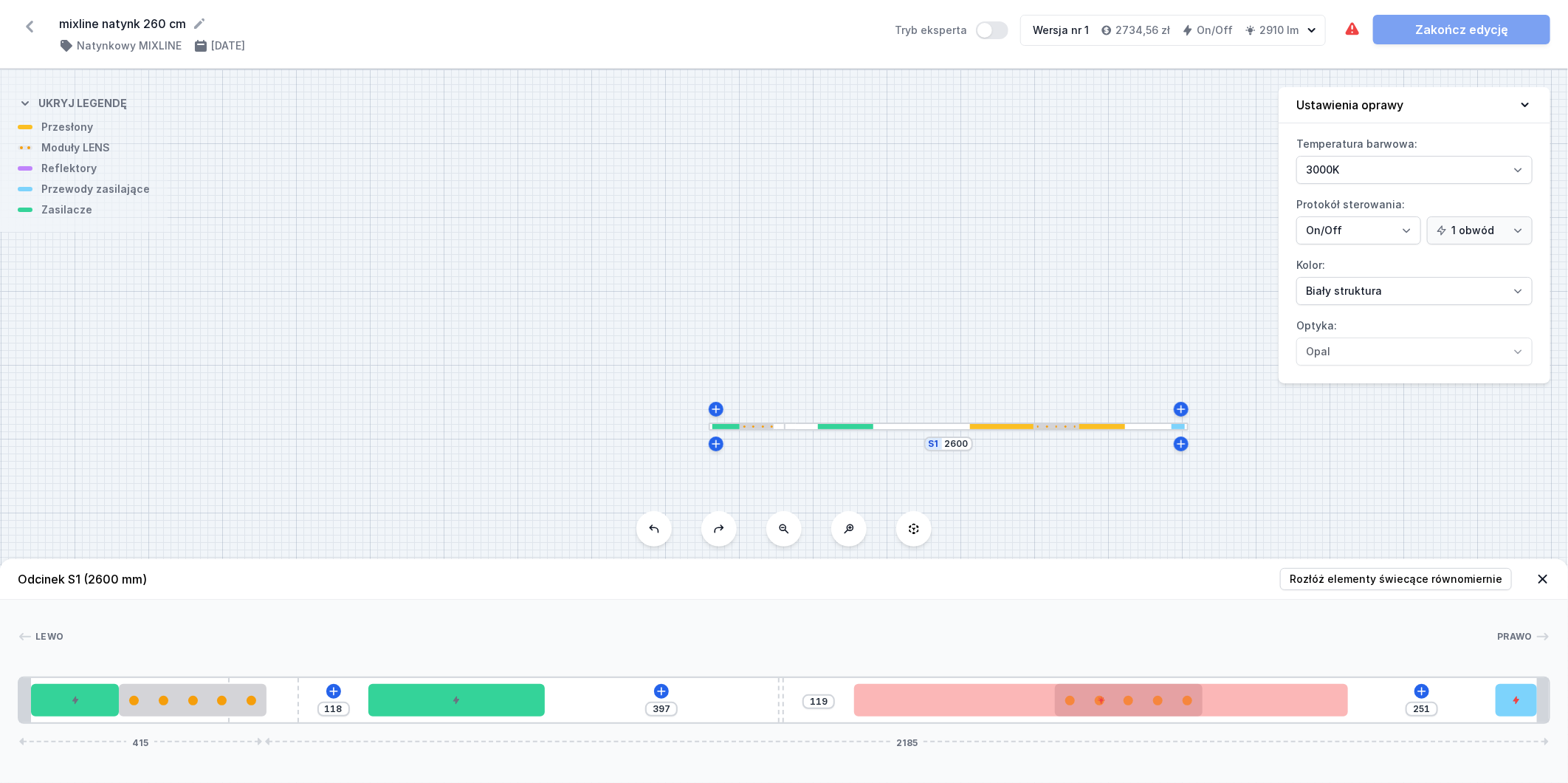
click at [658, 533] on icon at bounding box center [654, 529] width 12 height 12
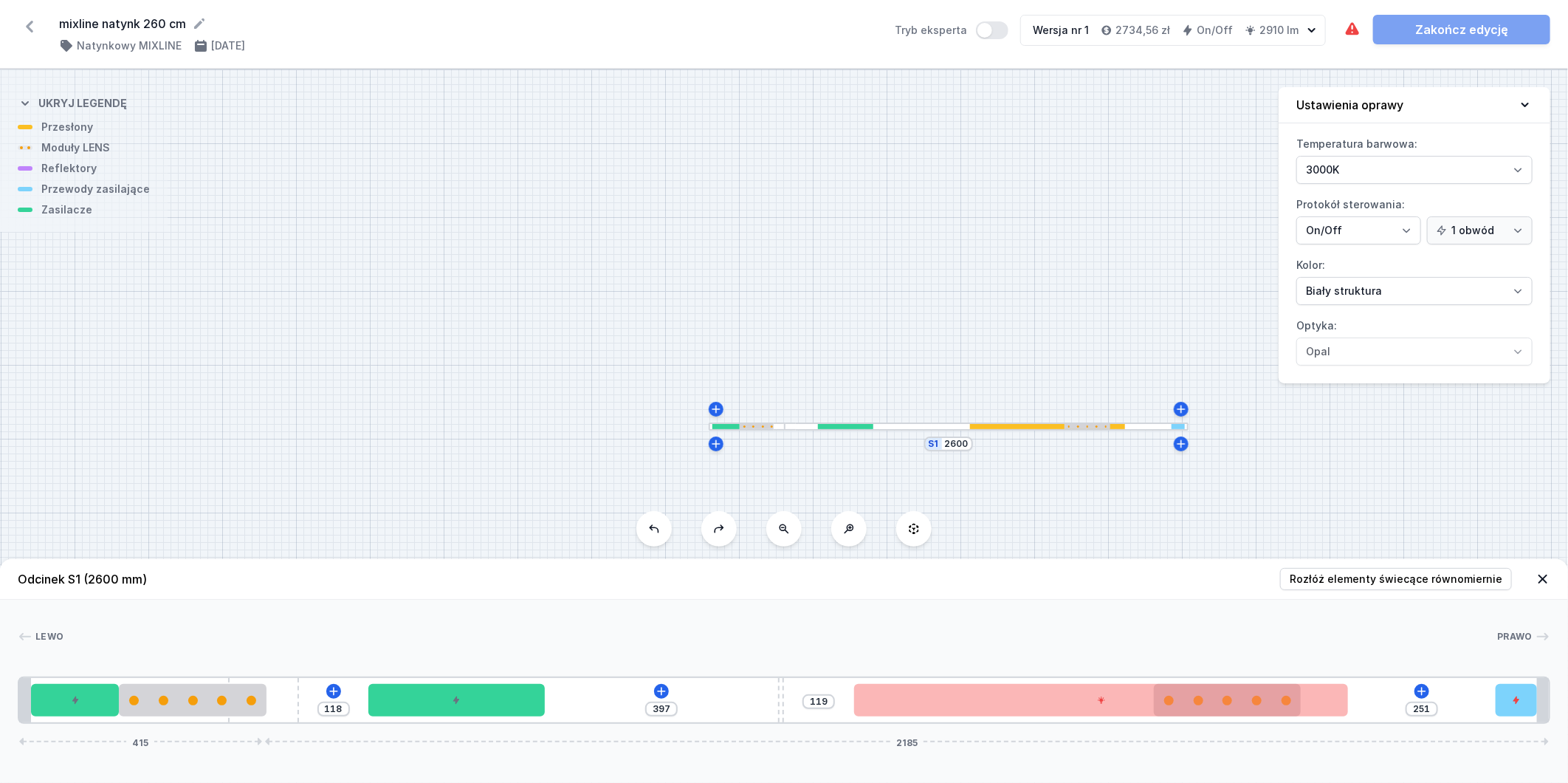
click at [658, 533] on icon at bounding box center [654, 529] width 12 height 12
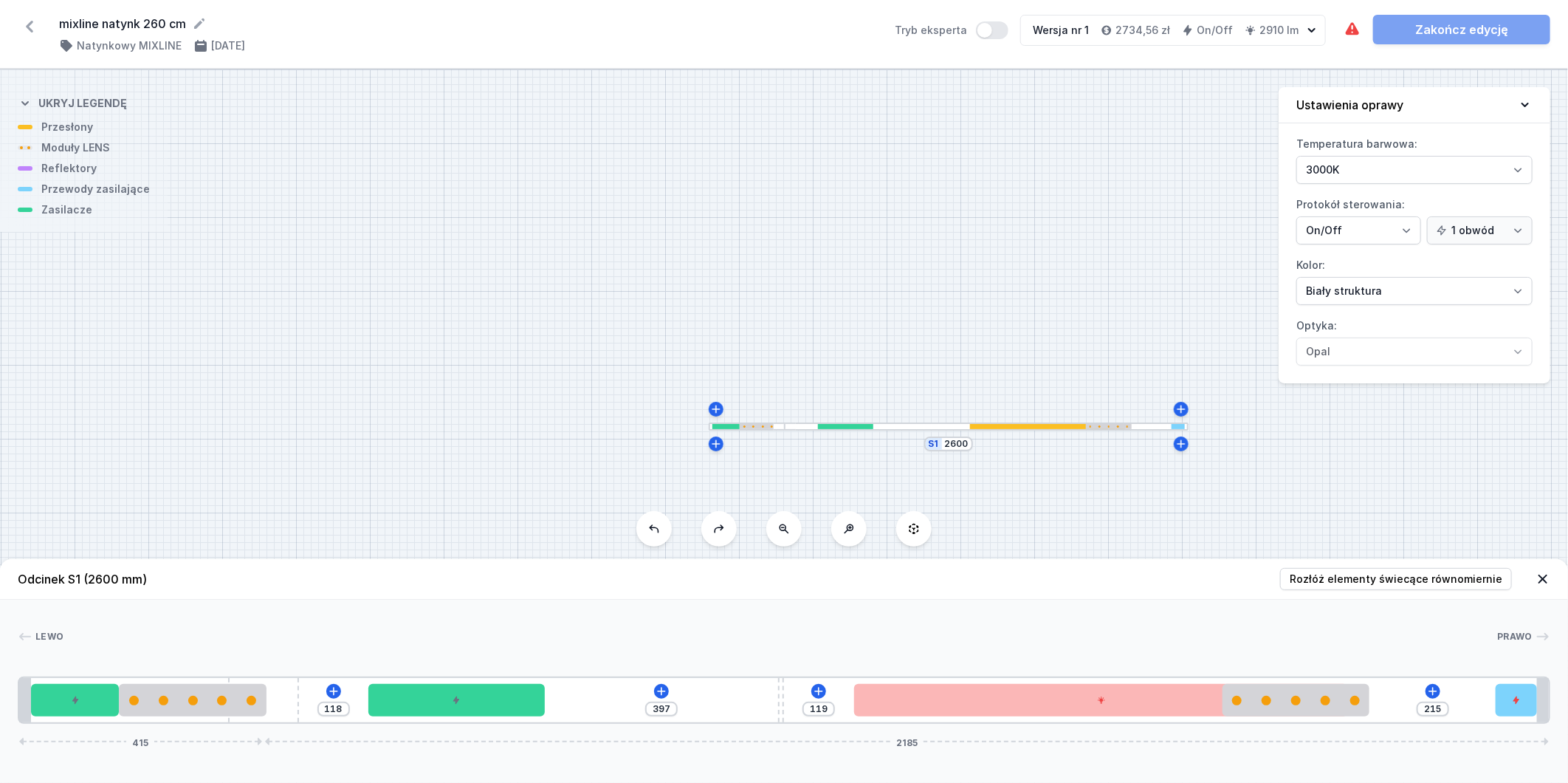
click at [655, 529] on icon at bounding box center [654, 529] width 12 height 12
click at [658, 533] on icon at bounding box center [654, 529] width 12 height 12
click at [658, 532] on icon at bounding box center [654, 529] width 10 height 8
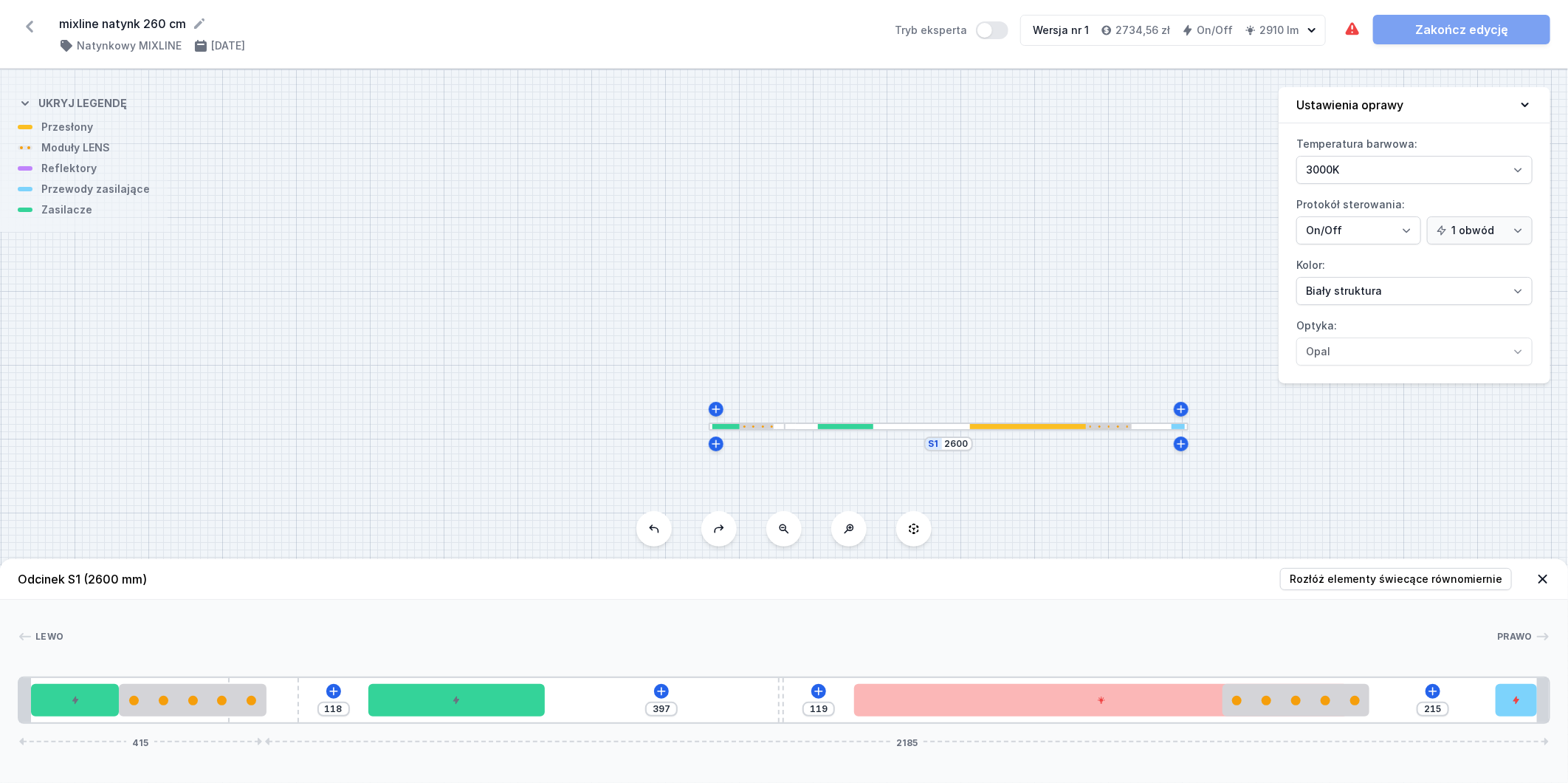
click at [658, 532] on icon at bounding box center [654, 529] width 10 height 8
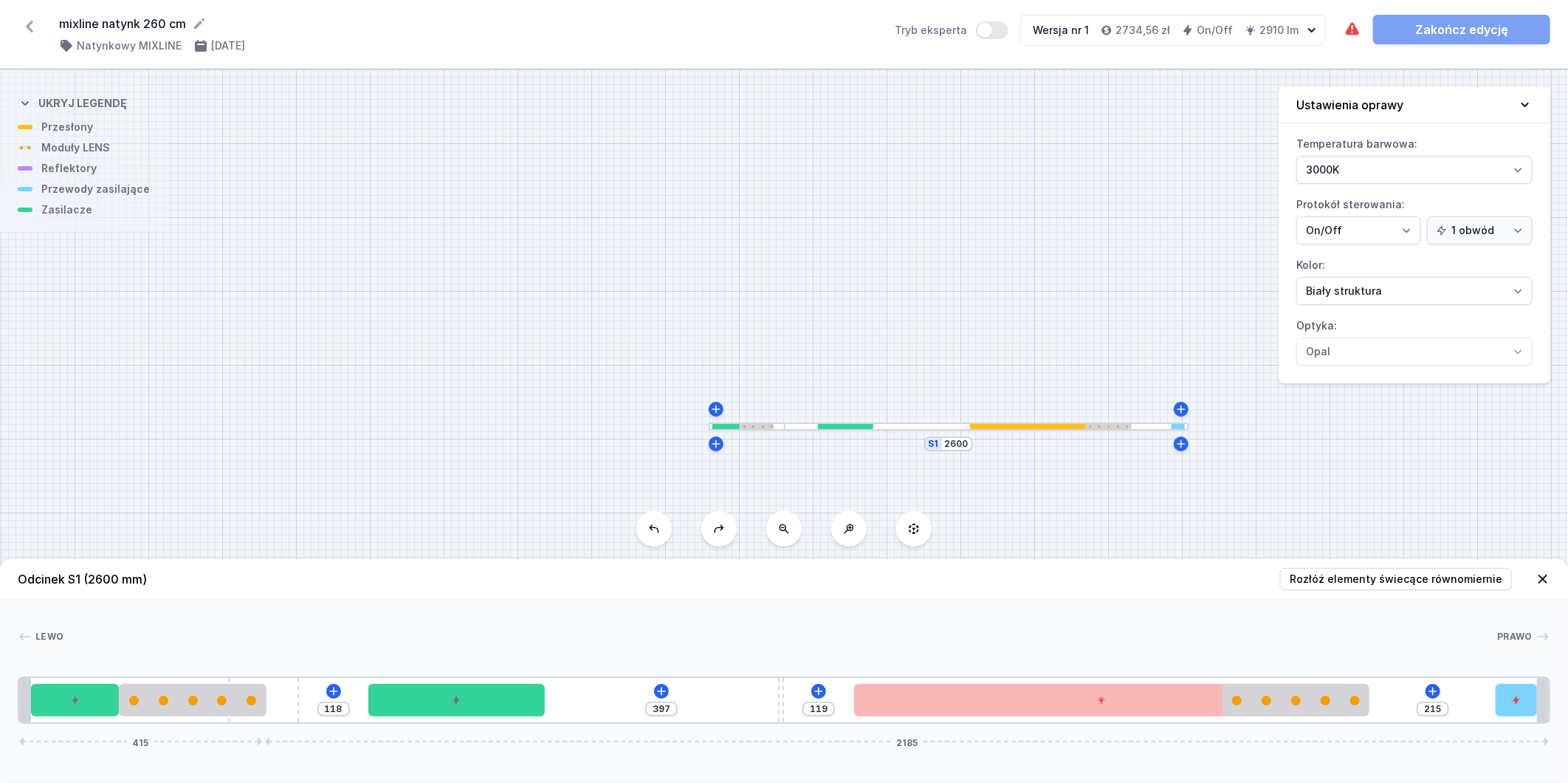
click at [658, 532] on icon at bounding box center [654, 529] width 10 height 8
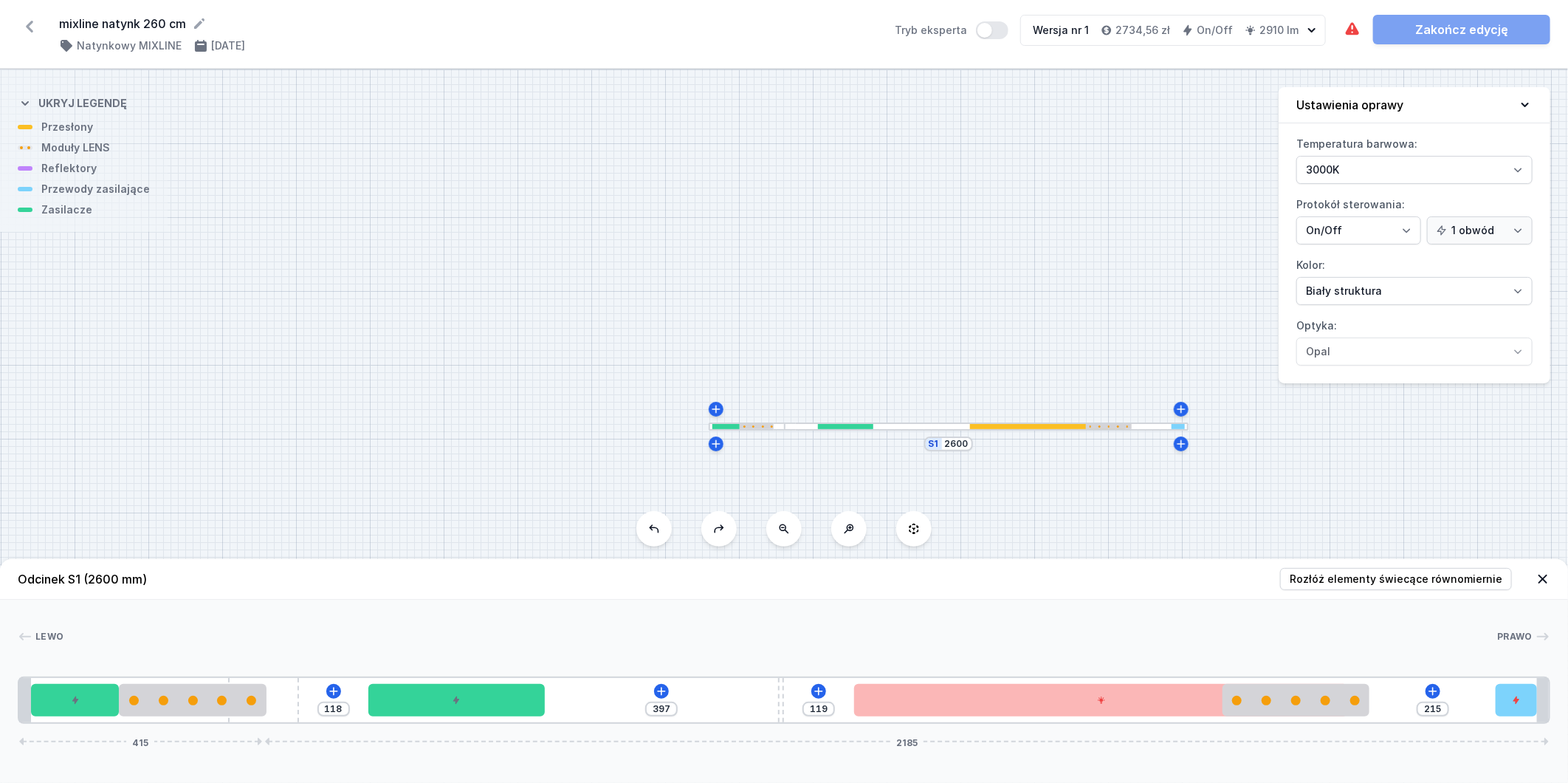
click at [658, 532] on icon at bounding box center [654, 529] width 10 height 8
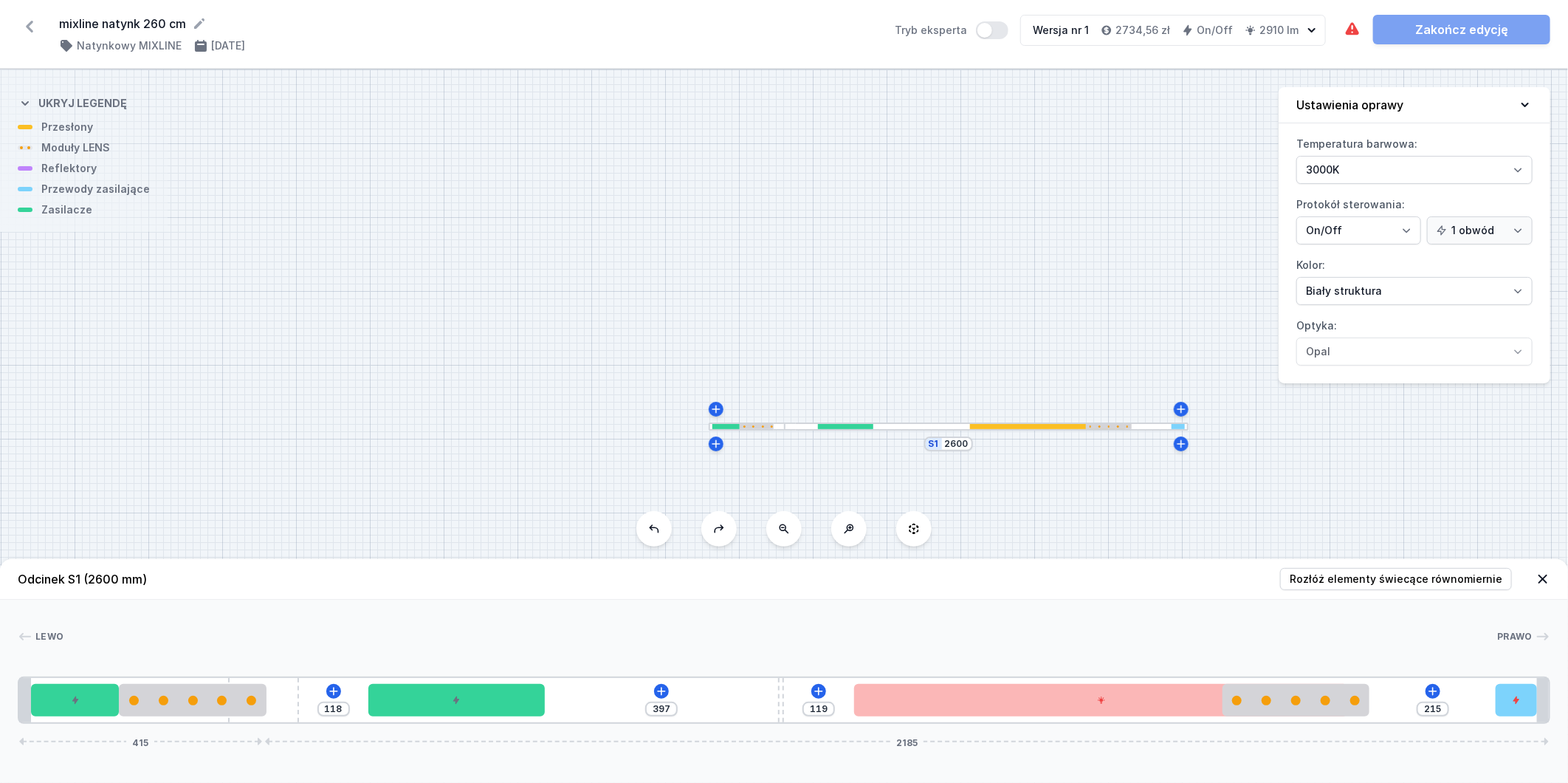
click at [658, 532] on icon at bounding box center [654, 529] width 10 height 8
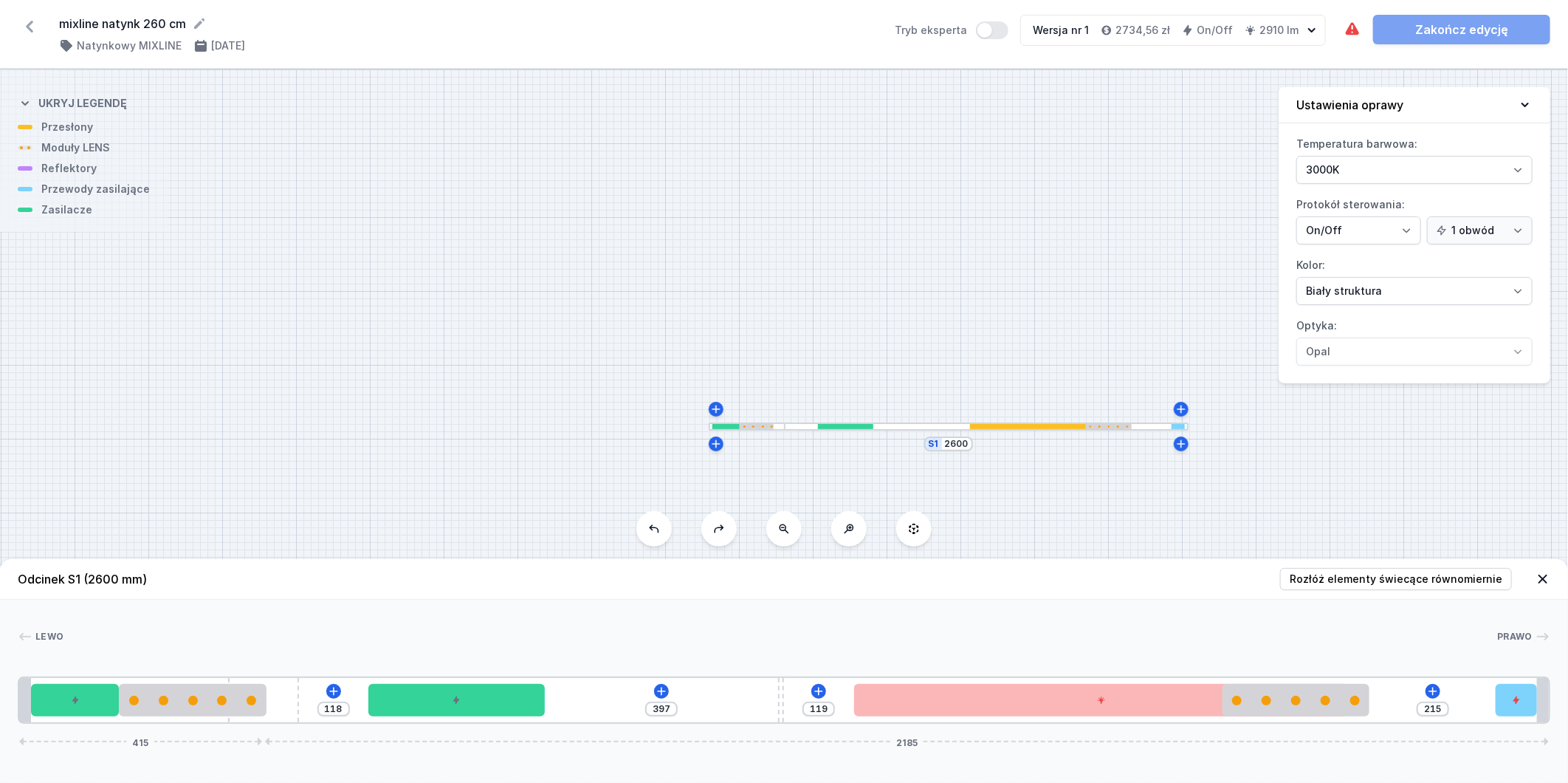
click at [658, 532] on icon at bounding box center [654, 529] width 10 height 8
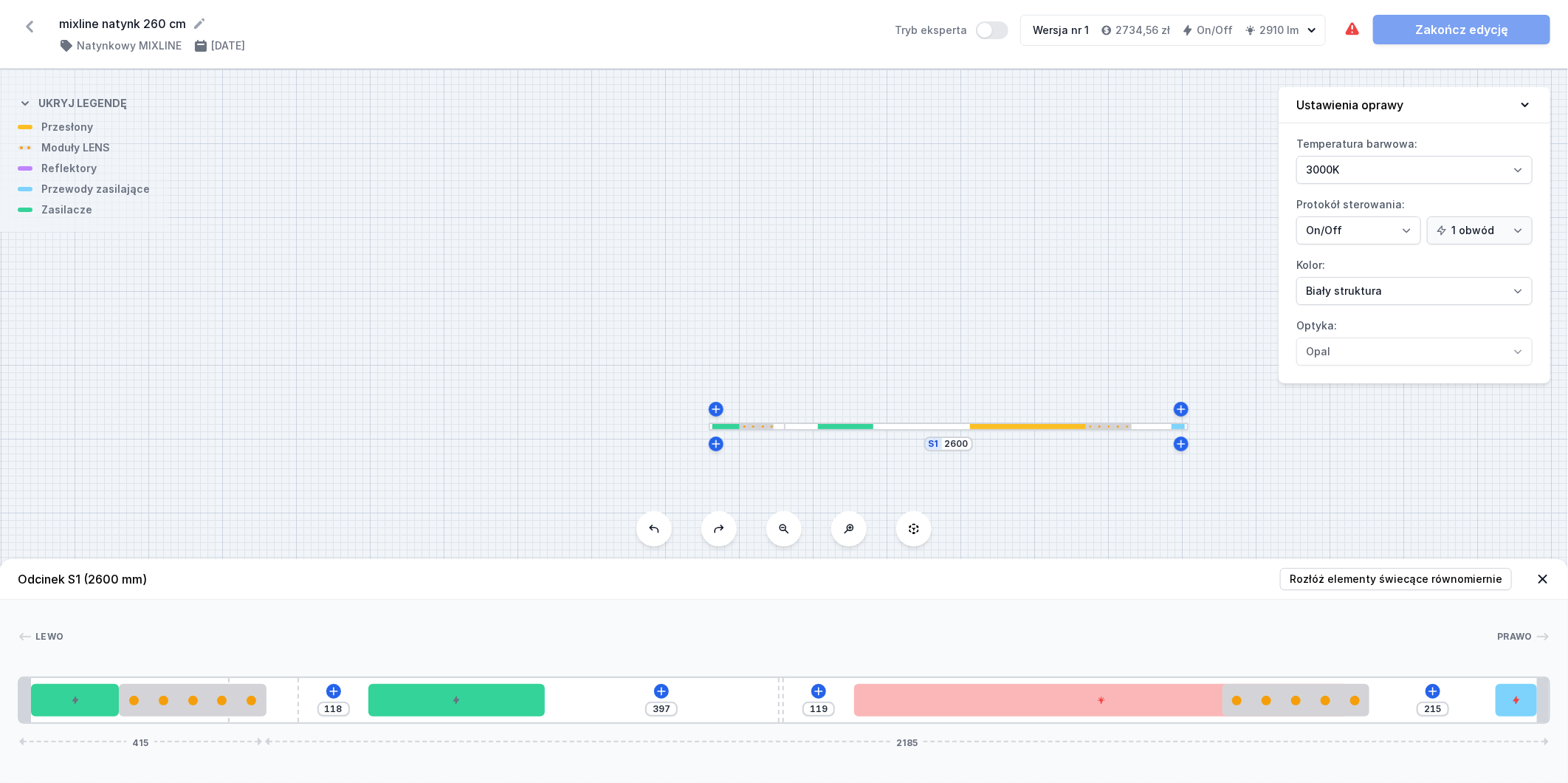
click at [659, 530] on icon at bounding box center [654, 529] width 12 height 12
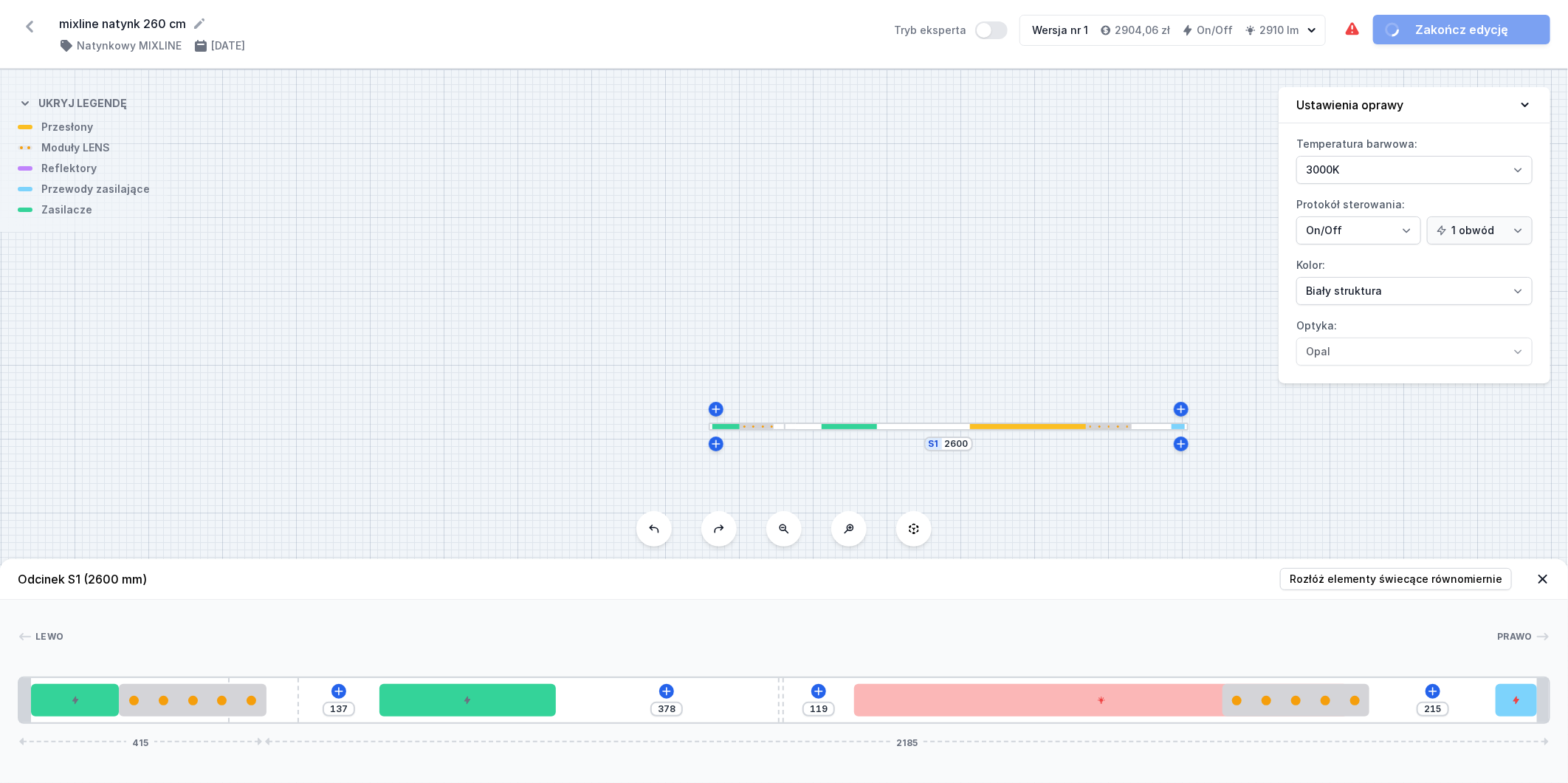
click at [659, 530] on icon at bounding box center [654, 529] width 12 height 12
click at [663, 527] on button at bounding box center [654, 529] width 36 height 36
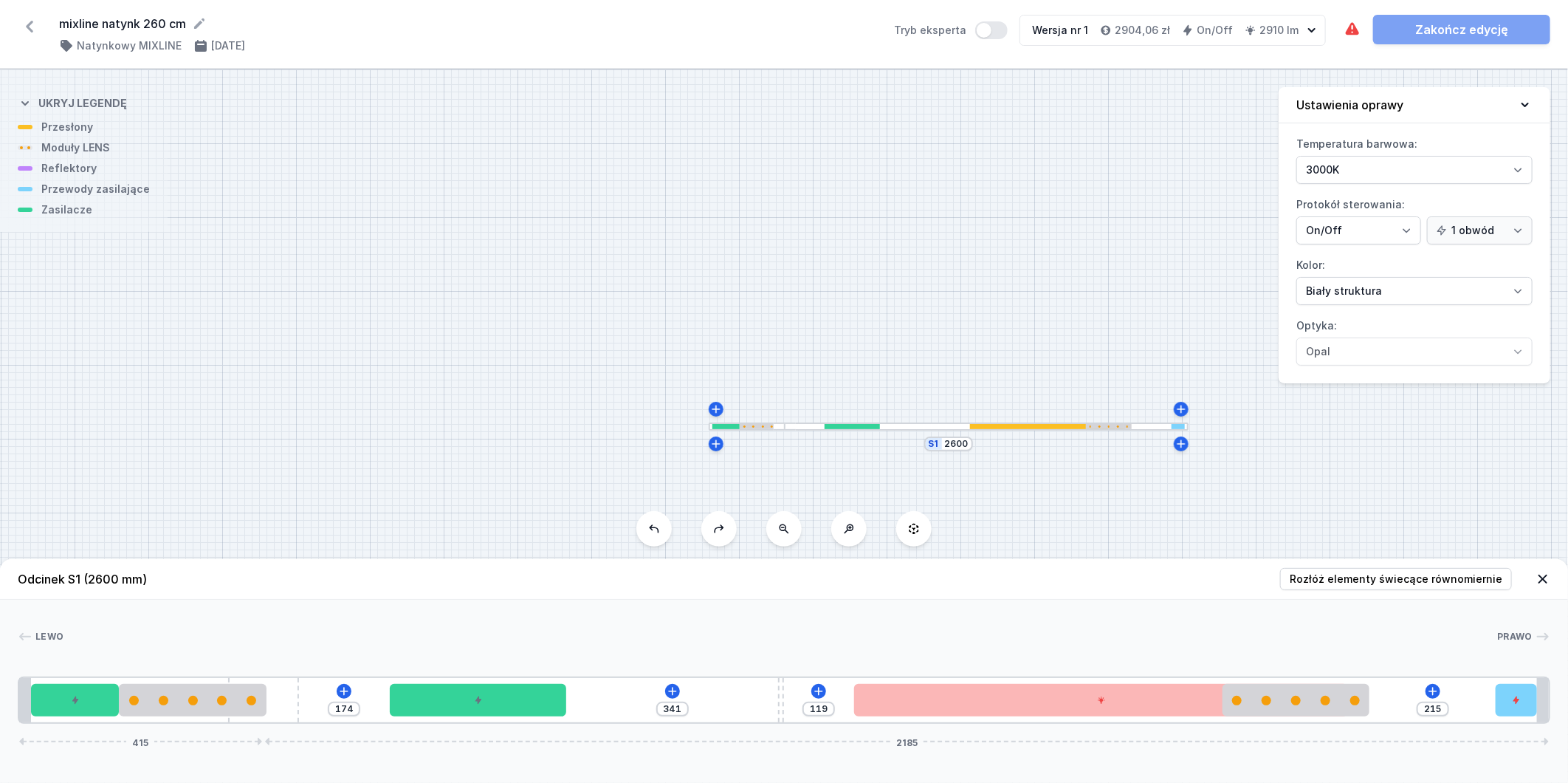
click at [663, 527] on button at bounding box center [654, 529] width 36 height 36
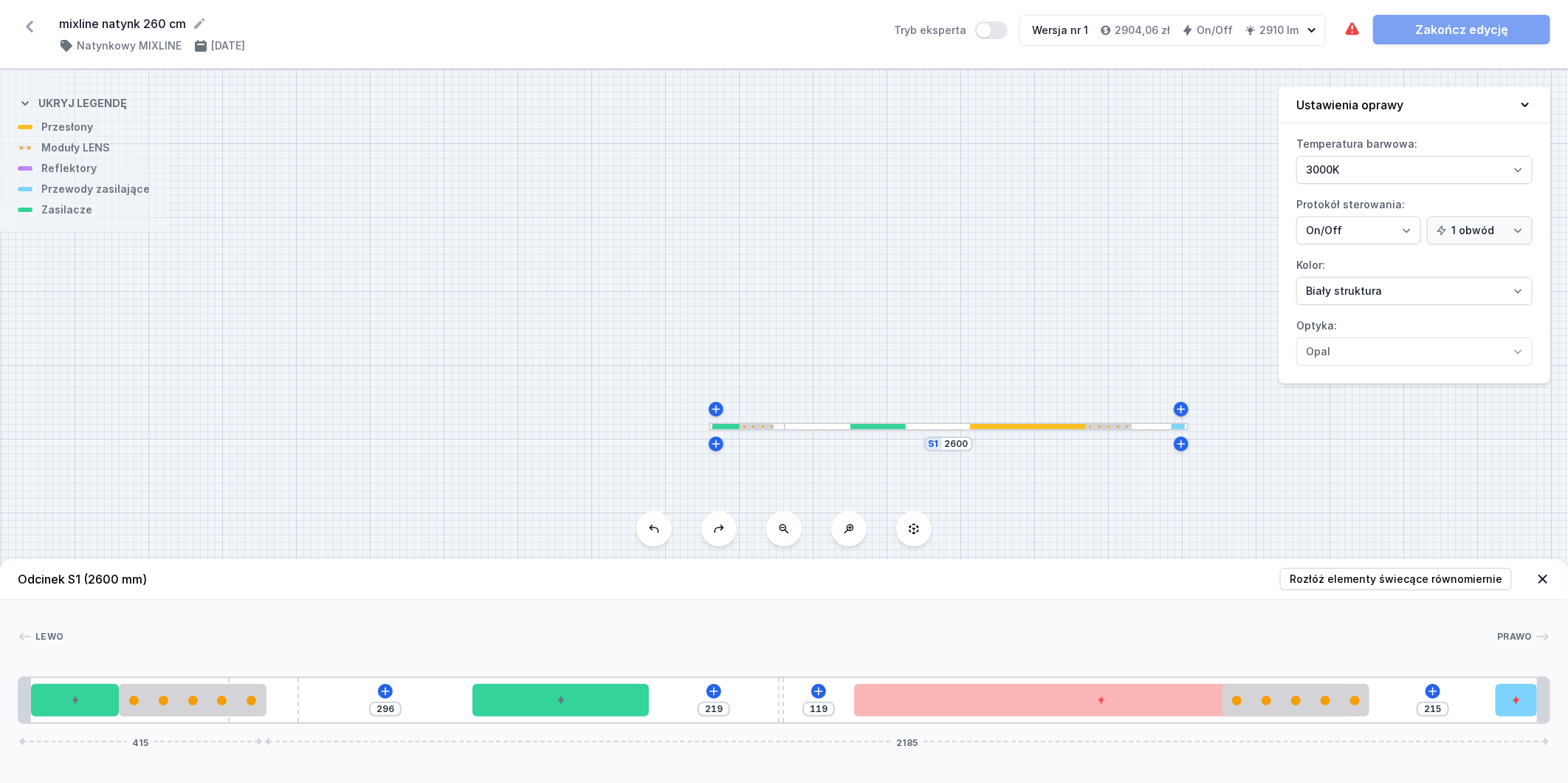
click at [663, 527] on button at bounding box center [654, 529] width 36 height 36
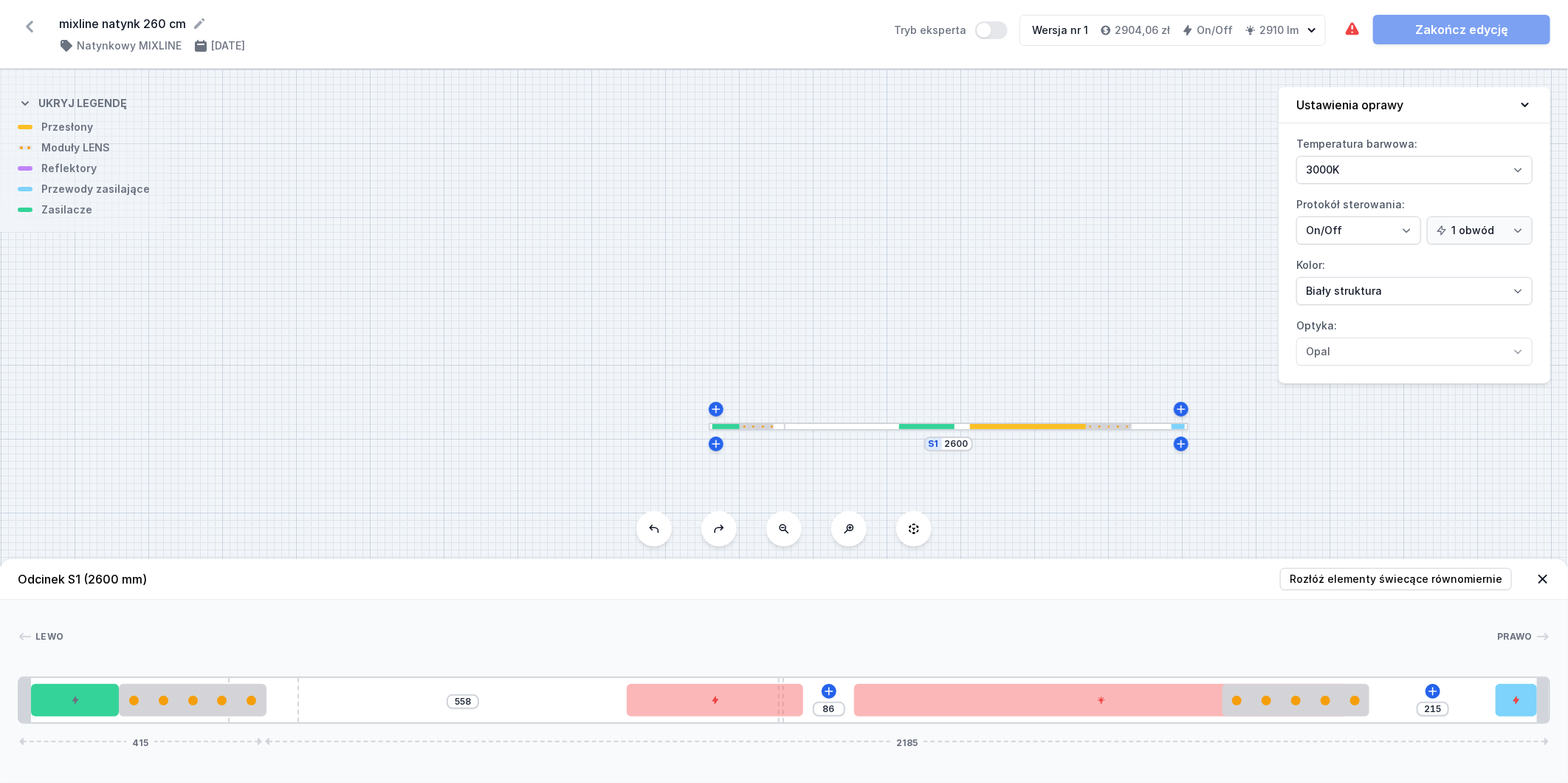
click at [663, 527] on button at bounding box center [654, 529] width 36 height 36
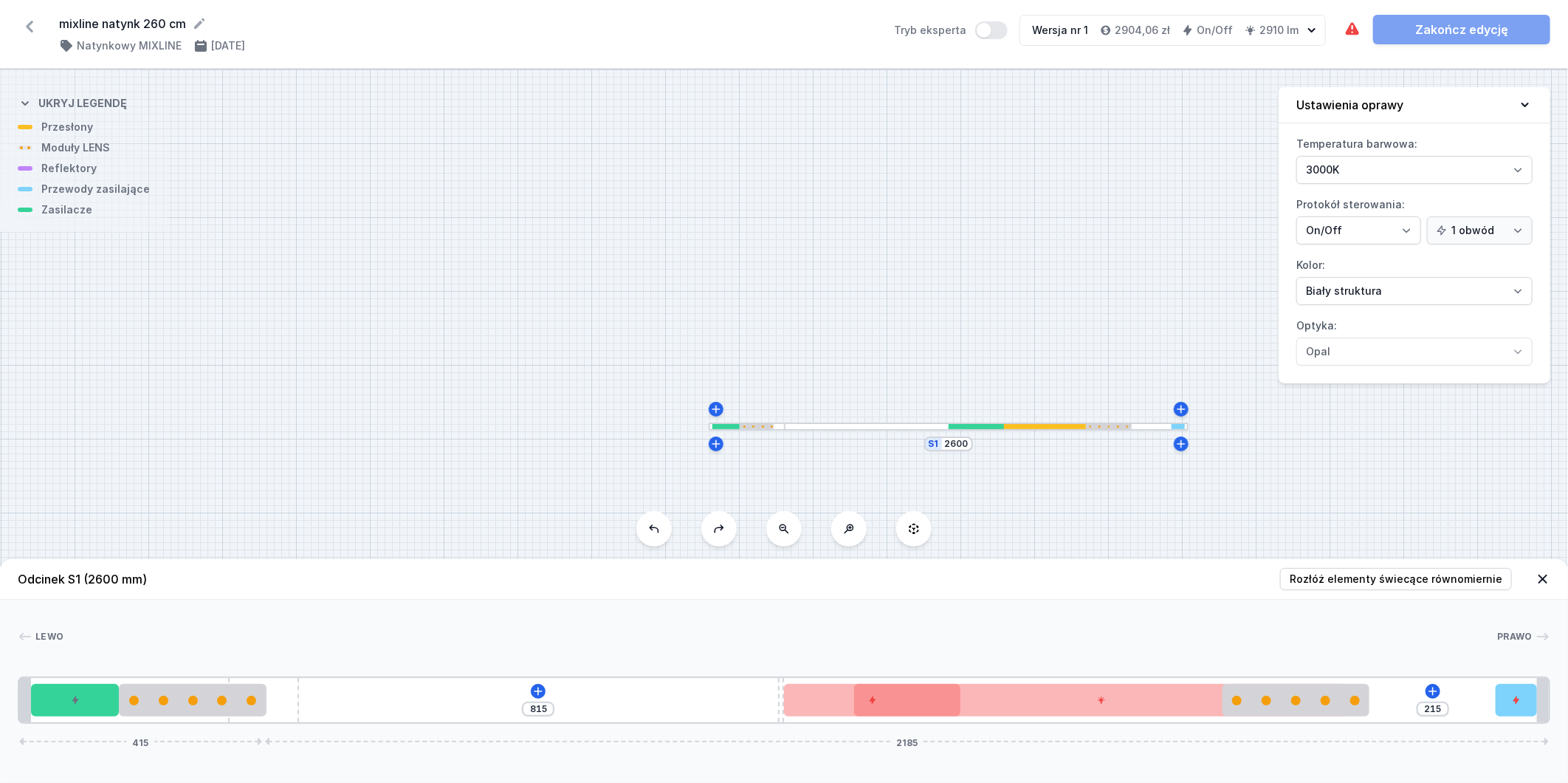
click at [663, 527] on button at bounding box center [654, 529] width 36 height 36
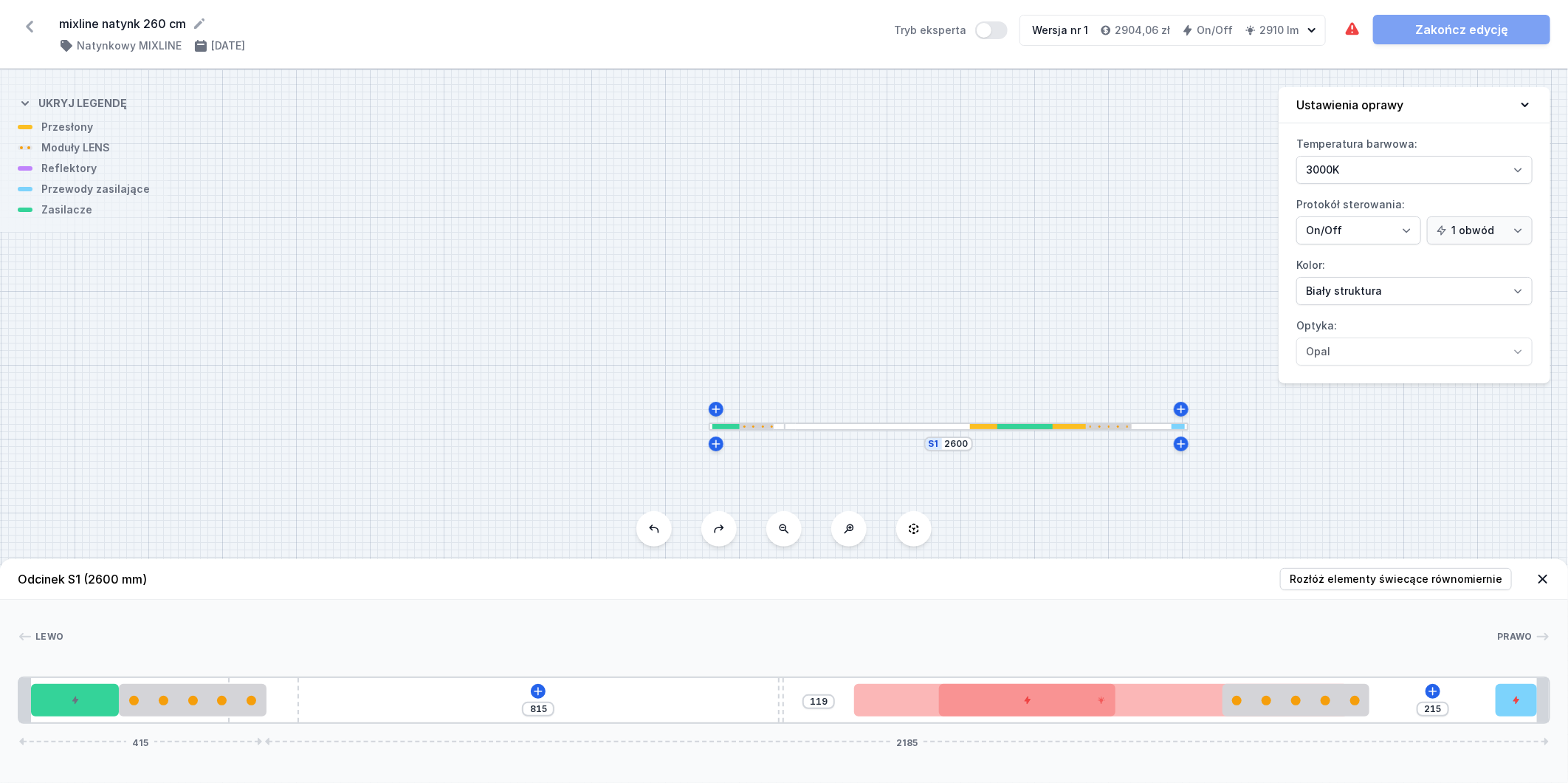
click at [663, 527] on button at bounding box center [654, 529] width 36 height 36
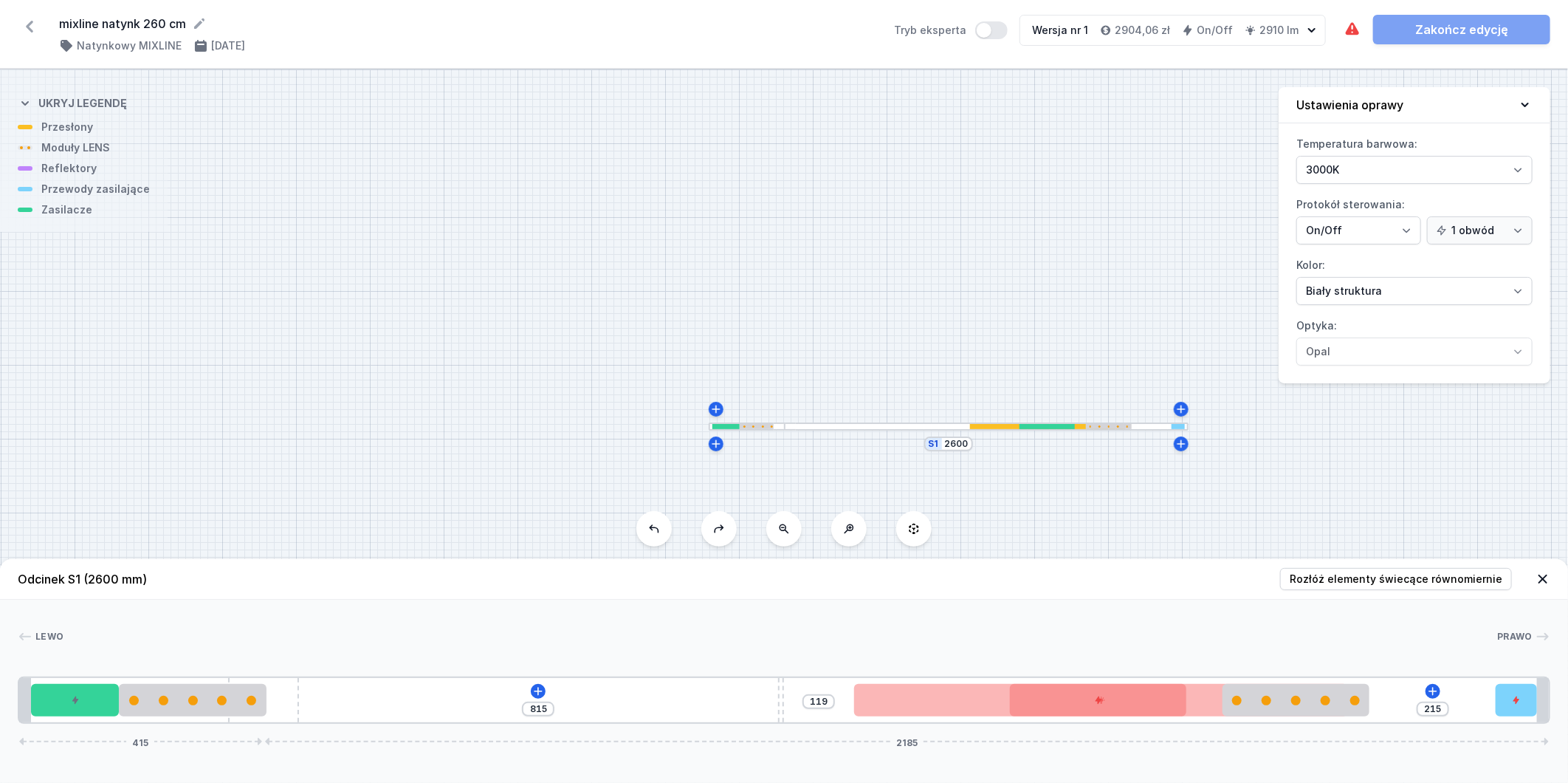
click at [663, 527] on button at bounding box center [654, 529] width 36 height 36
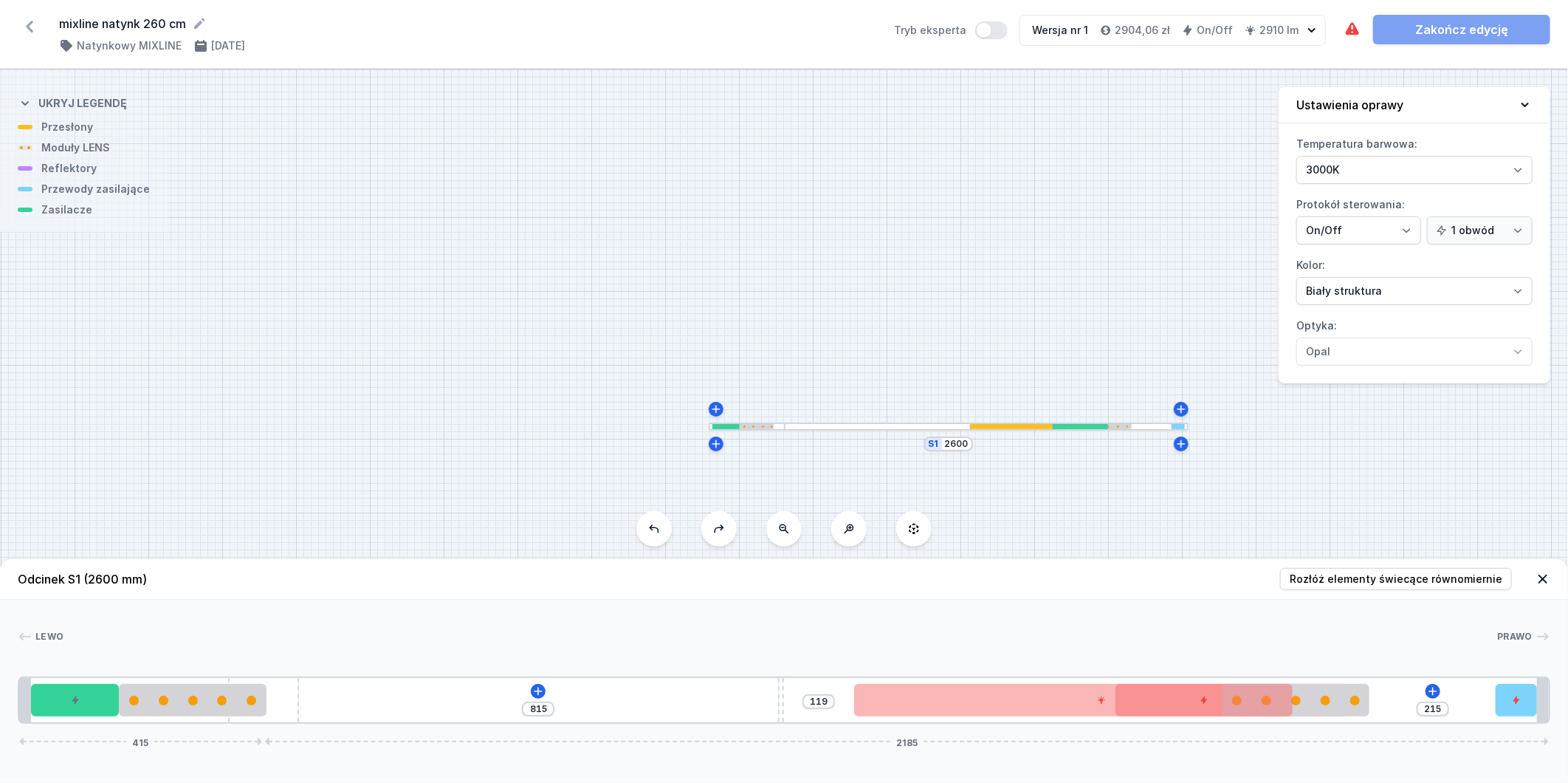
click at [663, 527] on button at bounding box center [654, 529] width 36 height 36
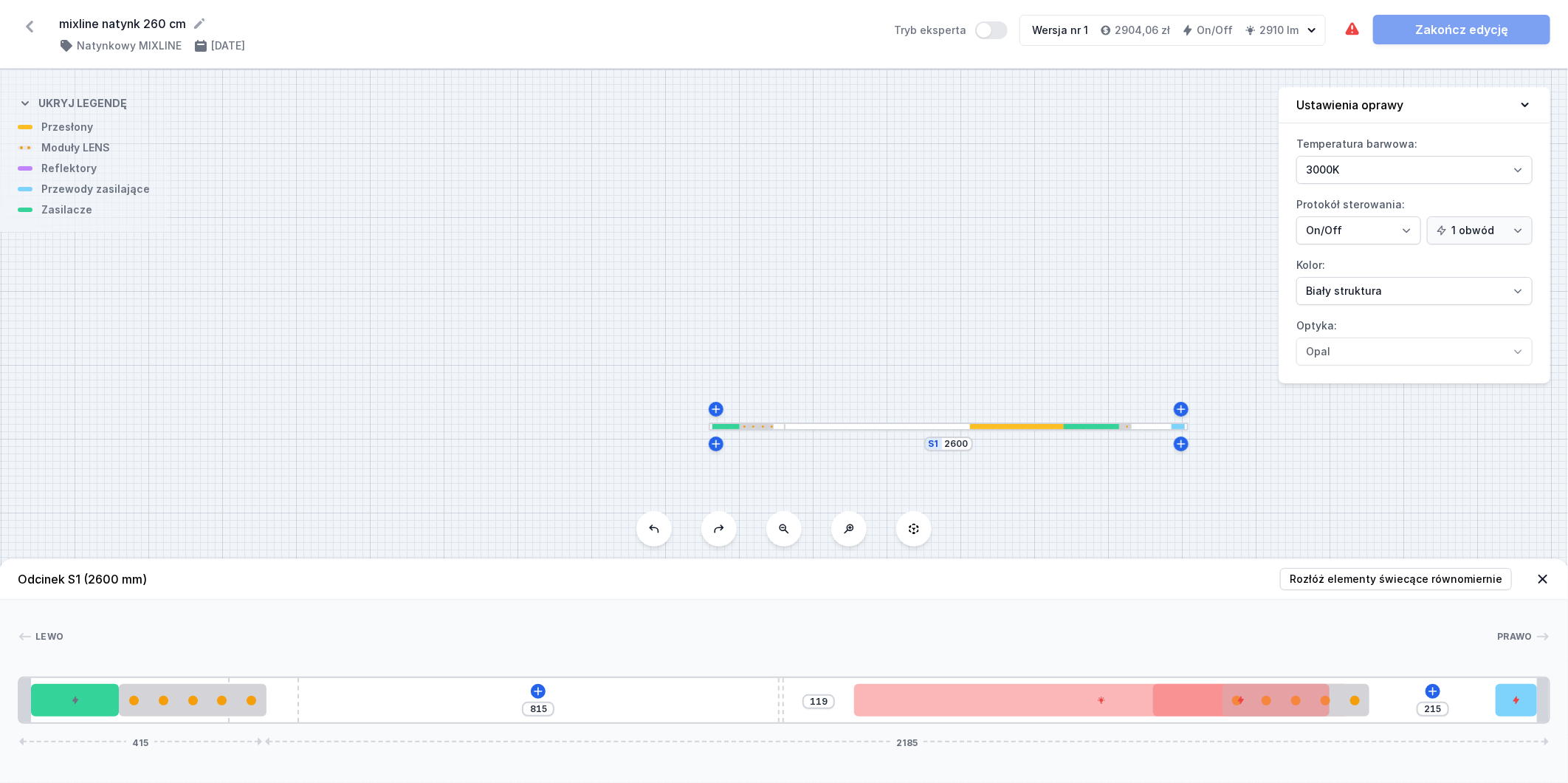
click at [663, 527] on button at bounding box center [654, 529] width 36 height 36
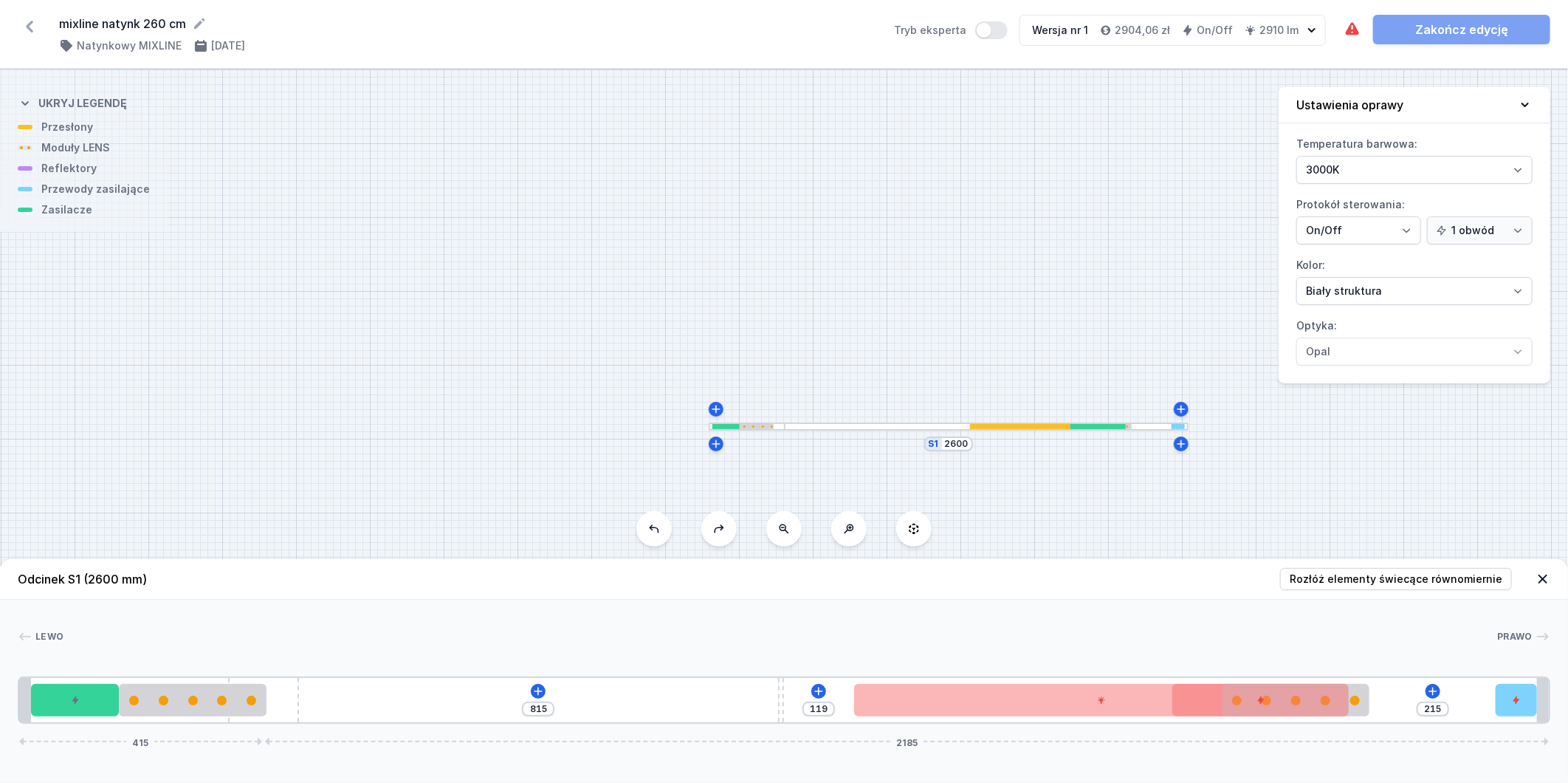
click at [663, 527] on button at bounding box center [654, 529] width 36 height 36
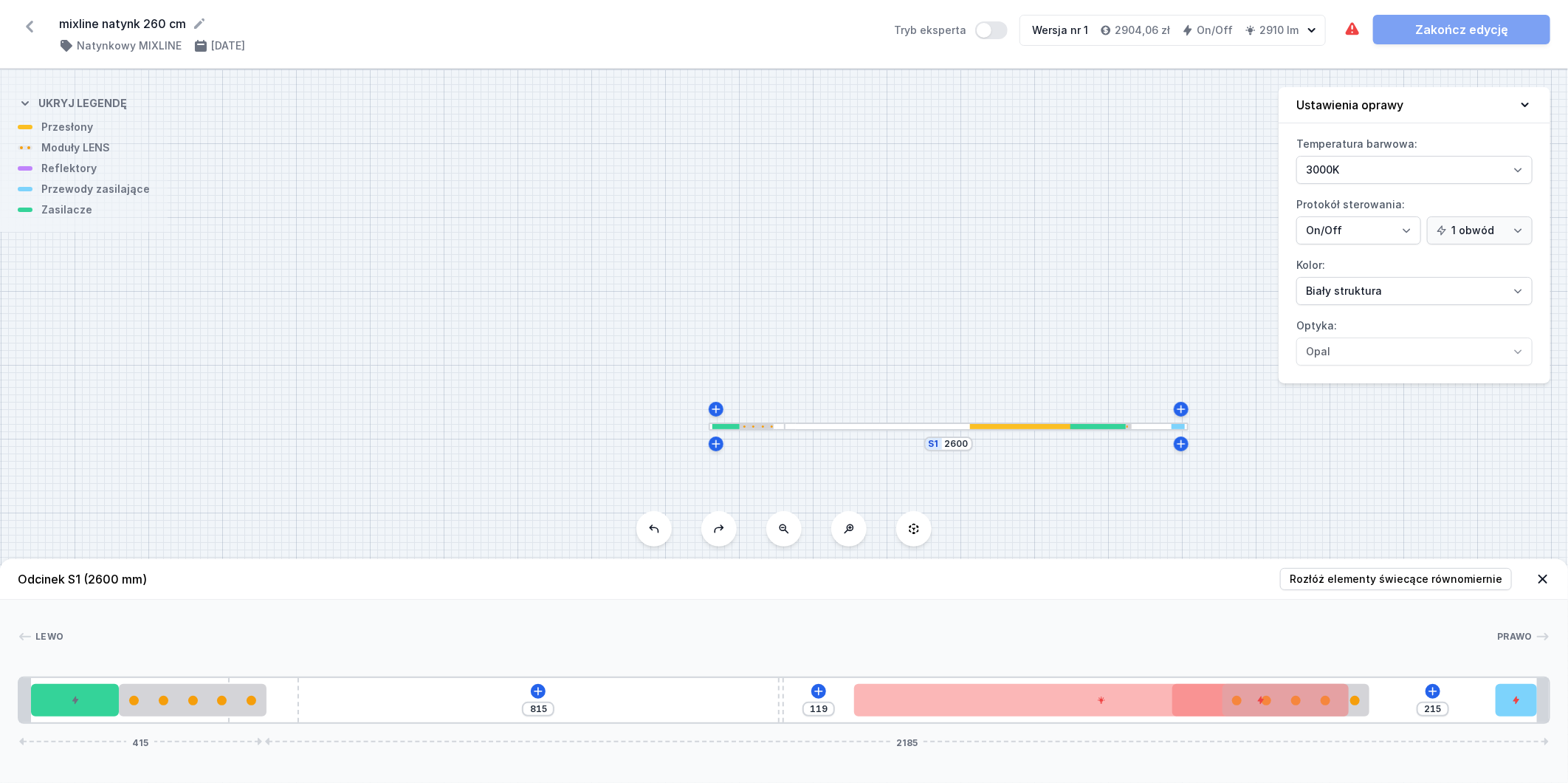
click at [663, 527] on button at bounding box center [654, 529] width 36 height 36
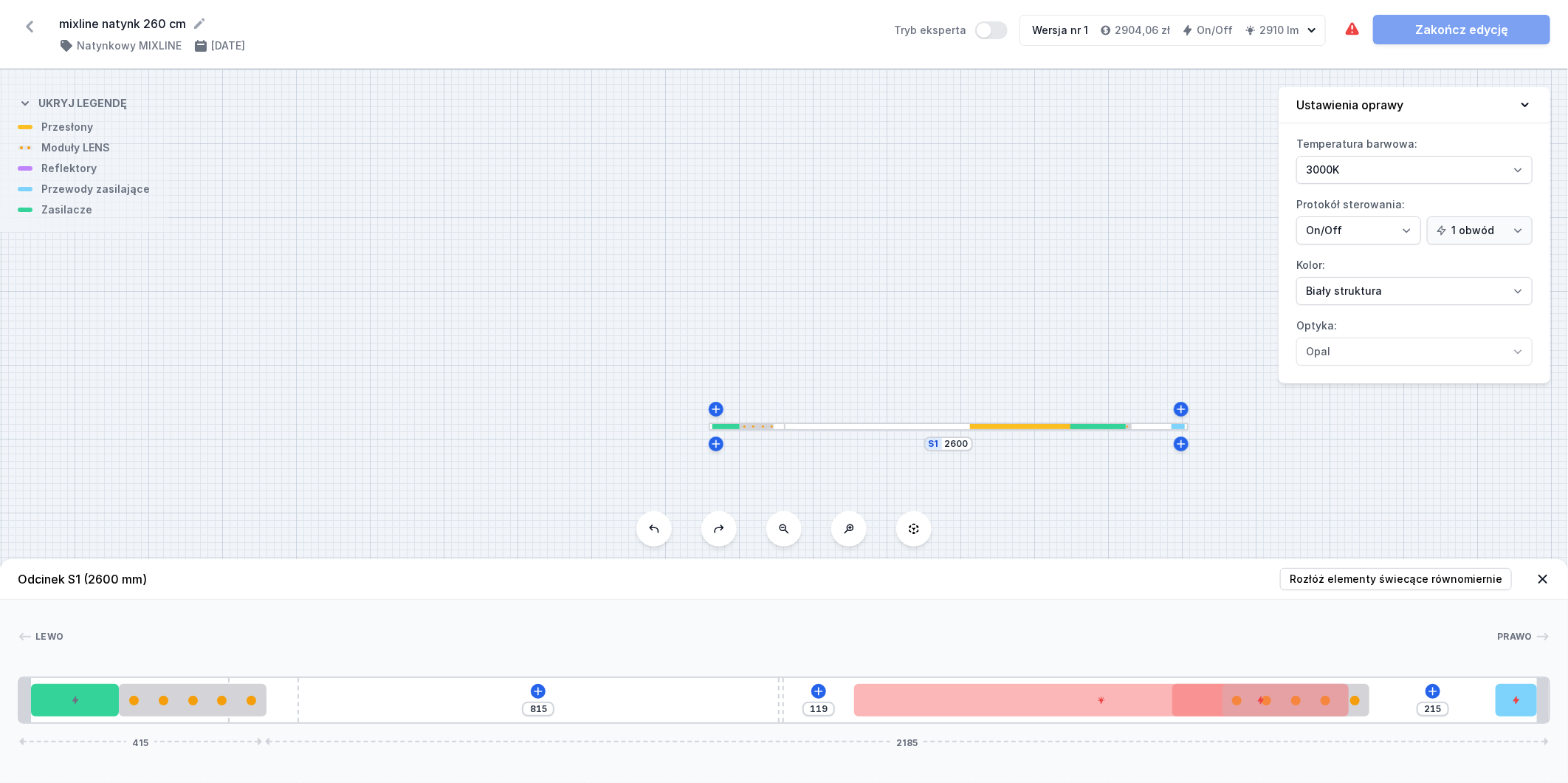
click at [663, 527] on button at bounding box center [654, 529] width 36 height 36
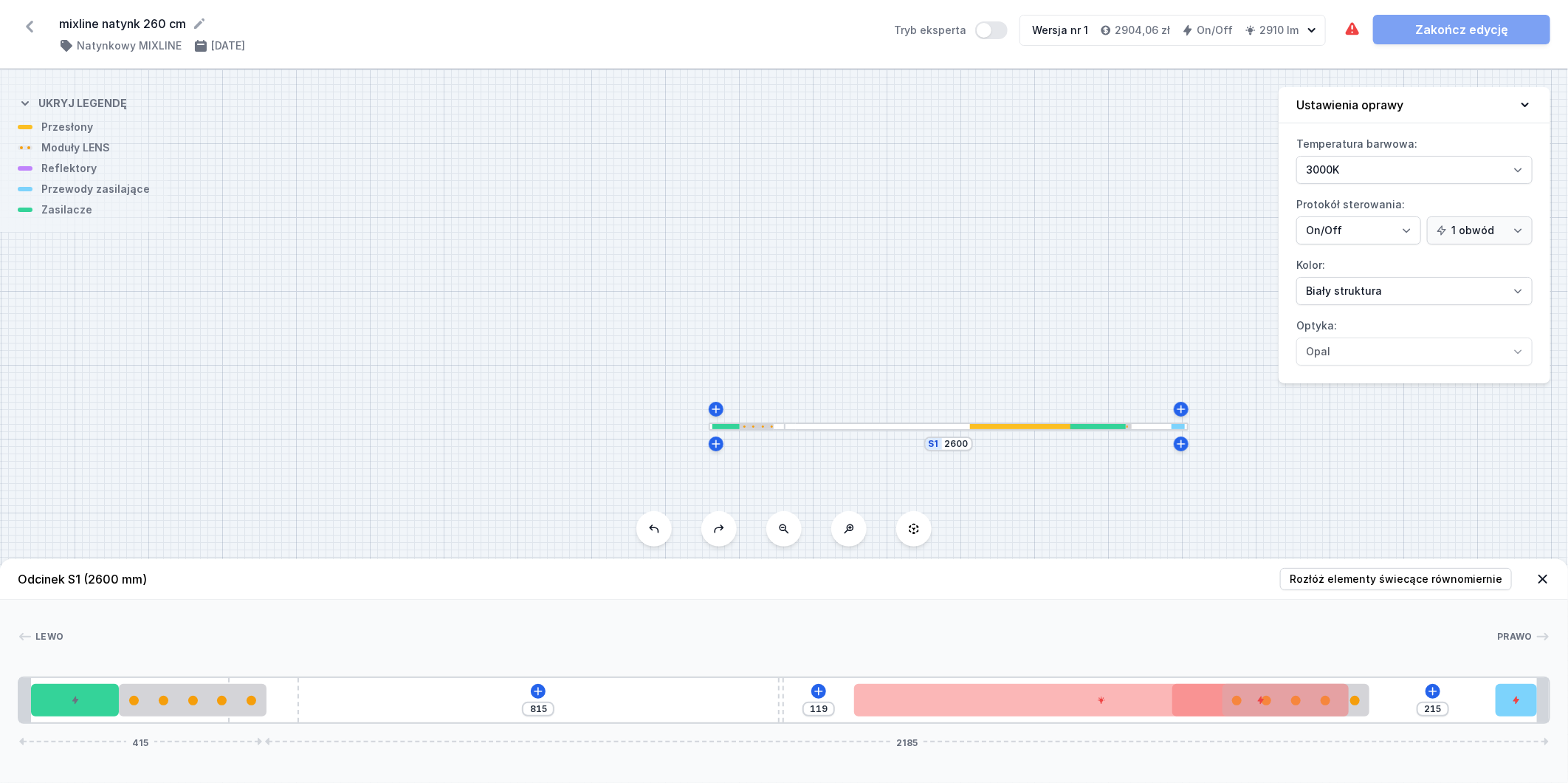
click at [663, 527] on button at bounding box center [654, 529] width 36 height 36
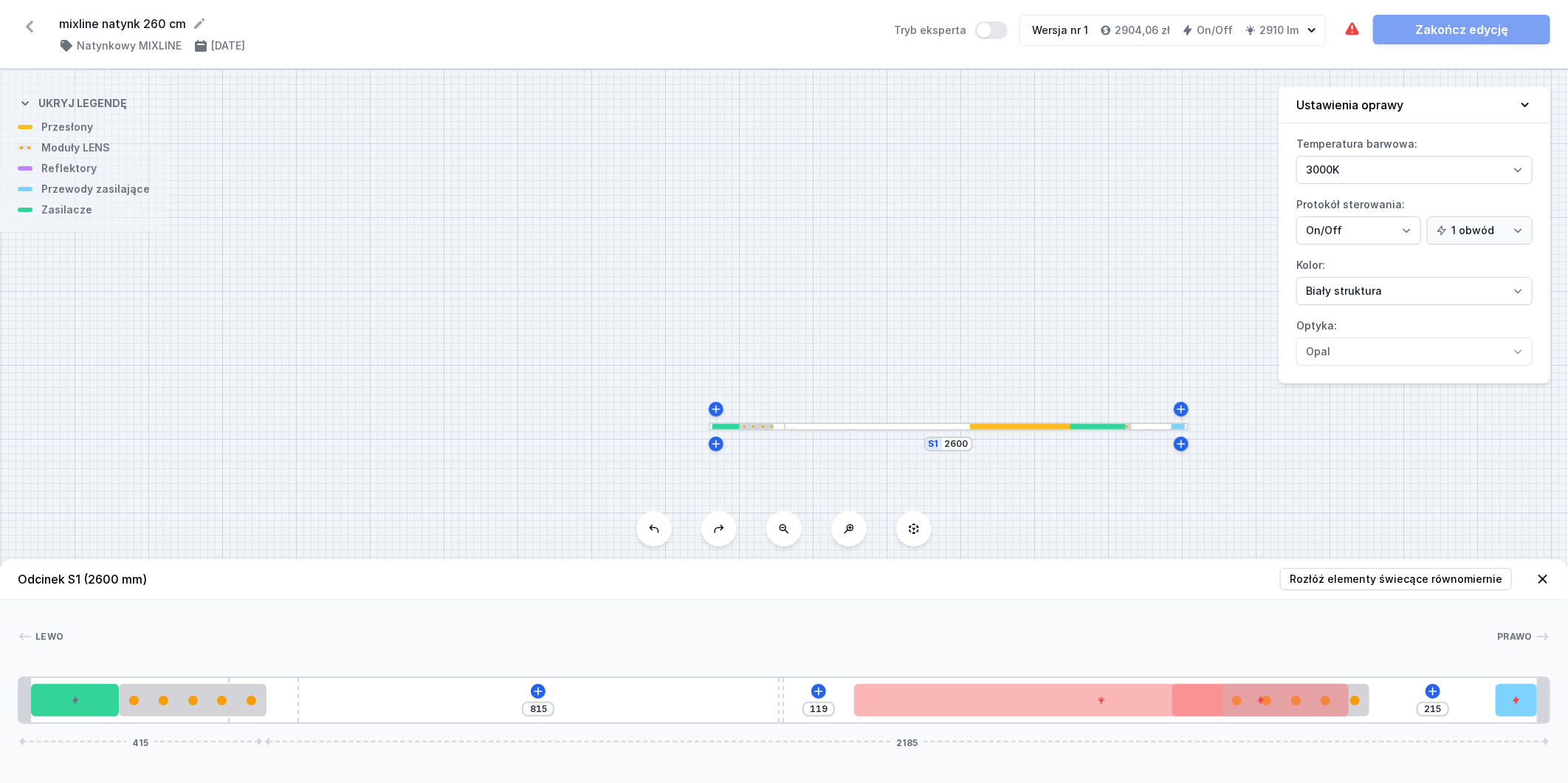
click at [663, 527] on button at bounding box center [654, 529] width 36 height 36
click at [663, 527] on button at bounding box center [654, 529] width 36 height 36
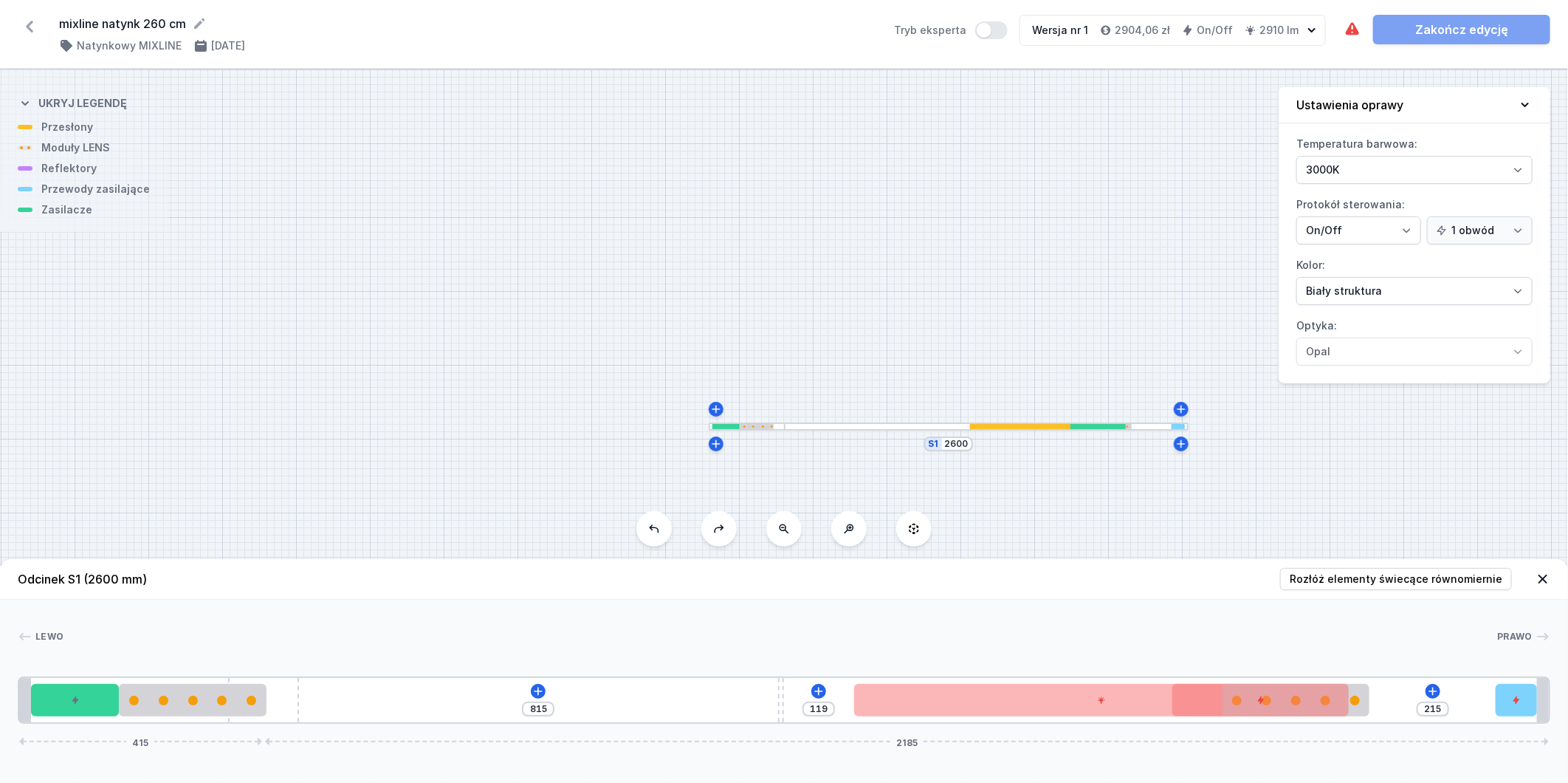
click at [663, 527] on button at bounding box center [654, 529] width 36 height 36
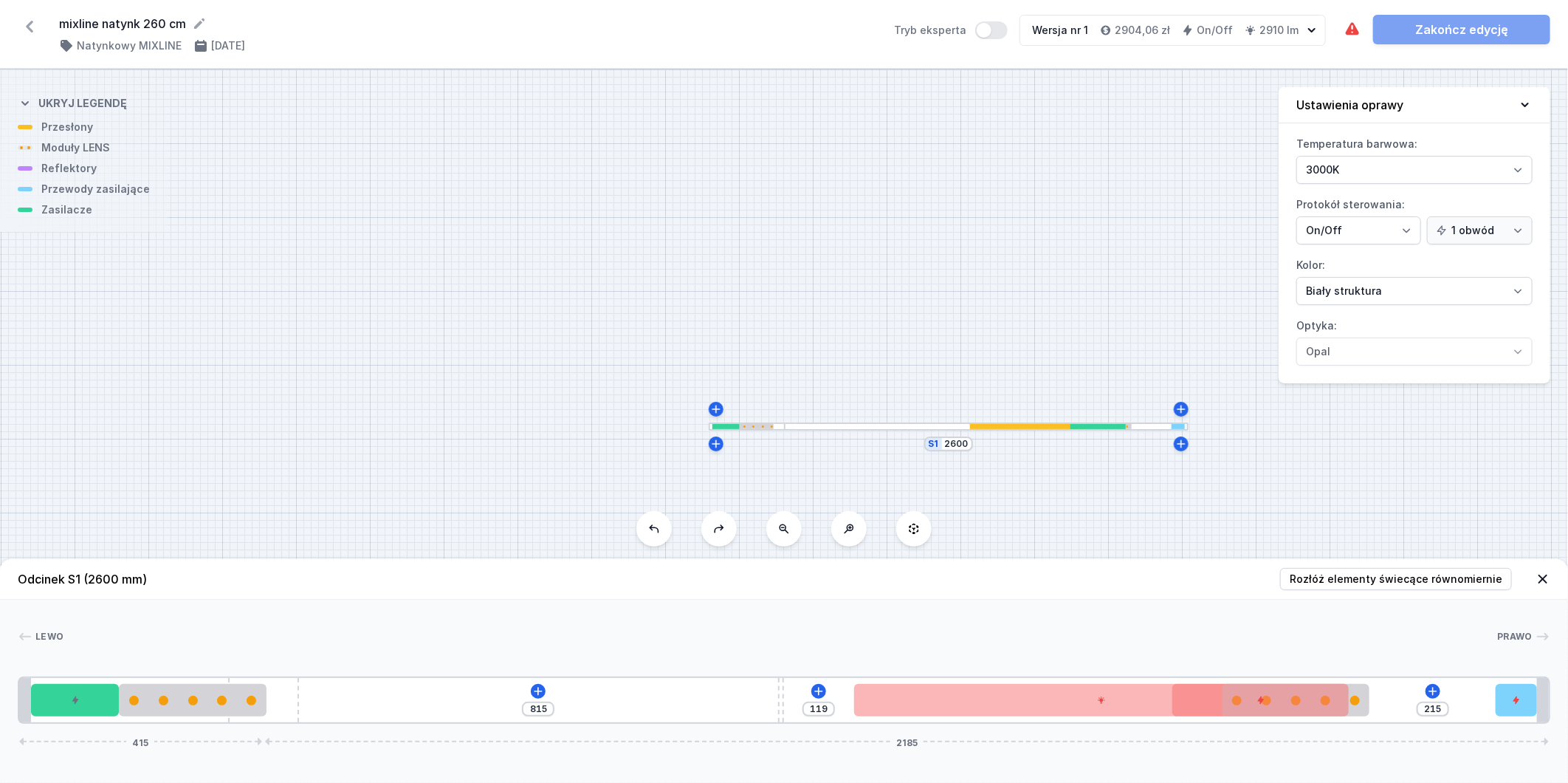
click at [663, 527] on button at bounding box center [654, 529] width 36 height 36
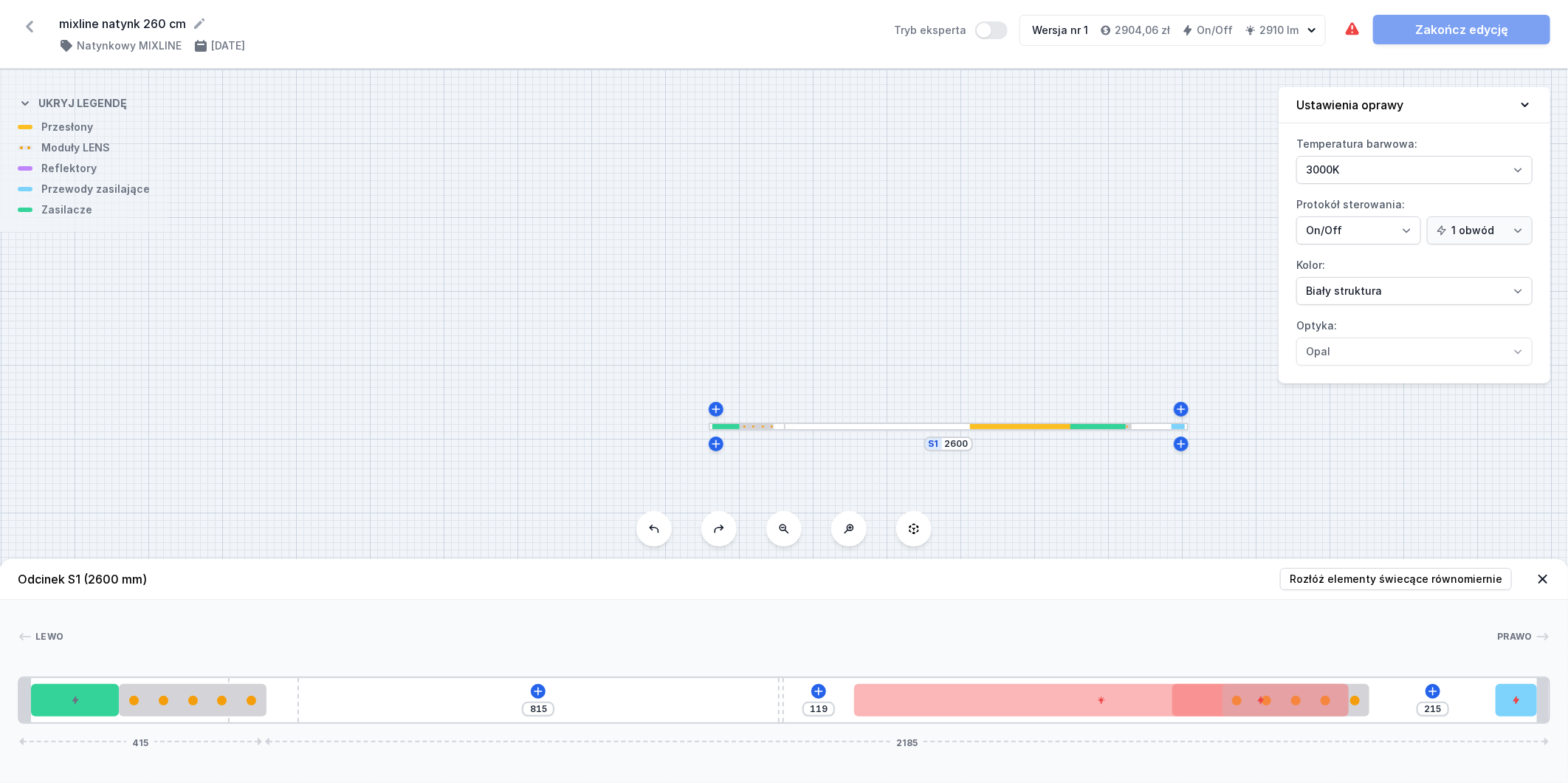
click at [663, 527] on button at bounding box center [654, 529] width 36 height 36
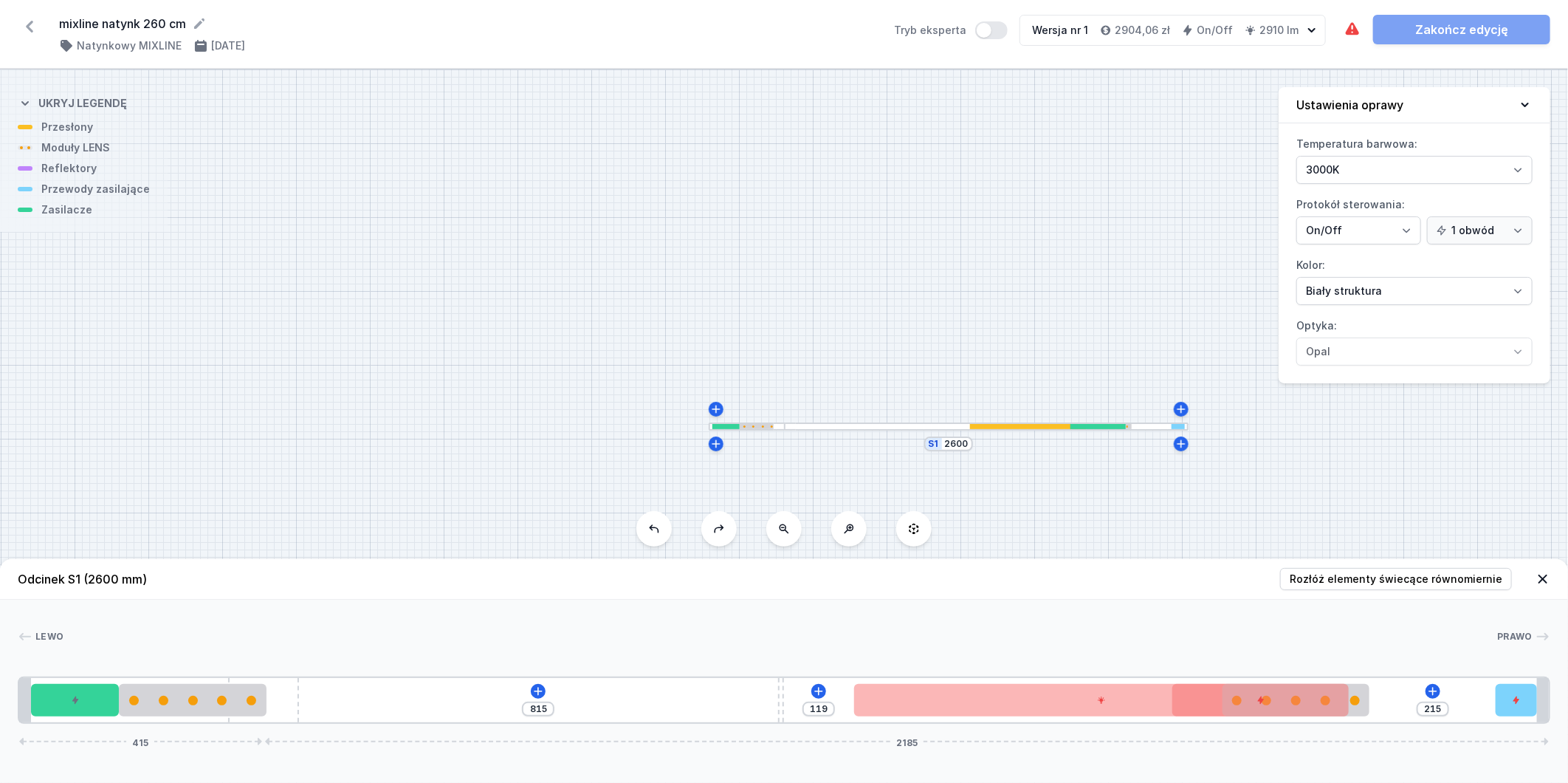
click at [663, 527] on button at bounding box center [654, 529] width 36 height 36
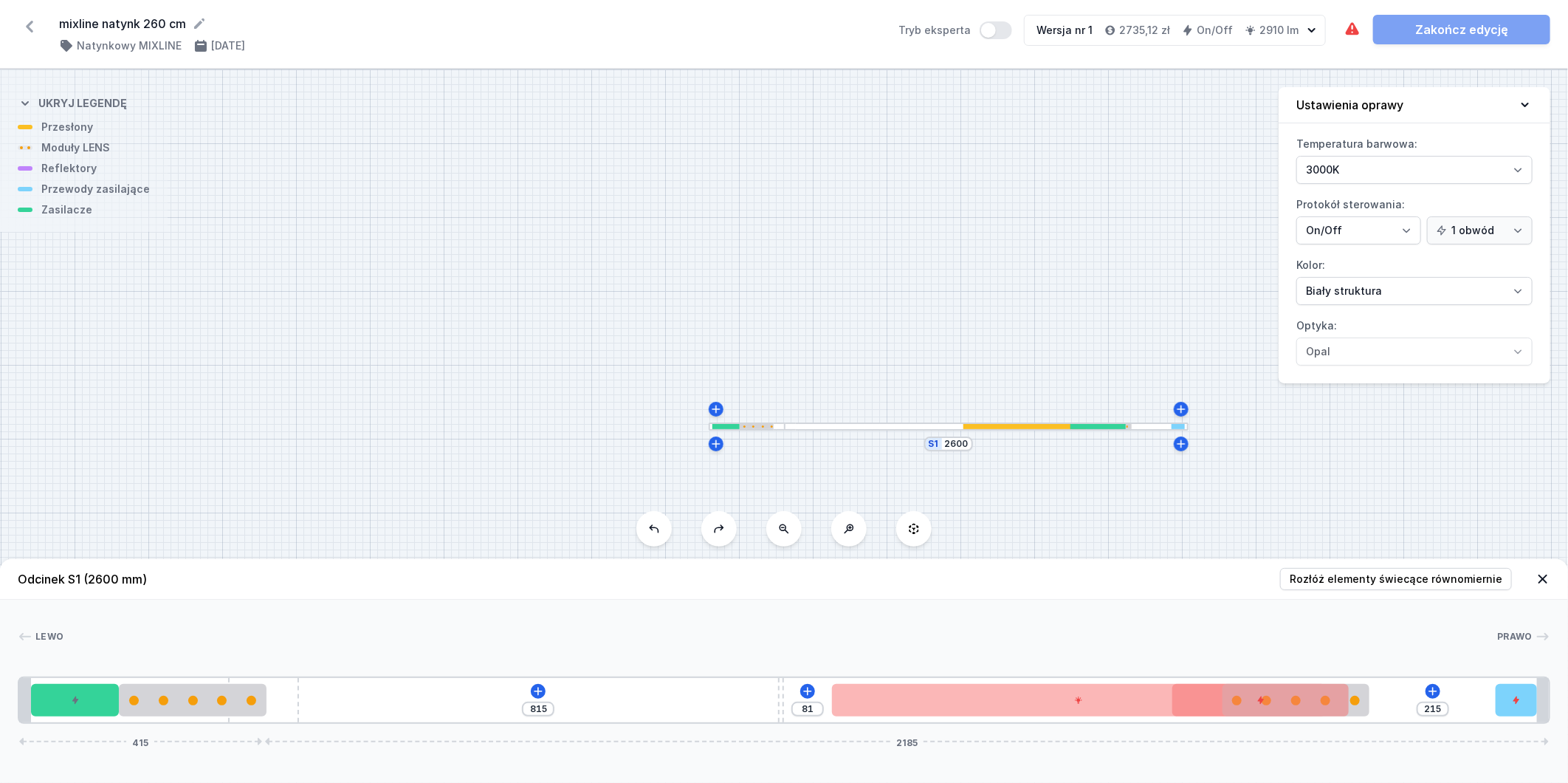
click at [663, 527] on button at bounding box center [654, 529] width 36 height 36
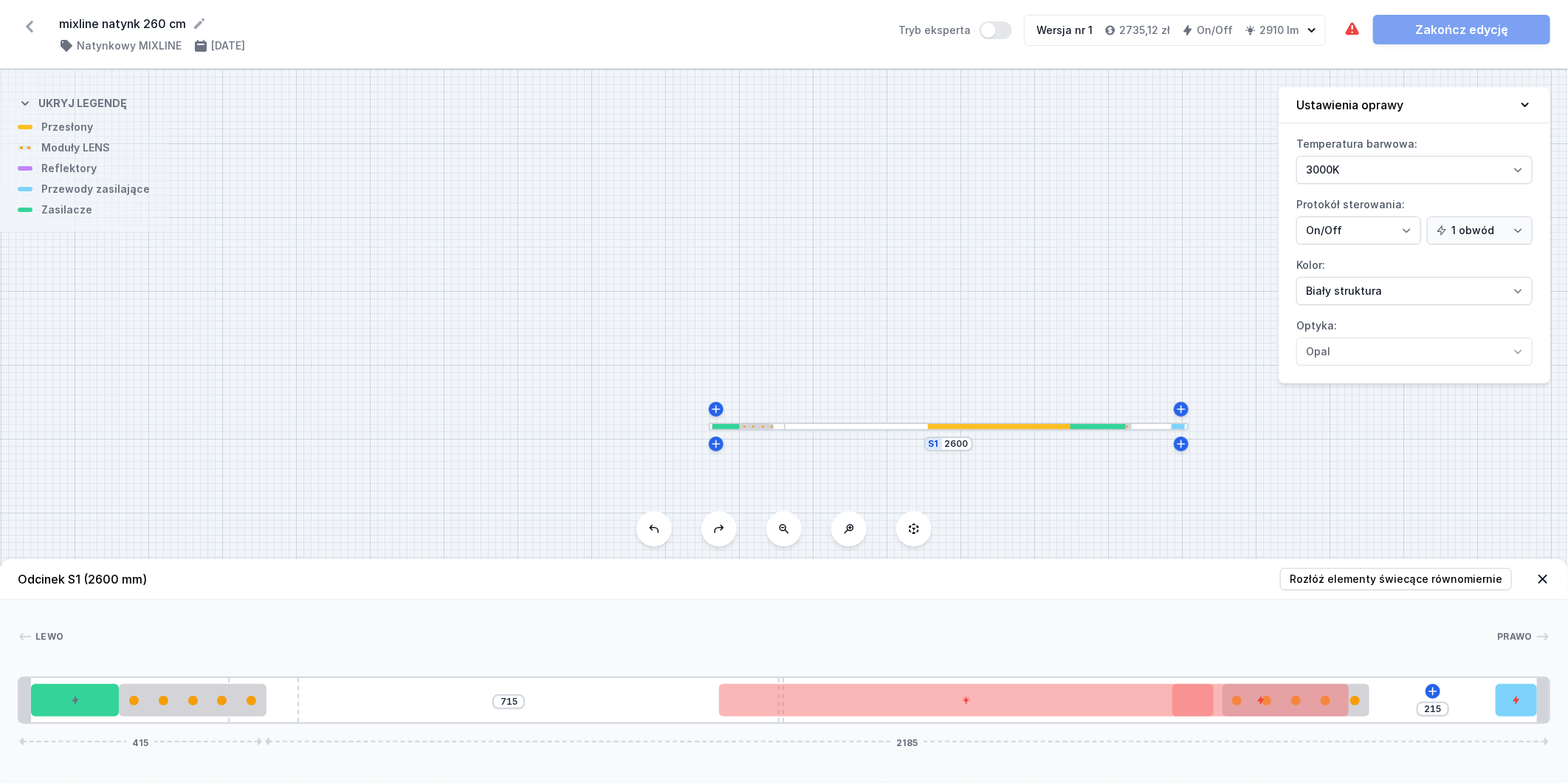
click at [663, 527] on button at bounding box center [654, 529] width 36 height 36
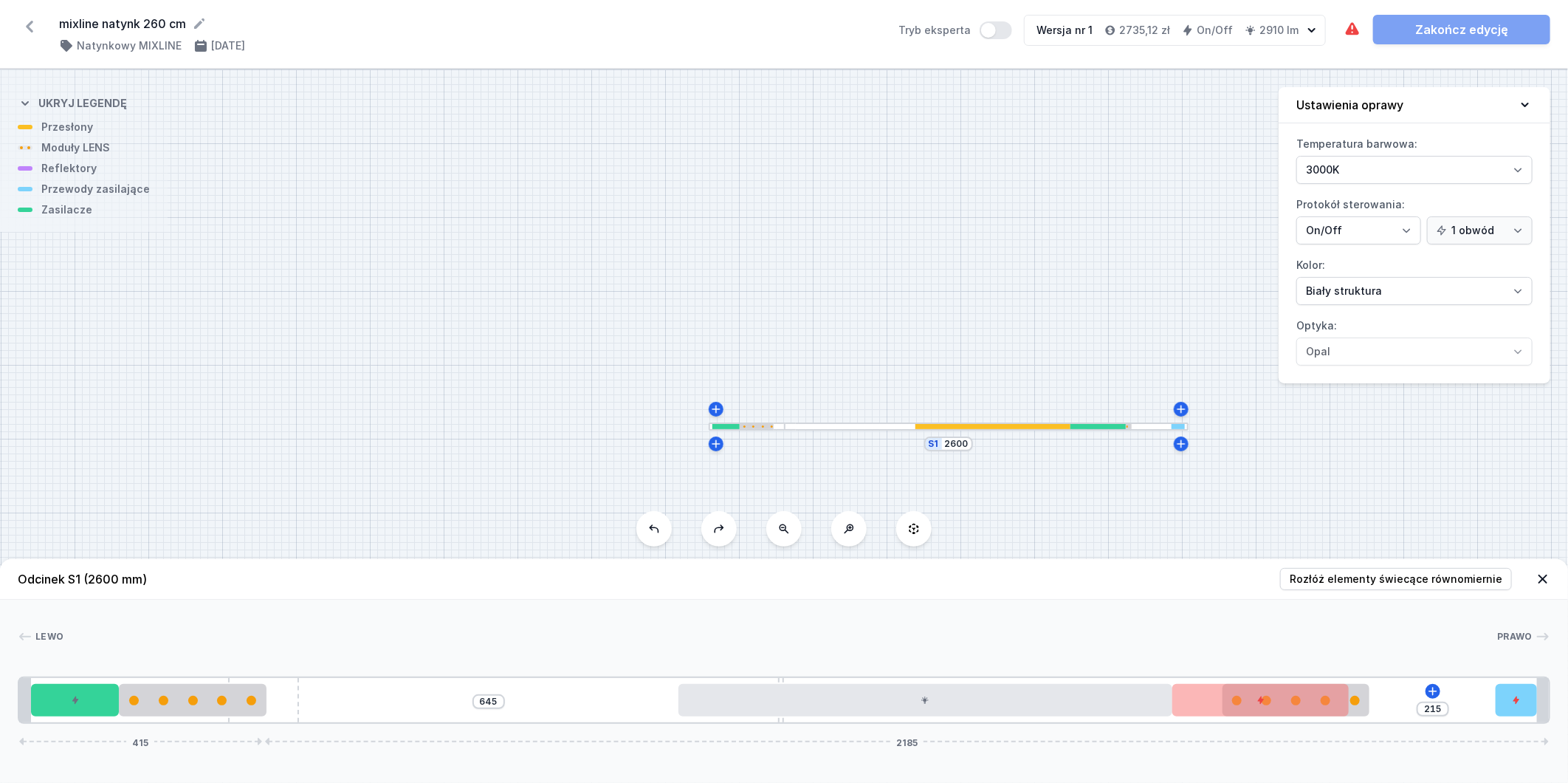
click at [663, 527] on button at bounding box center [654, 529] width 36 height 36
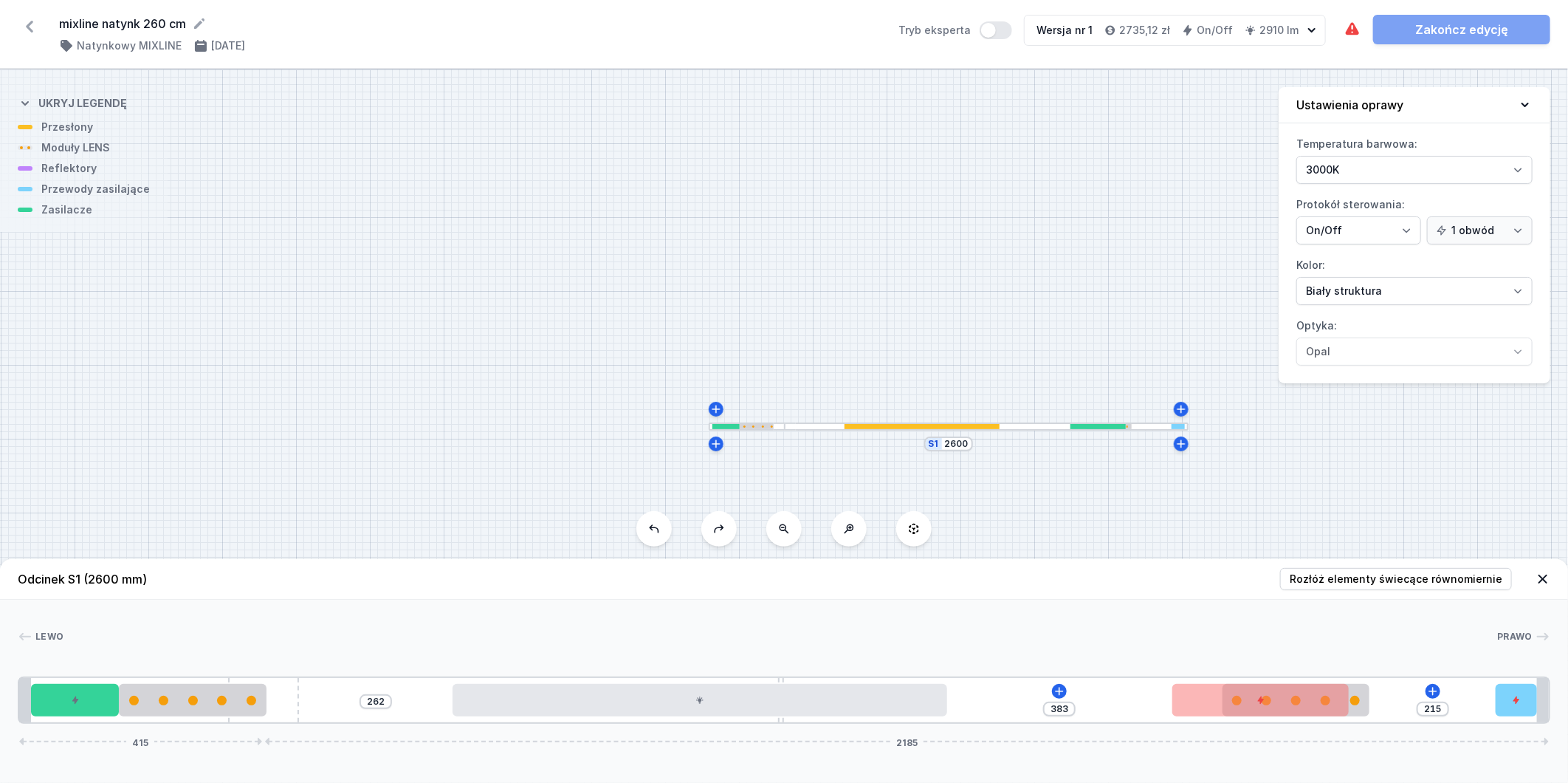
click at [663, 527] on button at bounding box center [654, 529] width 36 height 36
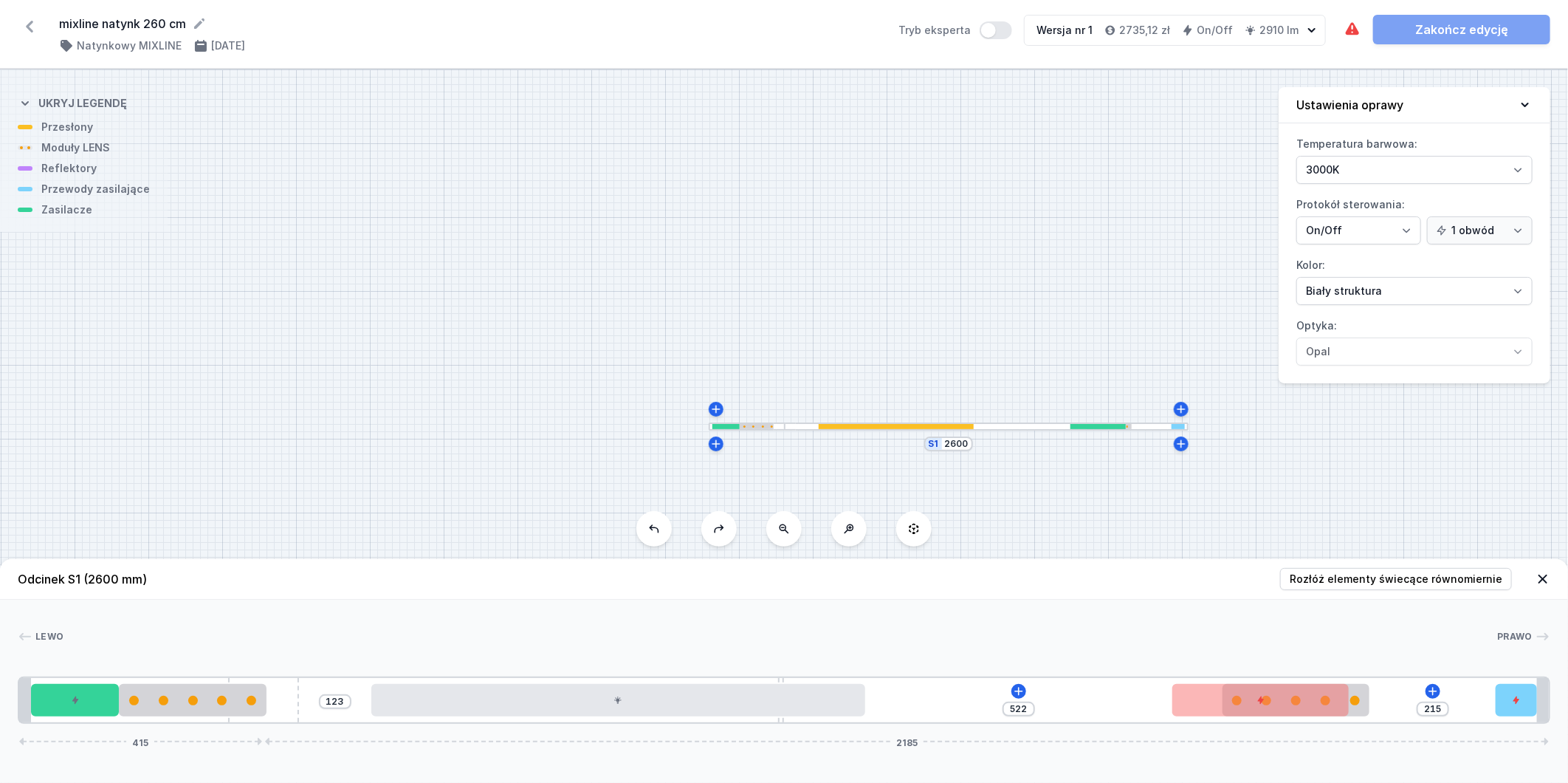
click at [663, 527] on button at bounding box center [654, 529] width 36 height 36
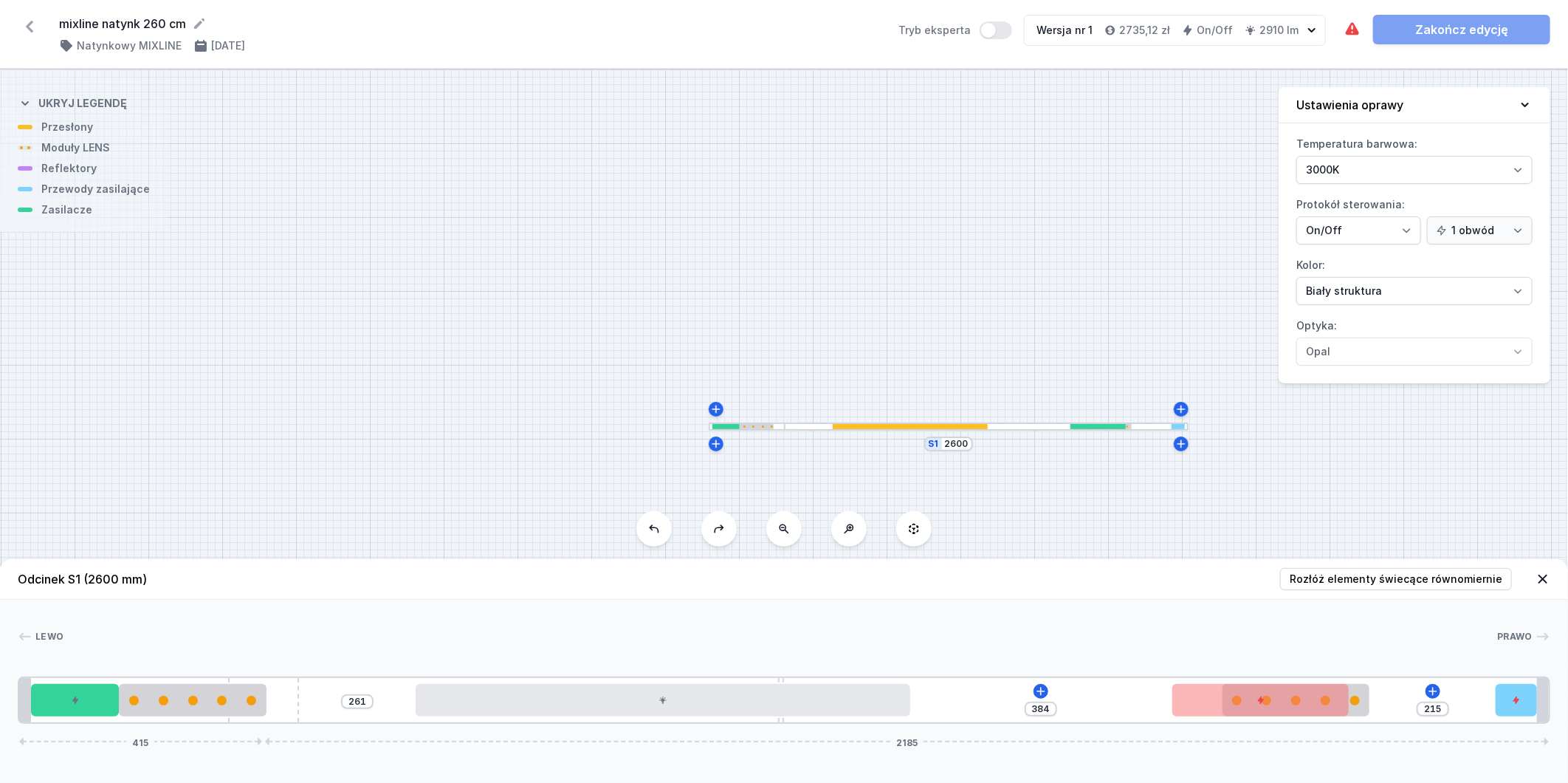
click at [663, 527] on button at bounding box center [654, 529] width 36 height 36
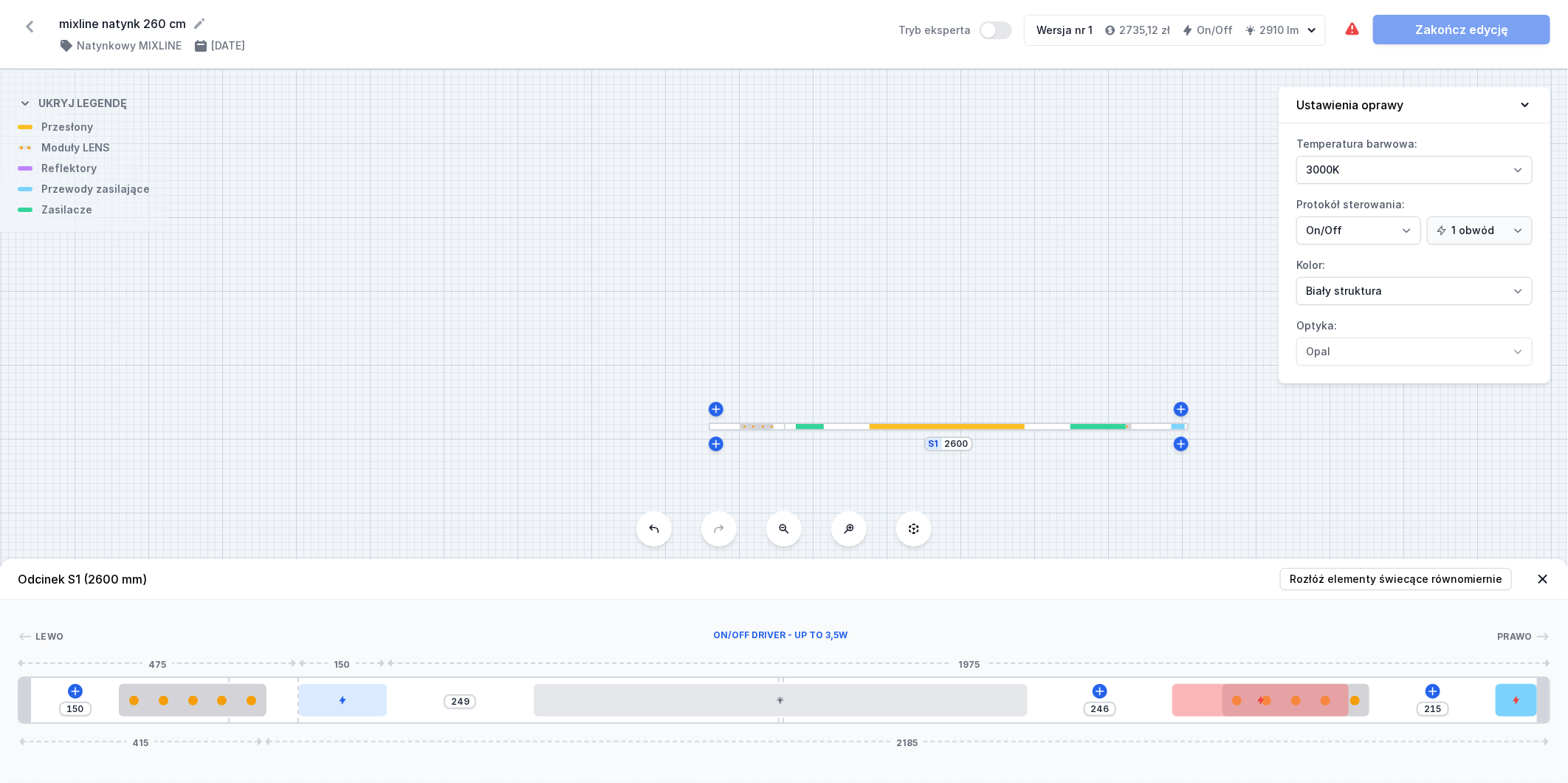
drag, startPoint x: 76, startPoint y: 704, endPoint x: 362, endPoint y: 697, distance: 286.1
drag, startPoint x: 282, startPoint y: 698, endPoint x: 348, endPoint y: 697, distance: 66.0
click at [343, 699] on div "150 249 246 215 415 2185" at bounding box center [784, 700] width 1532 height 48
drag, startPoint x: 348, startPoint y: 697, endPoint x: 441, endPoint y: 706, distance: 93.4
click at [441, 706] on div at bounding box center [427, 700] width 89 height 32
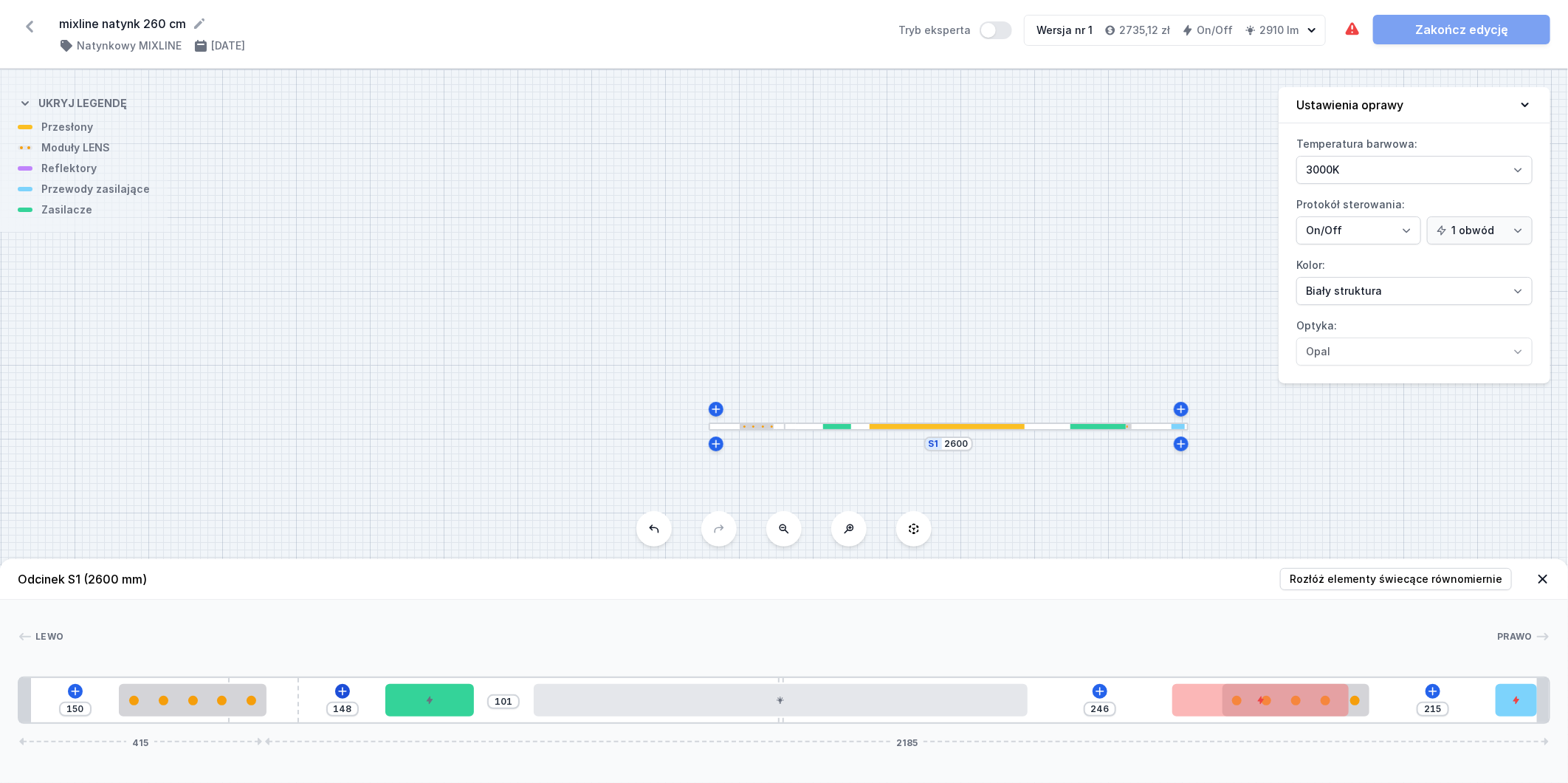
drag, startPoint x: 293, startPoint y: 704, endPoint x: 343, endPoint y: 695, distance: 50.8
click at [343, 695] on div "150 148 101 246 215 415 2185" at bounding box center [784, 700] width 1532 height 48
drag, startPoint x: 233, startPoint y: 703, endPoint x: 156, endPoint y: 708, distance: 77.2
click at [156, 708] on div at bounding box center [104, 700] width 147 height 32
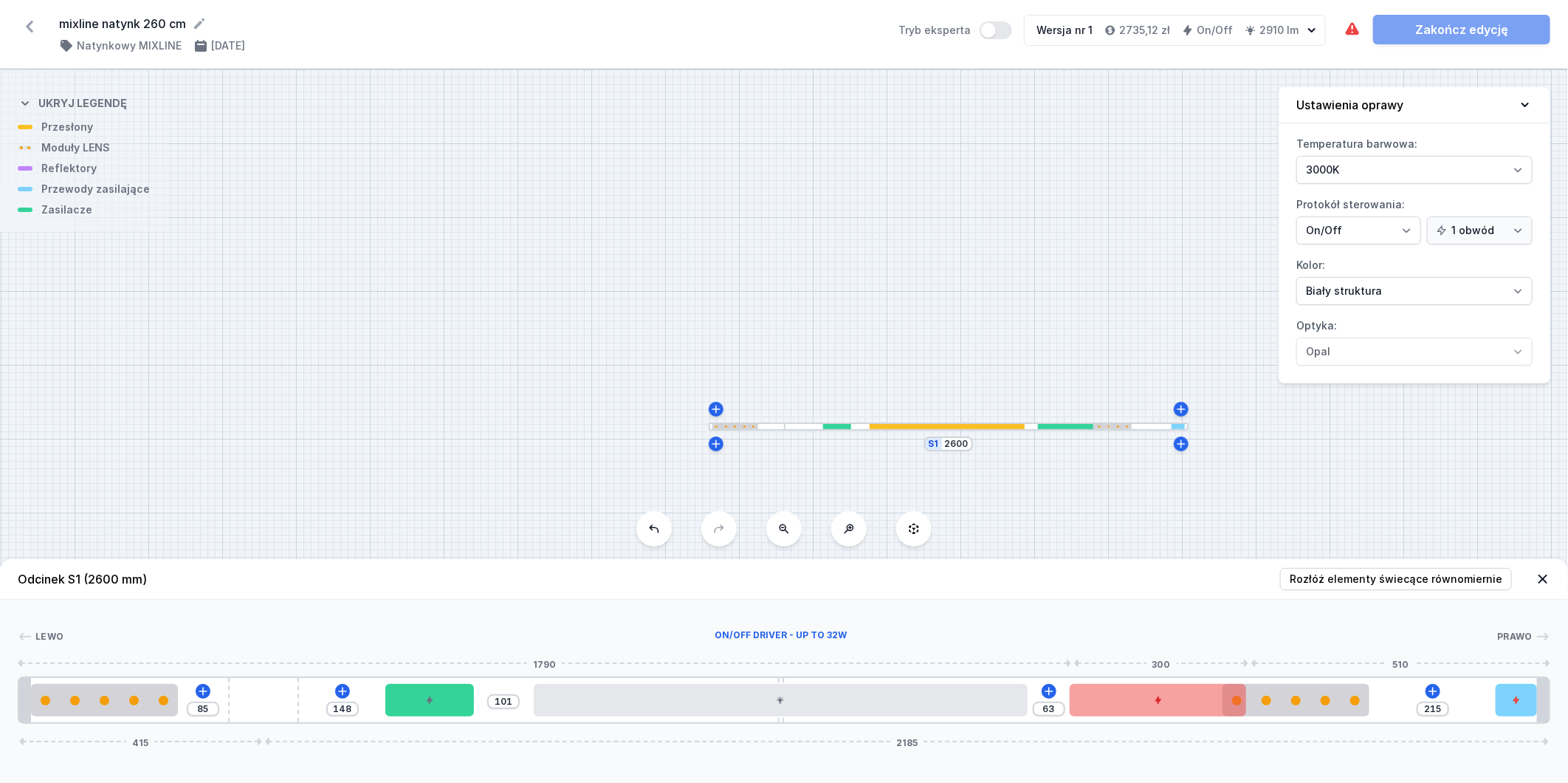
drag, startPoint x: 1194, startPoint y: 704, endPoint x: 1164, endPoint y: 705, distance: 30.0
click at [1164, 705] on div at bounding box center [1158, 700] width 177 height 32
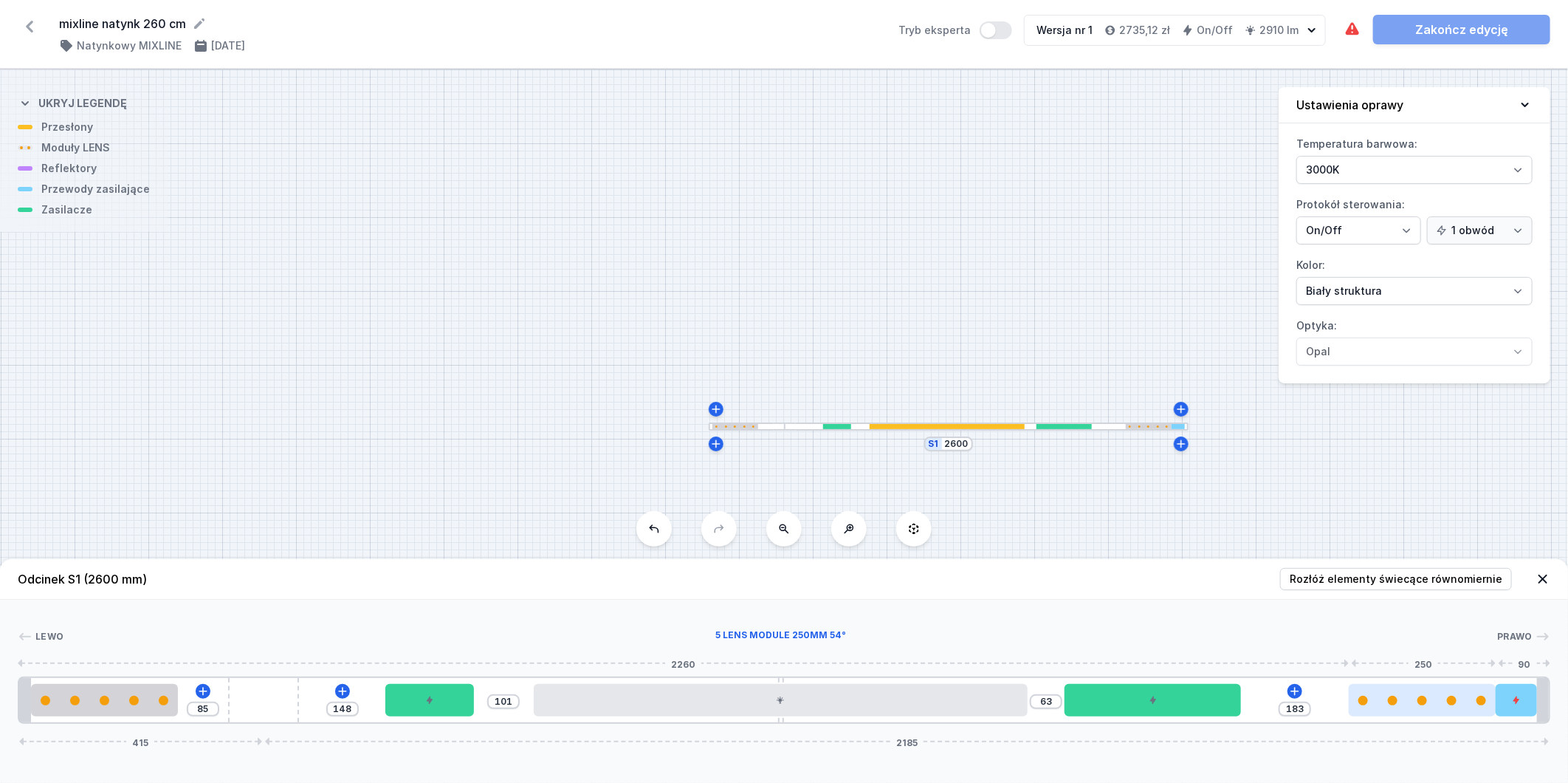
drag, startPoint x: 1281, startPoint y: 697, endPoint x: 1440, endPoint y: 705, distance: 159.2
click at [1440, 705] on div at bounding box center [1423, 701] width 147 height 10
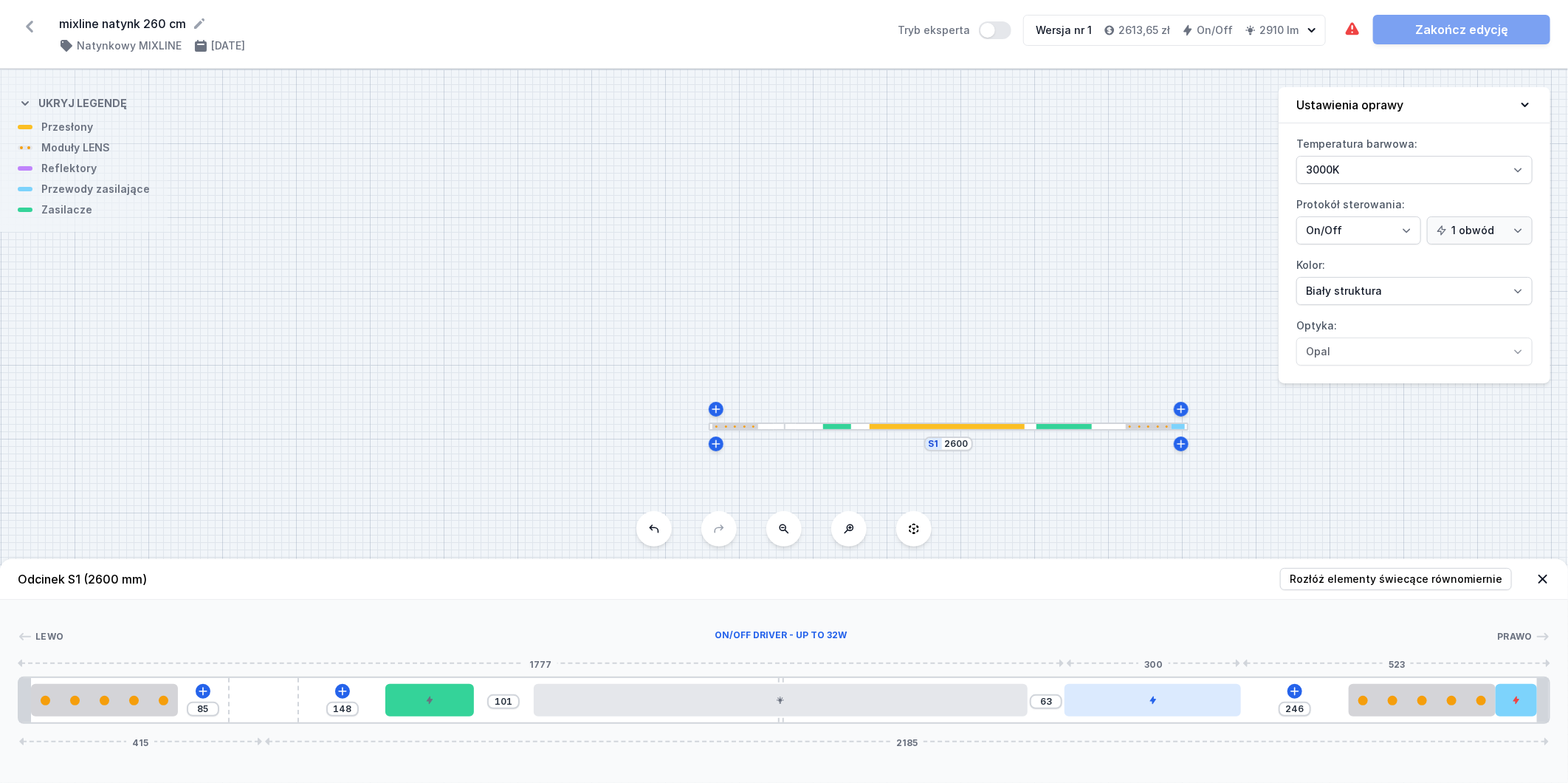
click at [1152, 695] on div at bounding box center [1152, 700] width 177 height 32
click at [1180, 697] on div at bounding box center [1116, 700] width 177 height 32
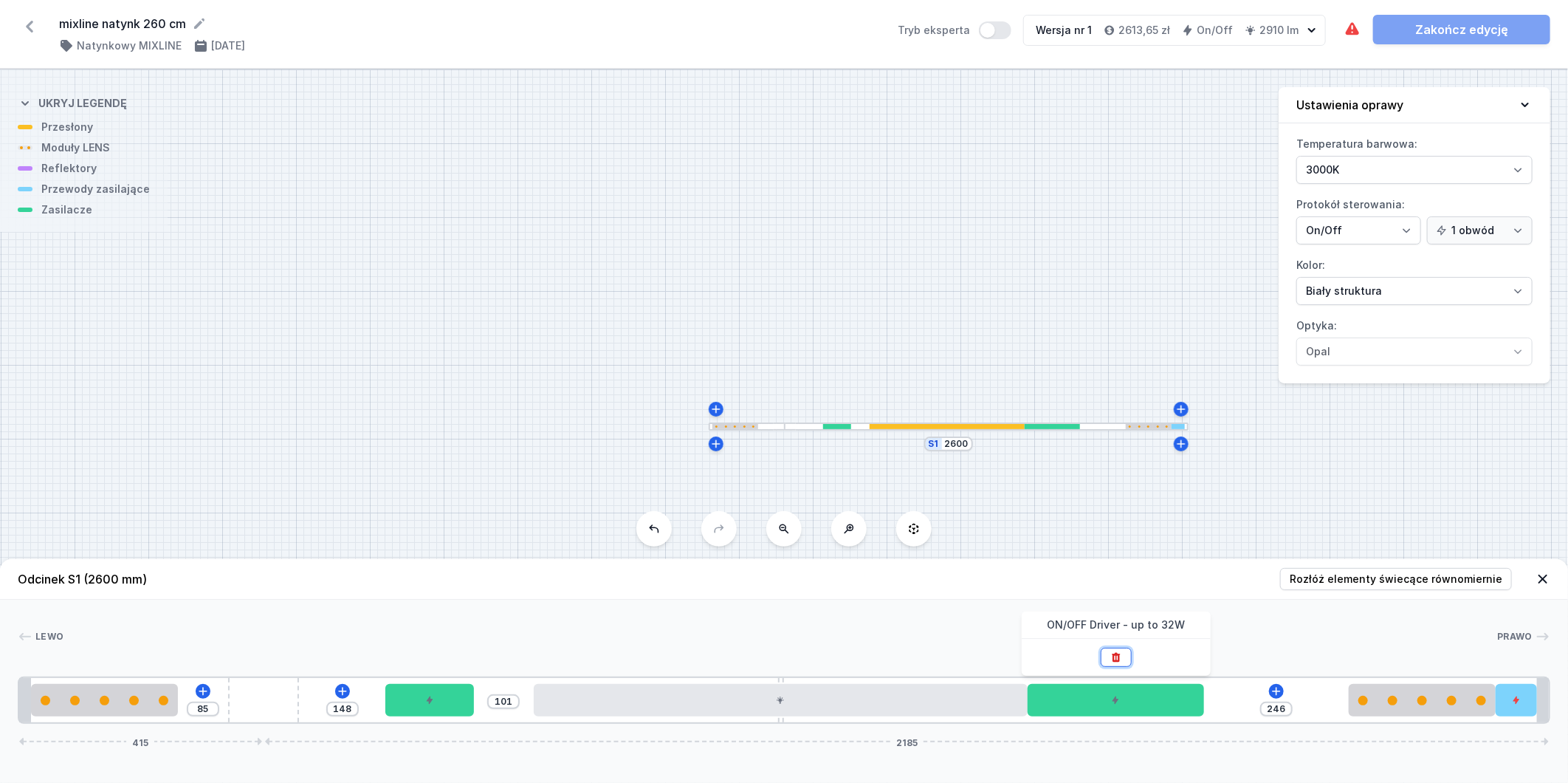
click at [1125, 659] on button at bounding box center [1116, 657] width 31 height 19
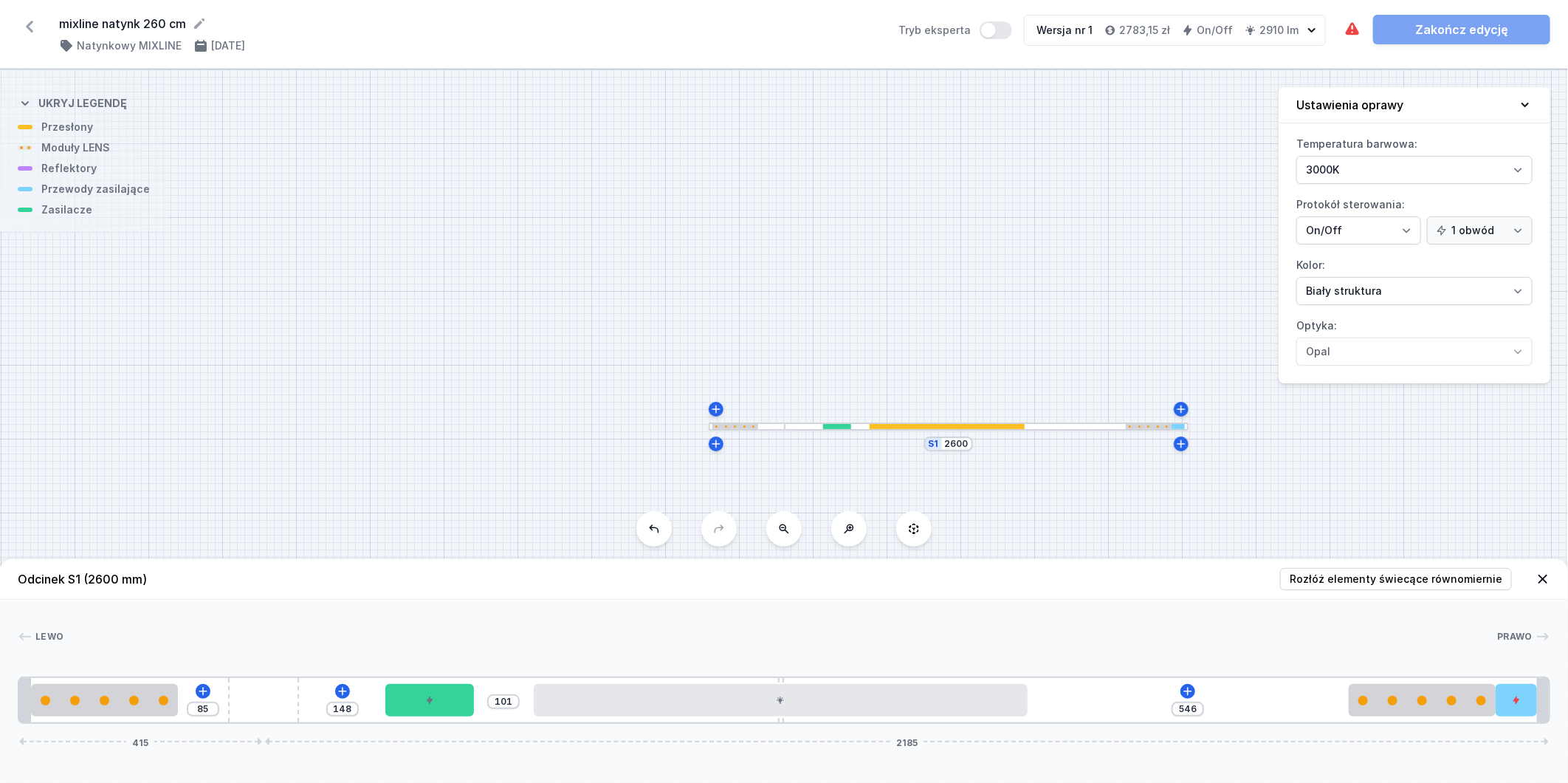
drag, startPoint x: 293, startPoint y: 694, endPoint x: 483, endPoint y: 688, distance: 190.1
click at [489, 685] on div "85 148 101 546 415 2185" at bounding box center [784, 700] width 1532 height 48
drag, startPoint x: 253, startPoint y: 697, endPoint x: 512, endPoint y: 702, distance: 259.0
click at [512, 702] on div "85 148 101 546 415 2185" at bounding box center [784, 700] width 1532 height 48
drag, startPoint x: 262, startPoint y: 704, endPoint x: 483, endPoint y: 704, distance: 221.0
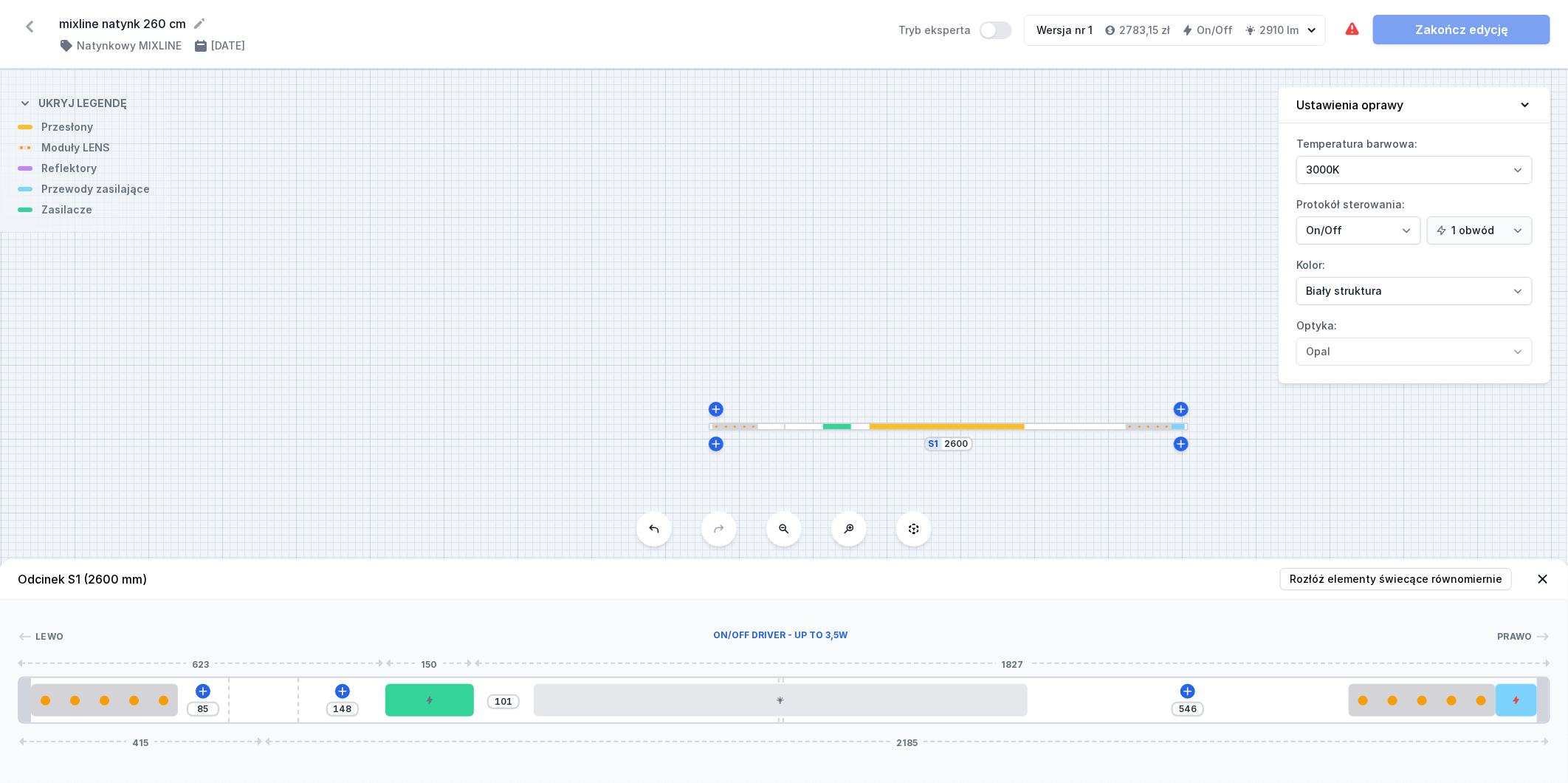
click at [477, 705] on div "85 148 101 546 415 2185" at bounding box center [784, 700] width 1532 height 48
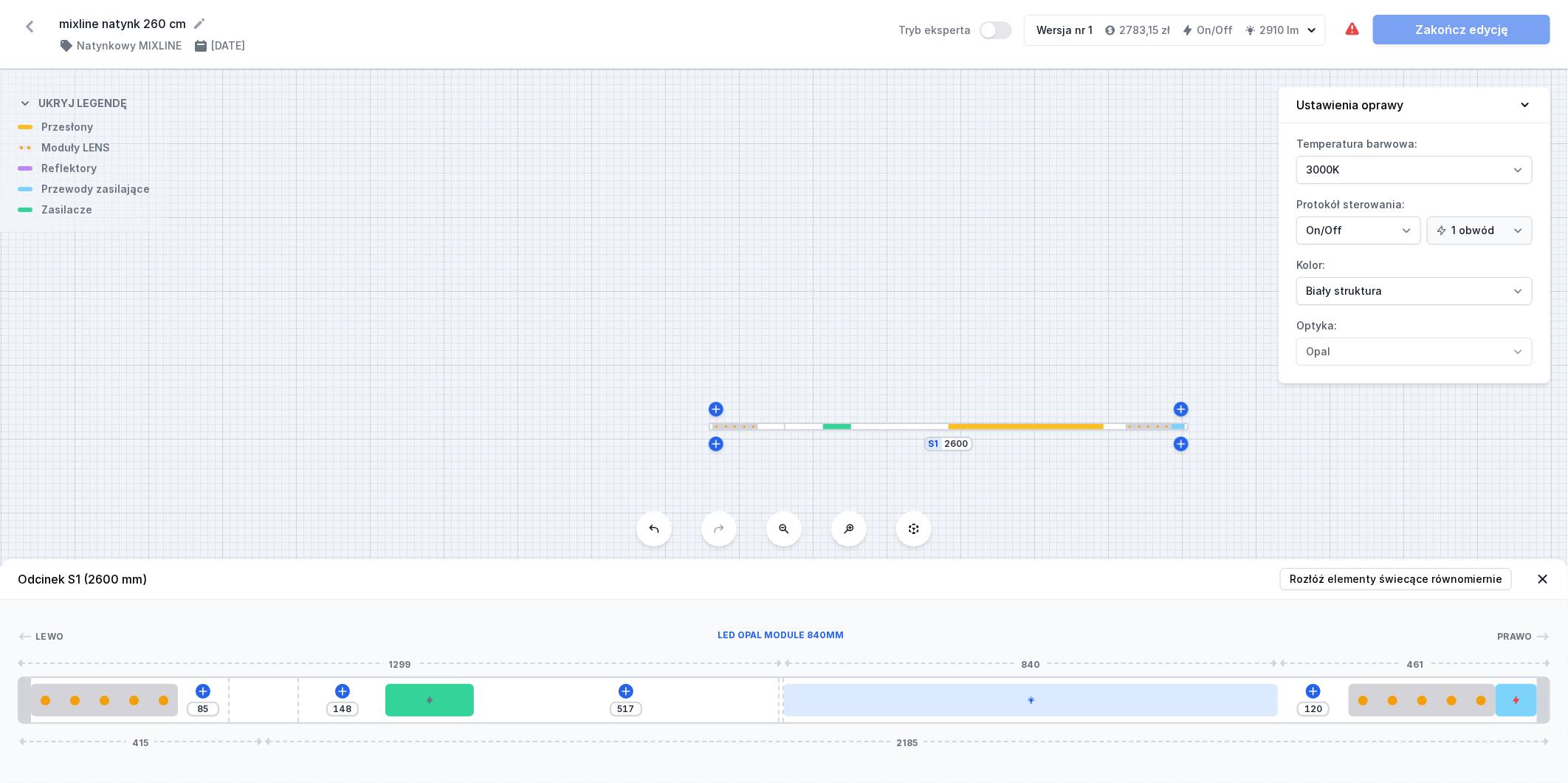
drag, startPoint x: 676, startPoint y: 706, endPoint x: 926, endPoint y: 712, distance: 250.1
click at [926, 712] on div at bounding box center [1031, 700] width 494 height 32
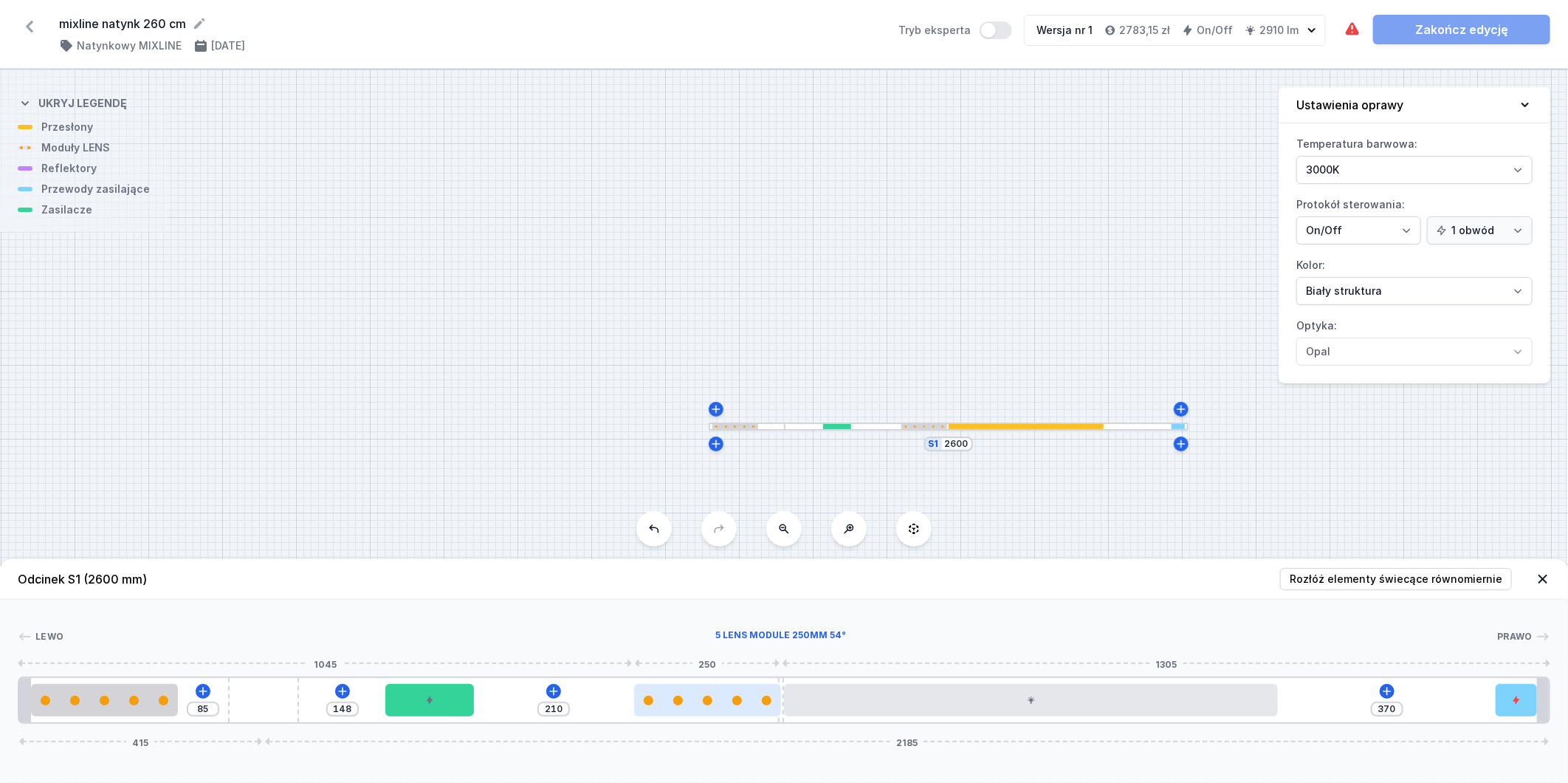
drag, startPoint x: 1406, startPoint y: 694, endPoint x: 660, endPoint y: 697, distance: 746.0
click at [663, 697] on div at bounding box center [708, 700] width 147 height 32
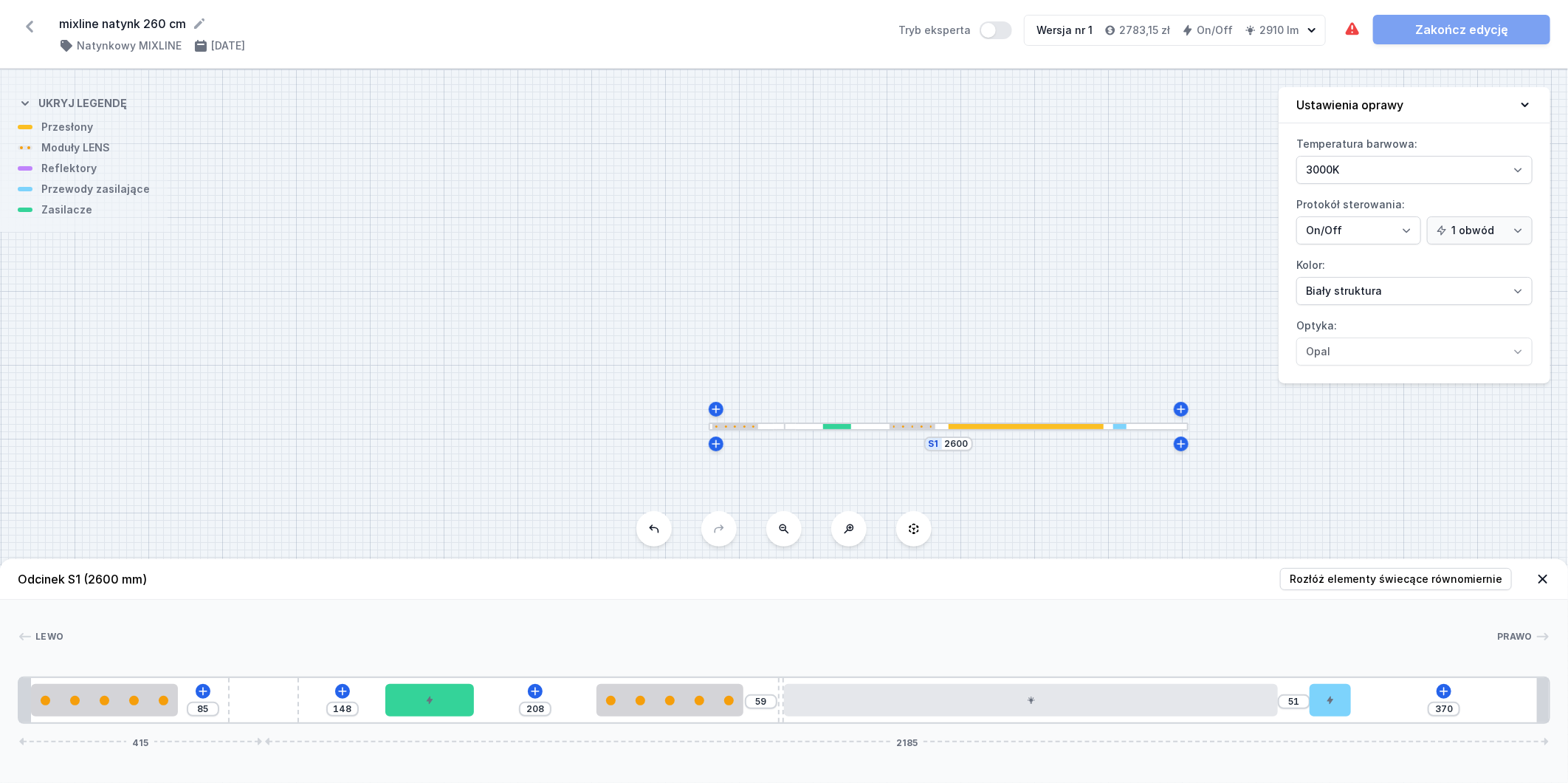
drag, startPoint x: 1518, startPoint y: 692, endPoint x: 1344, endPoint y: 714, distance: 175.4
click at [1349, 717] on div "85 148 208 59 51 370 415 2185" at bounding box center [784, 700] width 1532 height 48
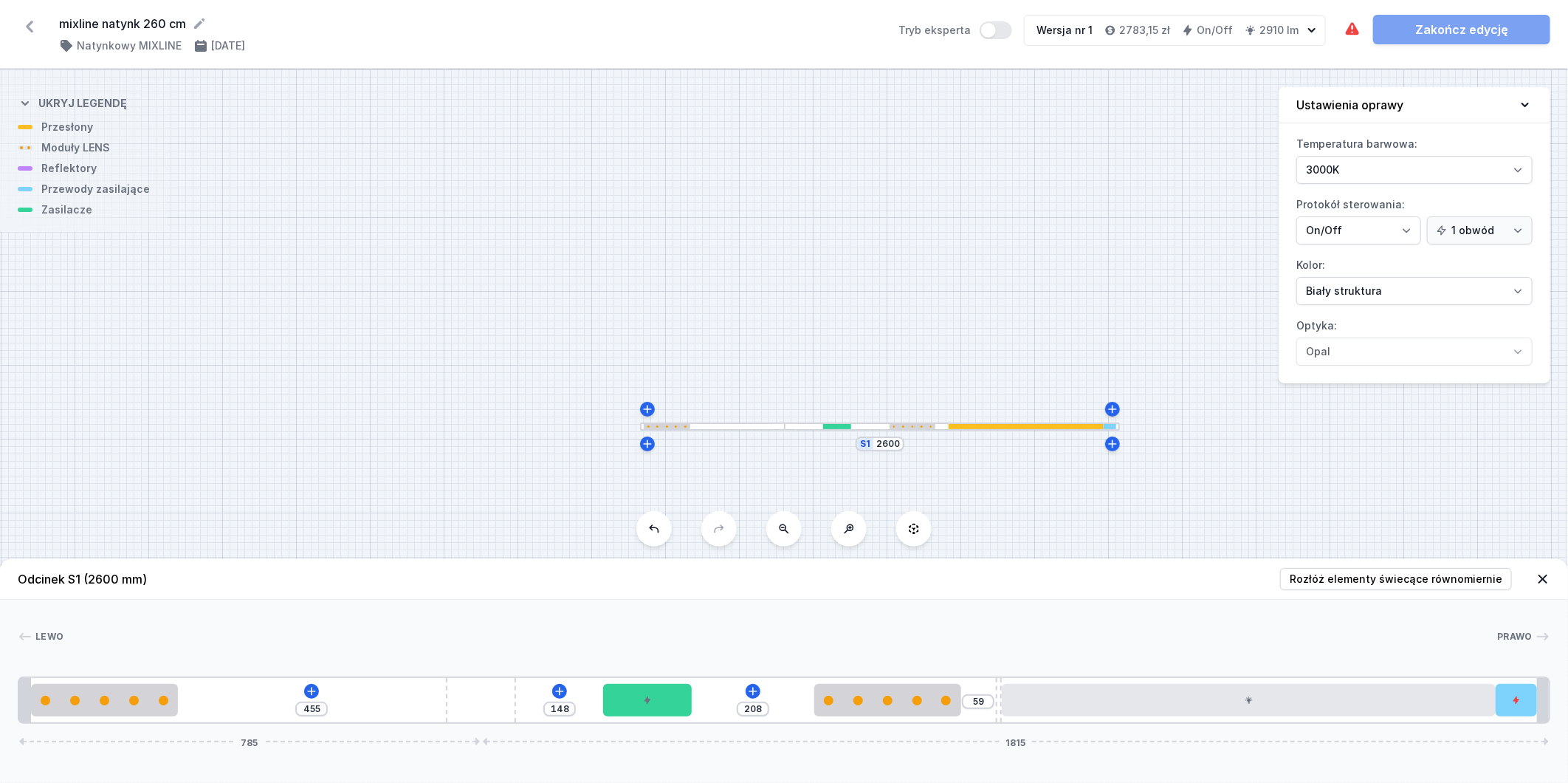
drag, startPoint x: 286, startPoint y: 697, endPoint x: 592, endPoint y: 678, distance: 306.6
click at [592, 678] on div "455 148 208 59 785 1815" at bounding box center [784, 700] width 1532 height 48
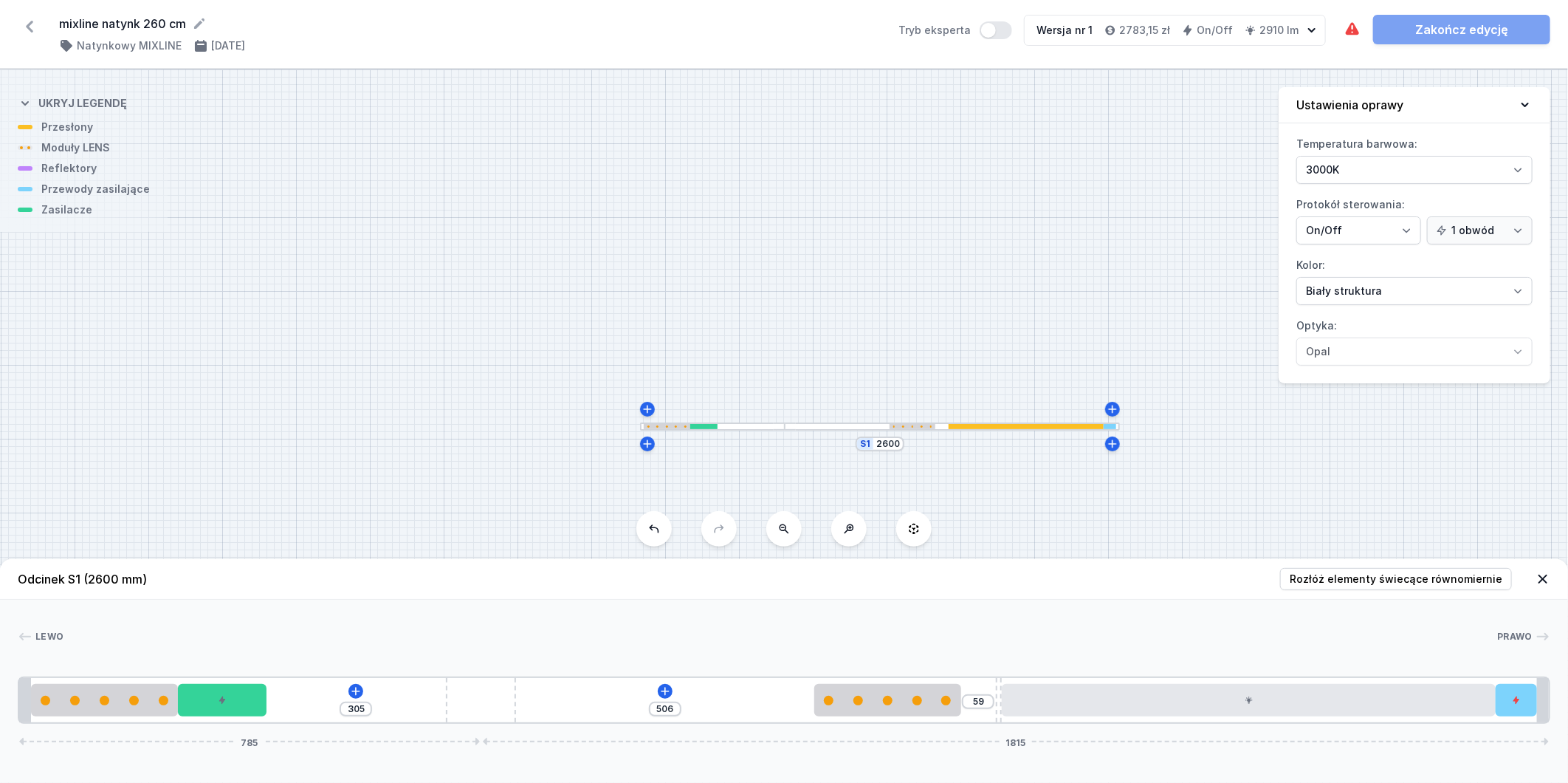
drag, startPoint x: 598, startPoint y: 720, endPoint x: 240, endPoint y: 725, distance: 358.0
click at [240, 725] on div "Odcinek S1 (2600 mm) Rozłóż elementy świecące równomiernie Lewo Prawo 1 2 3 4 2…" at bounding box center [784, 671] width 1568 height 224
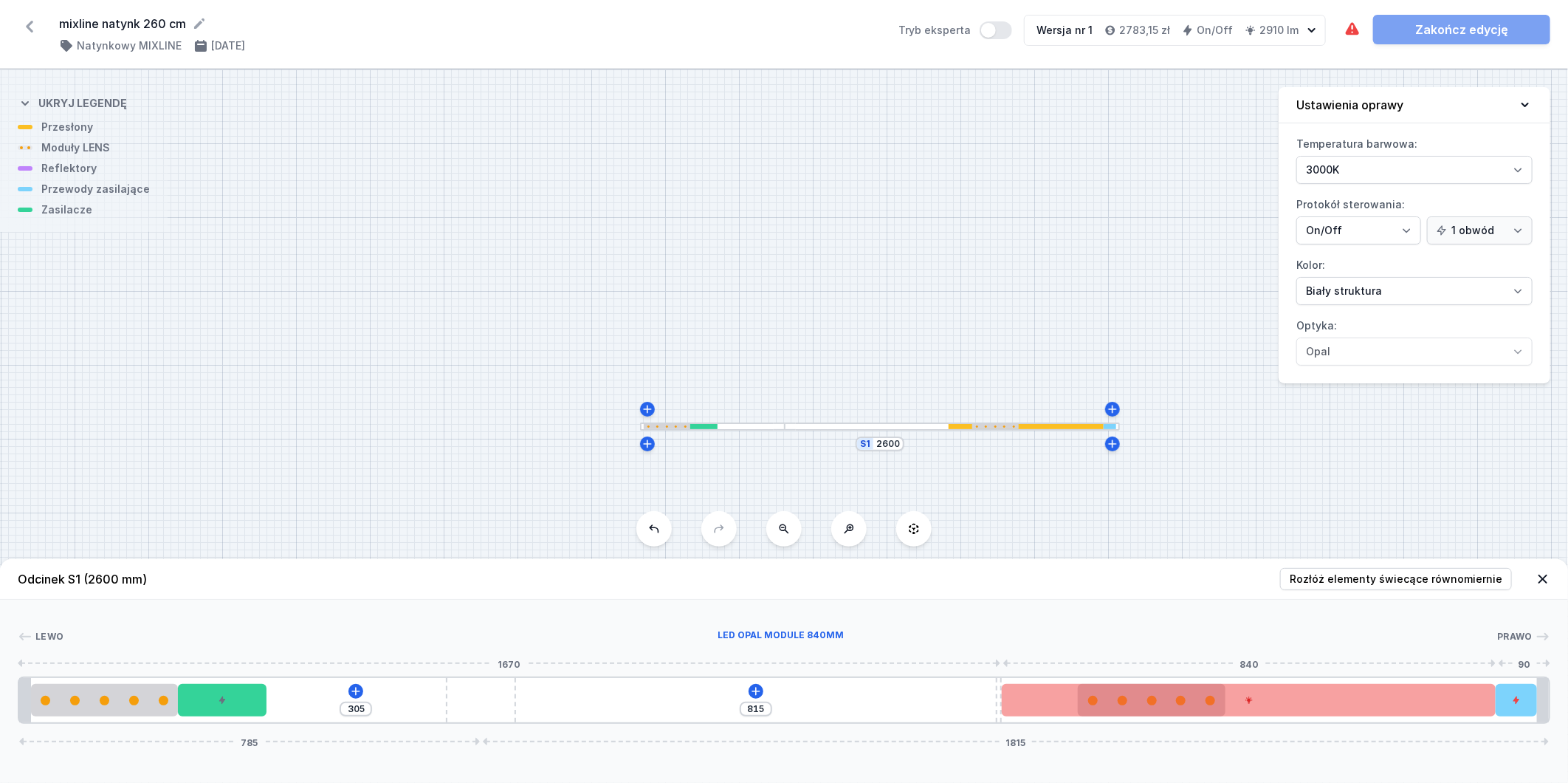
drag, startPoint x: 905, startPoint y: 702, endPoint x: 1318, endPoint y: 713, distance: 413.1
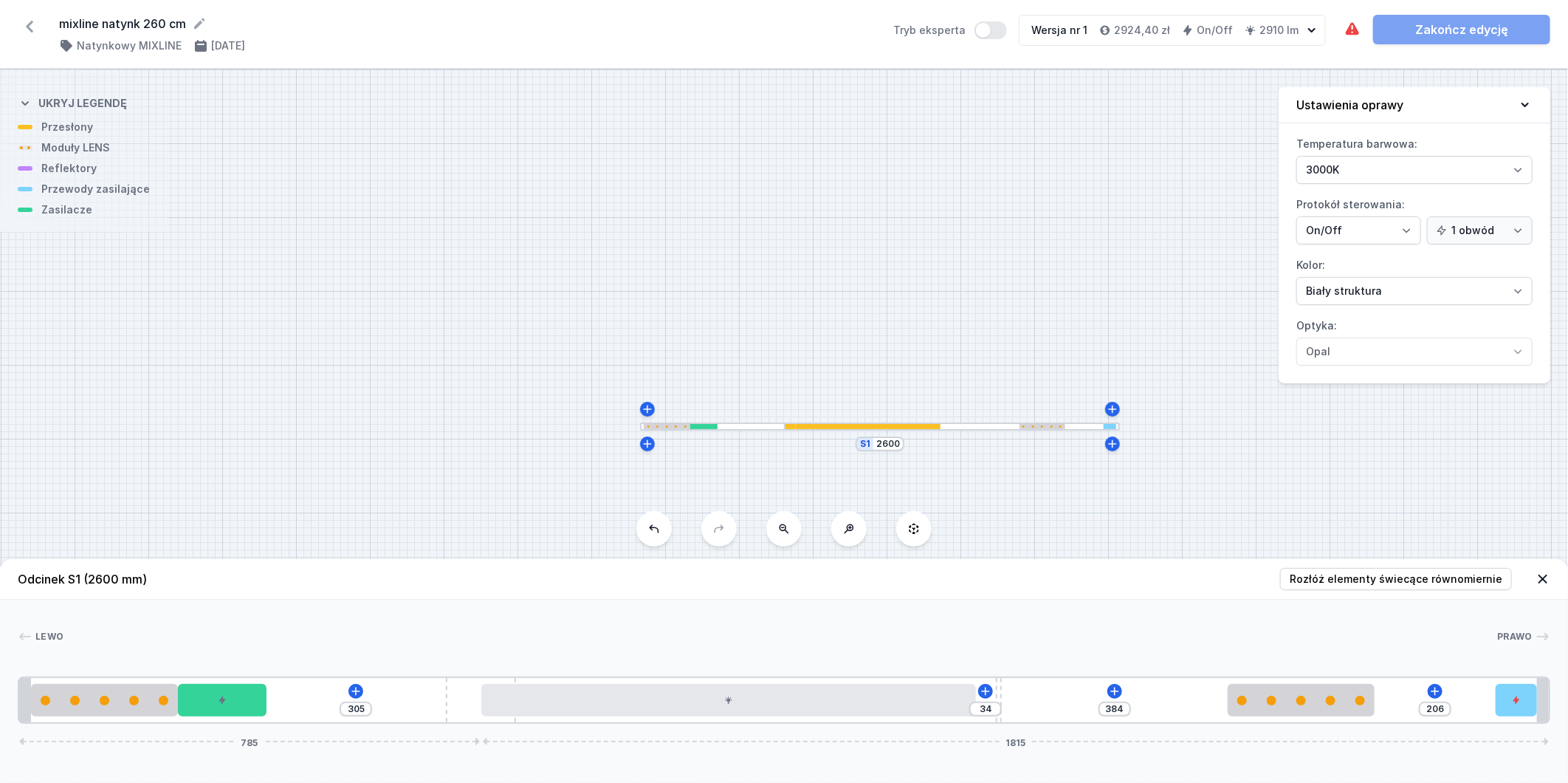
drag, startPoint x: 1064, startPoint y: 710, endPoint x: 668, endPoint y: 733, distance: 396.7
click at [668, 733] on div "Odcinek S1 (2600 mm) Rozłóż elementy świecące równomiernie Lewo Prawo 1 2 3 4 5…" at bounding box center [784, 671] width 1568 height 224
drag, startPoint x: 1331, startPoint y: 704, endPoint x: 1441, endPoint y: 706, distance: 110.0
click at [1441, 706] on div at bounding box center [1423, 700] width 147 height 32
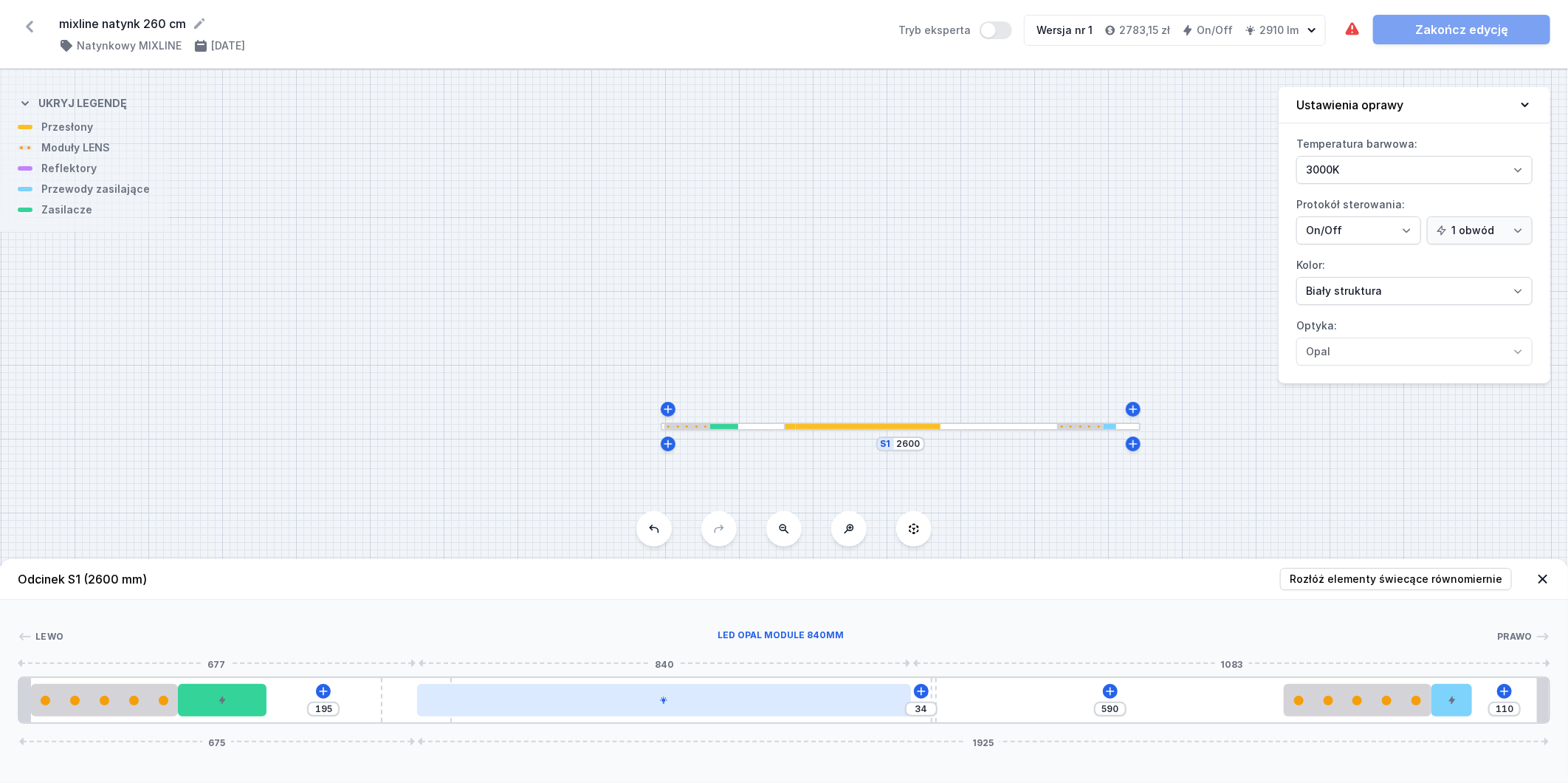
drag, startPoint x: 453, startPoint y: 697, endPoint x: 430, endPoint y: 698, distance: 23.0
click at [430, 698] on div "195 34 590 110 675 1925" at bounding box center [784, 700] width 1532 height 48
drag, startPoint x: 539, startPoint y: 698, endPoint x: 556, endPoint y: 698, distance: 17.0
click at [552, 699] on div at bounding box center [664, 700] width 494 height 32
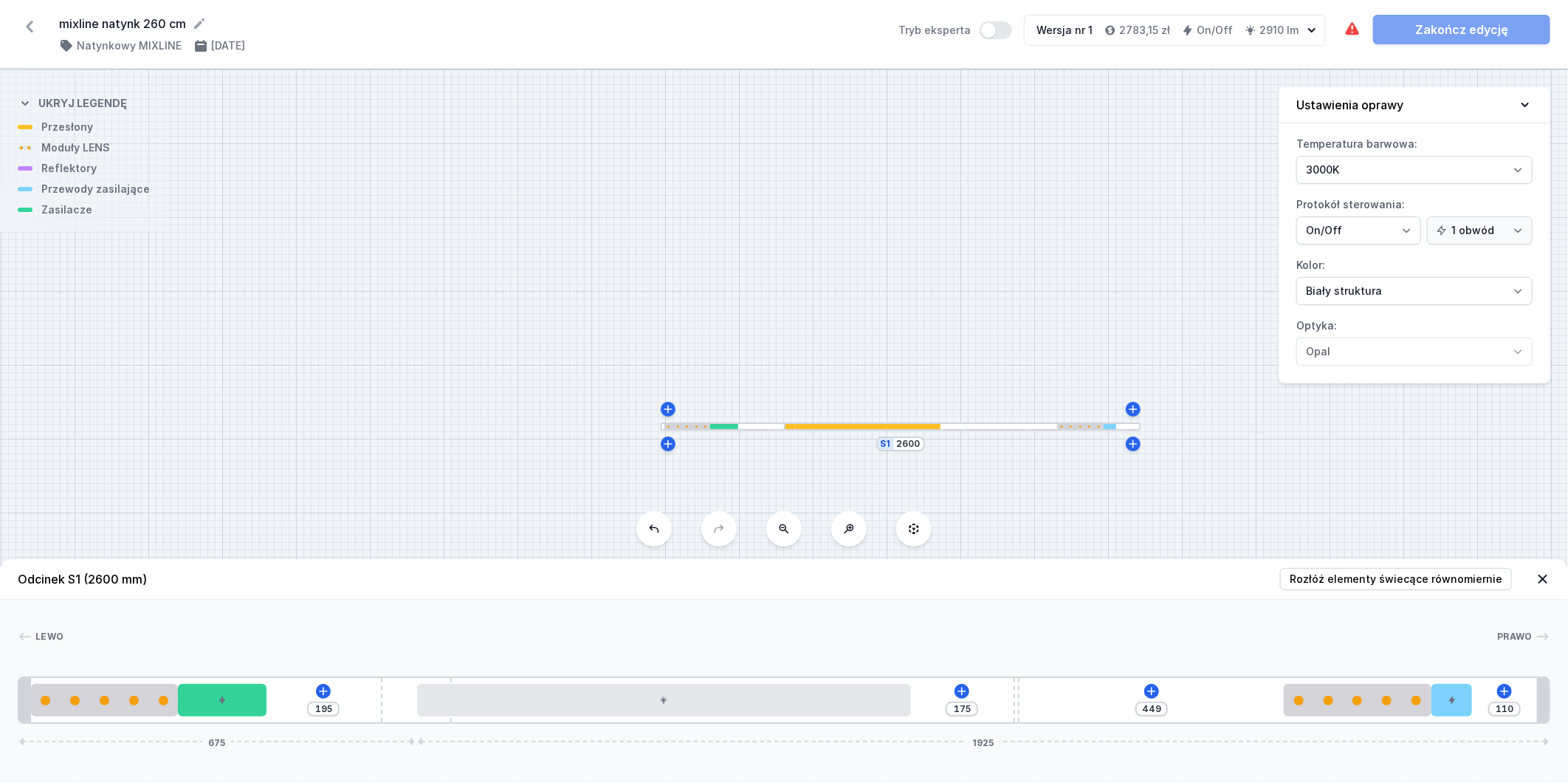
drag, startPoint x: 935, startPoint y: 683, endPoint x: 993, endPoint y: 684, distance: 58.0
click at [1035, 680] on div "195 175 449 110 675 1925" at bounding box center [784, 700] width 1532 height 48
drag, startPoint x: 794, startPoint y: 703, endPoint x: 916, endPoint y: 709, distance: 122.1
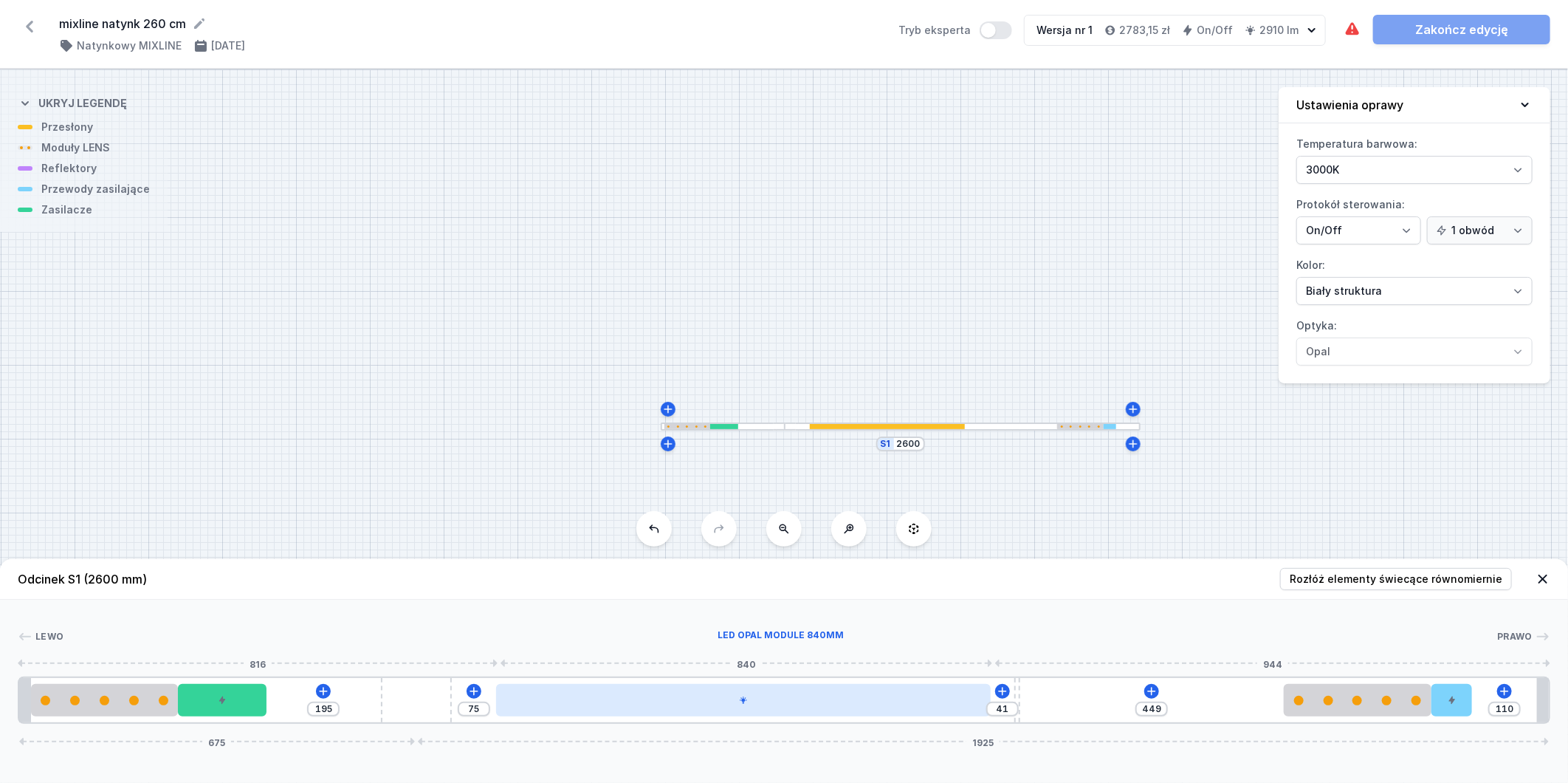
drag, startPoint x: 939, startPoint y: 706, endPoint x: 914, endPoint y: 714, distance: 26.2
click at [914, 714] on div at bounding box center [743, 700] width 494 height 32
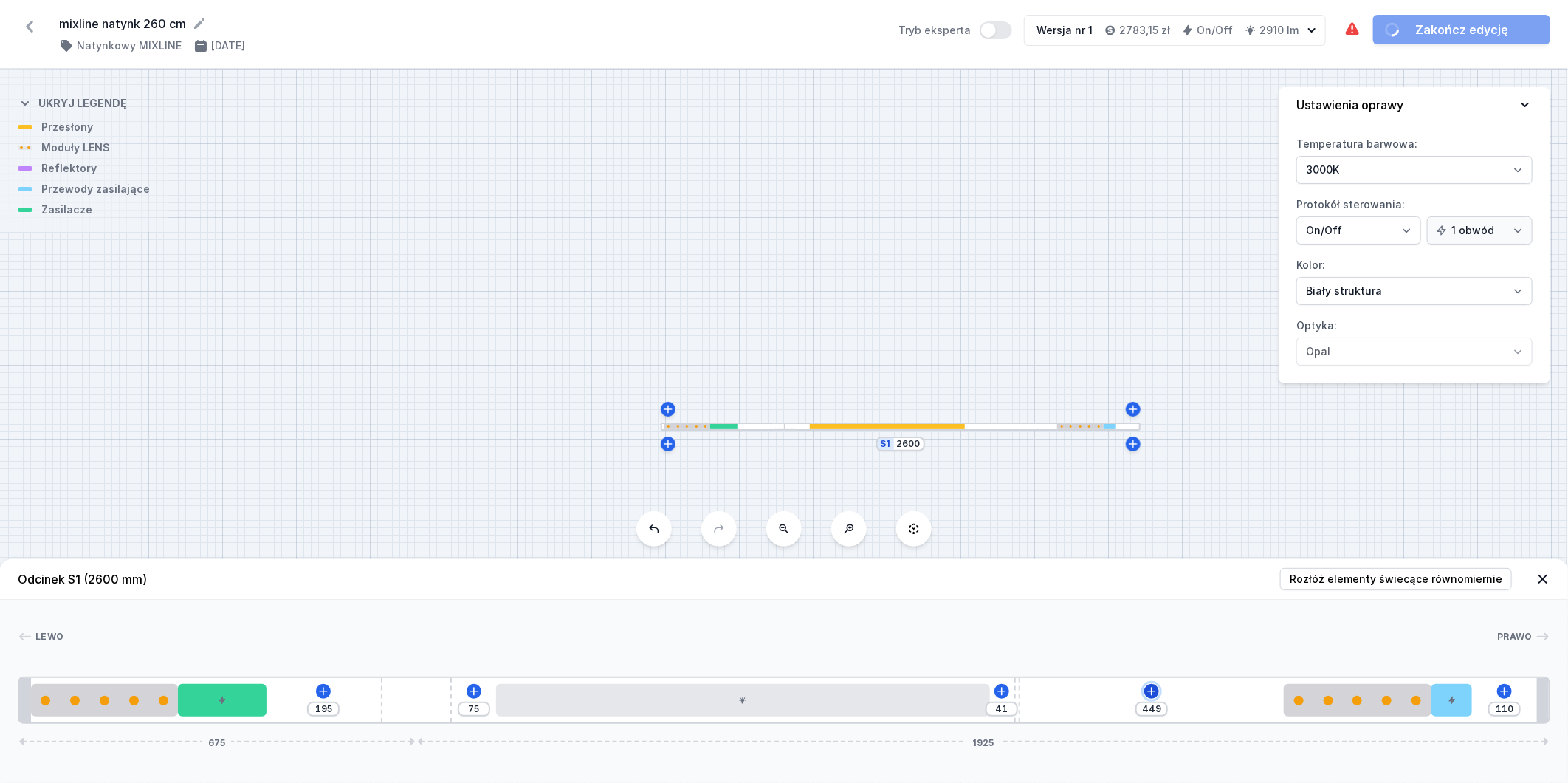
click at [1157, 689] on icon at bounding box center [1152, 691] width 12 height 12
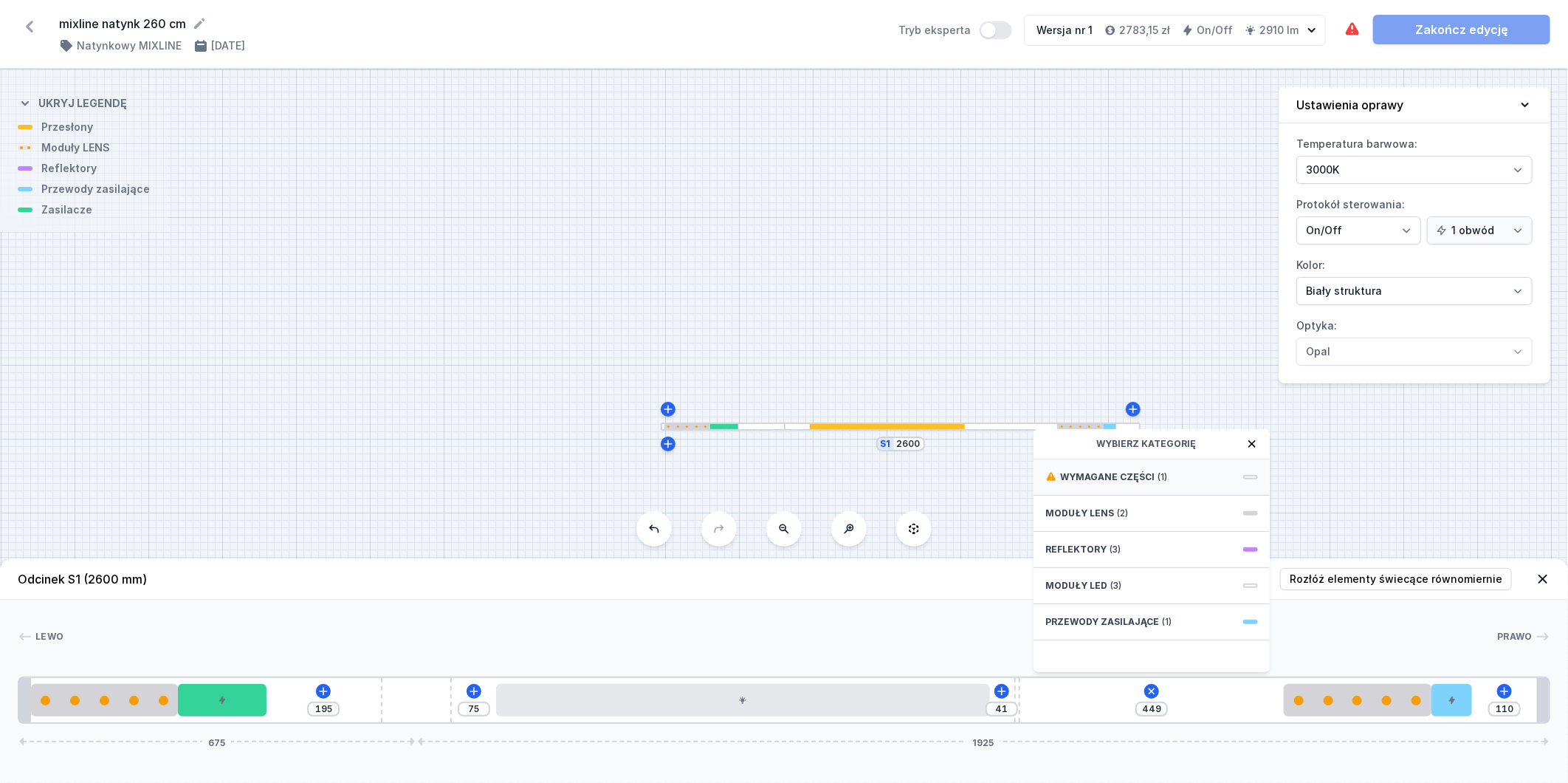
click at [1152, 468] on div "Wymagane części (1)" at bounding box center [1152, 477] width 236 height 36
click at [1157, 482] on span "ON/OFF Driver - up to 32W" at bounding box center [1152, 475] width 213 height 15
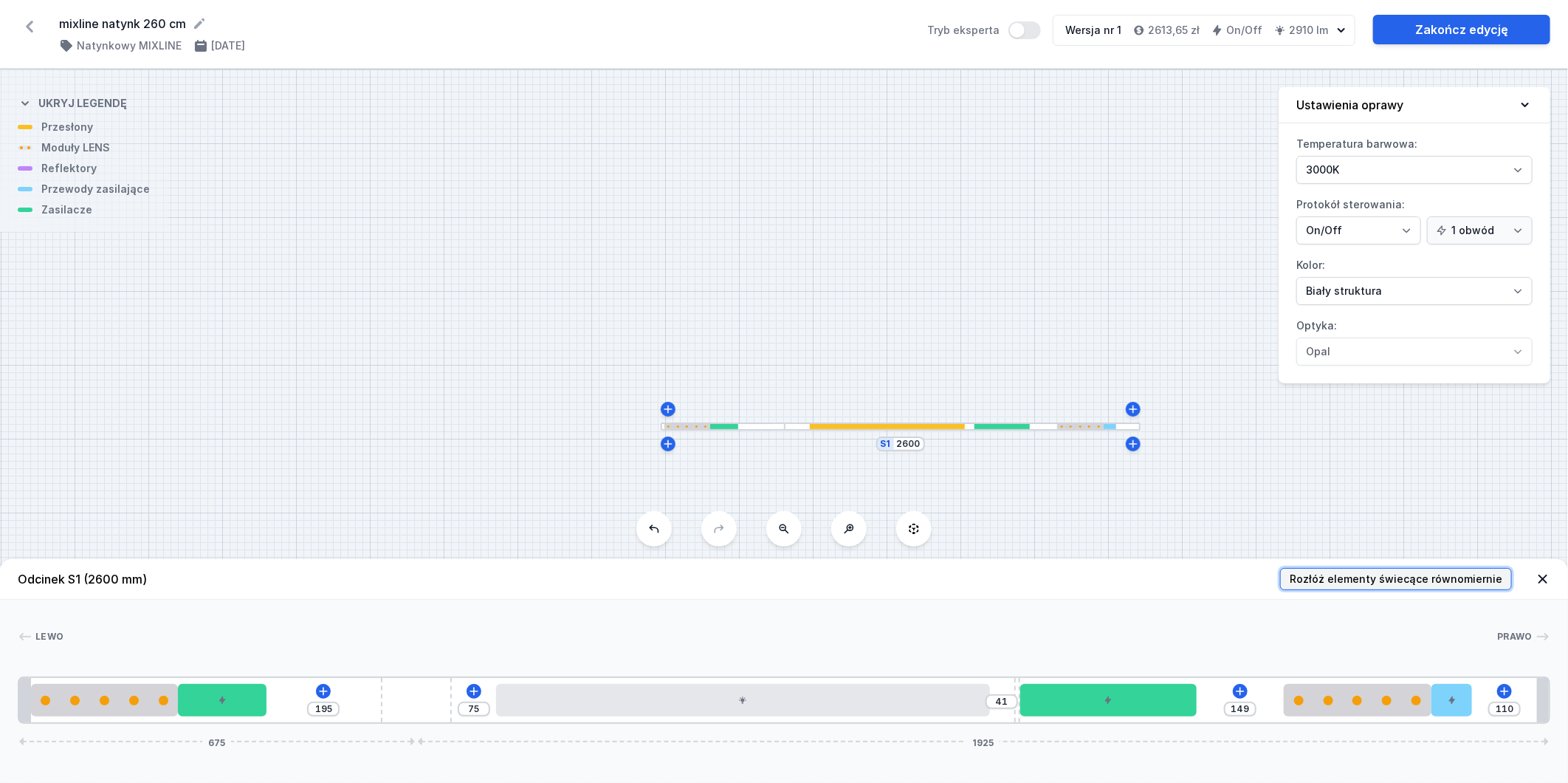
click at [1452, 581] on span "Rozłóż elementy świecące równomiernie" at bounding box center [1396, 579] width 213 height 15
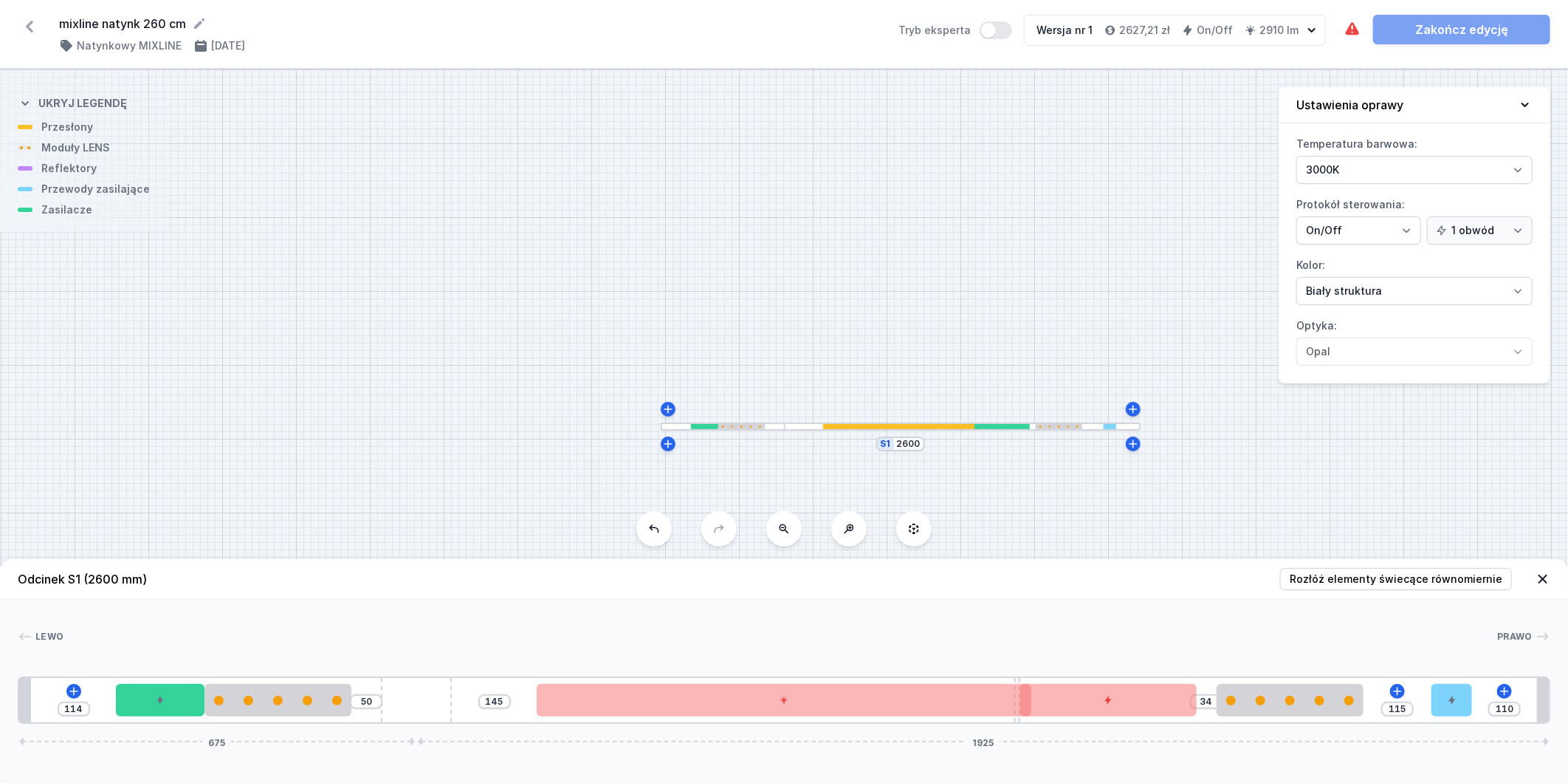
drag, startPoint x: 186, startPoint y: 704, endPoint x: 96, endPoint y: 714, distance: 90.6
click at [659, 537] on button at bounding box center [654, 529] width 36 height 36
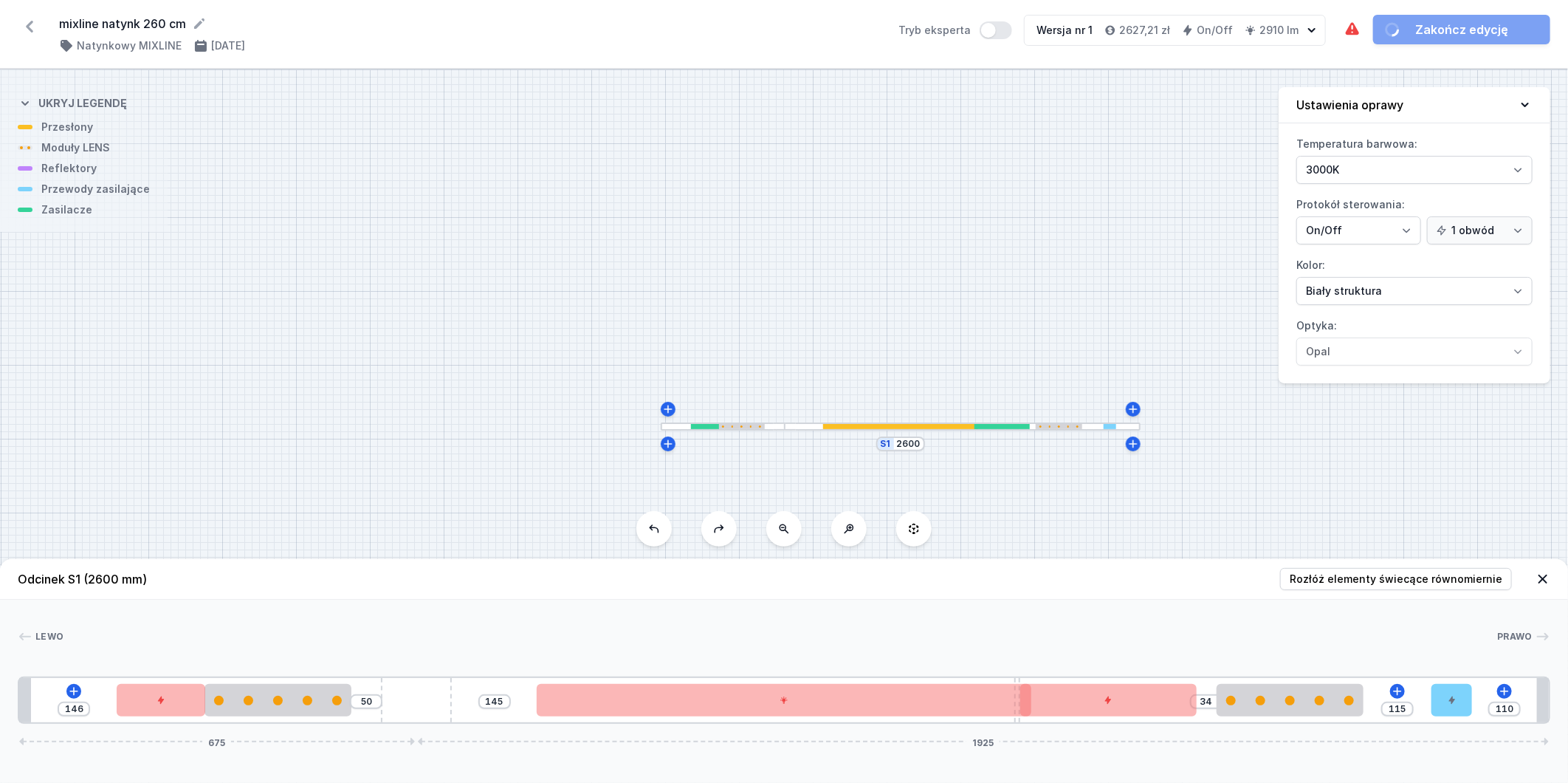
click at [659, 537] on button at bounding box center [654, 529] width 36 height 36
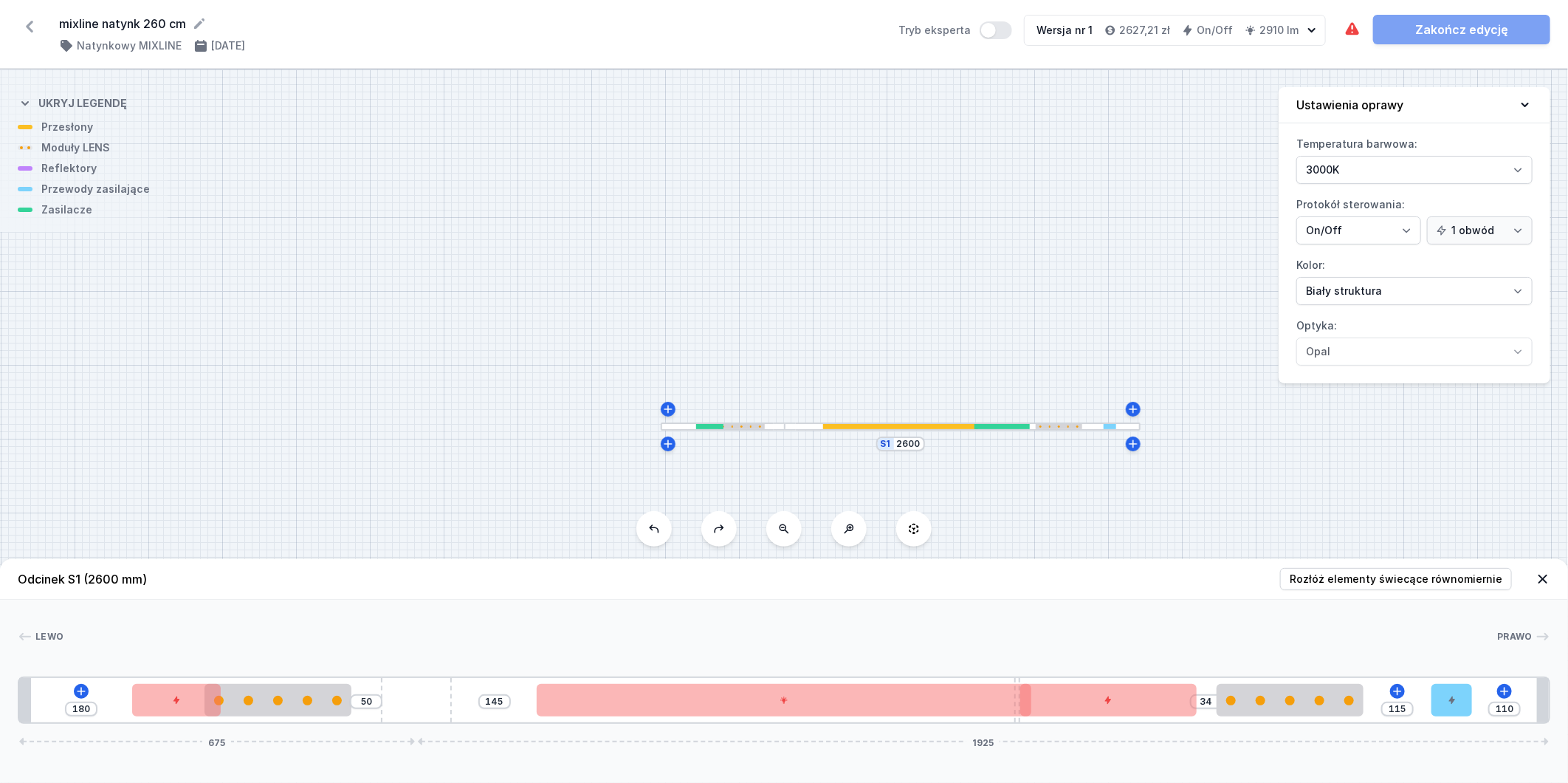
click at [659, 537] on button at bounding box center [654, 529] width 36 height 36
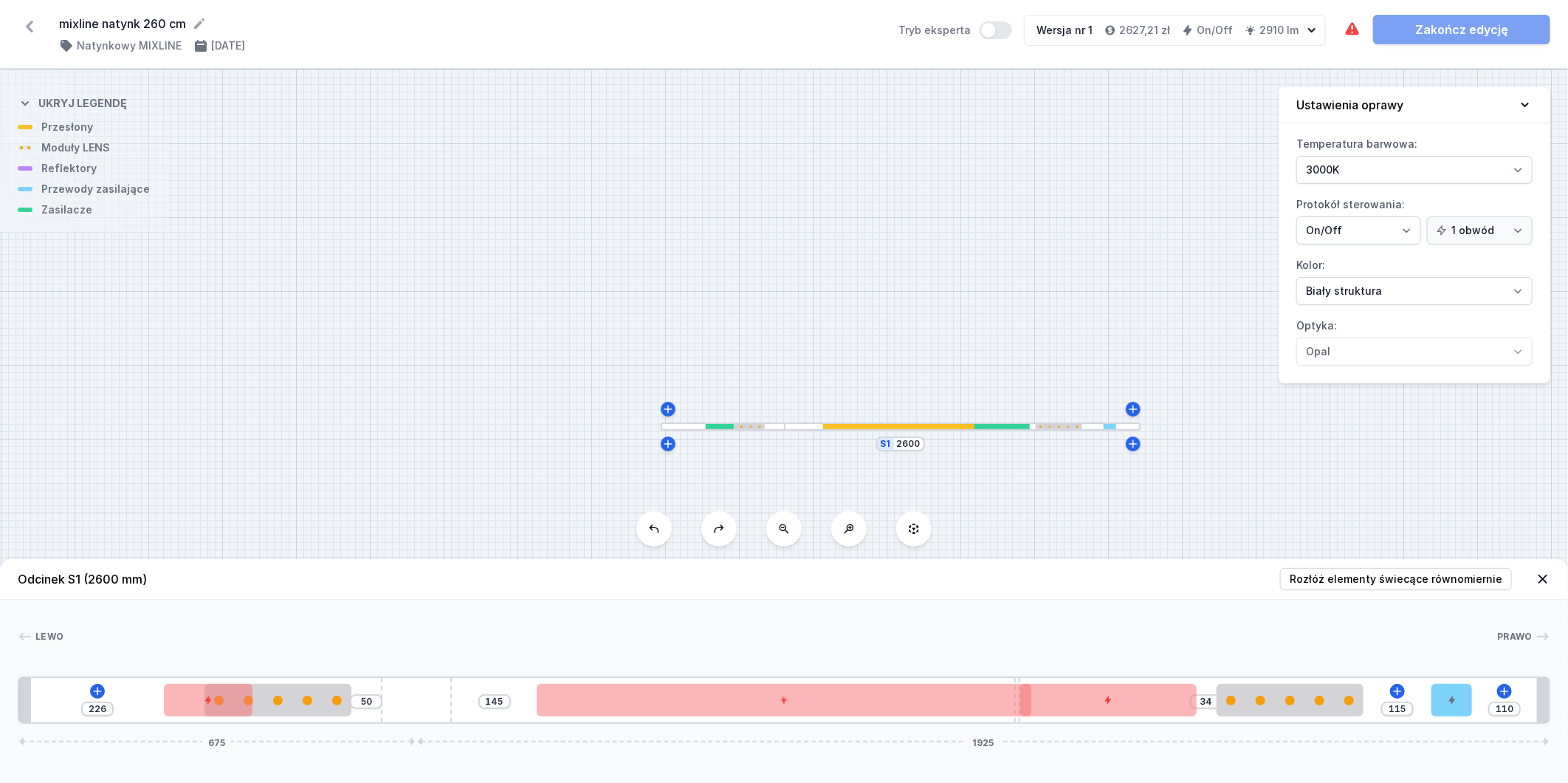
click at [659, 537] on button at bounding box center [654, 529] width 36 height 36
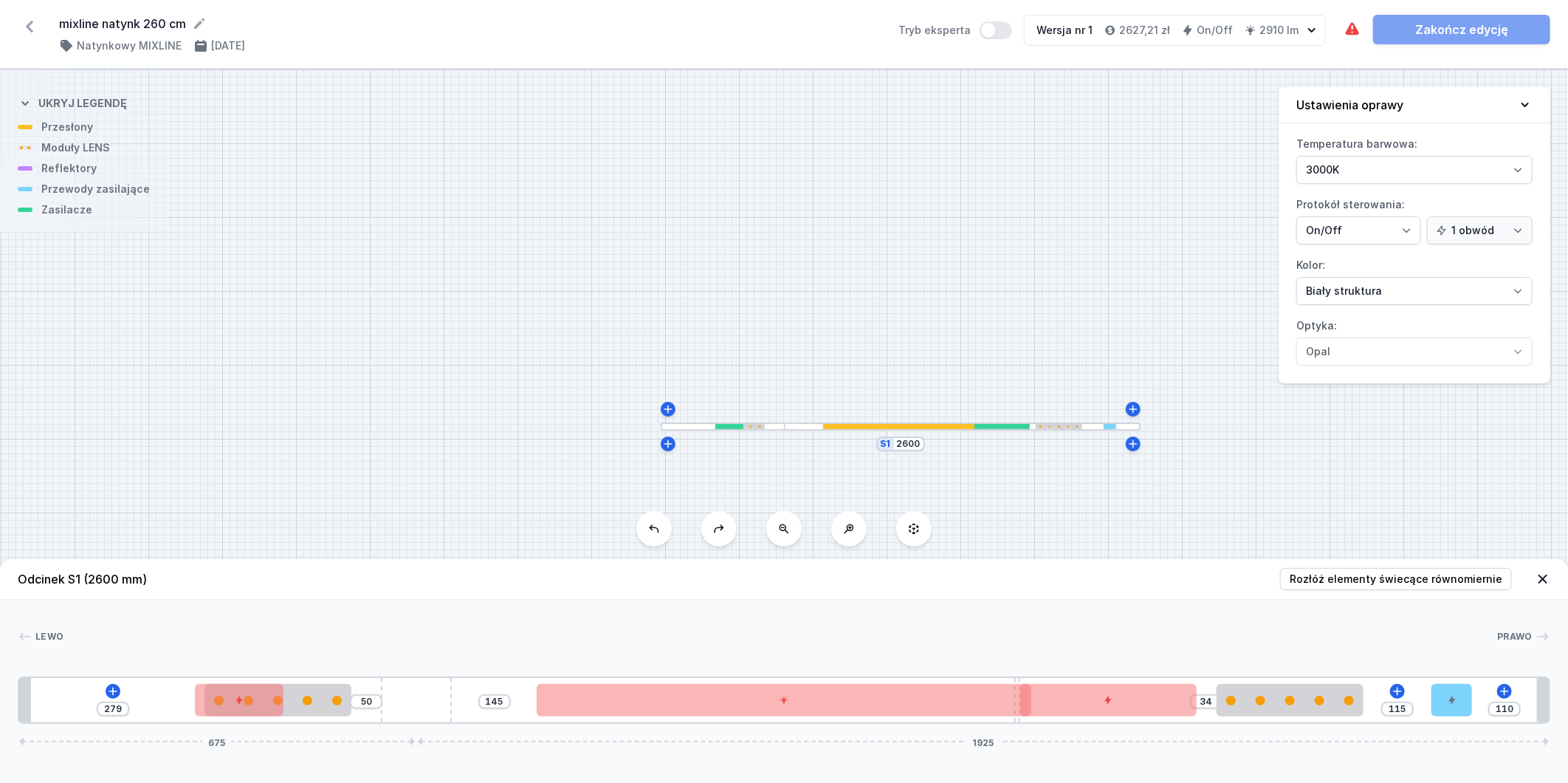
click at [659, 537] on button at bounding box center [654, 529] width 36 height 36
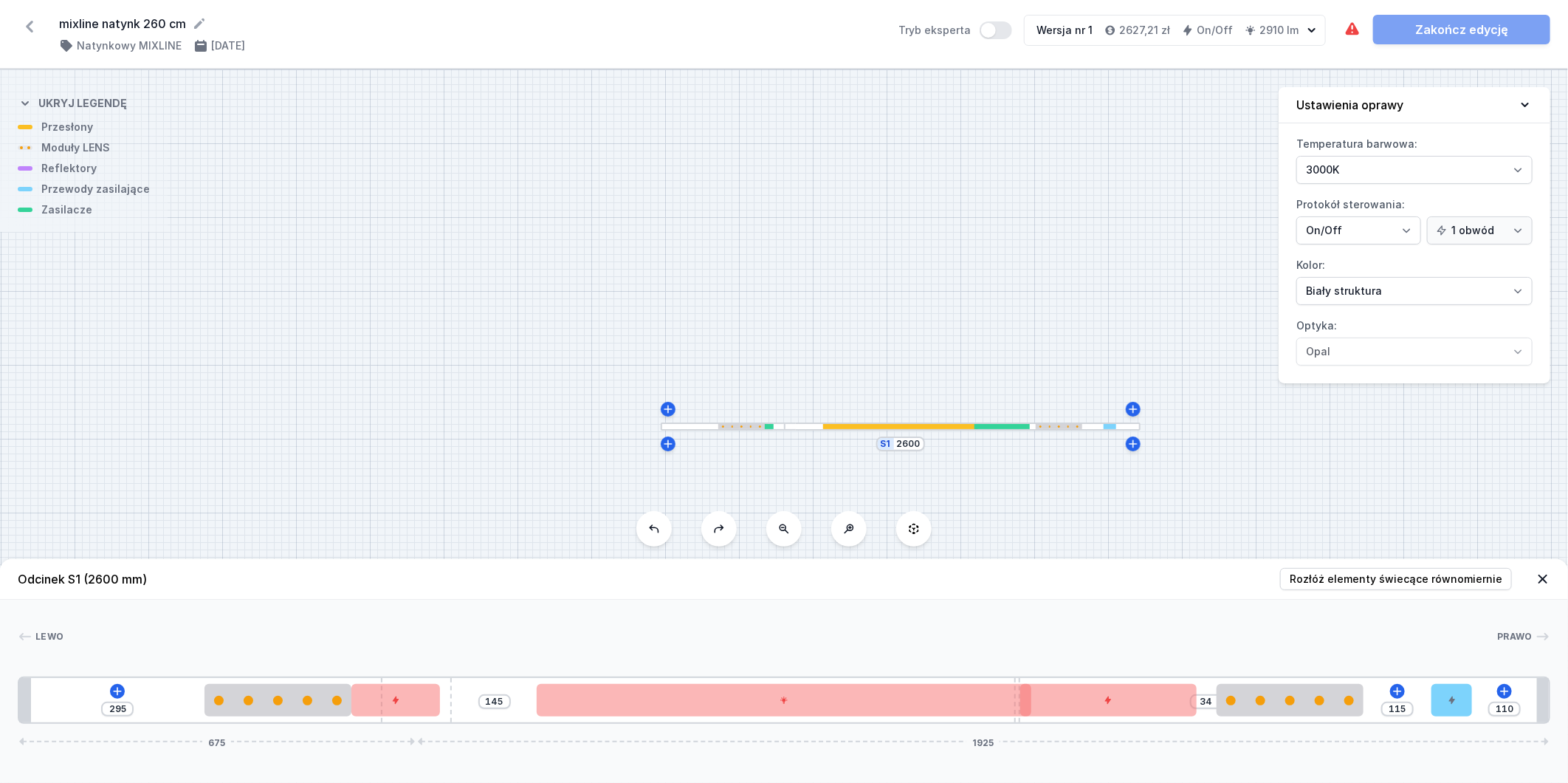
click at [659, 537] on button at bounding box center [654, 529] width 36 height 36
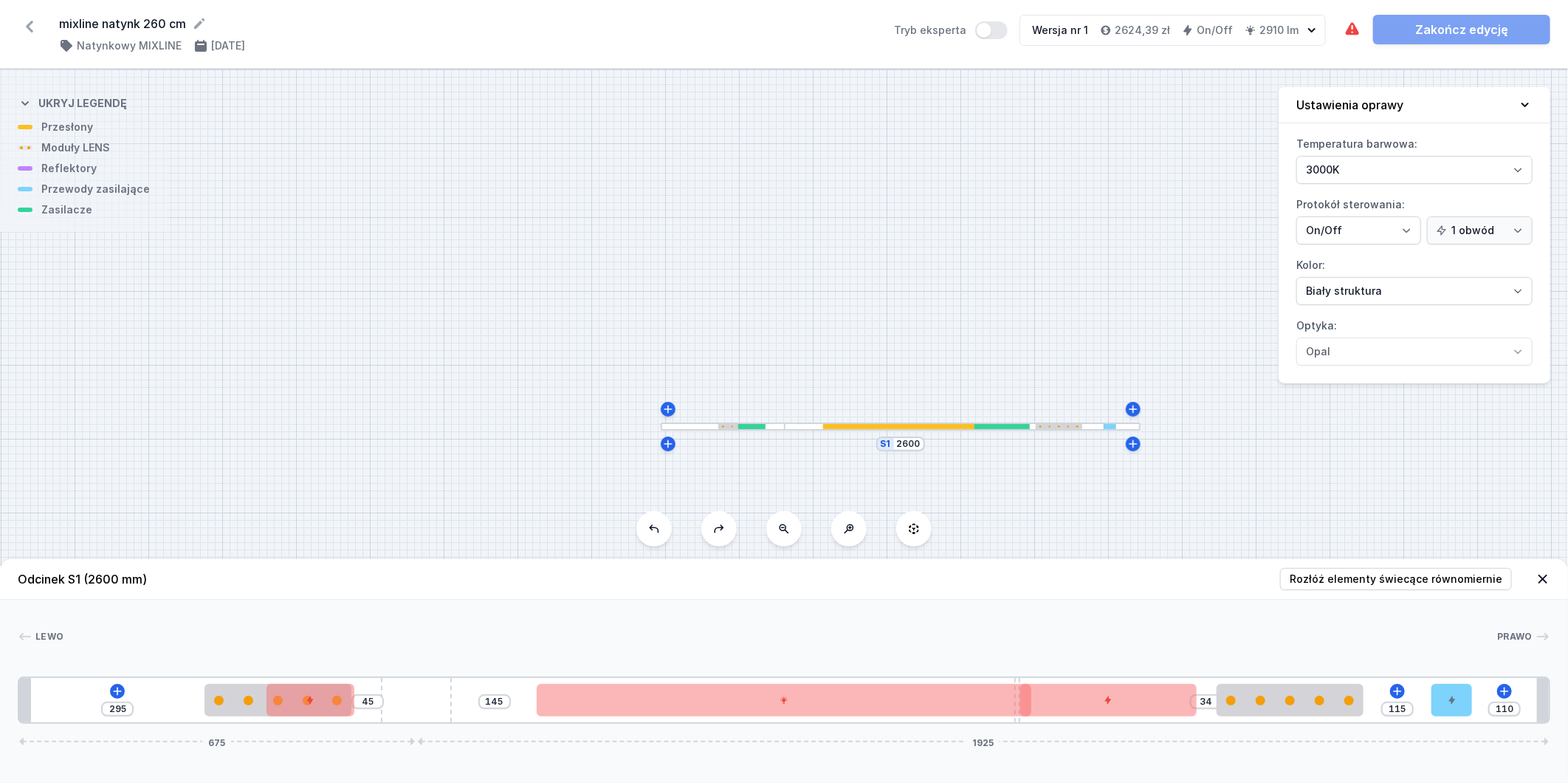
click at [659, 537] on button at bounding box center [654, 529] width 36 height 36
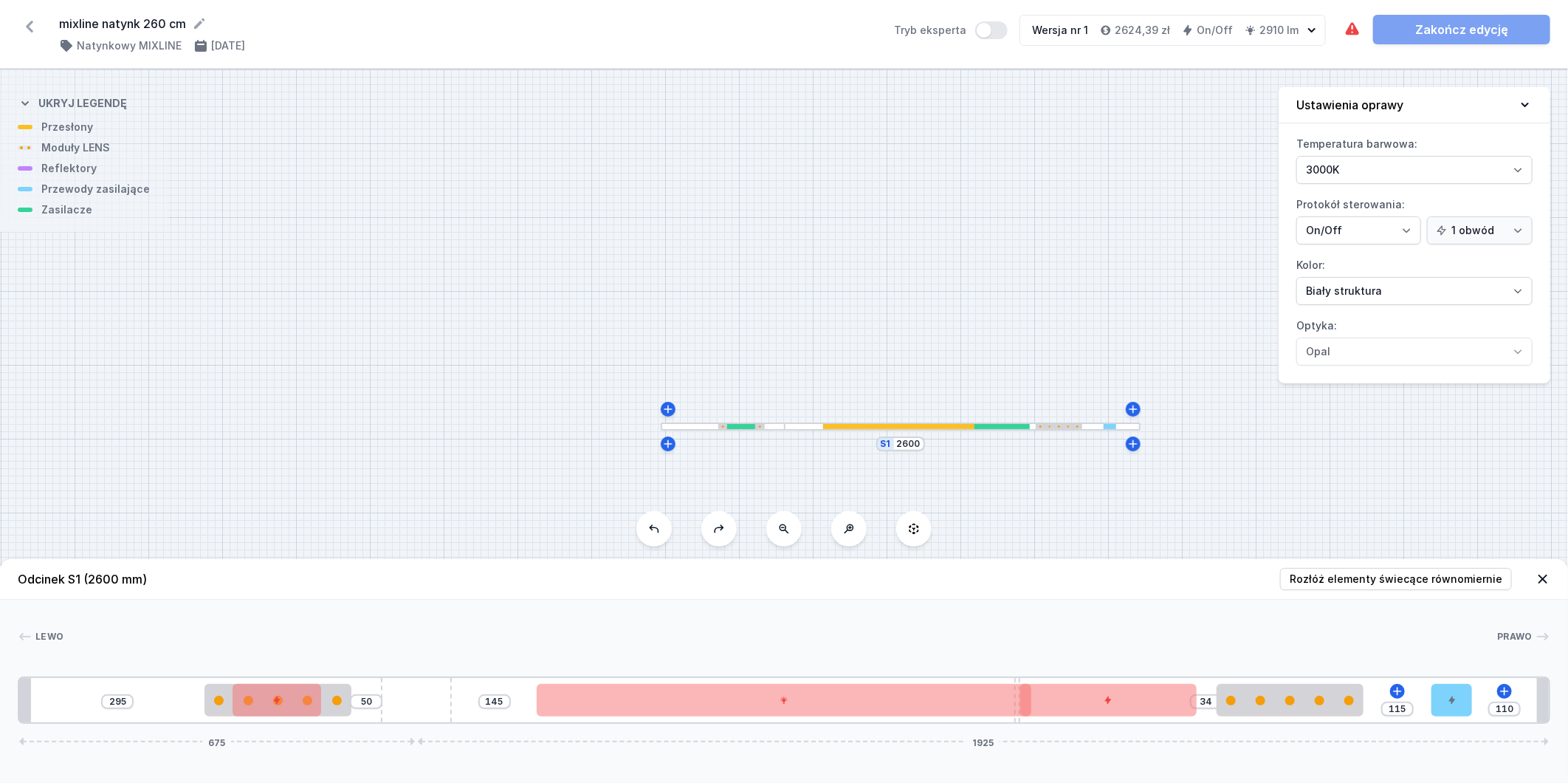
click at [659, 537] on button at bounding box center [654, 529] width 36 height 36
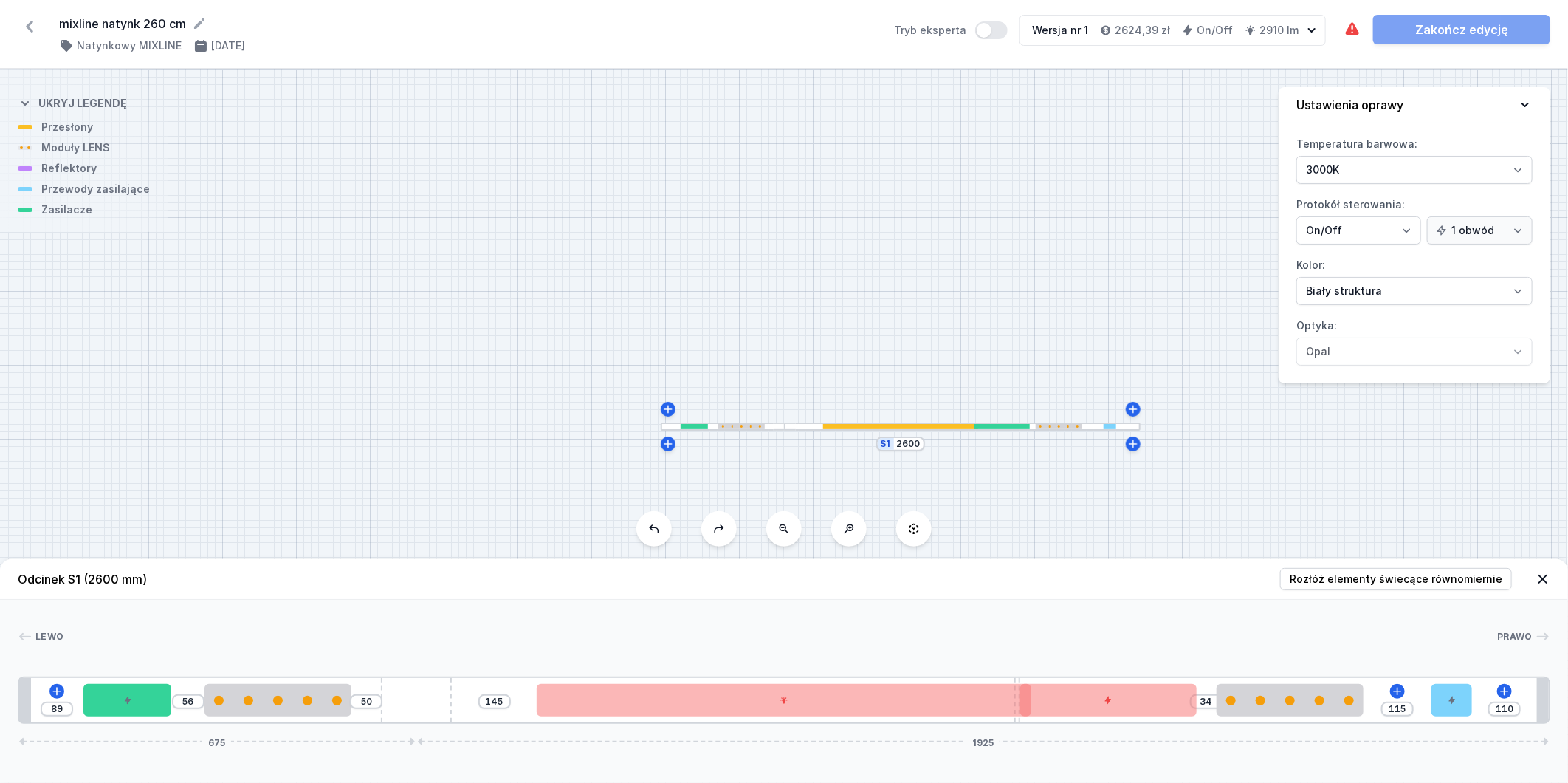
click at [659, 537] on button at bounding box center [654, 529] width 36 height 36
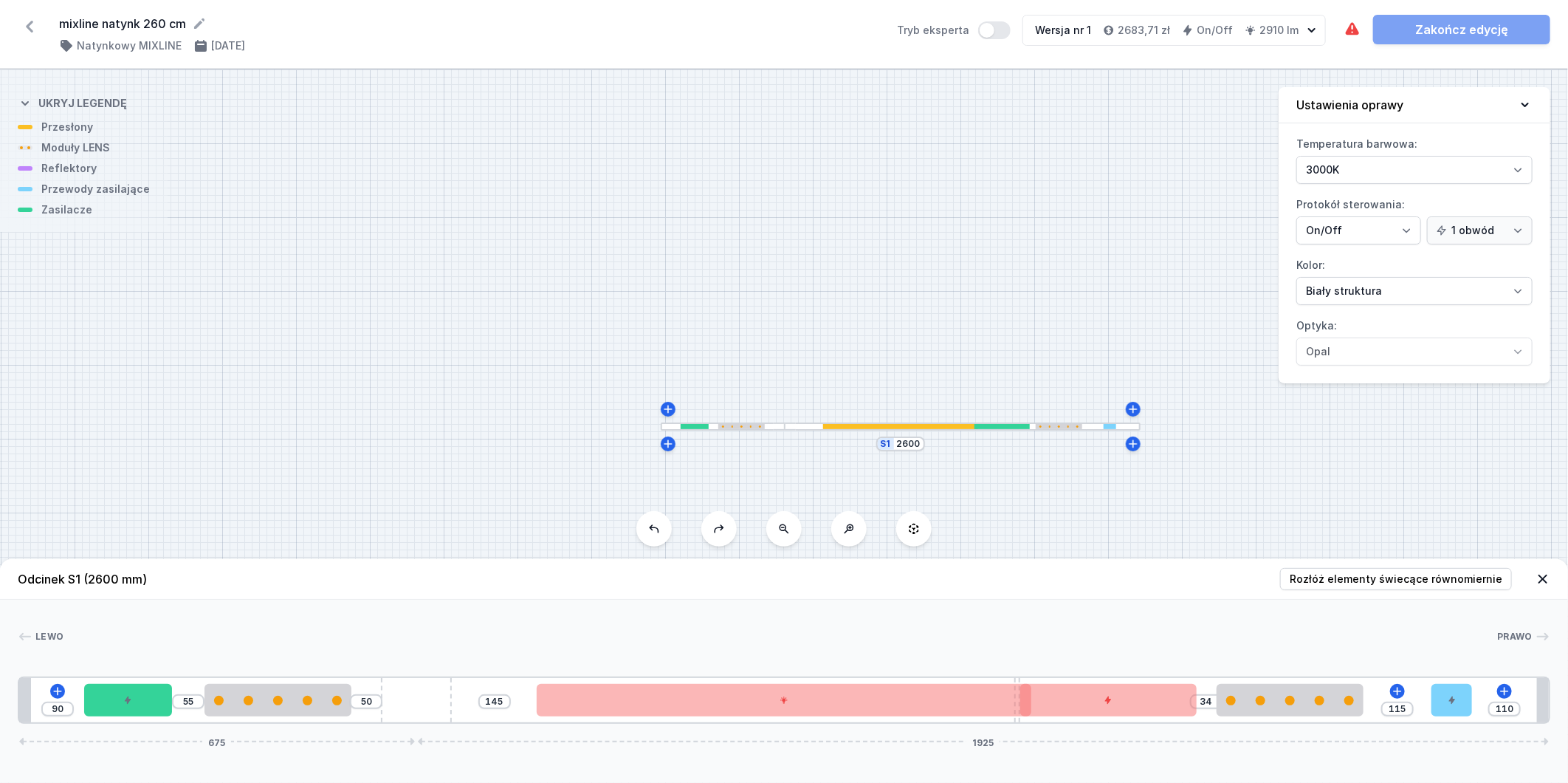
click at [659, 537] on button at bounding box center [654, 529] width 36 height 36
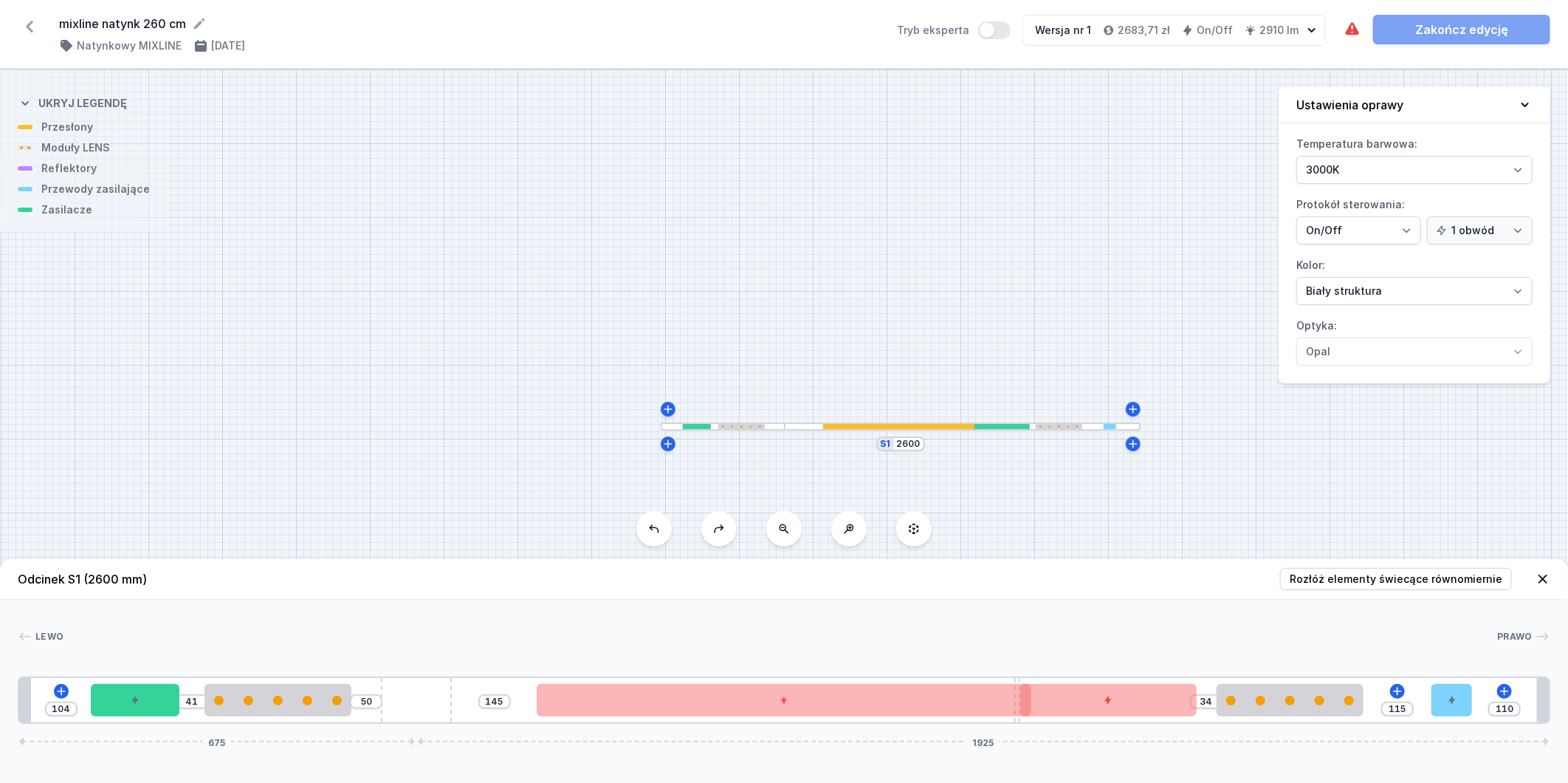
click at [659, 537] on button at bounding box center [654, 529] width 36 height 36
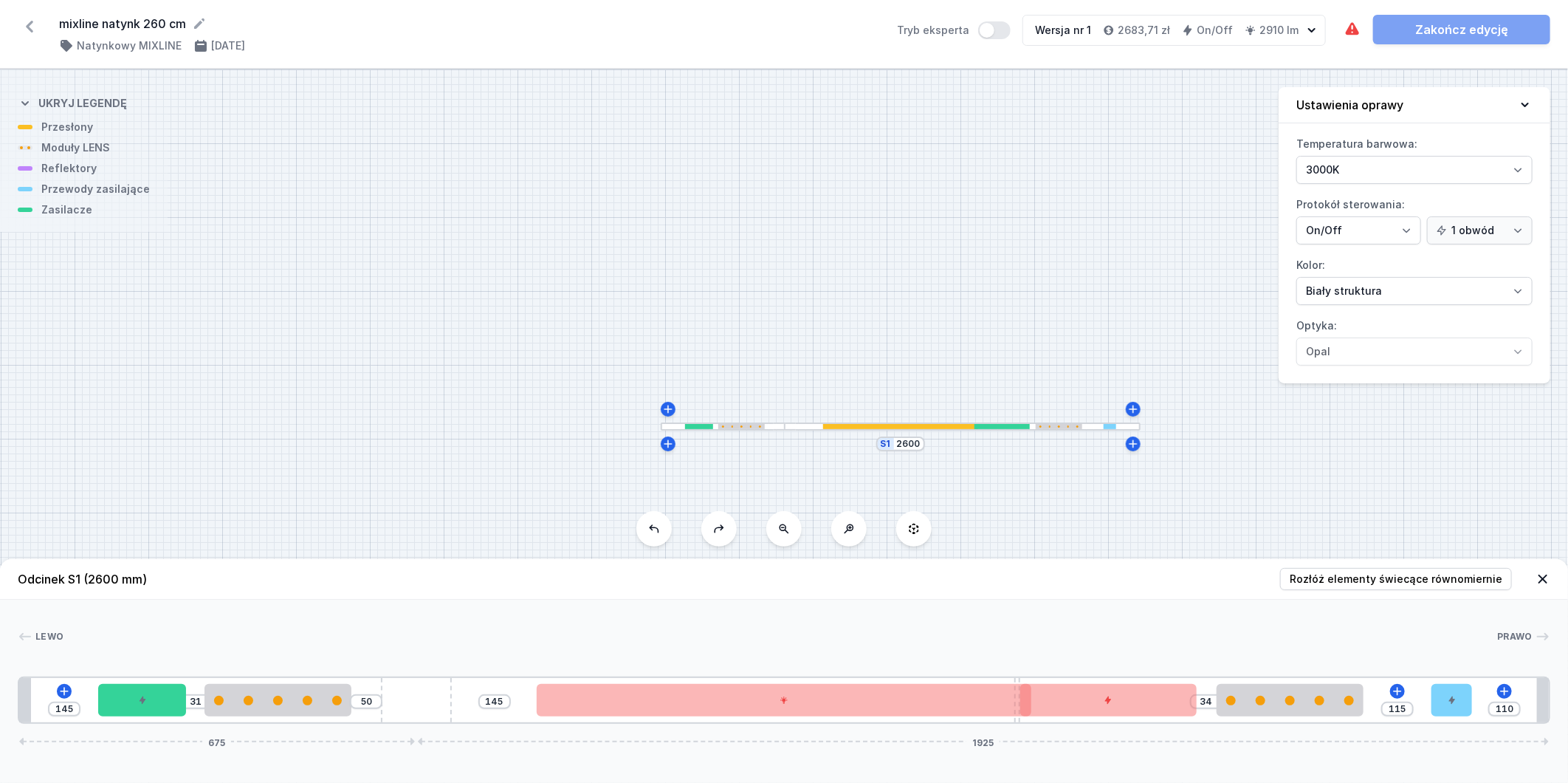
click at [659, 537] on button at bounding box center [654, 529] width 36 height 36
click at [658, 536] on button at bounding box center [654, 529] width 36 height 36
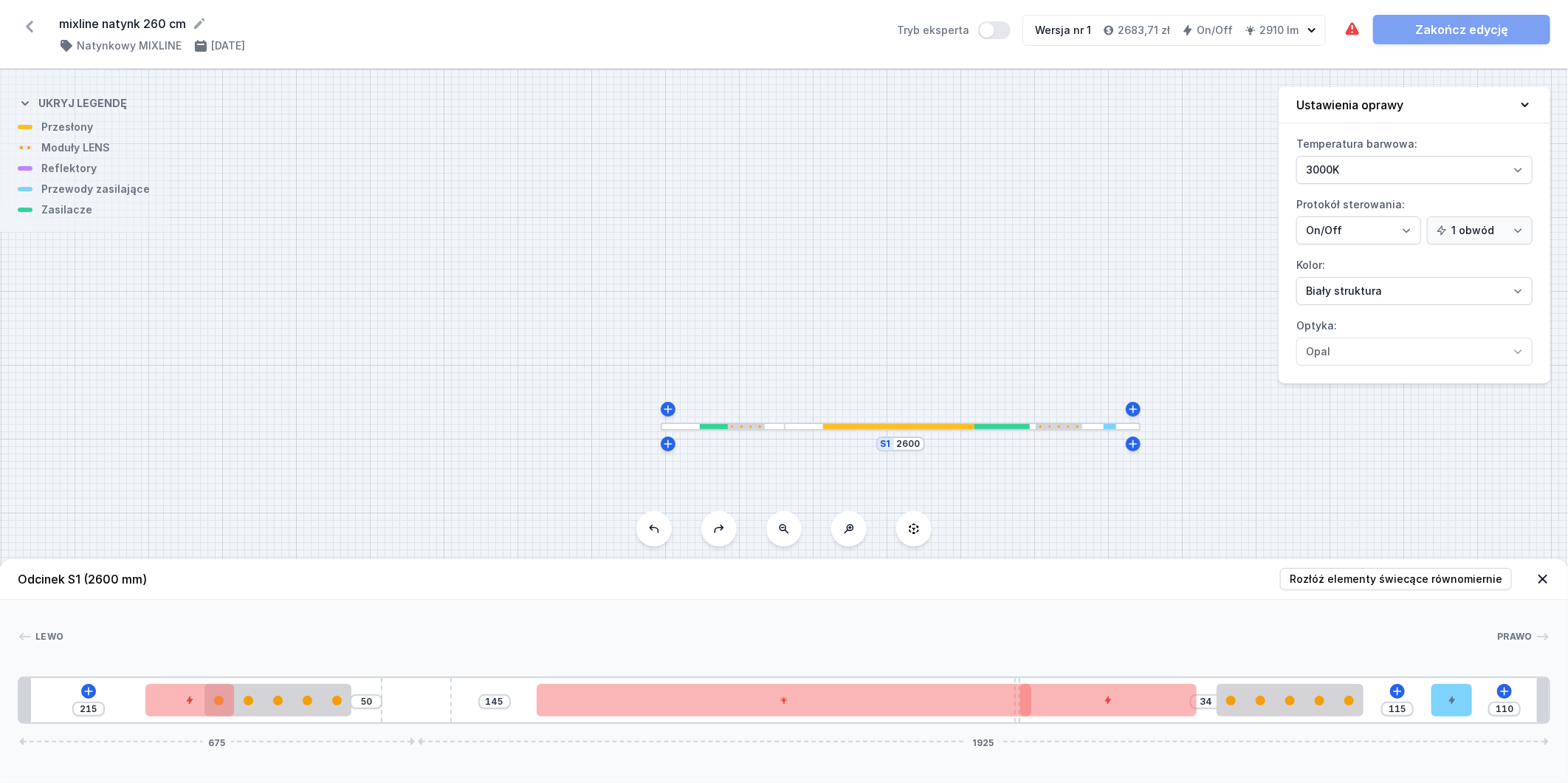
click at [658, 536] on button at bounding box center [654, 529] width 36 height 36
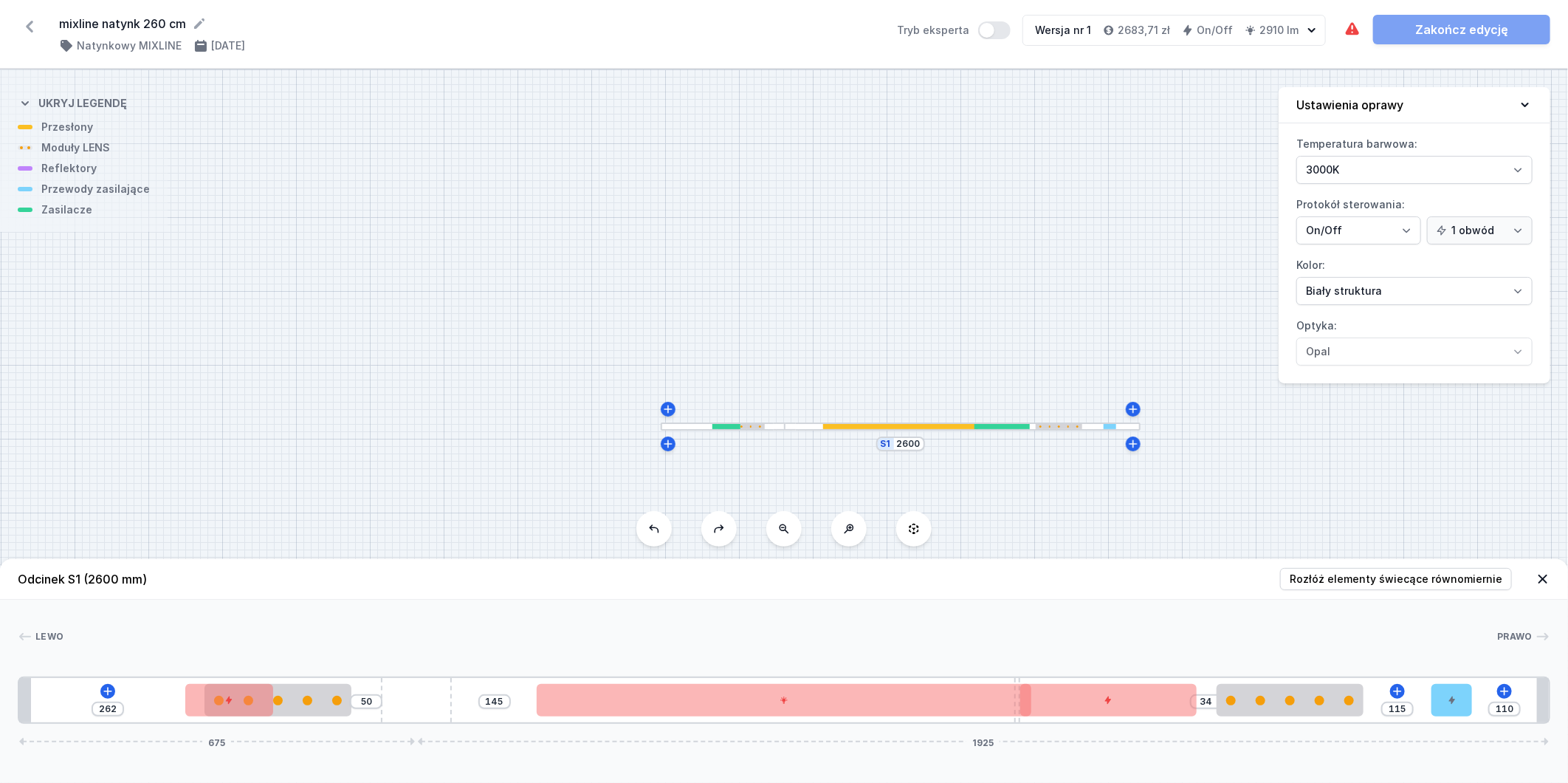
click at [658, 536] on button at bounding box center [654, 529] width 36 height 36
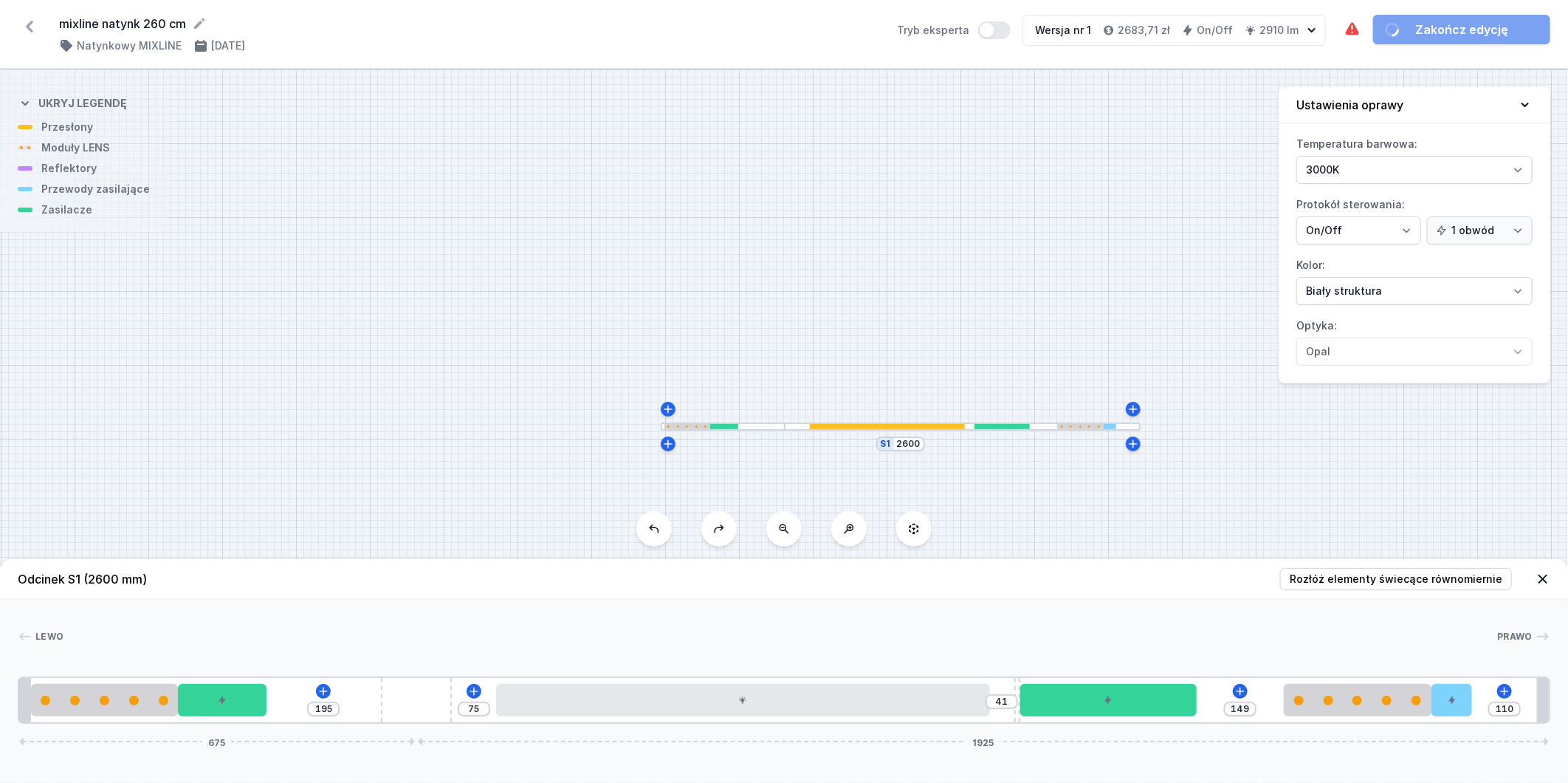
click at [658, 536] on button at bounding box center [654, 529] width 36 height 36
drag, startPoint x: 1156, startPoint y: 683, endPoint x: 1152, endPoint y: 692, distance: 9.8
click at [1156, 685] on div "195 75 41 449 110 675 1925" at bounding box center [784, 700] width 1532 height 48
click at [1152, 695] on icon at bounding box center [1152, 691] width 12 height 12
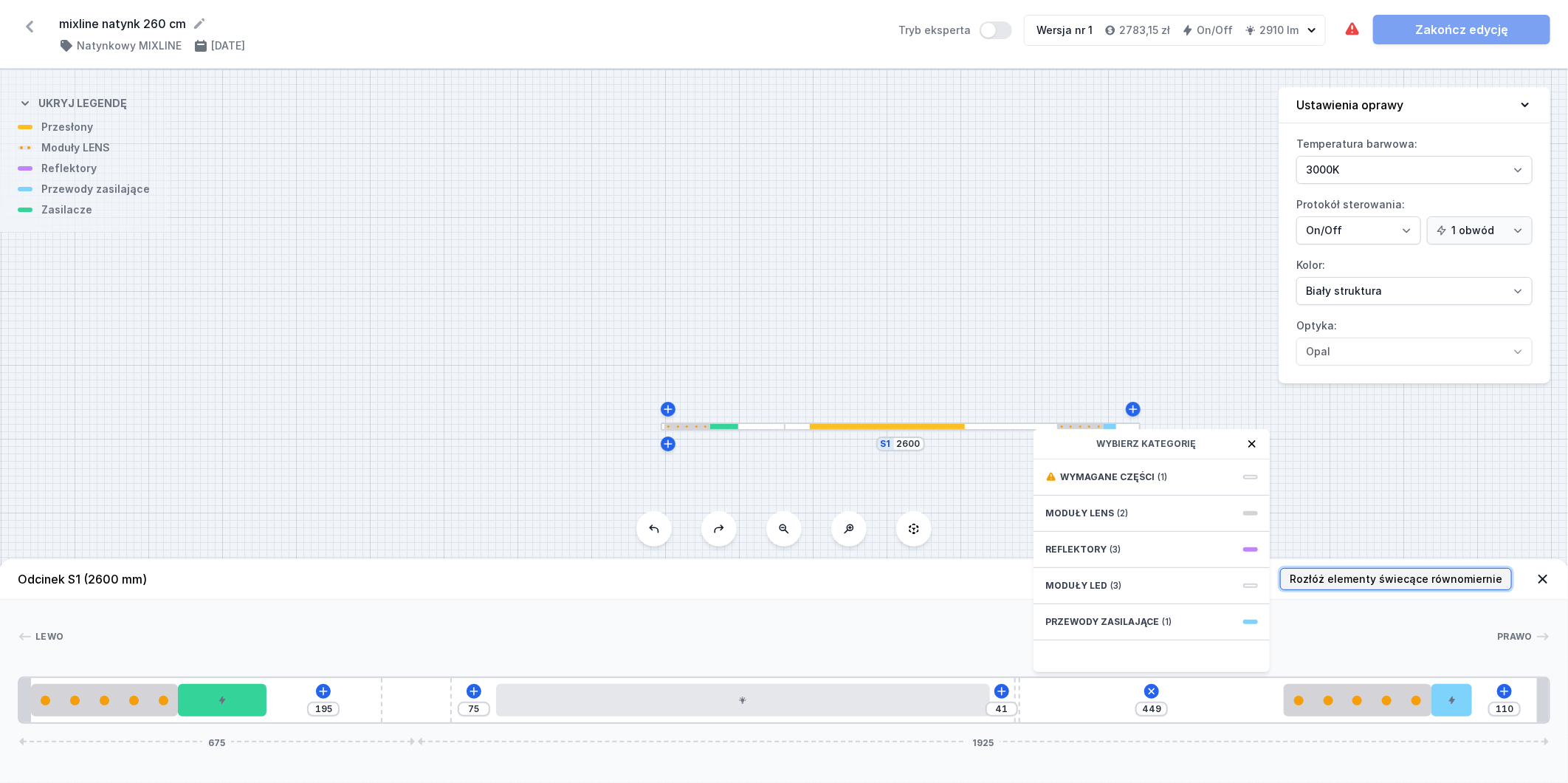
click at [1318, 577] on span "Rozłóż elementy świecące równomiernie" at bounding box center [1396, 579] width 213 height 15
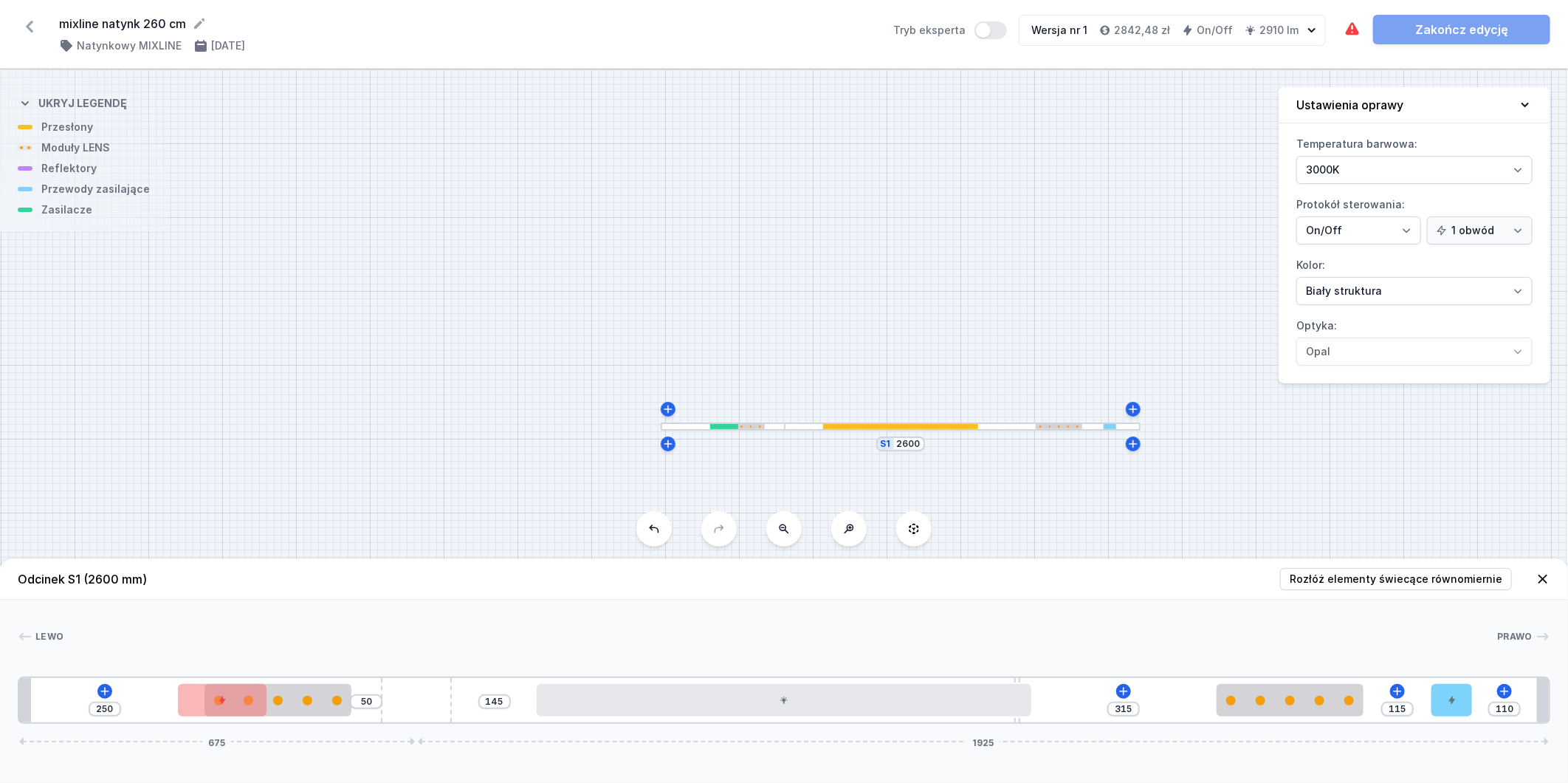
click at [650, 535] on button at bounding box center [654, 529] width 36 height 36
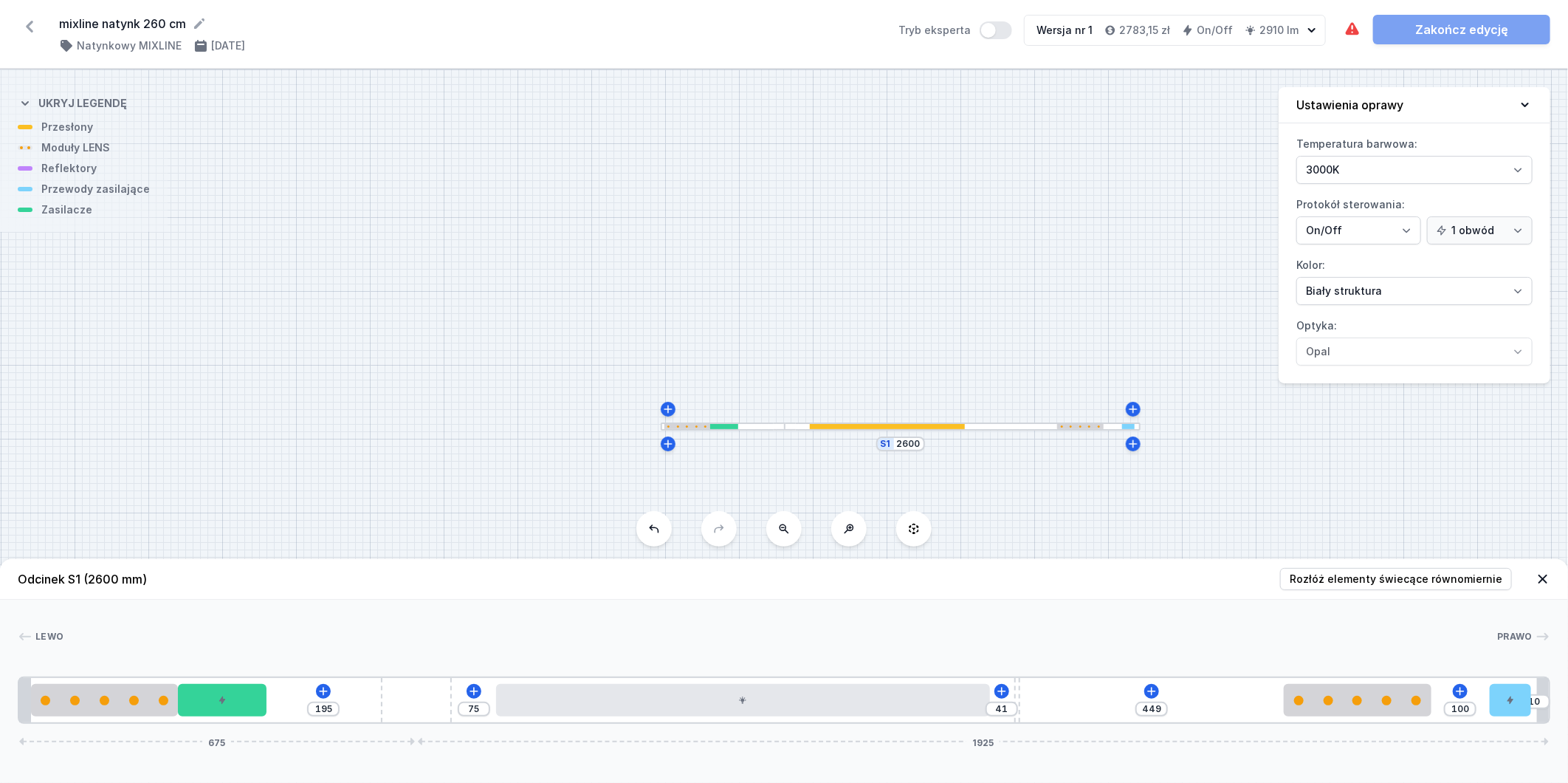
drag, startPoint x: 1451, startPoint y: 703, endPoint x: 1570, endPoint y: 706, distance: 119.0
click at [1567, 706] on html "mixline natynk 260 cm ( 11346 /v 1 ) Natynkowy MIXLINE [DATE] Tryb eksperta Wer…" at bounding box center [784, 392] width 1568 height 783
drag, startPoint x: 1371, startPoint y: 706, endPoint x: 1454, endPoint y: 701, distance: 83.2
click at [1455, 702] on div at bounding box center [1416, 700] width 147 height 32
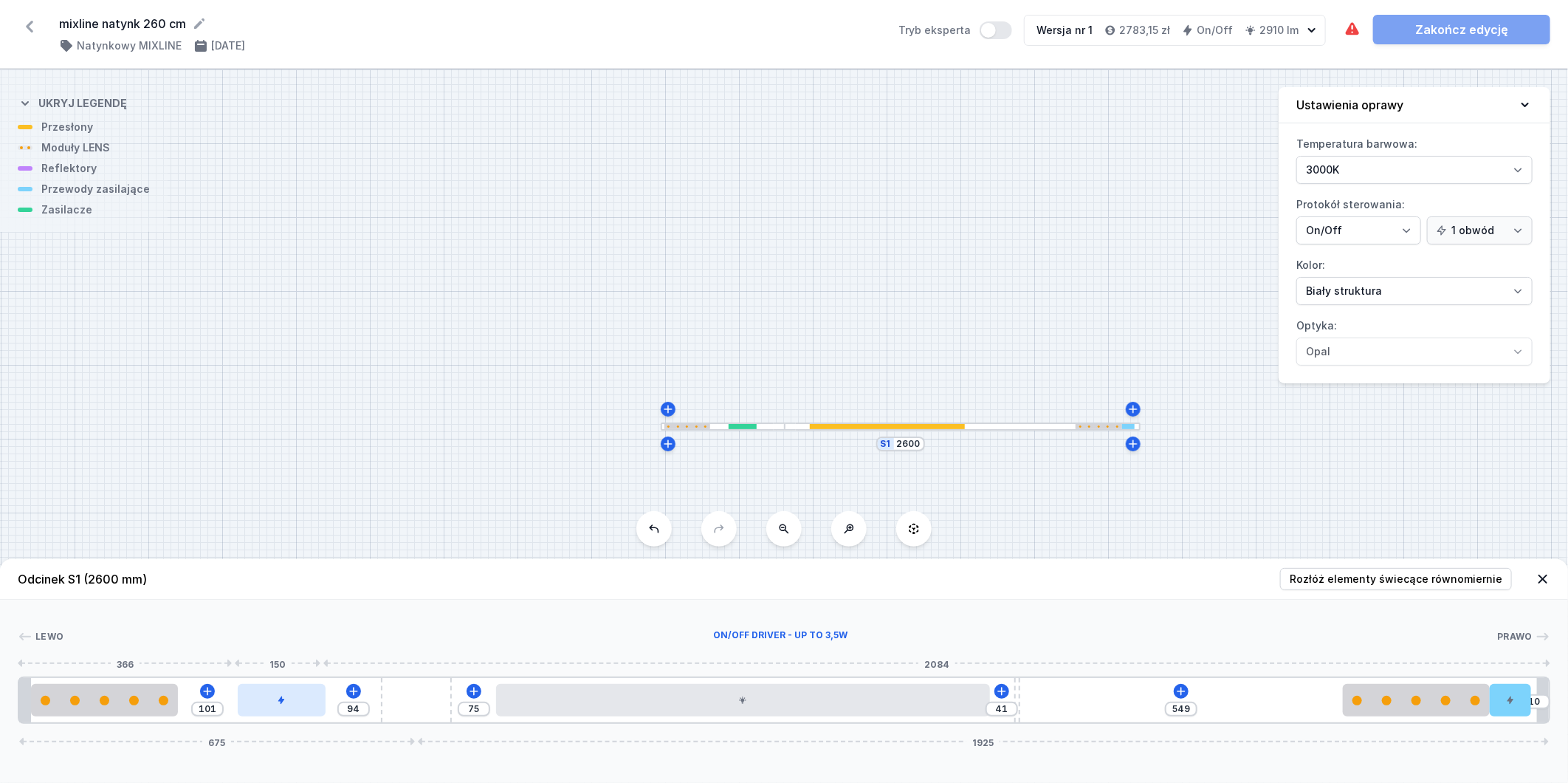
drag, startPoint x: 220, startPoint y: 699, endPoint x: 271, endPoint y: 697, distance: 51.0
click at [271, 697] on div at bounding box center [282, 700] width 89 height 32
drag, startPoint x: 101, startPoint y: 706, endPoint x: 142, endPoint y: 706, distance: 41.0
click at [145, 706] on div at bounding box center [164, 700] width 147 height 32
click at [1512, 697] on icon at bounding box center [1511, 700] width 9 height 9
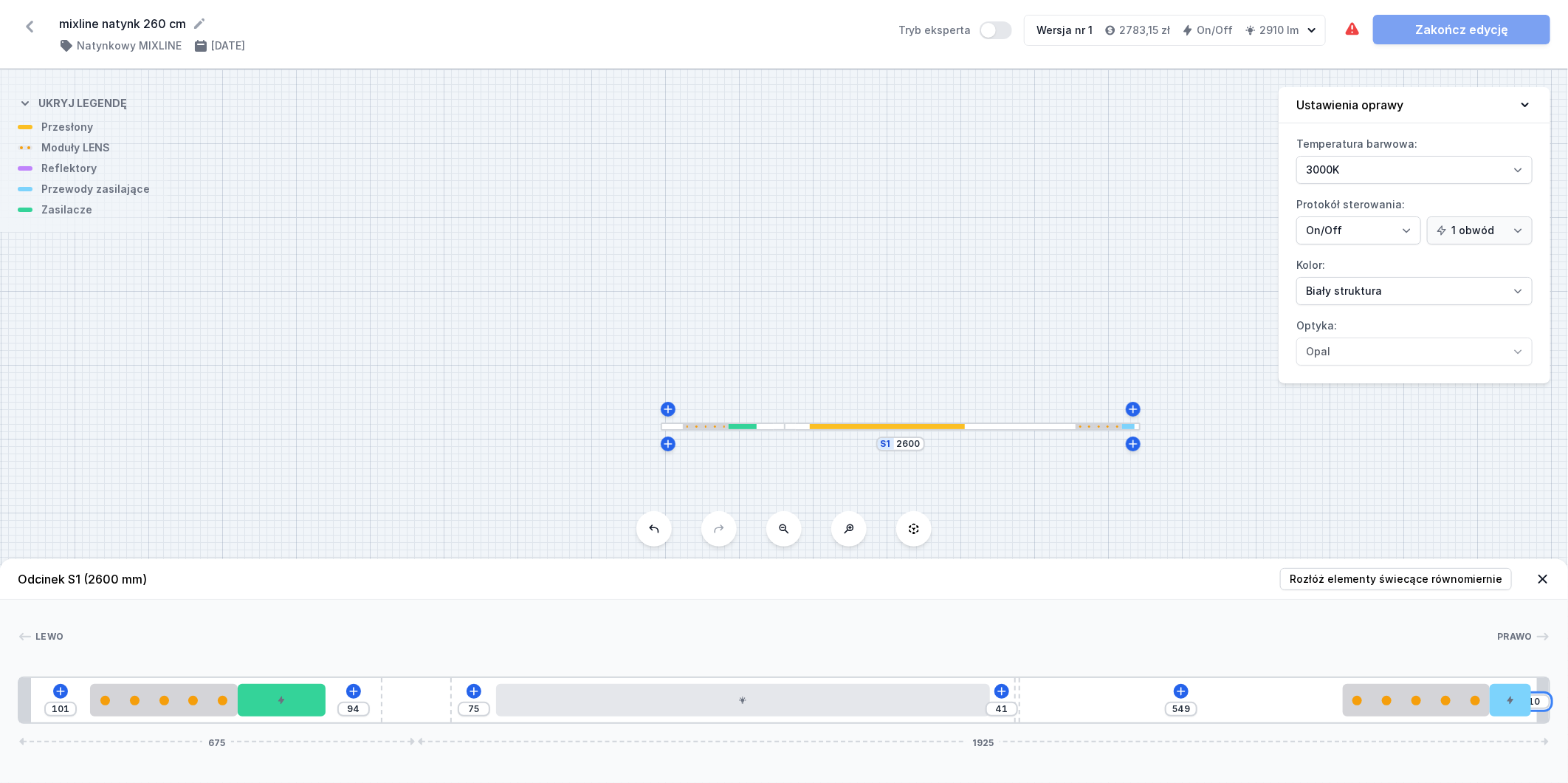
click at [1541, 703] on input "10" at bounding box center [1534, 701] width 23 height 12
drag, startPoint x: 1512, startPoint y: 709, endPoint x: 1525, endPoint y: 703, distance: 14.3
drag, startPoint x: 53, startPoint y: 706, endPoint x: 73, endPoint y: 704, distance: 20.1
click at [73, 704] on div "101" at bounding box center [61, 709] width 32 height 15
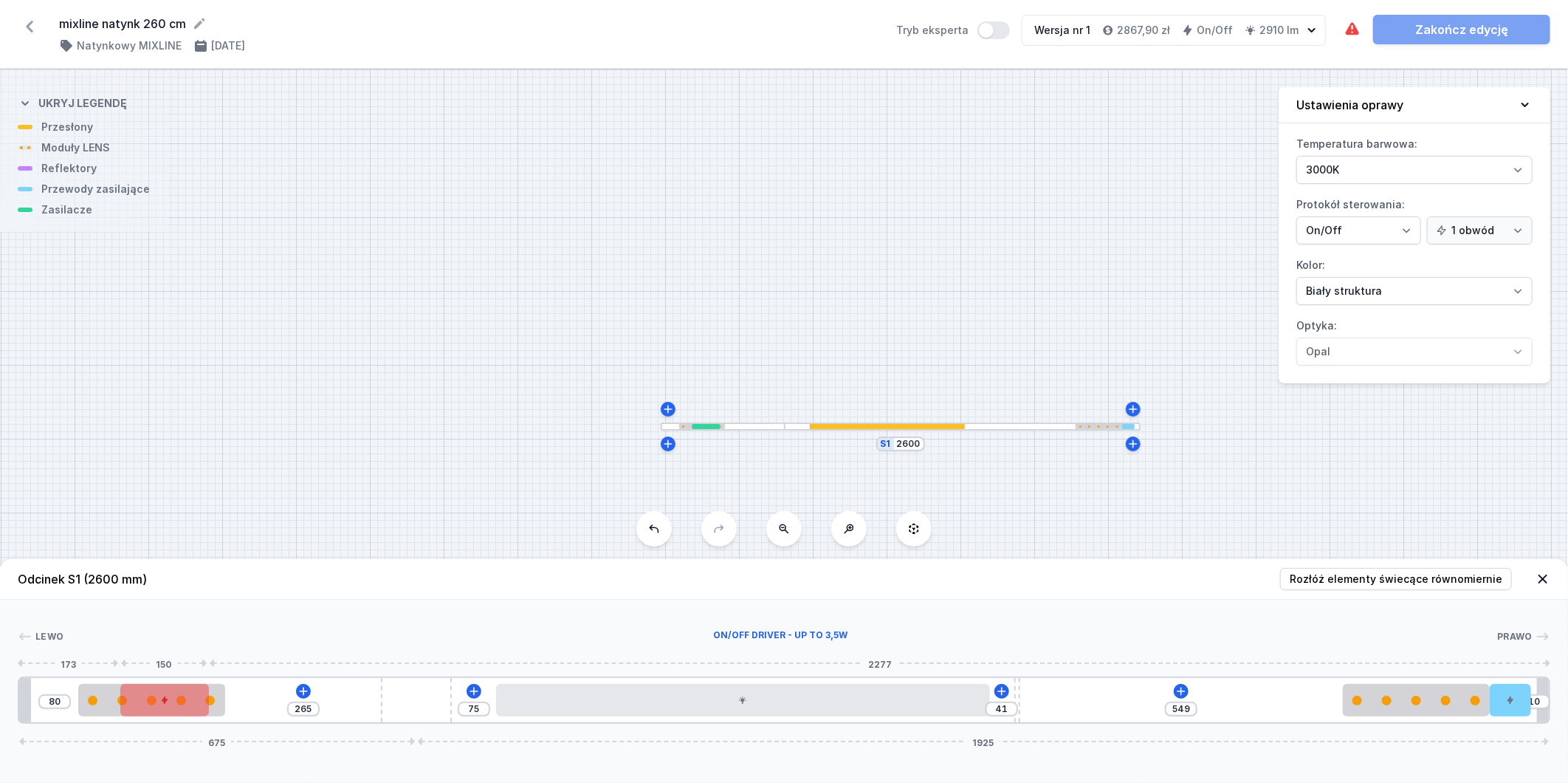
drag, startPoint x: 281, startPoint y: 698, endPoint x: 153, endPoint y: 710, distance: 128.6
click at [153, 710] on div at bounding box center [165, 700] width 89 height 32
drag, startPoint x: 1018, startPoint y: 696, endPoint x: 1108, endPoint y: 683, distance: 90.9
click at [1108, 683] on div "80 265 75 165 425 10 675 1925" at bounding box center [784, 700] width 1532 height 48
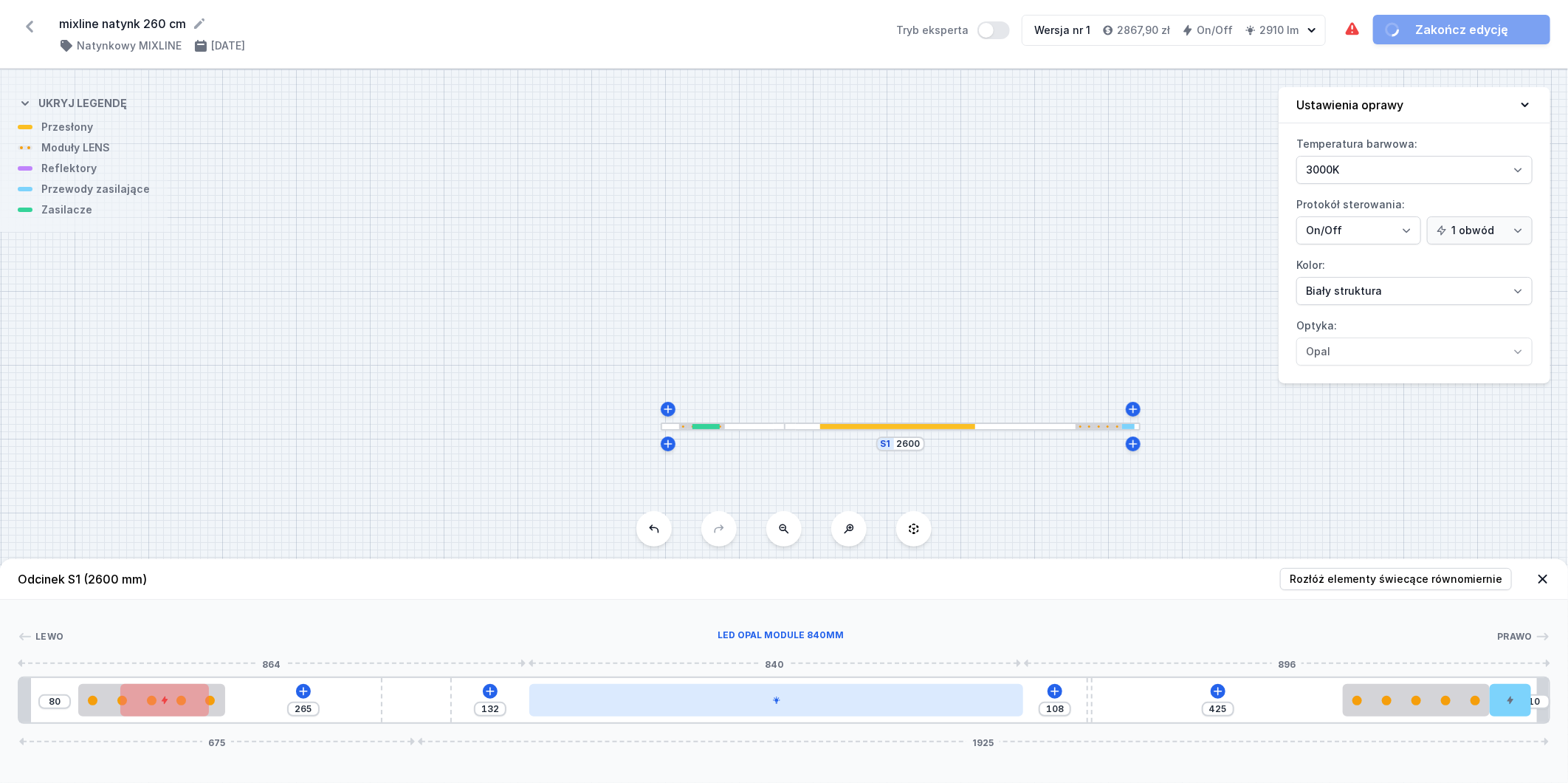
drag, startPoint x: 689, startPoint y: 706, endPoint x: 731, endPoint y: 706, distance: 42.0
click at [731, 706] on div at bounding box center [776, 700] width 494 height 32
drag, startPoint x: 709, startPoint y: 710, endPoint x: 766, endPoint y: 710, distance: 57.0
click at [766, 710] on div at bounding box center [823, 700] width 494 height 32
click at [880, 703] on div at bounding box center [807, 700] width 494 height 32
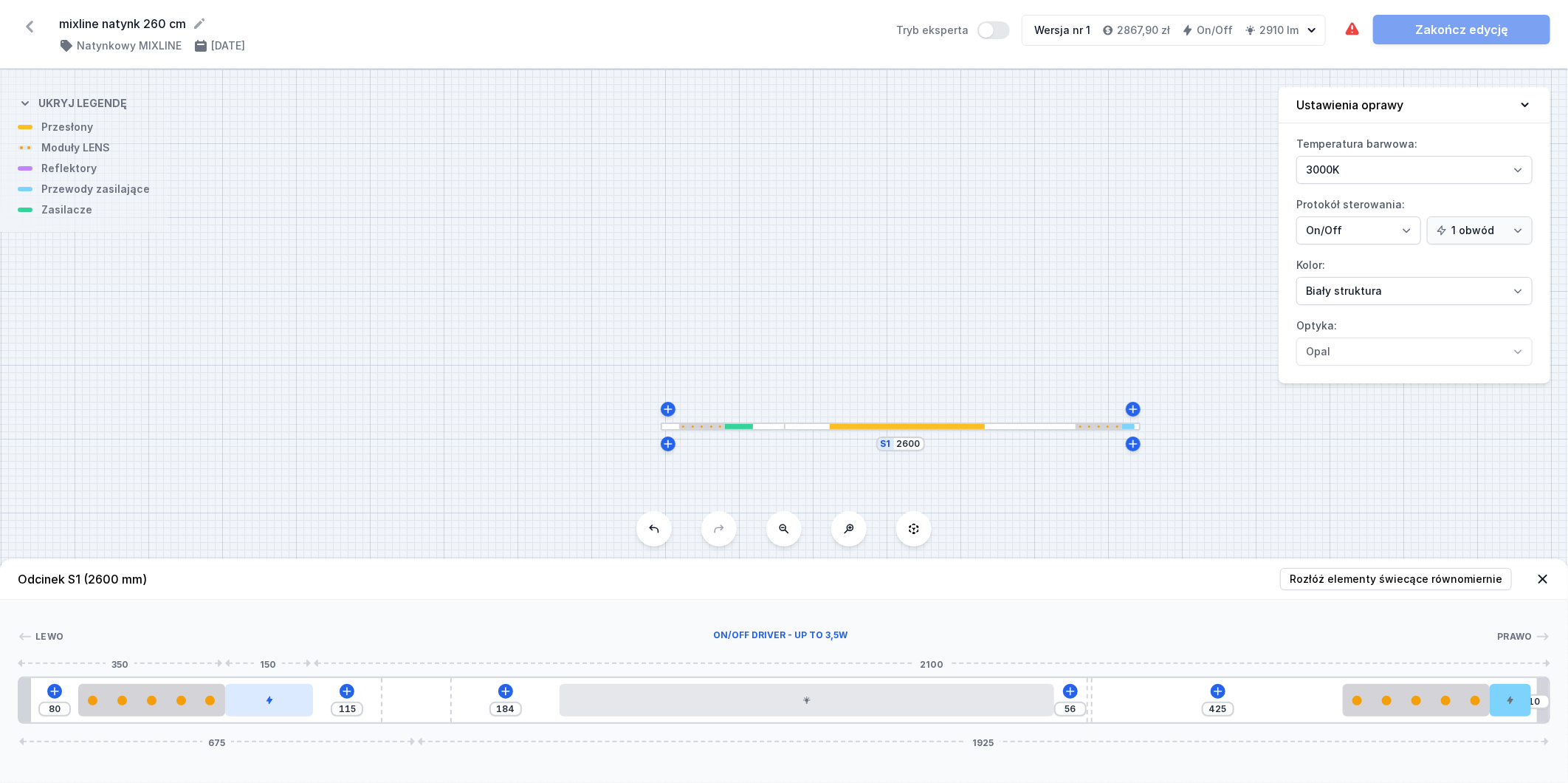
drag, startPoint x: 170, startPoint y: 703, endPoint x: 299, endPoint y: 702, distance: 129.0
click at [1222, 689] on icon at bounding box center [1218, 691] width 12 height 12
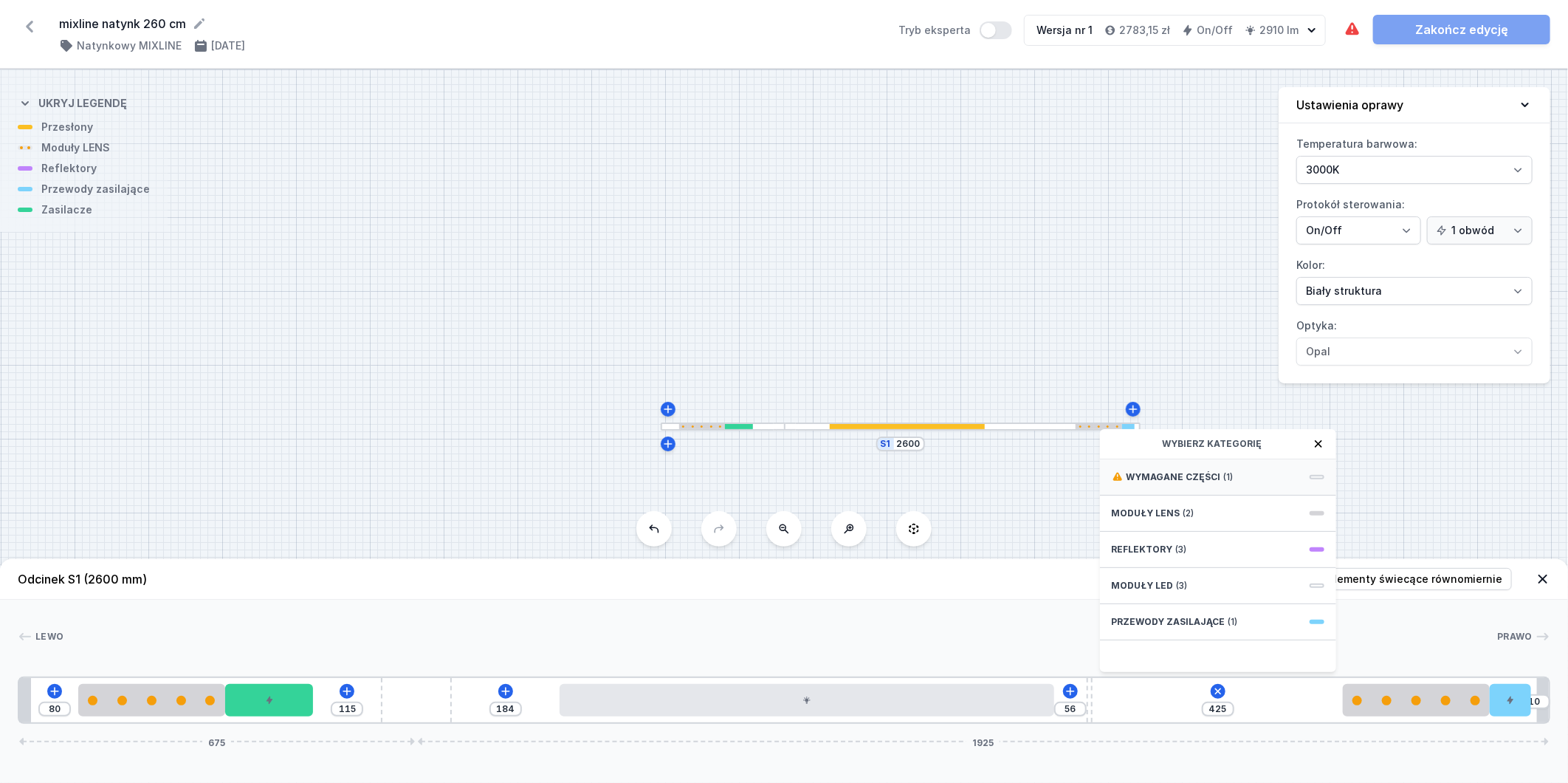
click at [1237, 477] on div "Wymagane części (1)" at bounding box center [1218, 477] width 236 height 36
click at [1239, 473] on span "ON/OFF Driver - up to 32W" at bounding box center [1219, 475] width 213 height 15
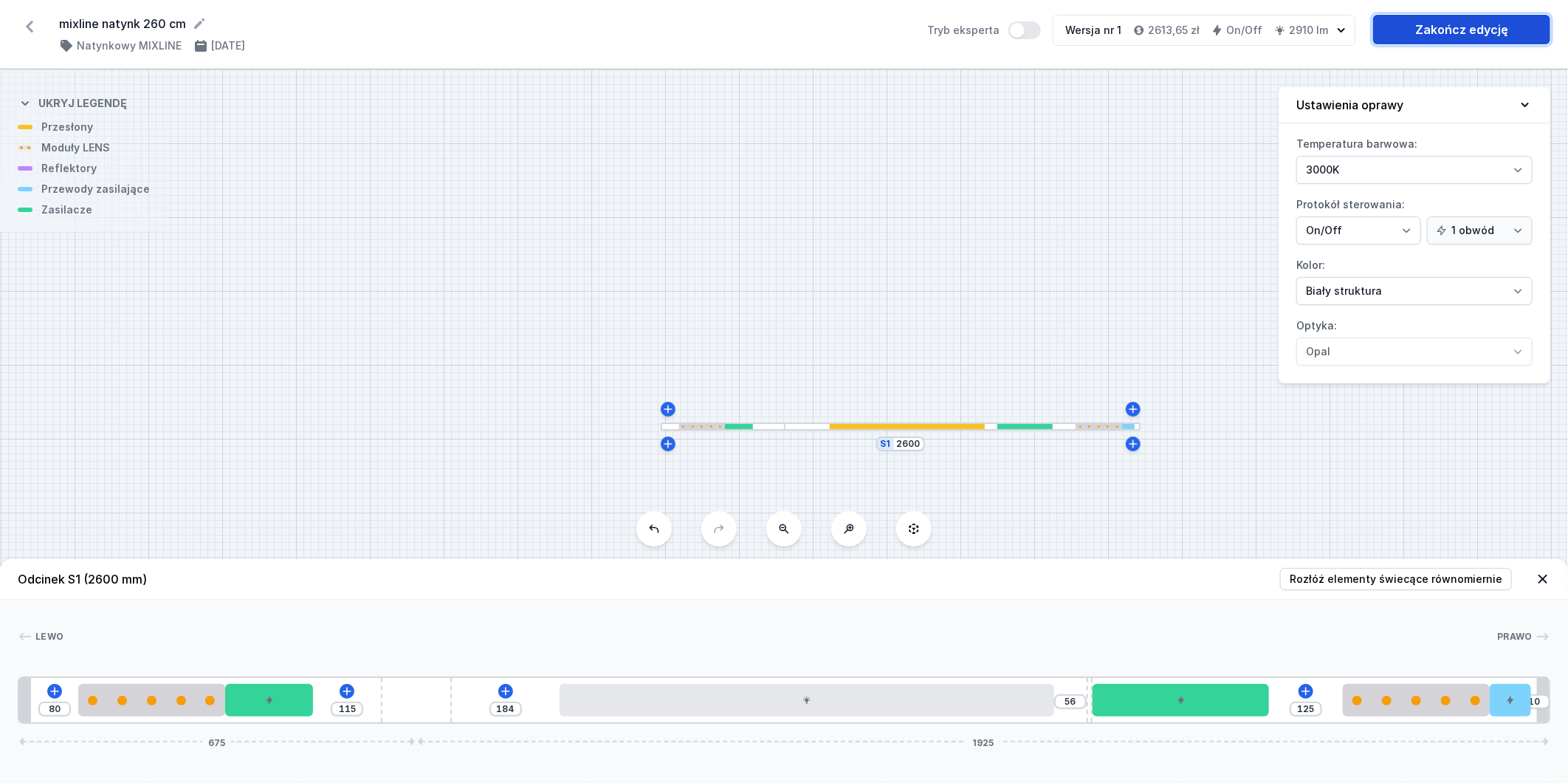
click at [1423, 28] on link "Zakończ edycję" at bounding box center [1462, 29] width 178 height 30
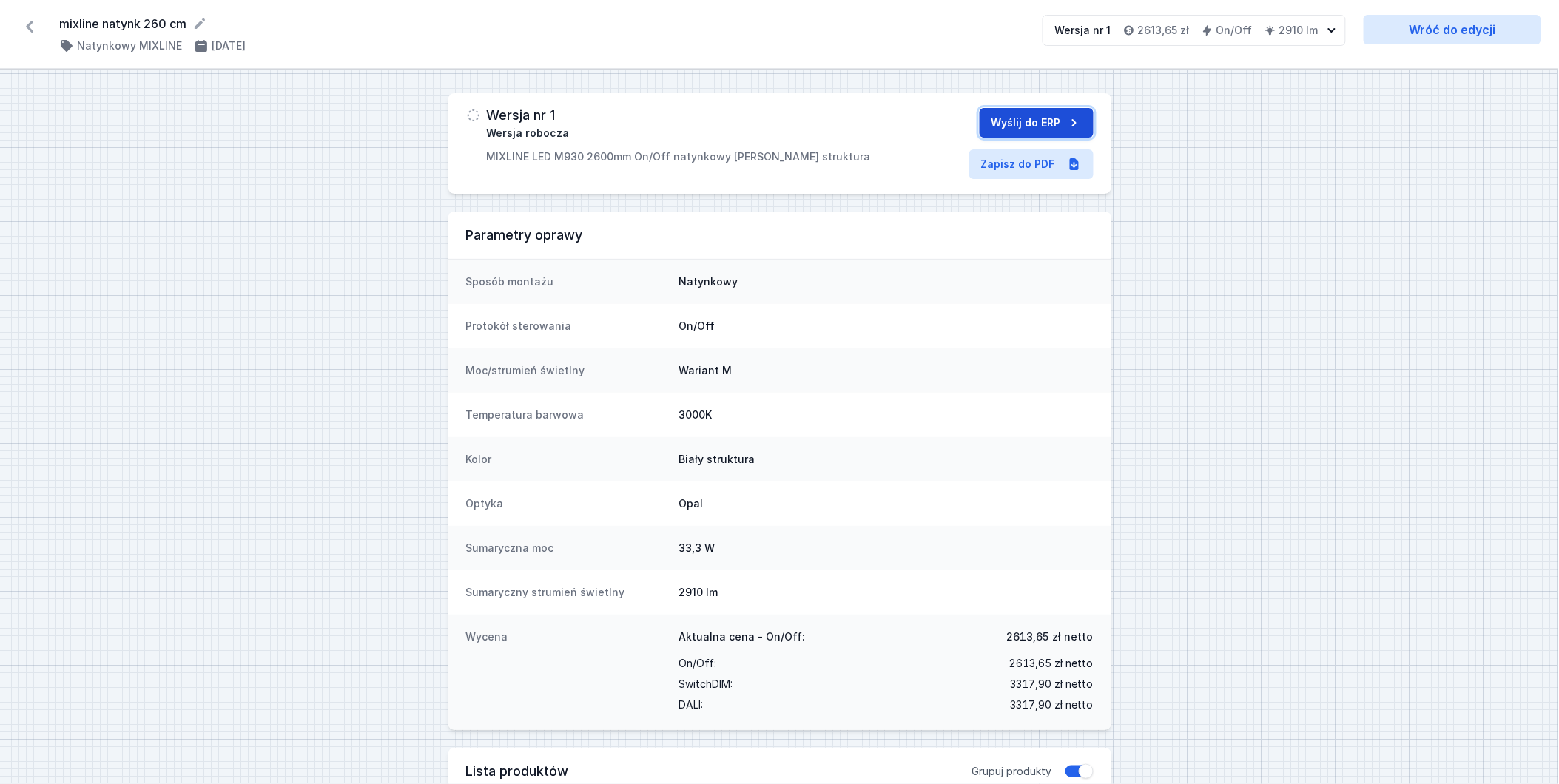
click at [1071, 129] on icon "submit" at bounding box center [1074, 123] width 15 height 15
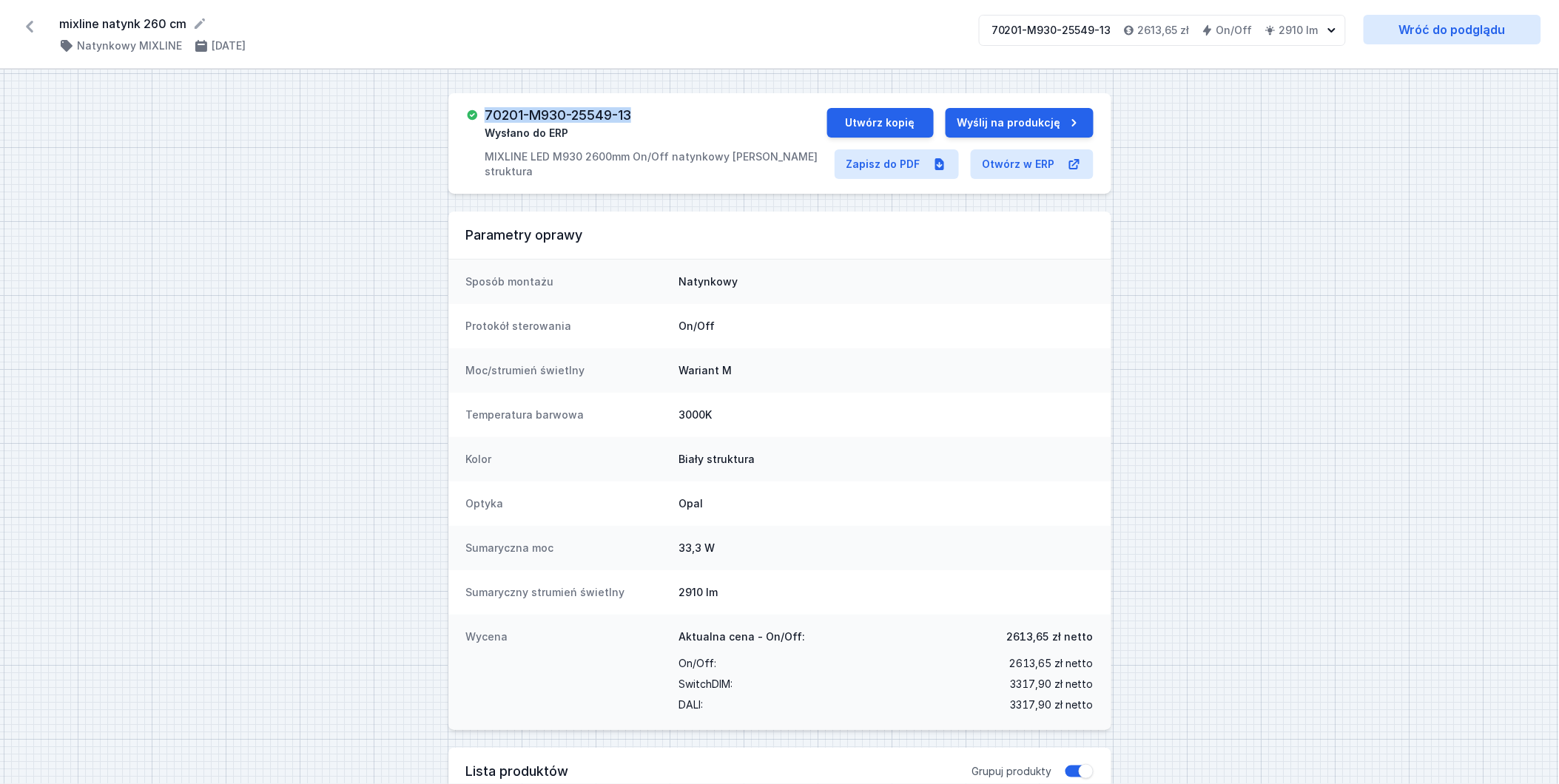
drag, startPoint x: 669, startPoint y: 113, endPoint x: 485, endPoint y: 116, distance: 184.0
click at [485, 116] on div "70201-M930-25549-13 Wysłano do ERP MIXLINE LED M930 2600mm On/Off natynkowy [PE…" at bounding box center [646, 144] width 361 height 71
copy h3 "70201-M930-25549-13"
click at [898, 170] on link "Zapisz do PDF" at bounding box center [897, 164] width 125 height 30
drag, startPoint x: 757, startPoint y: 156, endPoint x: 481, endPoint y: 160, distance: 276.0
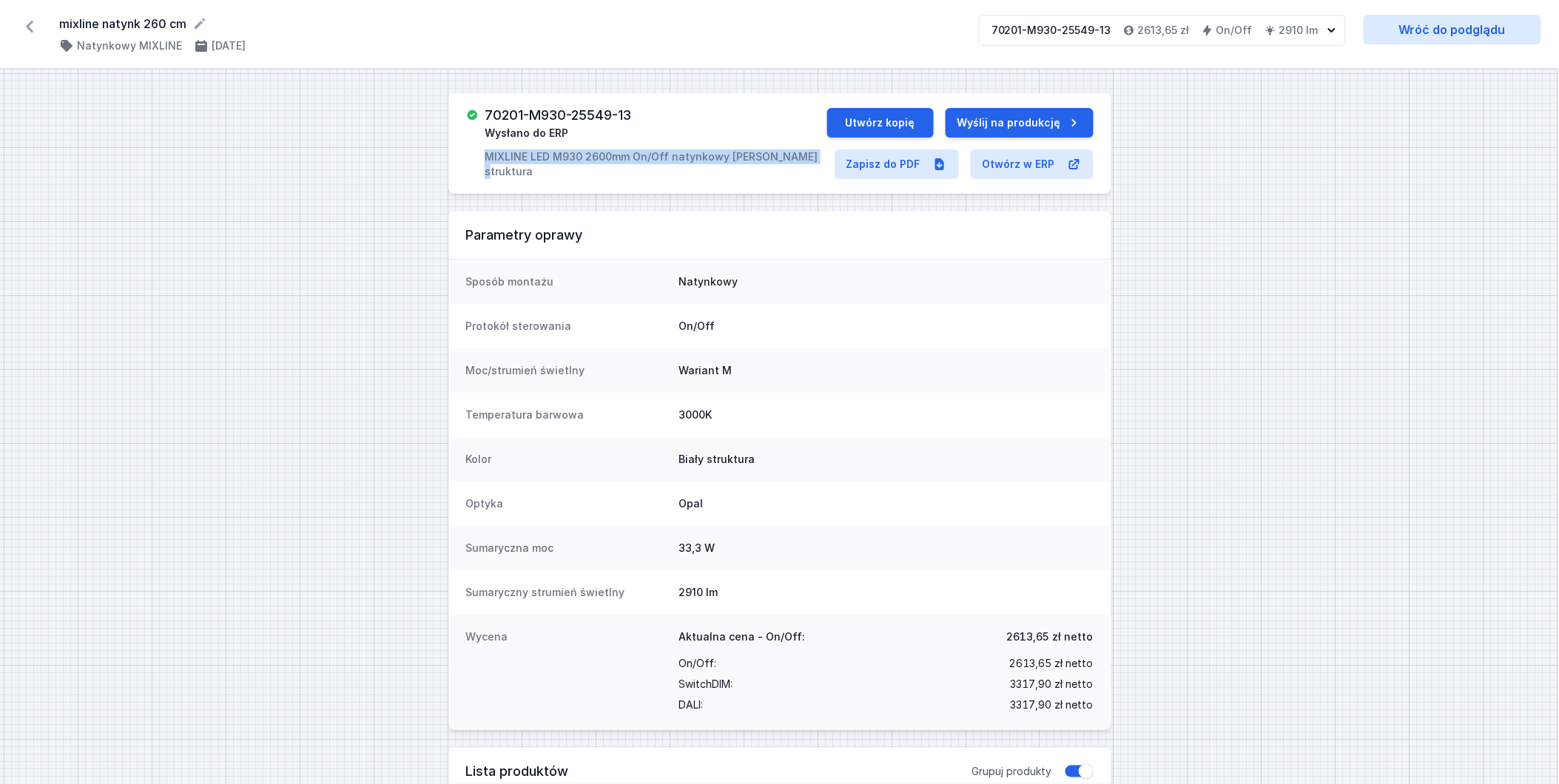
click at [481, 160] on div "70201-M930-25549-13 Wysłano do ERP MIXLINE LED M930 2600mm On/Off natynkowy [PE…" at bounding box center [646, 144] width 361 height 71
copy p "MIXLINE LED M930 2600mm On/Off natynkowy [PERSON_NAME] struktura"
